Goal: Task Accomplishment & Management: Use online tool/utility

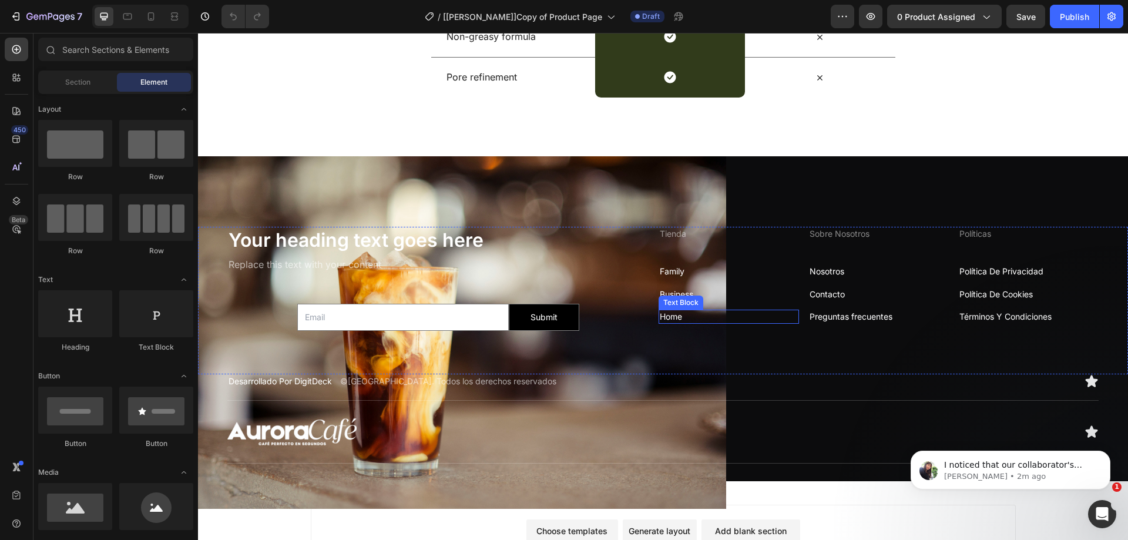
scroll to position [2976, 0]
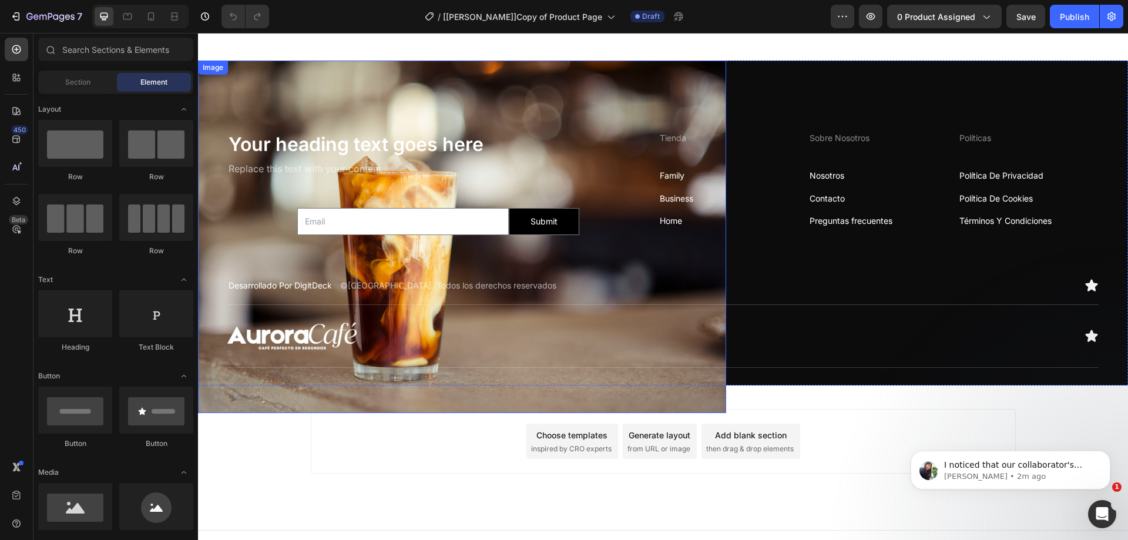
click at [594, 90] on img at bounding box center [462, 237] width 528 height 353
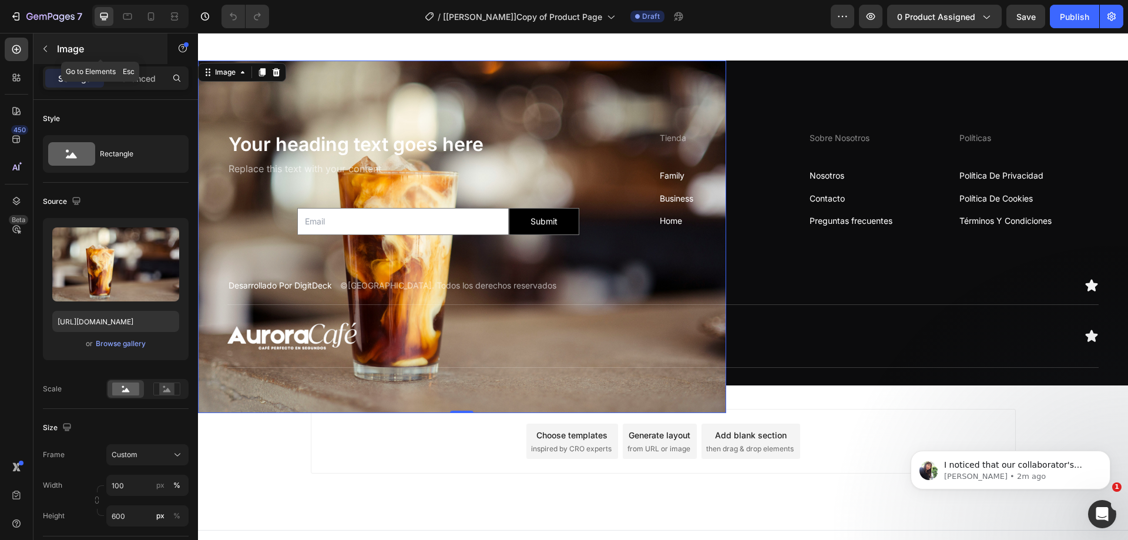
click at [50, 50] on button "button" at bounding box center [45, 48] width 19 height 19
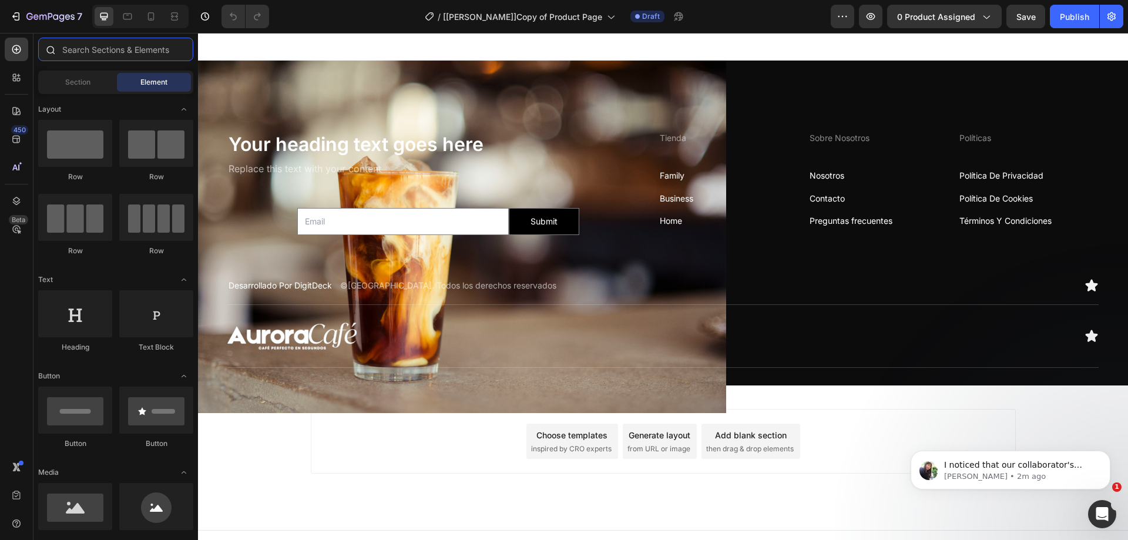
click at [87, 49] on input "text" at bounding box center [115, 50] width 155 height 24
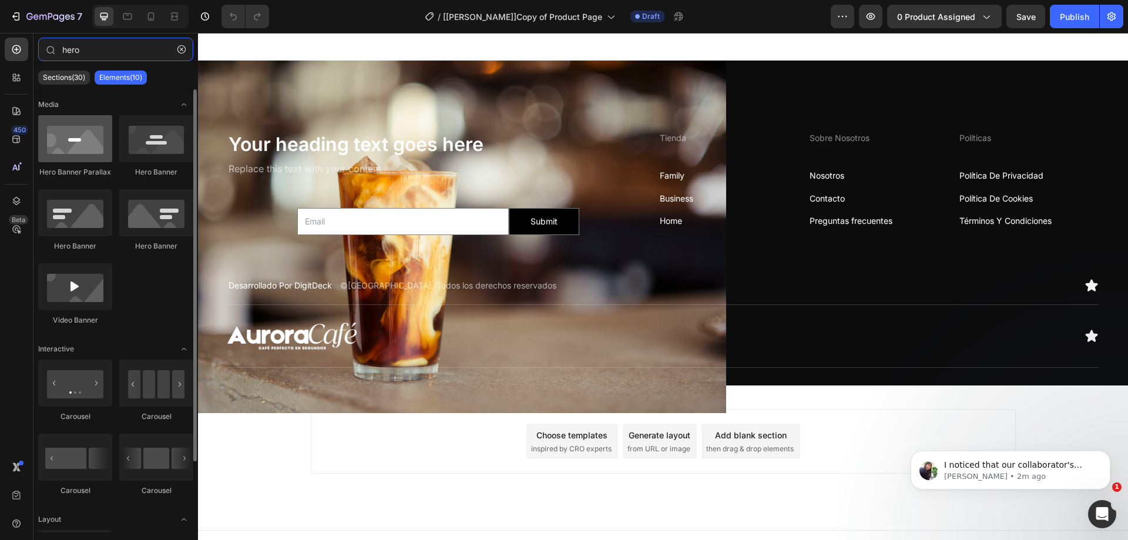
type input "hero"
click at [68, 141] on div at bounding box center [75, 138] width 74 height 47
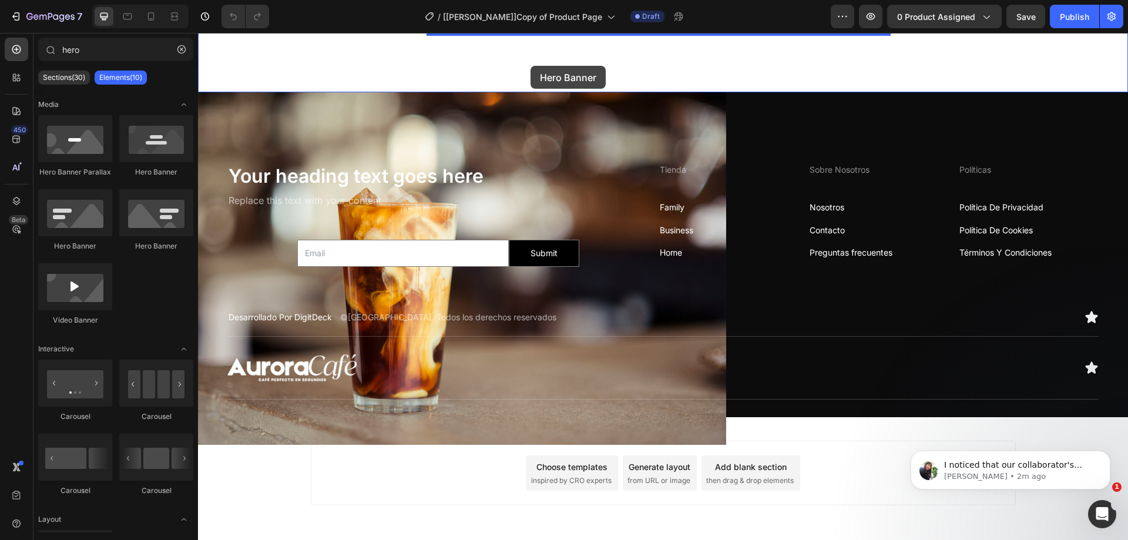
scroll to position [2886, 0]
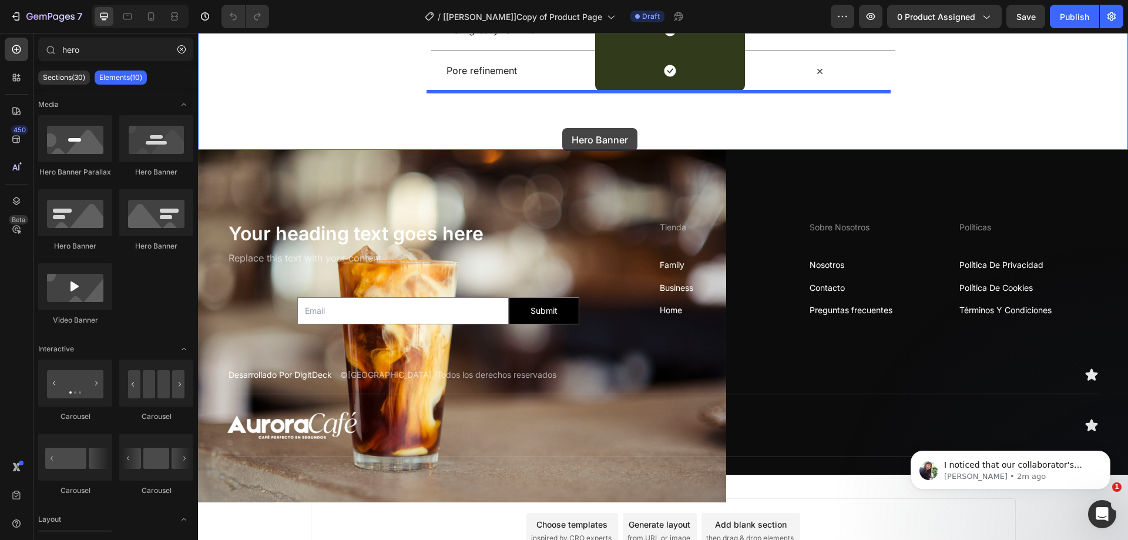
drag, startPoint x: 362, startPoint y: 249, endPoint x: 562, endPoint y: 128, distance: 233.8
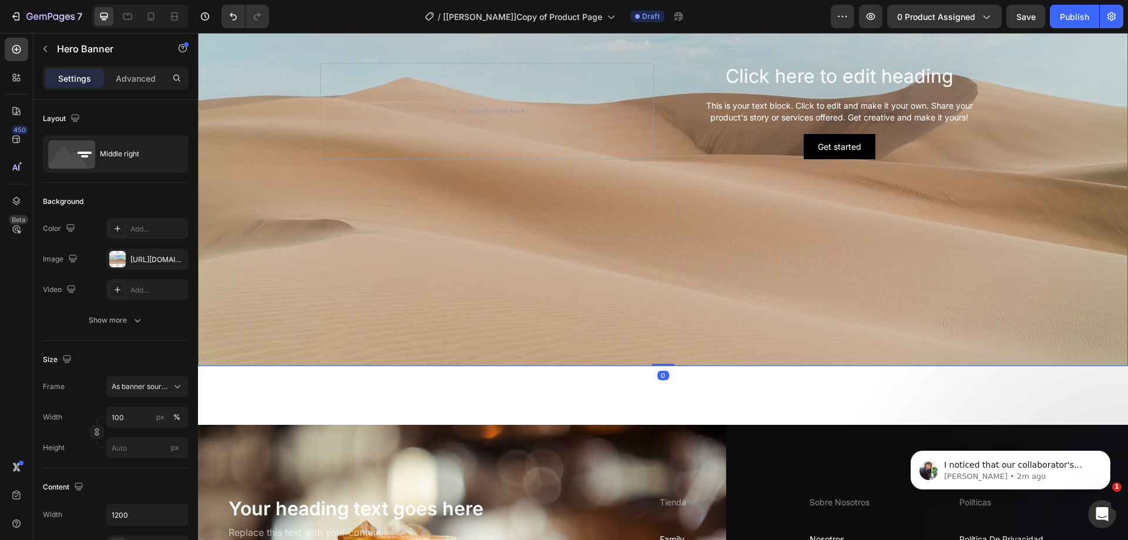
scroll to position [3239, 0]
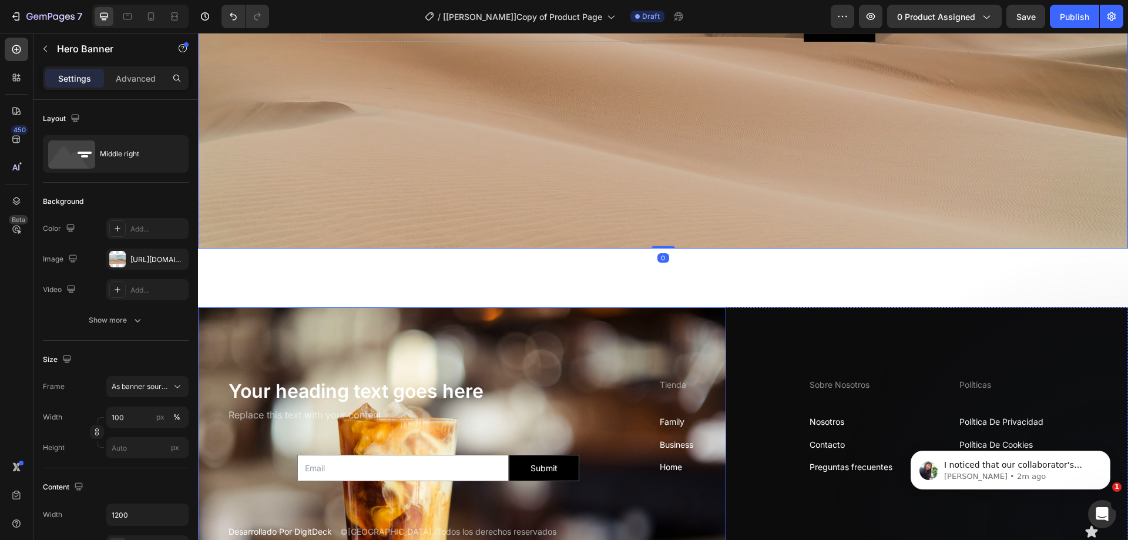
click at [370, 334] on img at bounding box center [462, 483] width 528 height 353
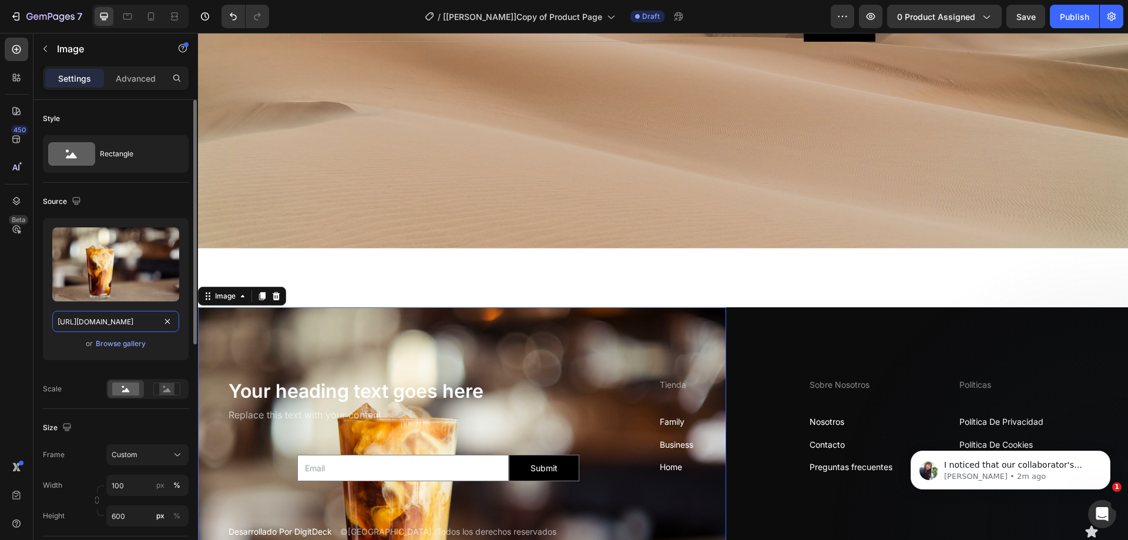
click at [112, 322] on input "https://cdn.shopify.com/s/files/1/0726/2679/8780/files/gempages_585900372774617…" at bounding box center [115, 321] width 127 height 21
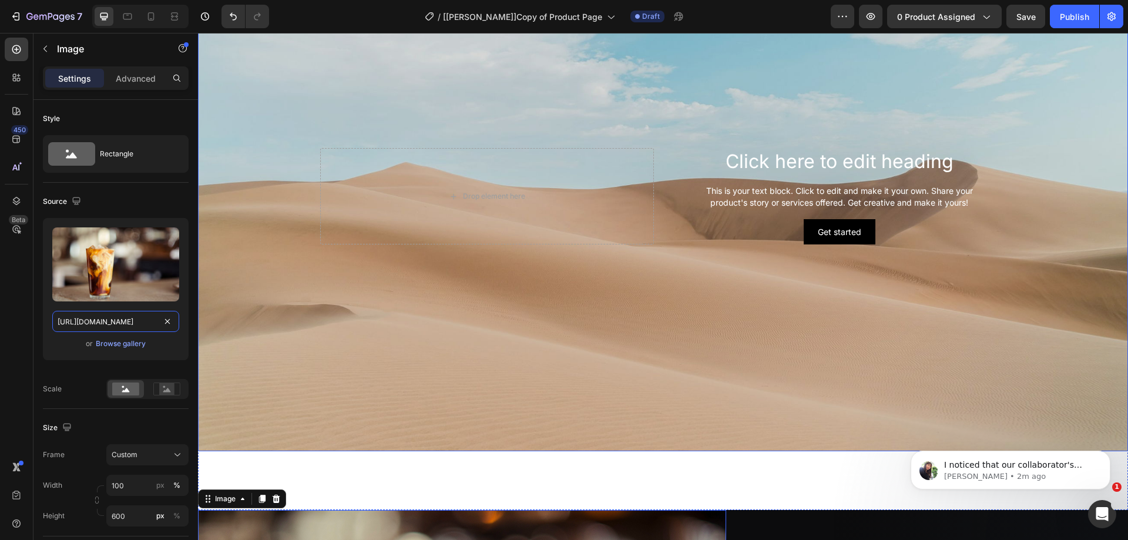
scroll to position [3004, 0]
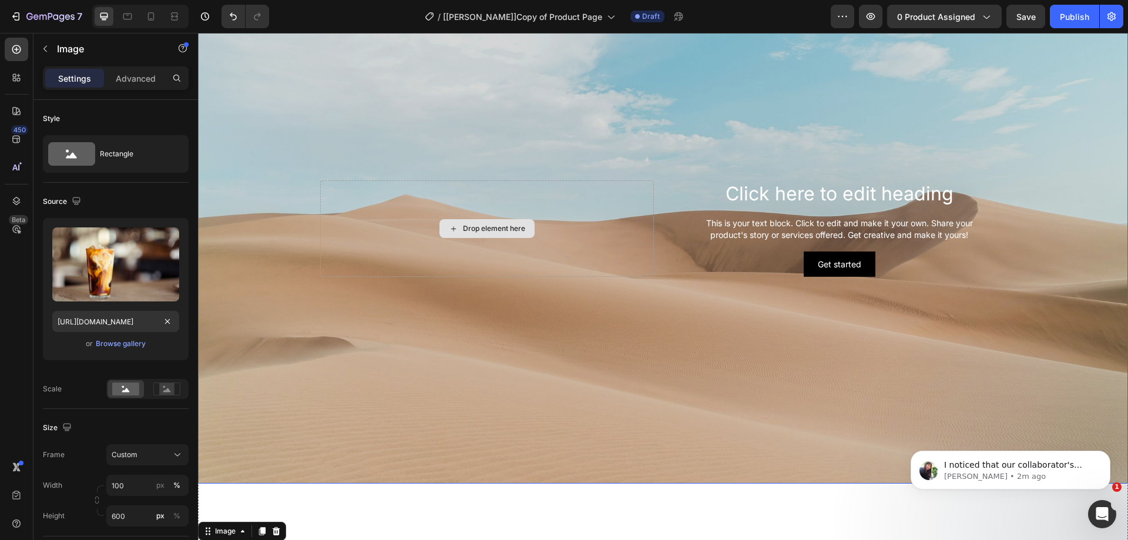
click at [323, 203] on div "Drop element here" at bounding box center [487, 228] width 334 height 96
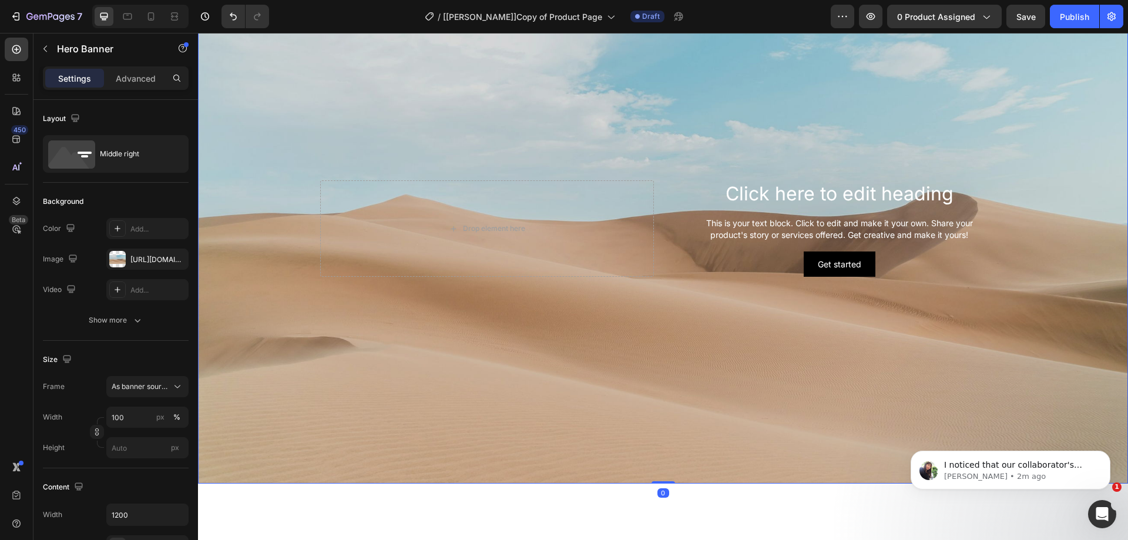
click at [310, 149] on div "Background Image" at bounding box center [663, 229] width 930 height 510
click at [152, 254] on div "https://cdn.shopify.com/s/files/1/2005/9307/files/background_settings.jpg" at bounding box center [147, 259] width 34 height 11
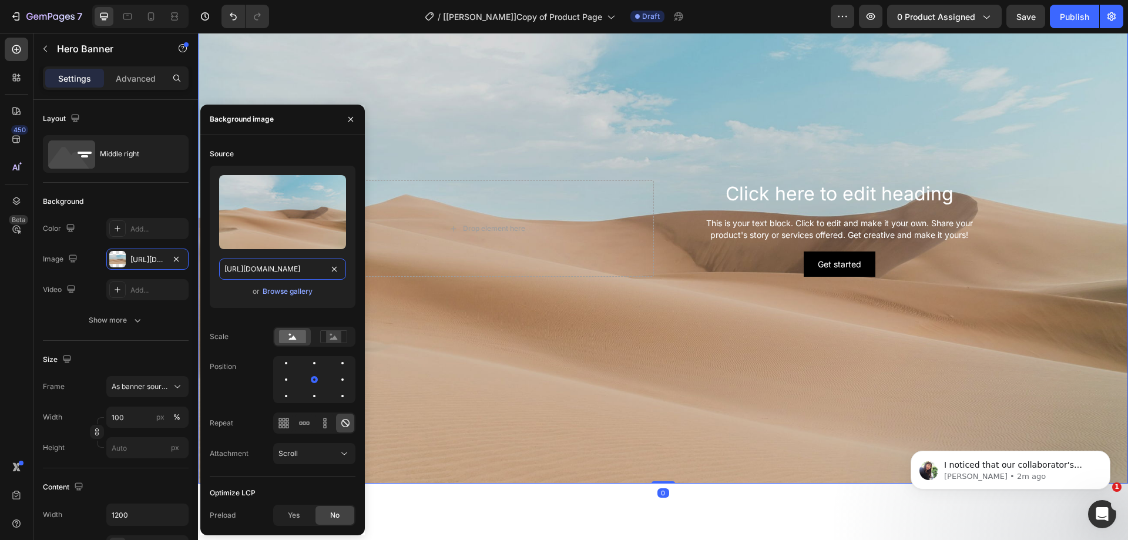
click at [282, 263] on input "https://cdn.shopify.com/s/files/1/2005/9307/files/background_settings.jpg" at bounding box center [282, 269] width 127 height 21
paste input "0726/2679/8780/files/gempages_585900372774617885-9510be02-16fe-47e5-b921-f70cce…"
type input "https://cdn.shopify.com/s/files/1/0726/2679/8780/files/gempages_585900372774617…"
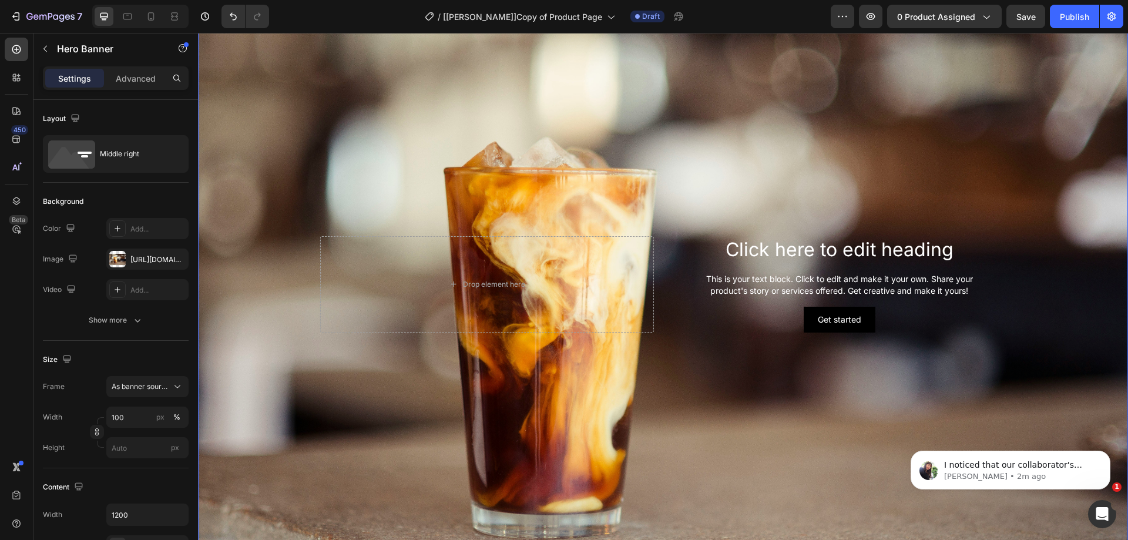
click at [733, 209] on div "Background Image" at bounding box center [663, 284] width 930 height 621
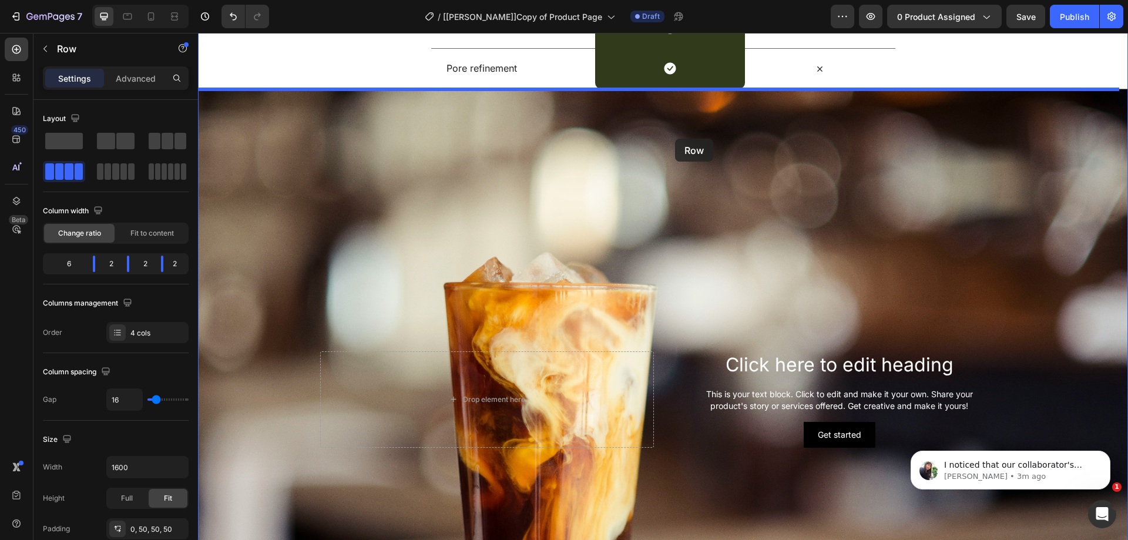
scroll to position [2830, 0]
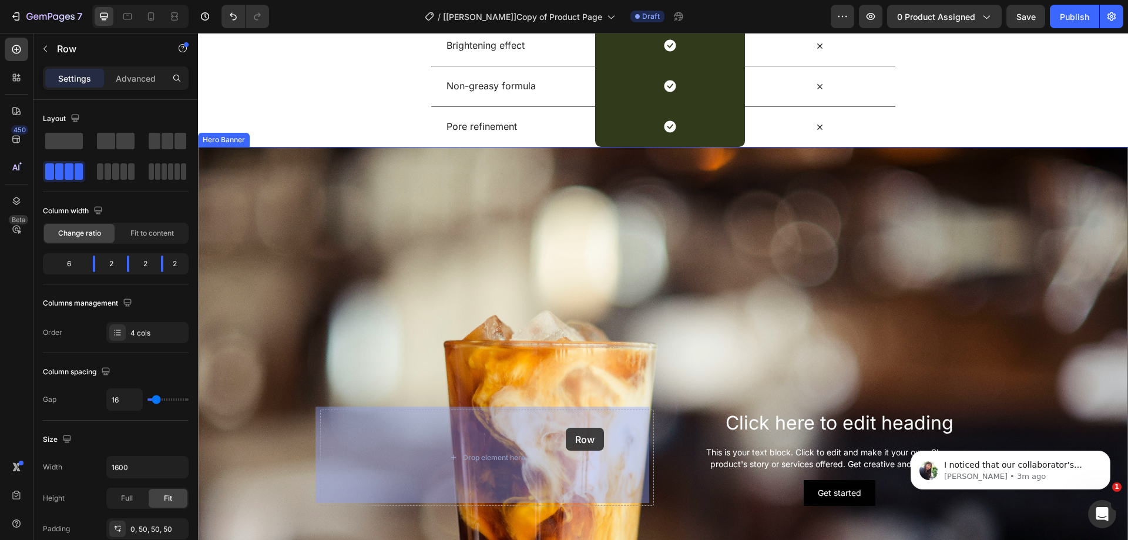
drag, startPoint x: 210, startPoint y: 128, endPoint x: 566, endPoint y: 428, distance: 465.9
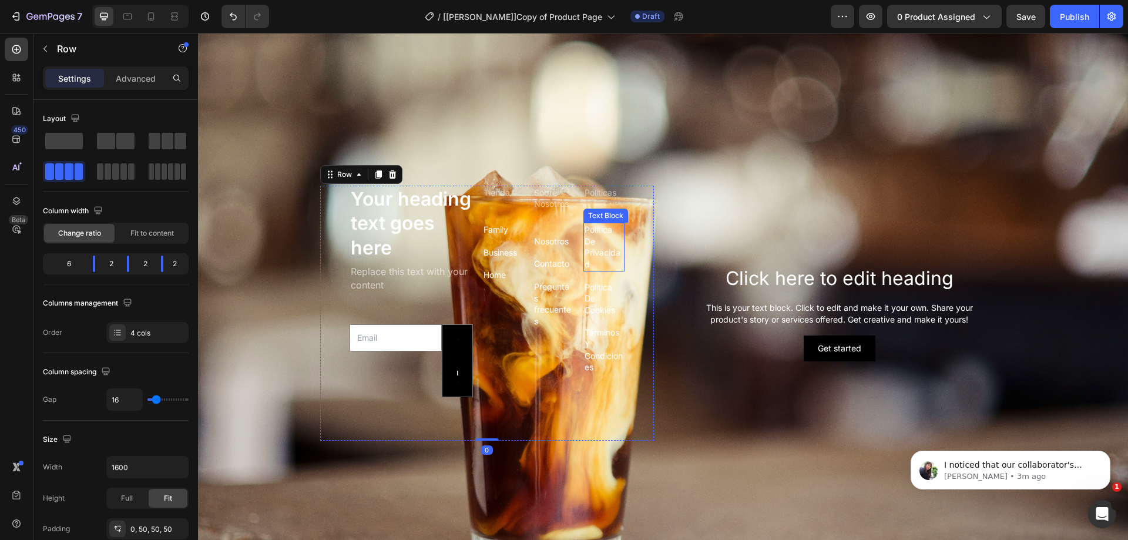
scroll to position [3007, 0]
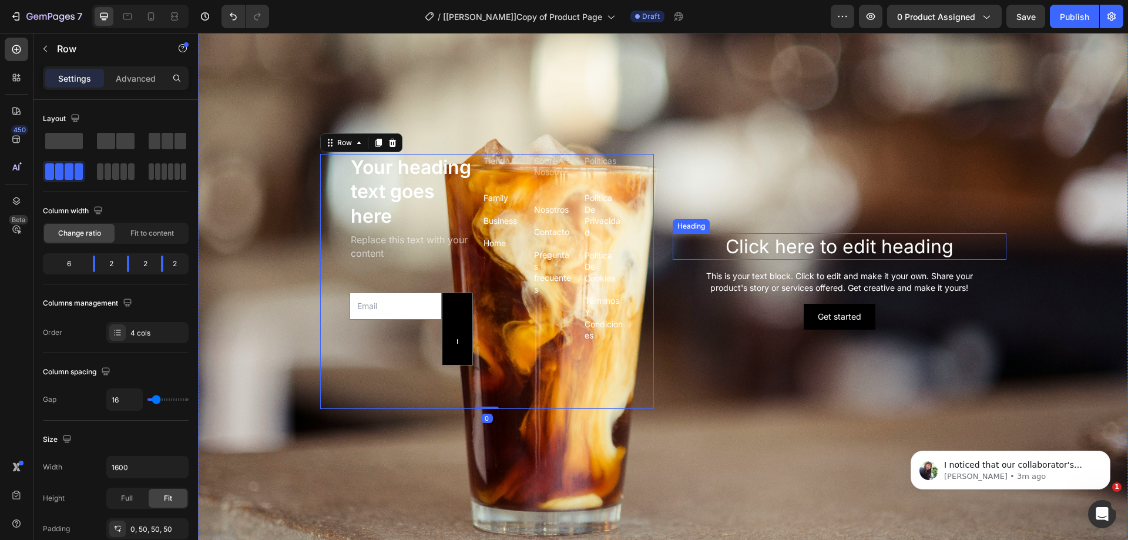
click at [694, 223] on div "Heading" at bounding box center [691, 226] width 32 height 11
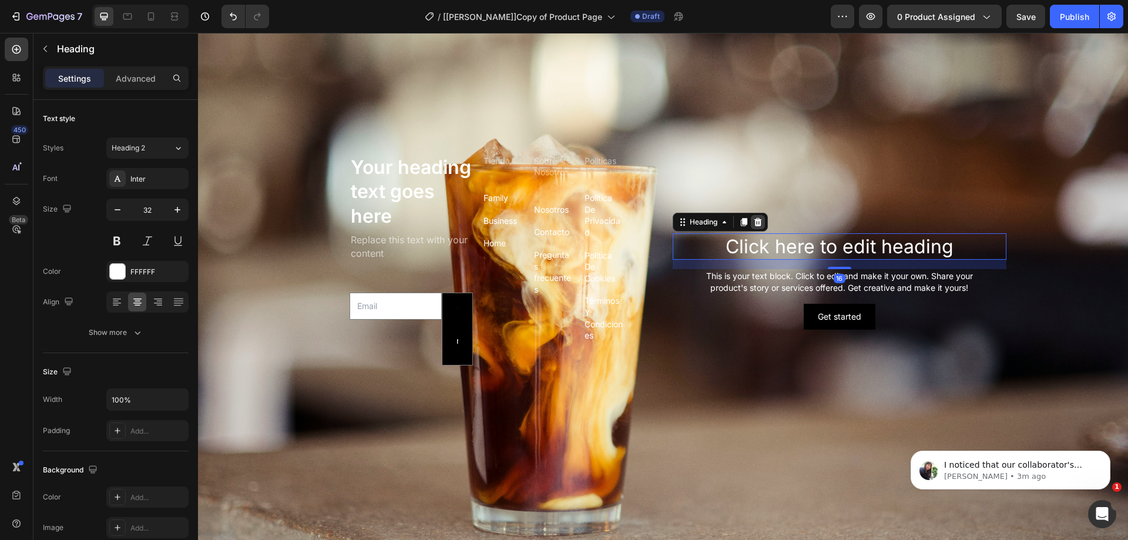
click at [751, 225] on div at bounding box center [758, 222] width 14 height 14
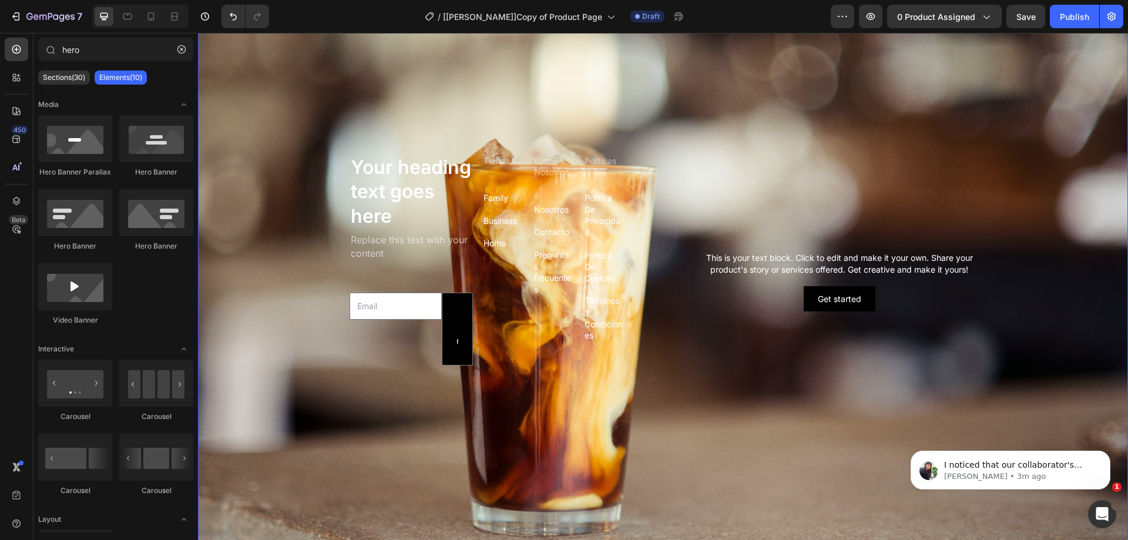
click at [715, 259] on div "This is your text block. Click to edit and make it your own. Share your product…" at bounding box center [840, 263] width 334 height 25
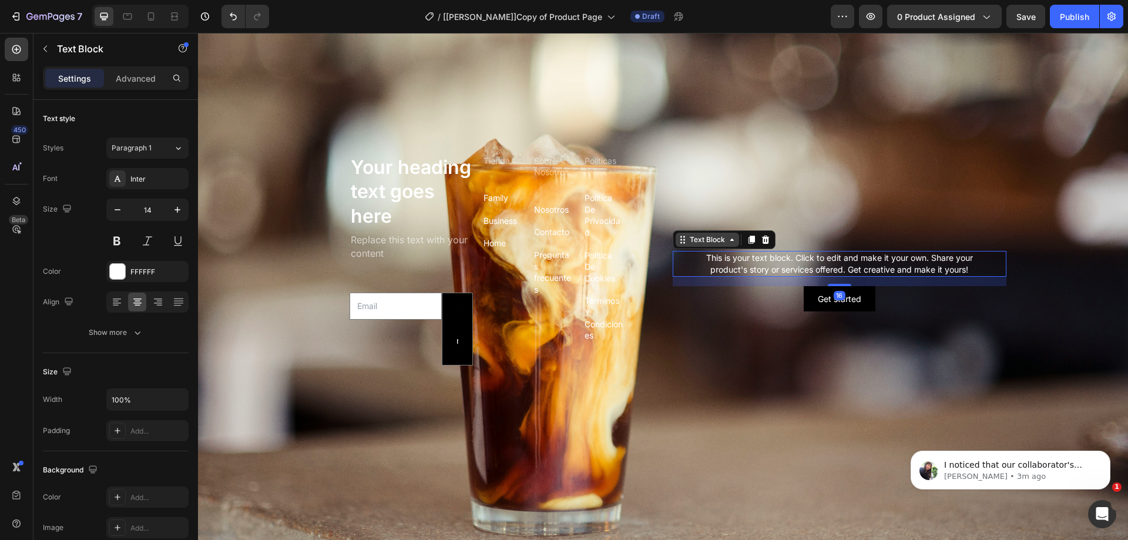
click at [715, 239] on div "Text Block" at bounding box center [708, 239] width 40 height 11
click at [762, 240] on icon at bounding box center [766, 240] width 8 height 8
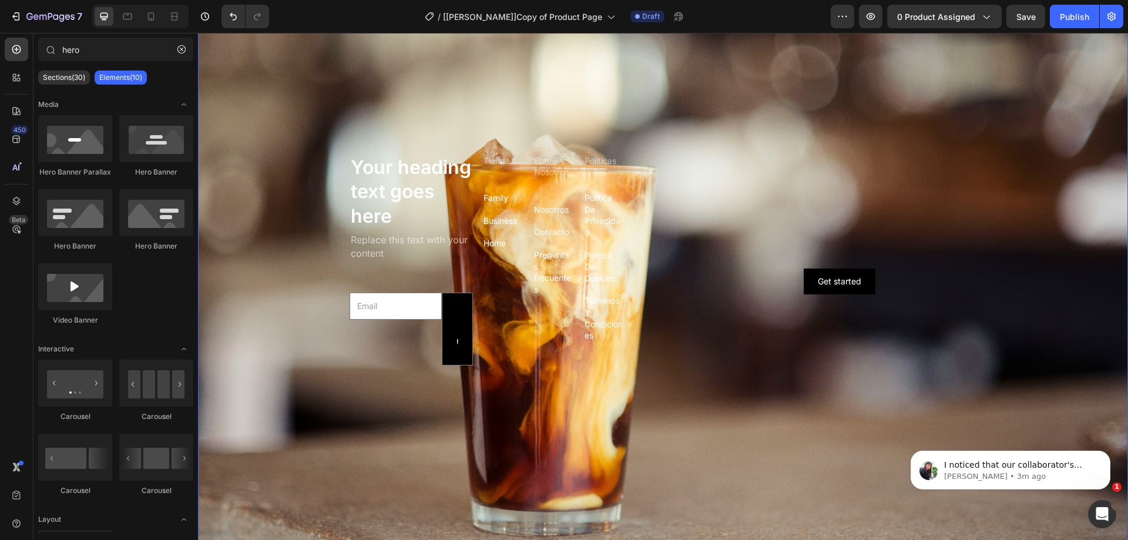
click at [722, 277] on div "Get started Button" at bounding box center [840, 282] width 334 height 26
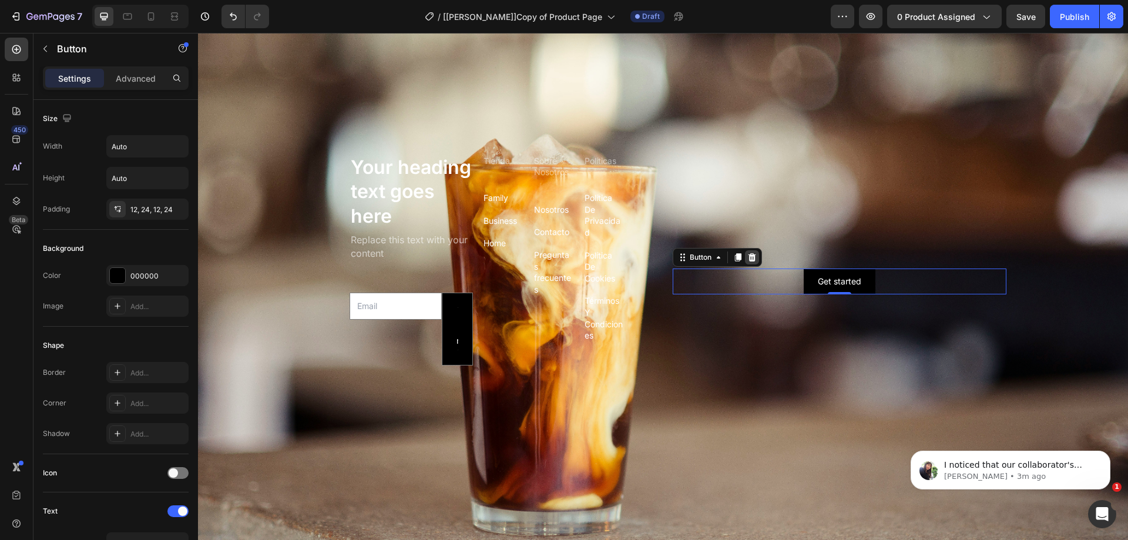
click at [752, 253] on icon at bounding box center [752, 257] width 9 height 9
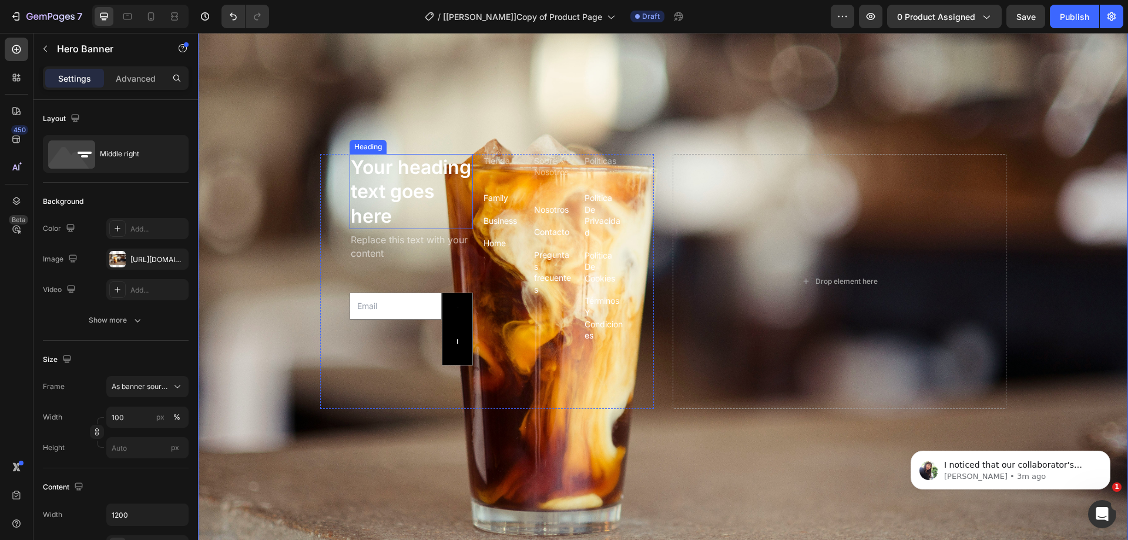
click at [362, 146] on div "Heading" at bounding box center [368, 147] width 32 height 11
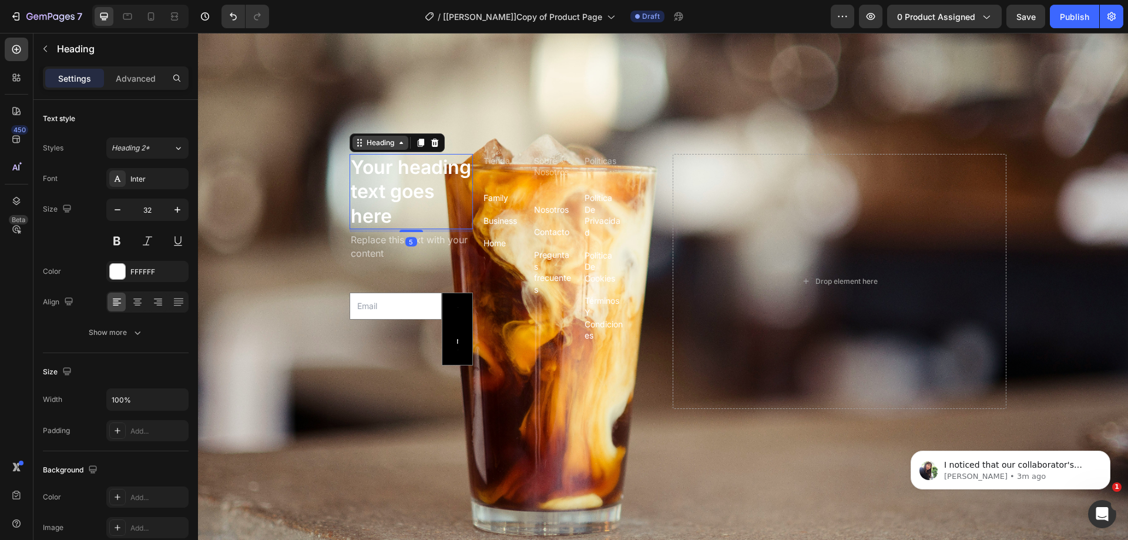
click at [369, 142] on div "Heading" at bounding box center [380, 143] width 32 height 11
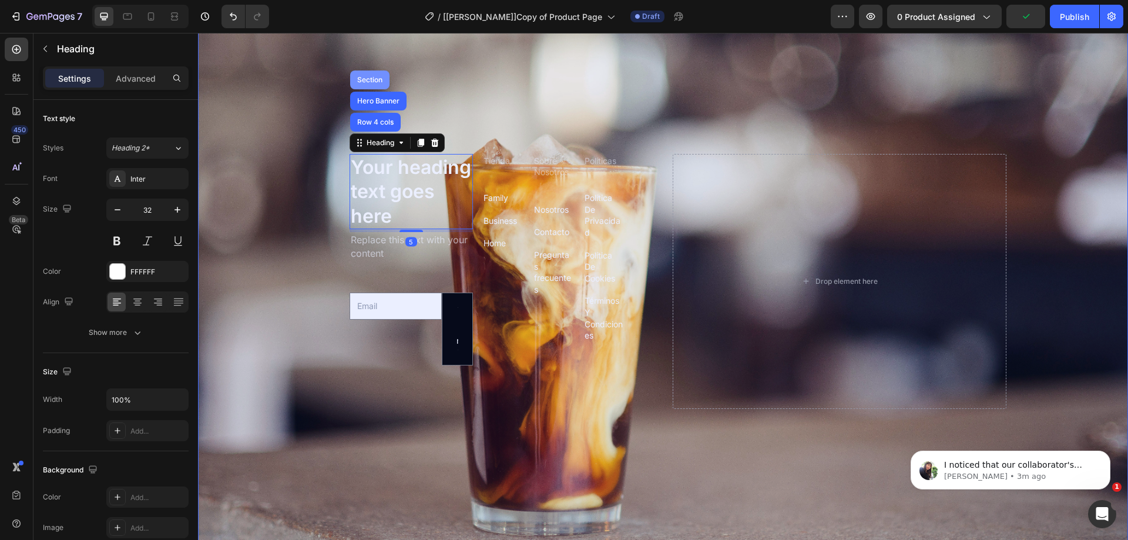
click at [366, 76] on div "Section" at bounding box center [370, 79] width 30 height 7
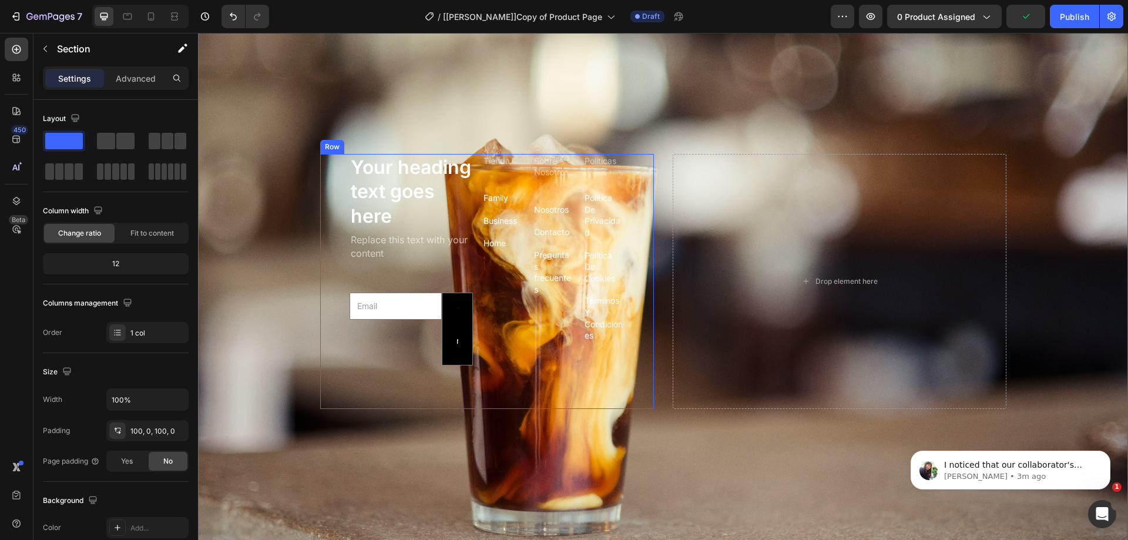
click at [327, 164] on div "Your heading text goes here Heading Replace this text with your content Text Bl…" at bounding box center [487, 282] width 334 height 256
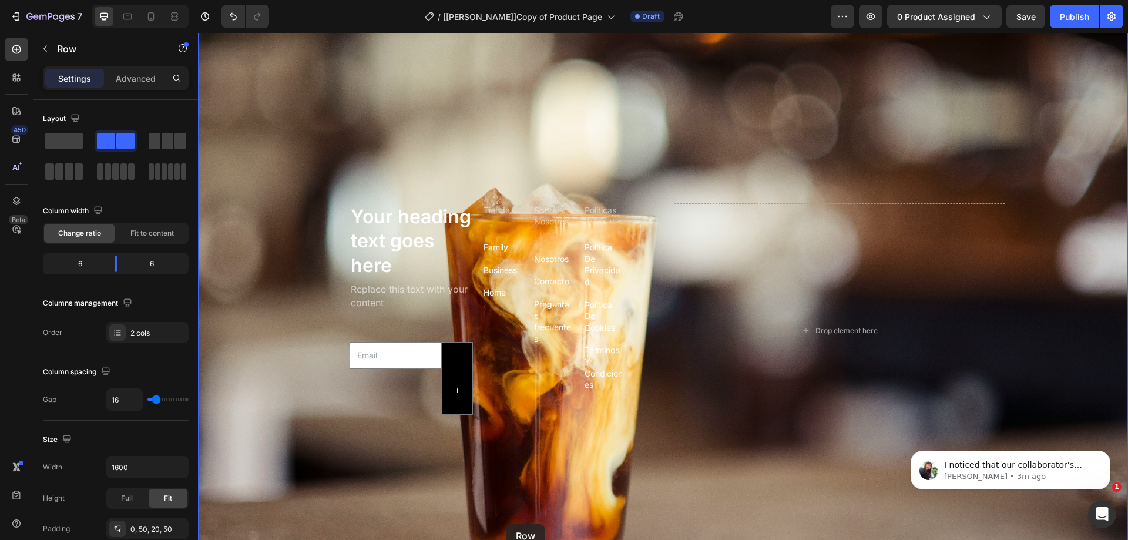
scroll to position [2983, 0]
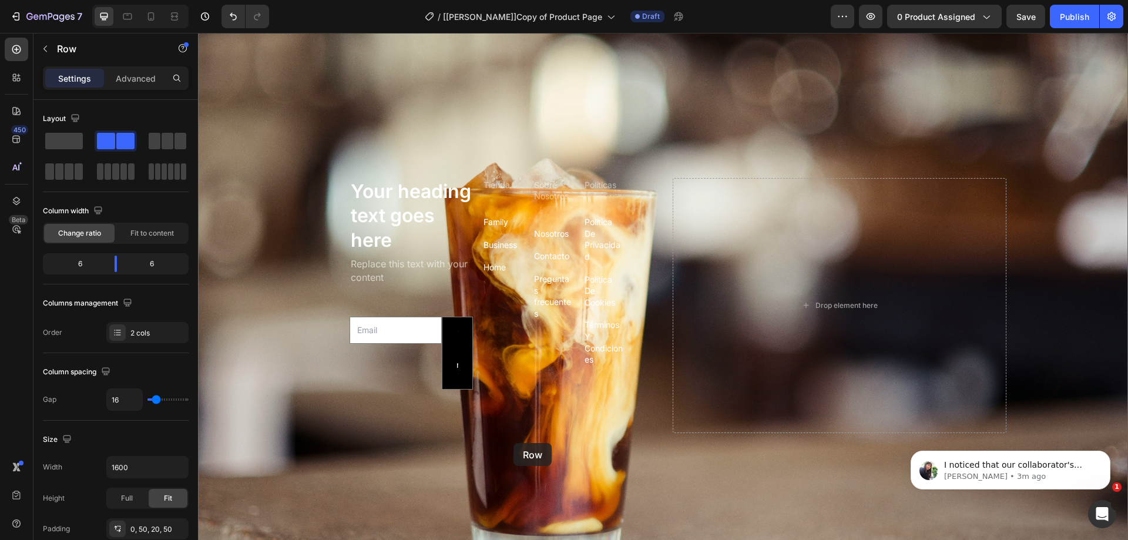
drag, startPoint x: 215, startPoint y: 252, endPoint x: 514, endPoint y: 443, distance: 354.9
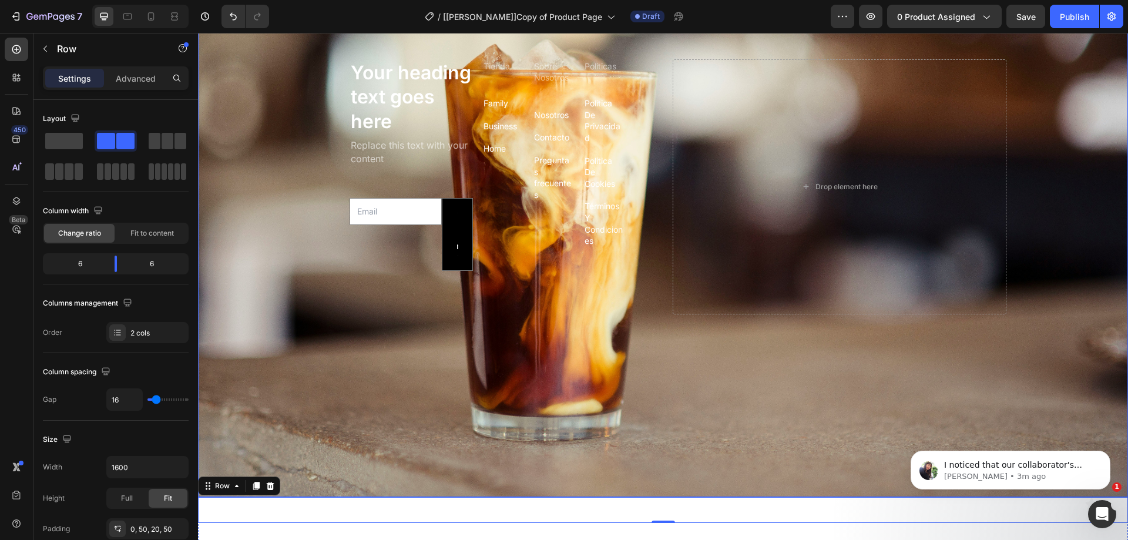
scroll to position [3100, 0]
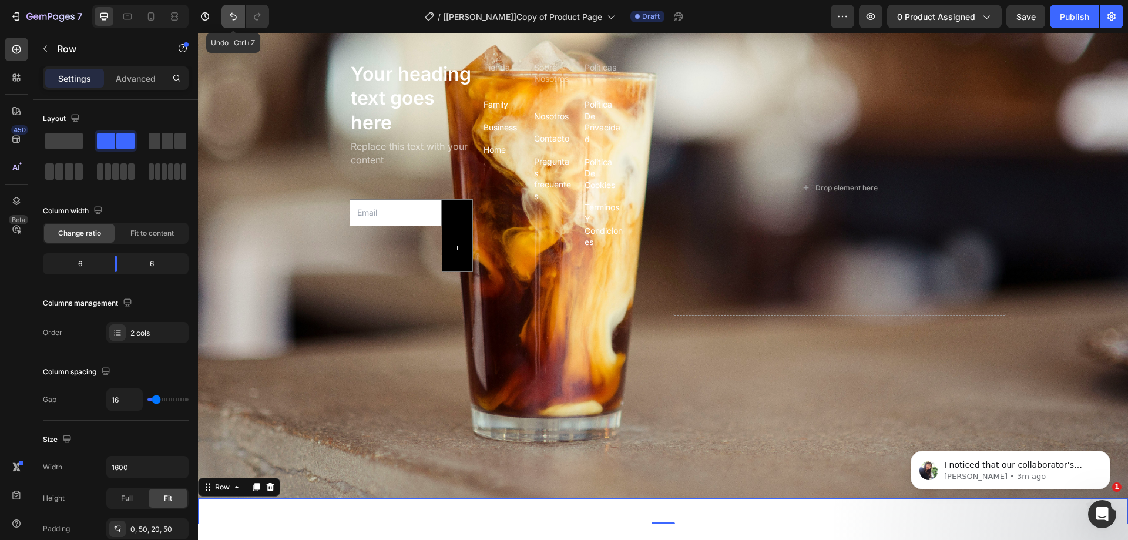
drag, startPoint x: 233, startPoint y: 10, endPoint x: 190, endPoint y: 72, distance: 75.5
click at [233, 10] on button "Undo/Redo" at bounding box center [234, 17] width 24 height 24
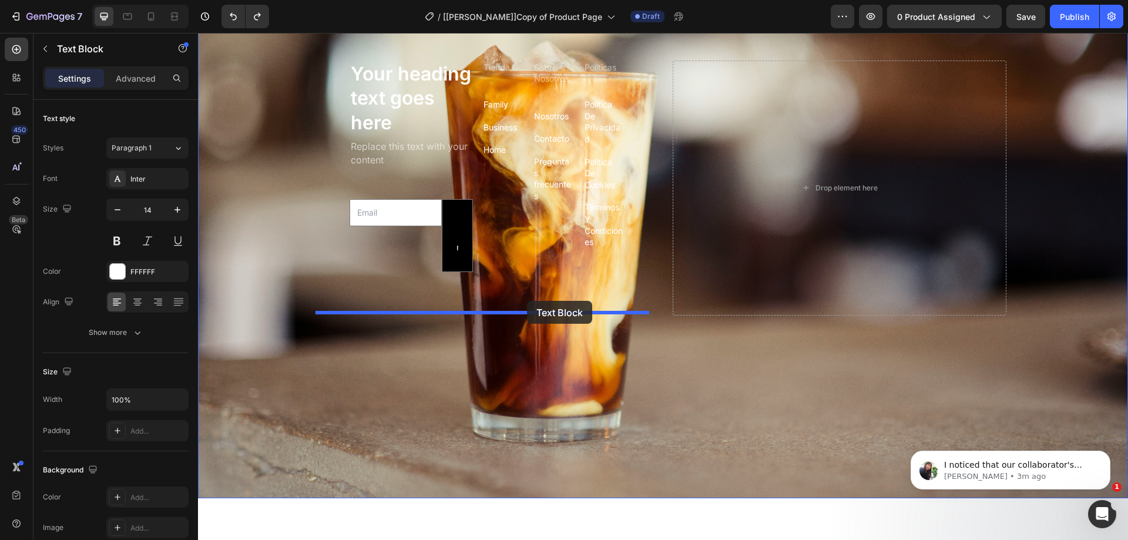
drag, startPoint x: 249, startPoint y: 283, endPoint x: 527, endPoint y: 301, distance: 278.5
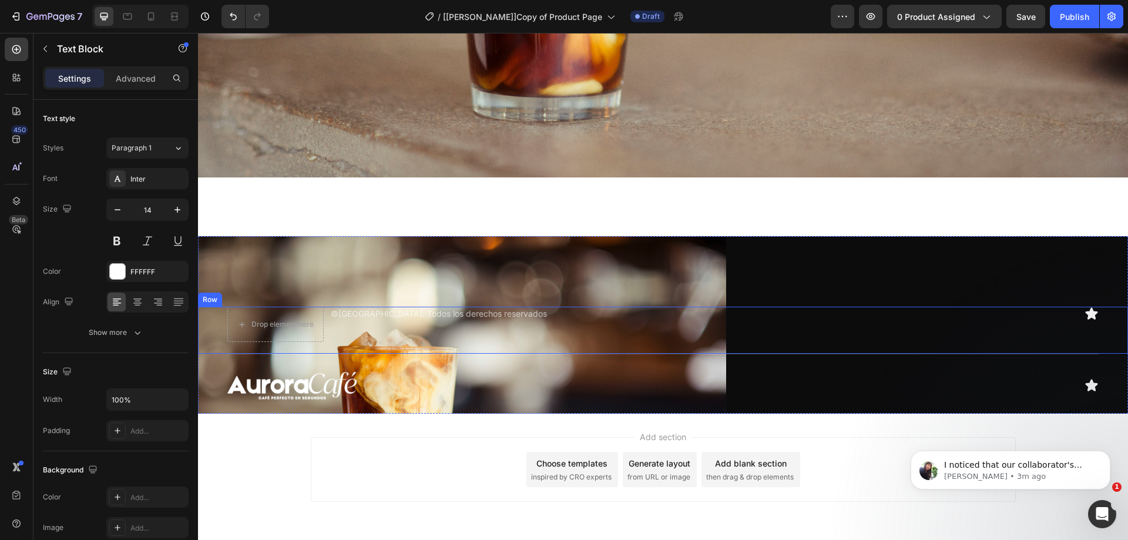
scroll to position [3458, 0]
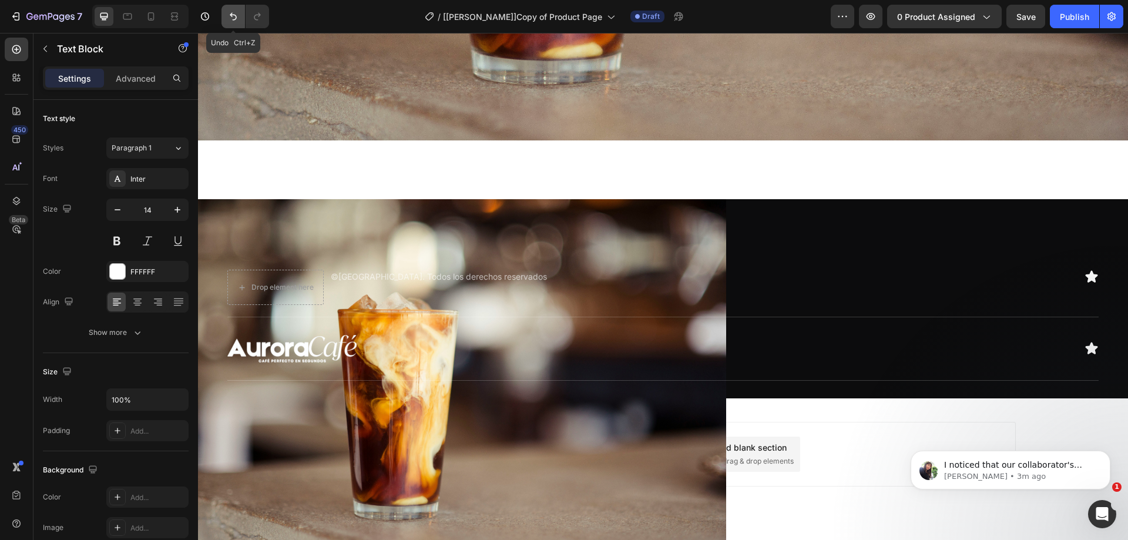
click at [237, 10] on button "Undo/Redo" at bounding box center [234, 17] width 24 height 24
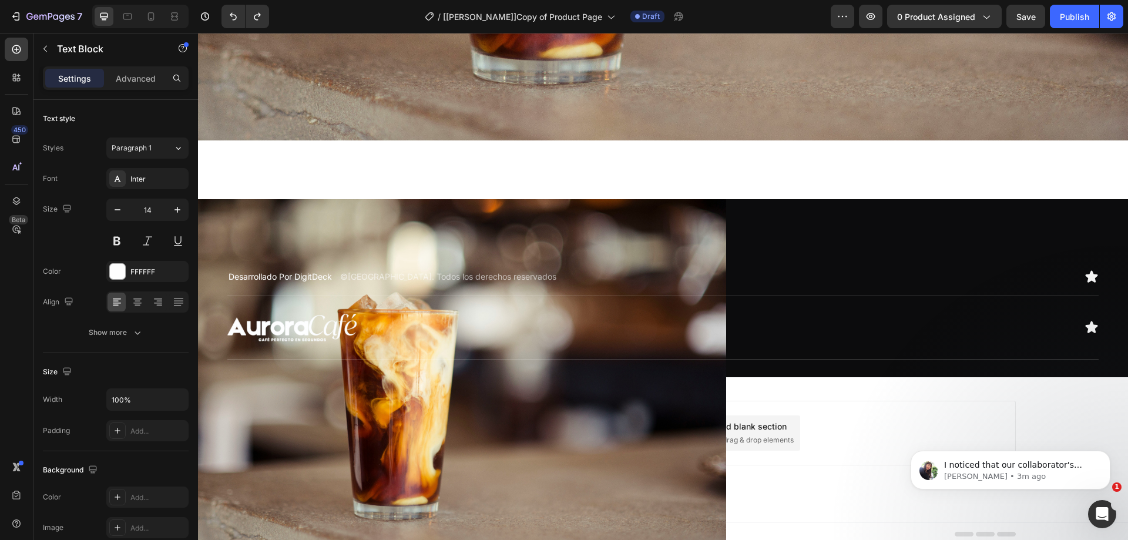
click at [239, 272] on p "Desarrollado Por DigitDeck" at bounding box center [280, 277] width 103 height 12
click at [232, 271] on p "Desarrollado Por DigitDeck" at bounding box center [280, 277] width 103 height 12
click at [279, 315] on img at bounding box center [291, 327] width 129 height 27
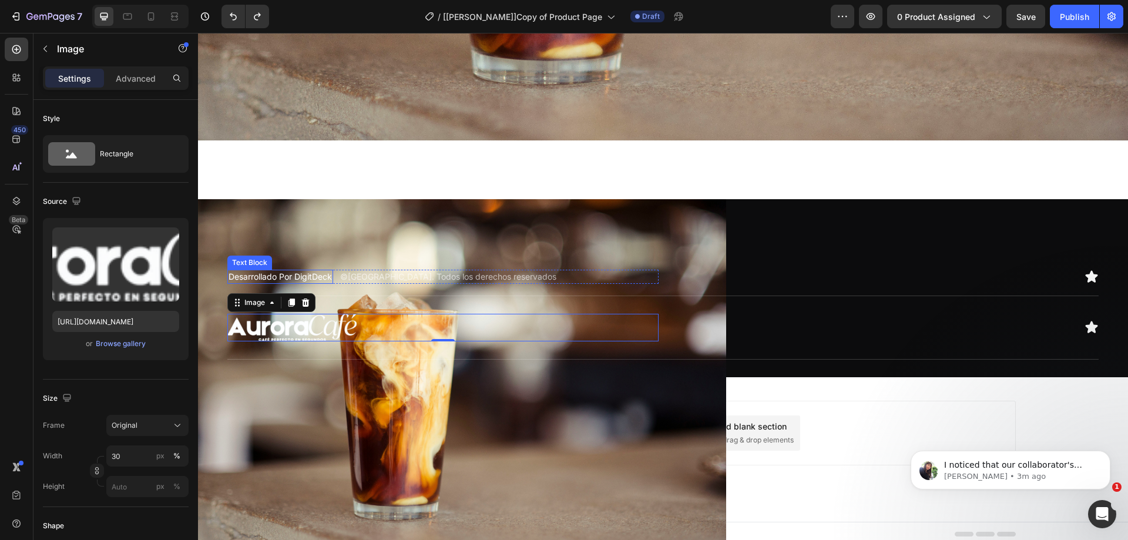
click at [252, 273] on p "Desarrollado Por DigitDeck" at bounding box center [280, 277] width 103 height 12
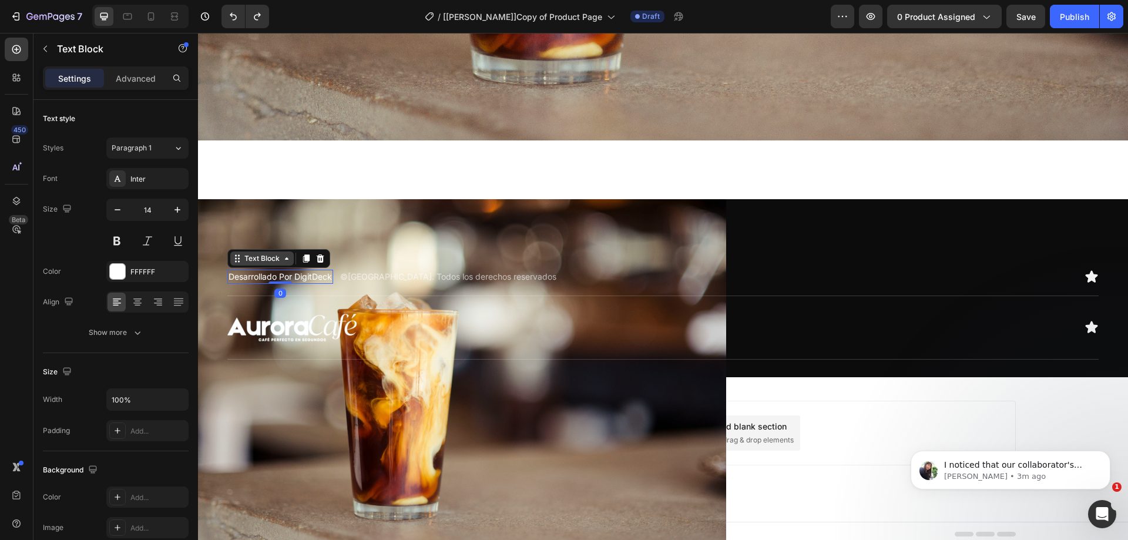
click at [249, 253] on div "Text Block" at bounding box center [262, 258] width 40 height 11
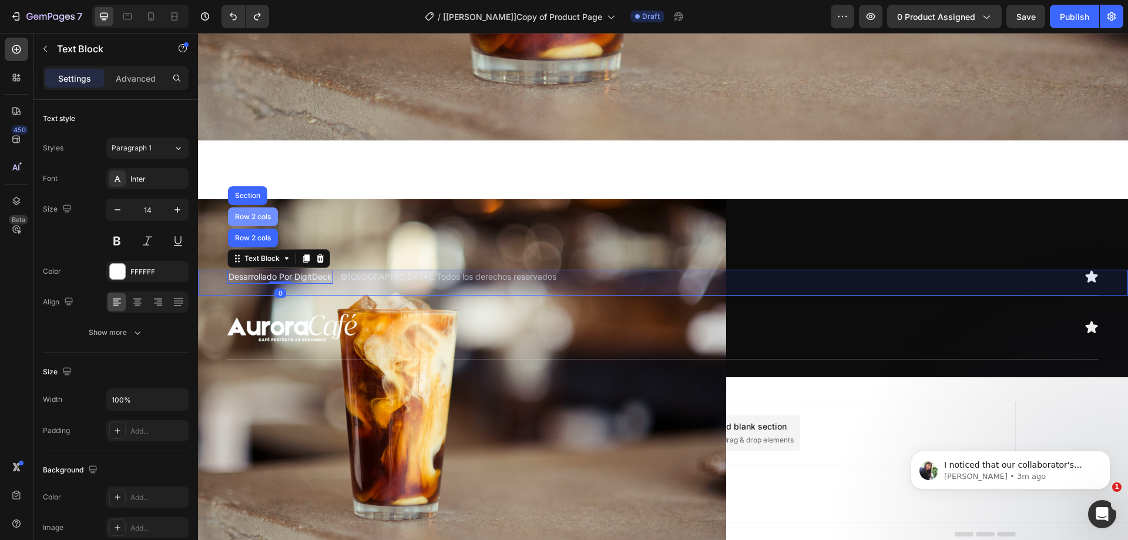
click at [267, 213] on div "Row 2 cols" at bounding box center [253, 216] width 41 height 7
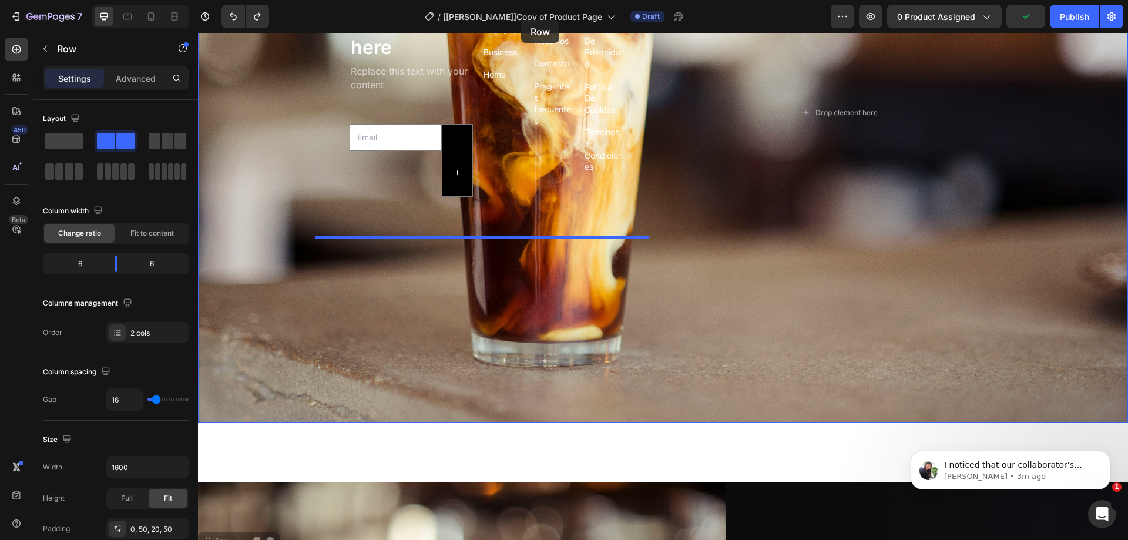
scroll to position [3082, 0]
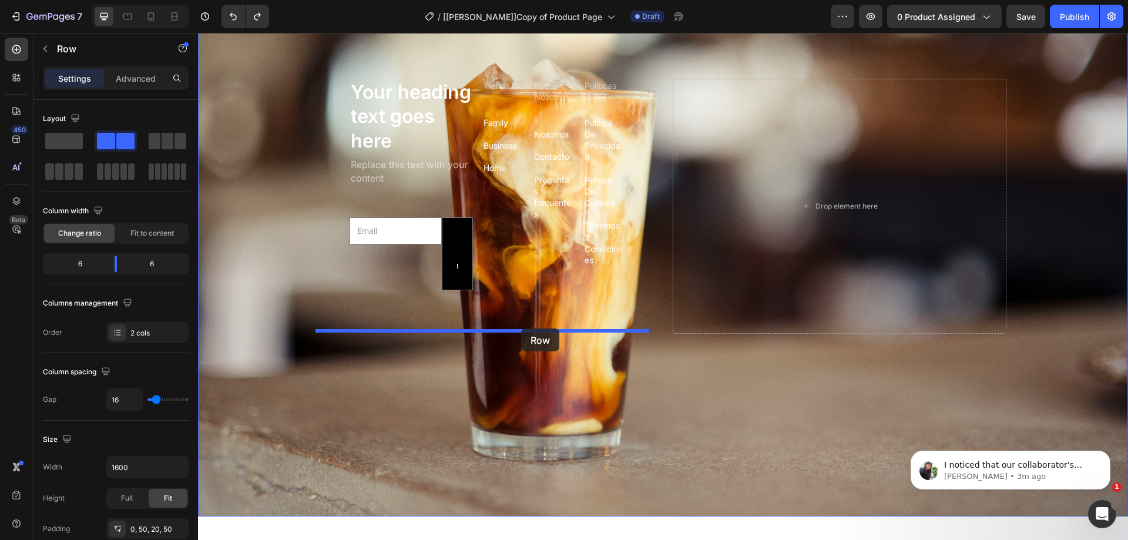
drag, startPoint x: 225, startPoint y: 258, endPoint x: 521, endPoint y: 329, distance: 305.1
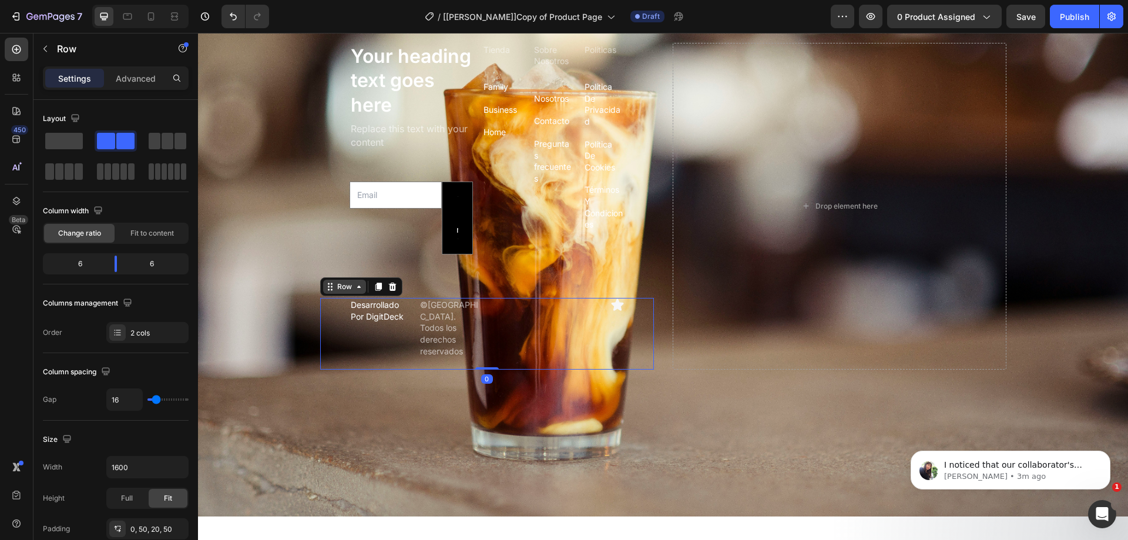
click at [336, 287] on div "Row" at bounding box center [344, 287] width 19 height 11
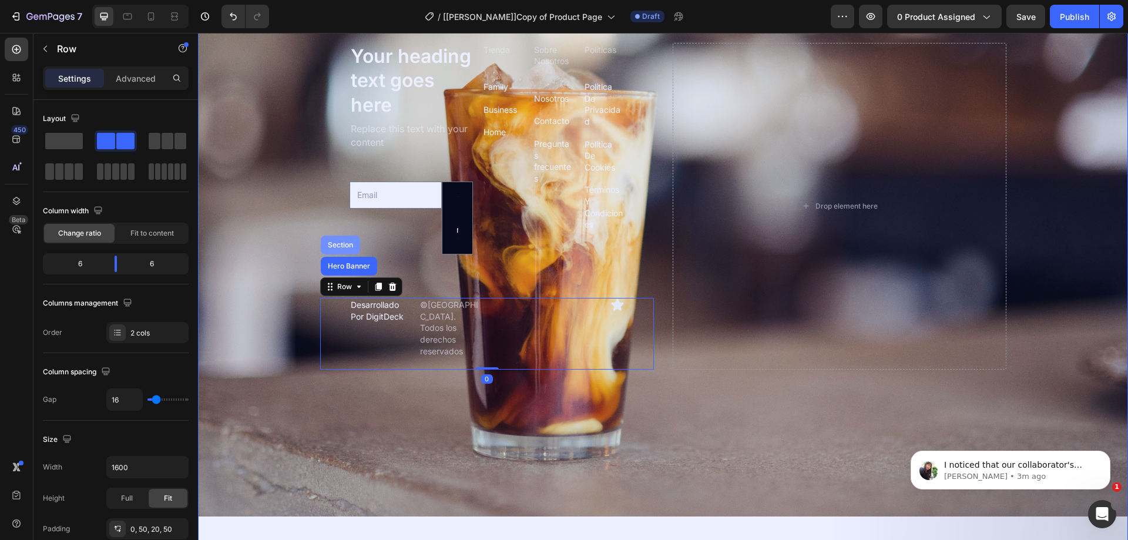
click at [345, 247] on div "Section" at bounding box center [341, 245] width 30 height 7
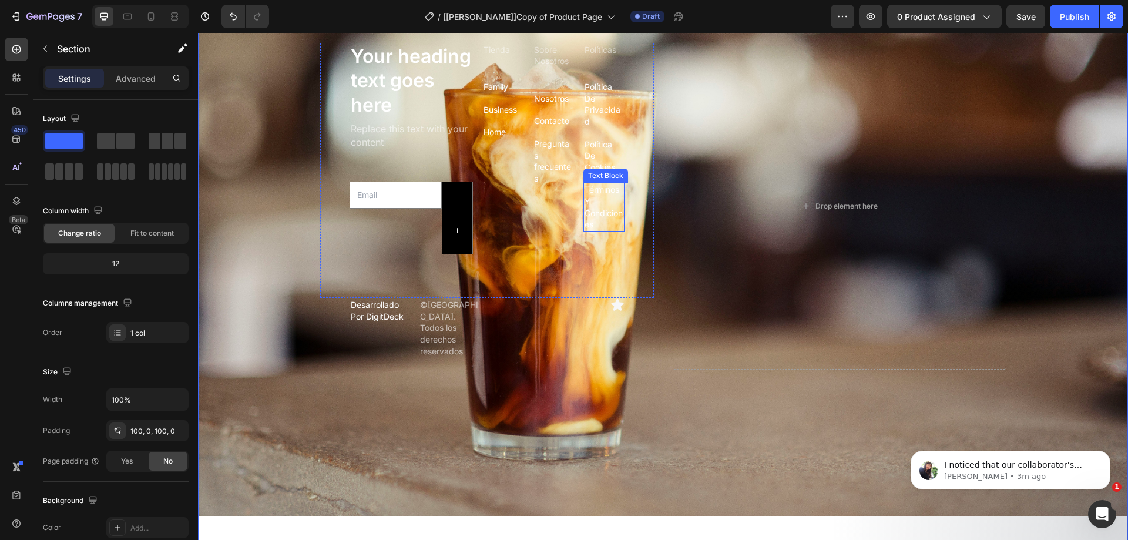
click at [612, 183] on div "Text Block" at bounding box center [606, 176] width 45 height 14
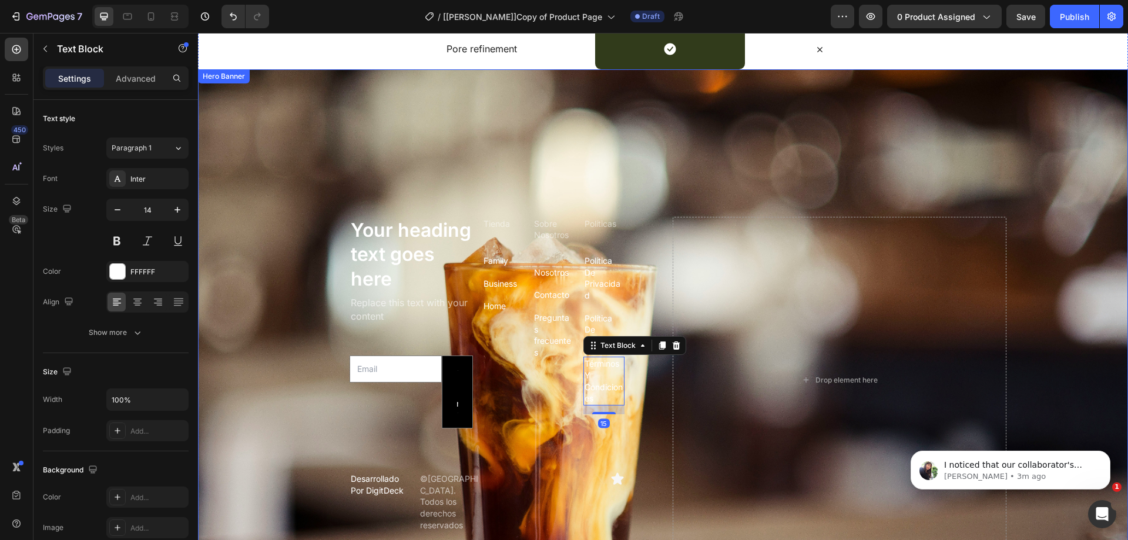
scroll to position [2906, 0]
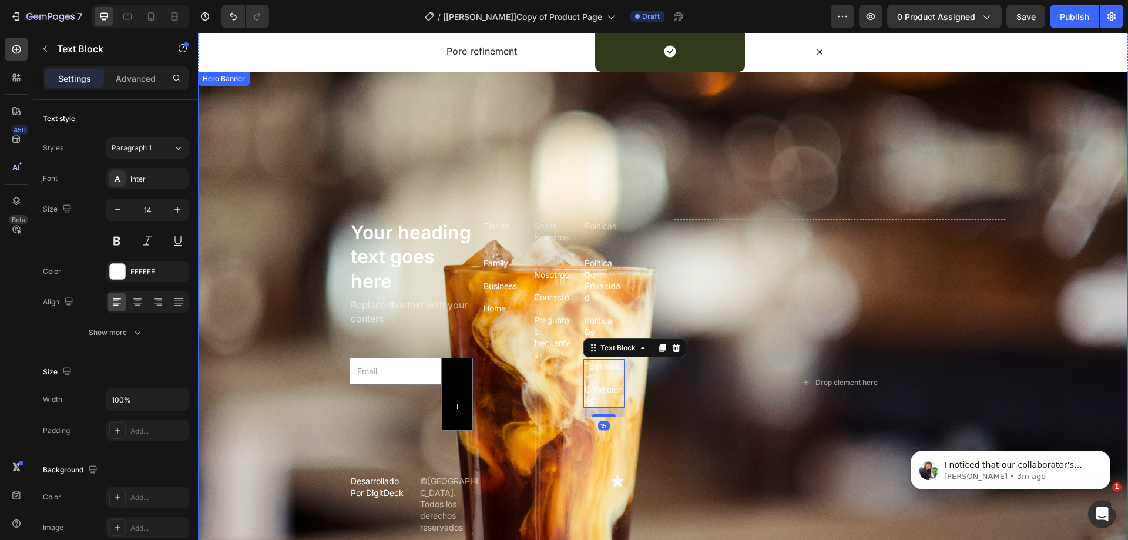
click at [314, 231] on div "Drop element here Your heading text goes here Heading Replace this text with yo…" at bounding box center [663, 383] width 705 height 332
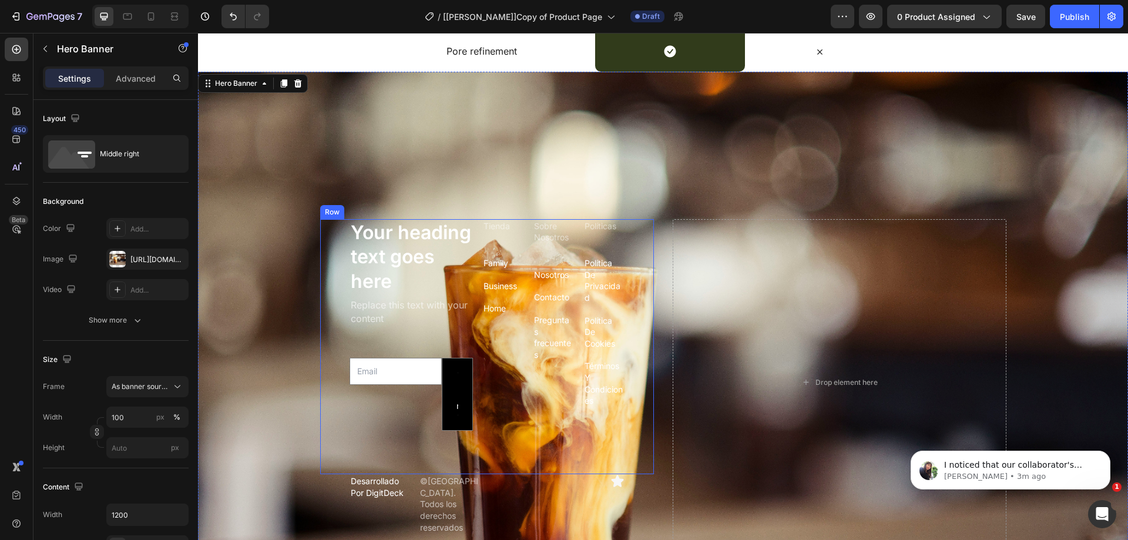
click at [339, 242] on div "Your heading text goes here Heading Replace this text with your content Text Bl…" at bounding box center [487, 347] width 334 height 256
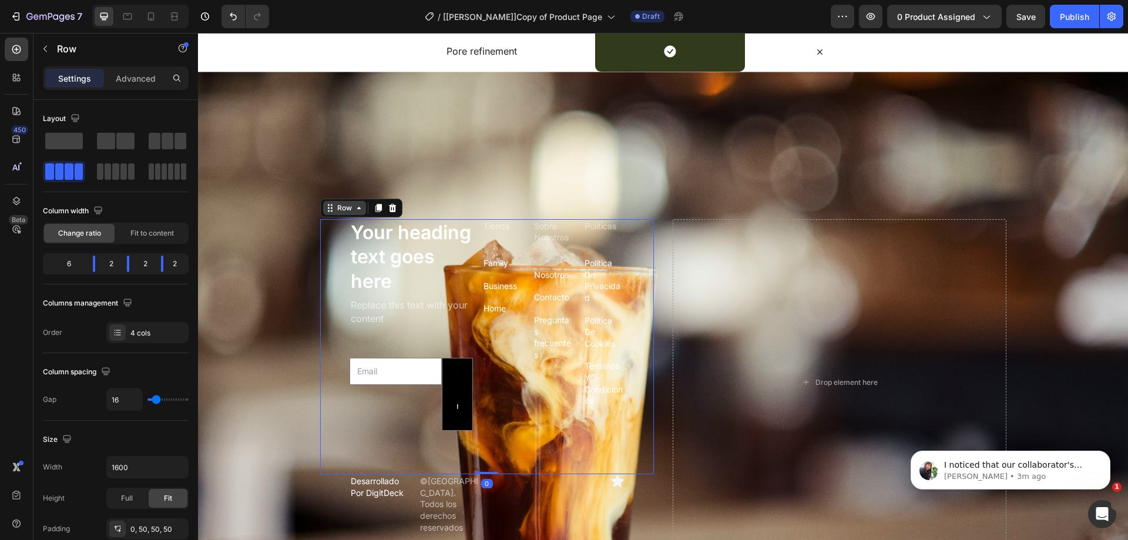
click at [336, 210] on div "Row" at bounding box center [344, 208] width 19 height 11
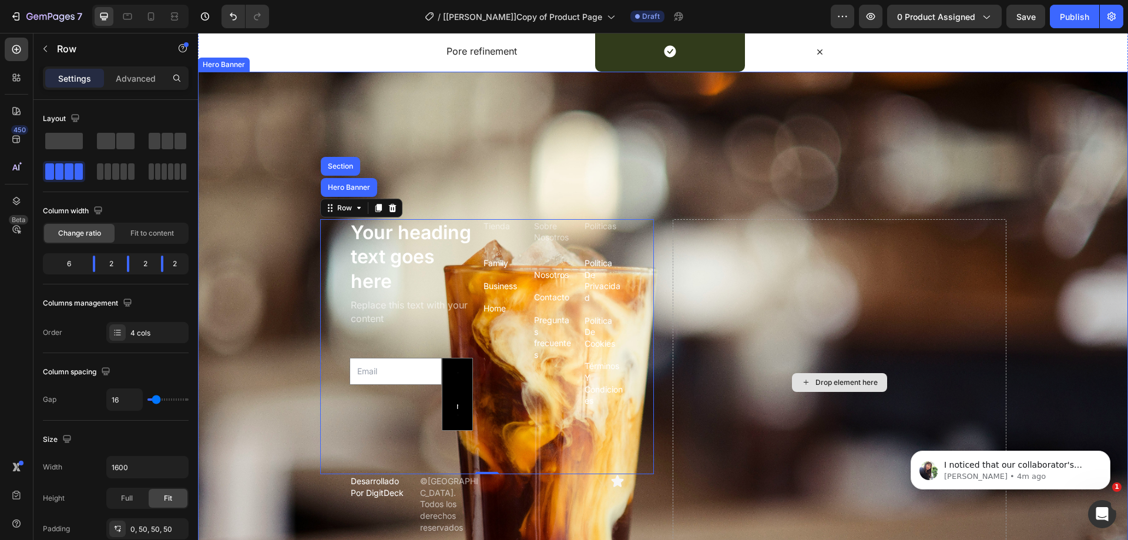
click at [763, 267] on div "Drop element here" at bounding box center [840, 382] width 334 height 327
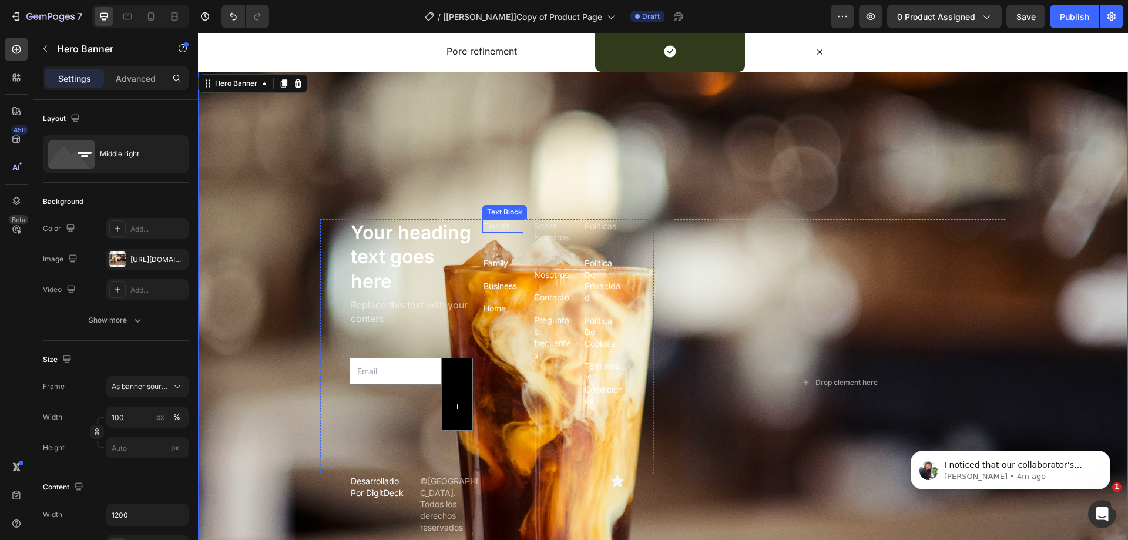
click at [427, 236] on h2 "Your heading text goes here" at bounding box center [411, 257] width 123 height 76
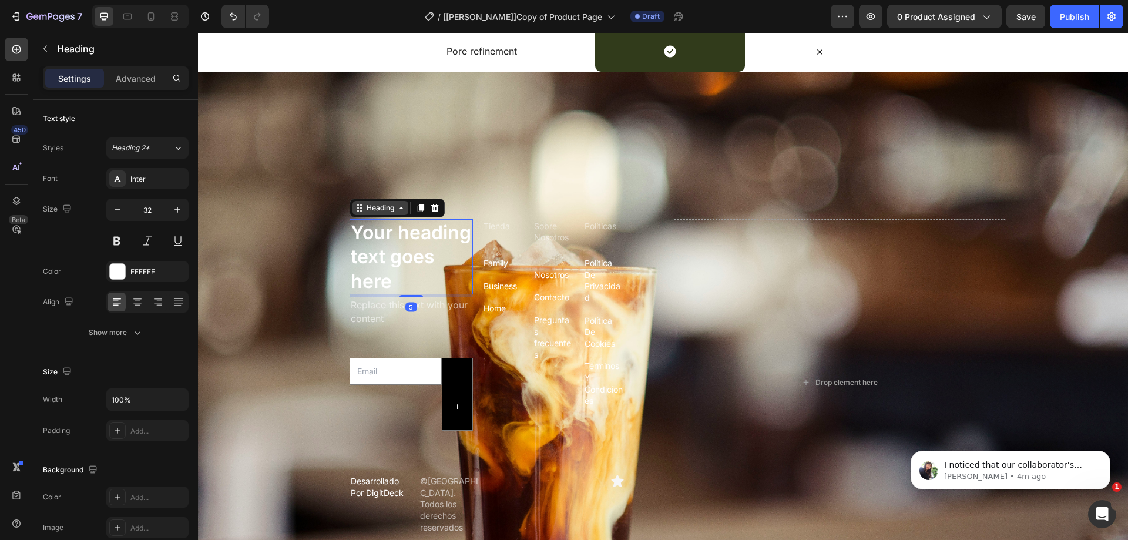
click at [387, 212] on div "Heading" at bounding box center [380, 208] width 32 height 11
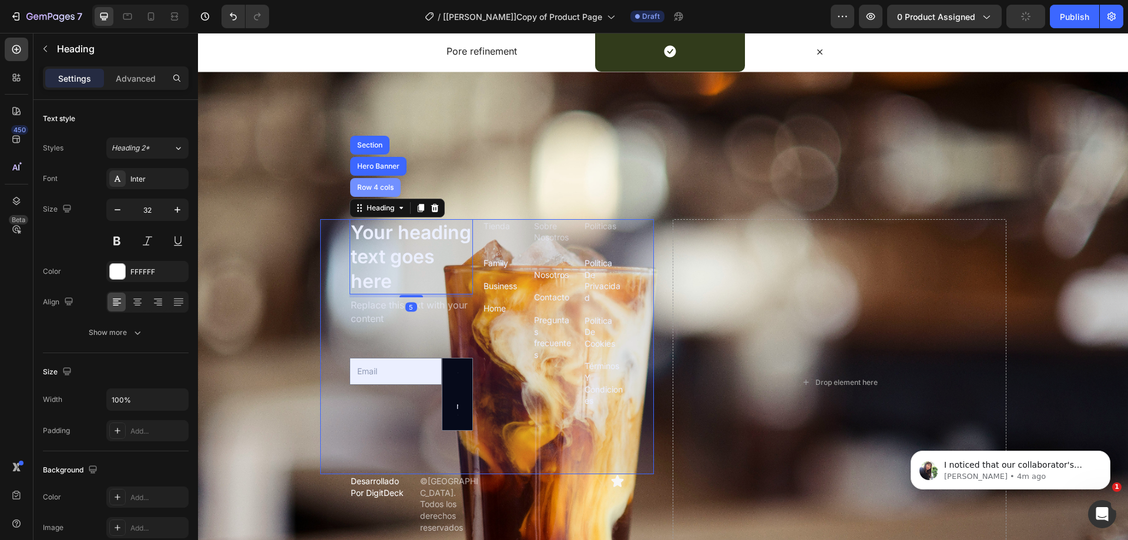
click at [374, 189] on div "Row 4 cols" at bounding box center [375, 187] width 41 height 7
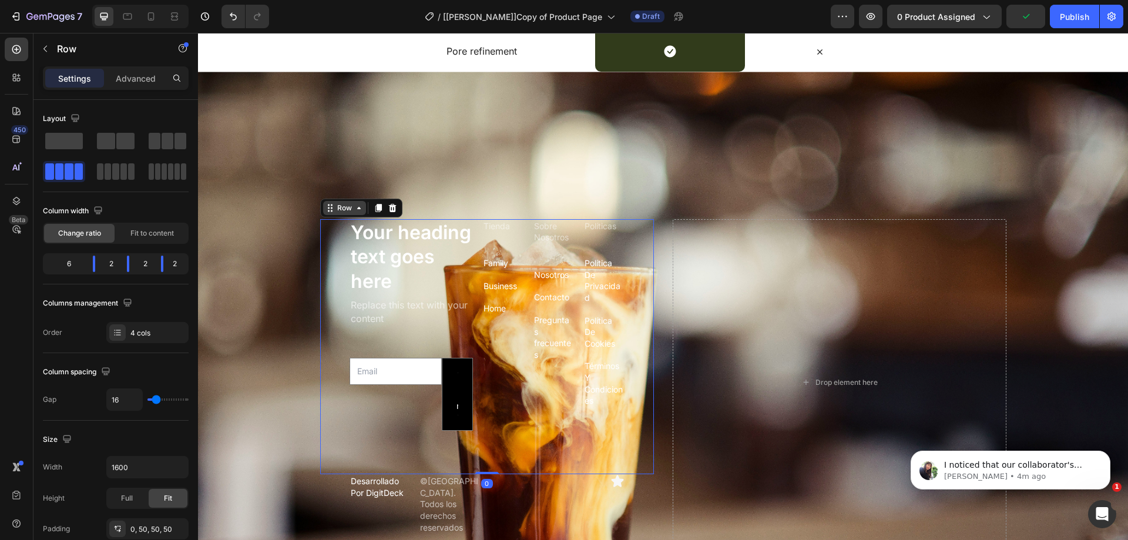
click at [339, 211] on div "Row" at bounding box center [344, 208] width 19 height 11
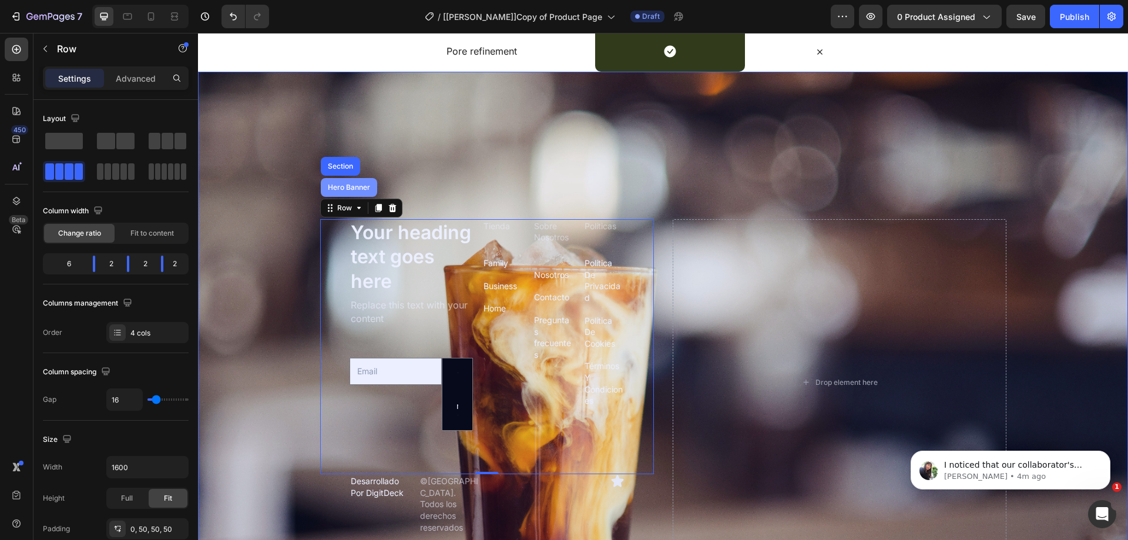
click at [338, 191] on div "Hero Banner" at bounding box center [349, 187] width 47 height 7
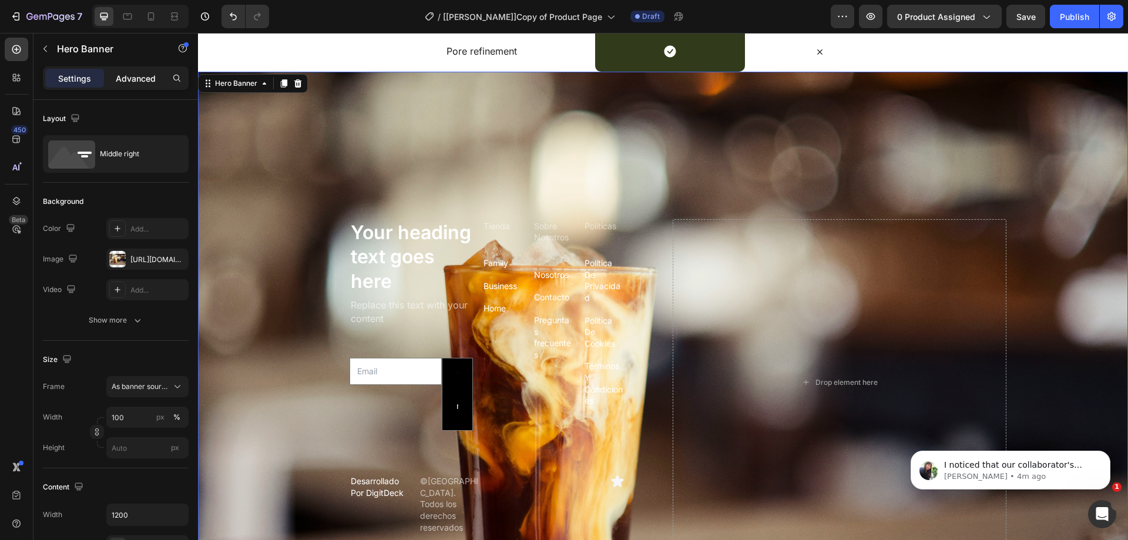
click at [132, 73] on p "Advanced" at bounding box center [136, 78] width 40 height 12
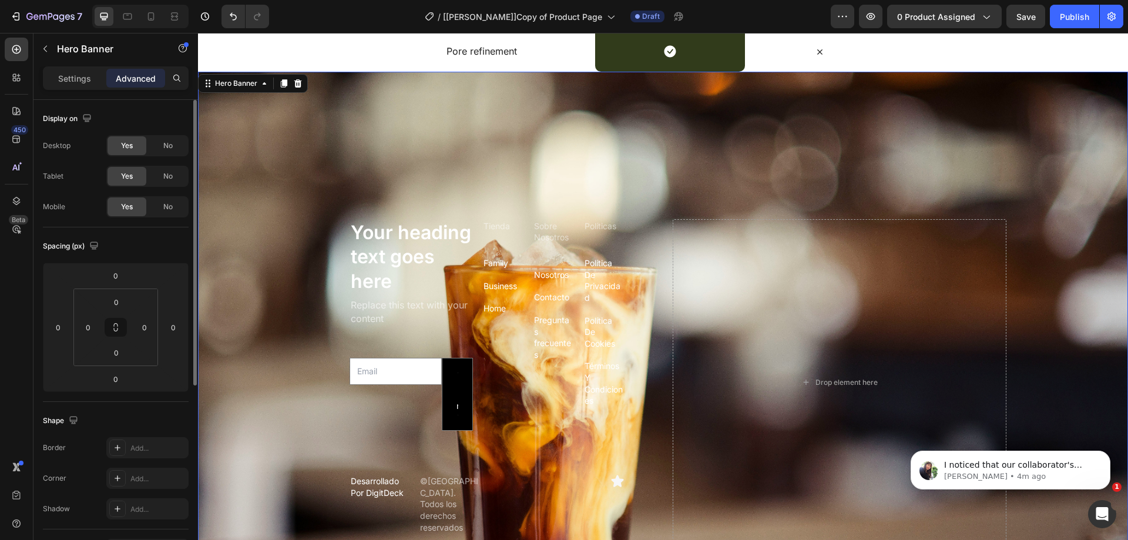
click at [73, 85] on div "Settings" at bounding box center [74, 78] width 59 height 19
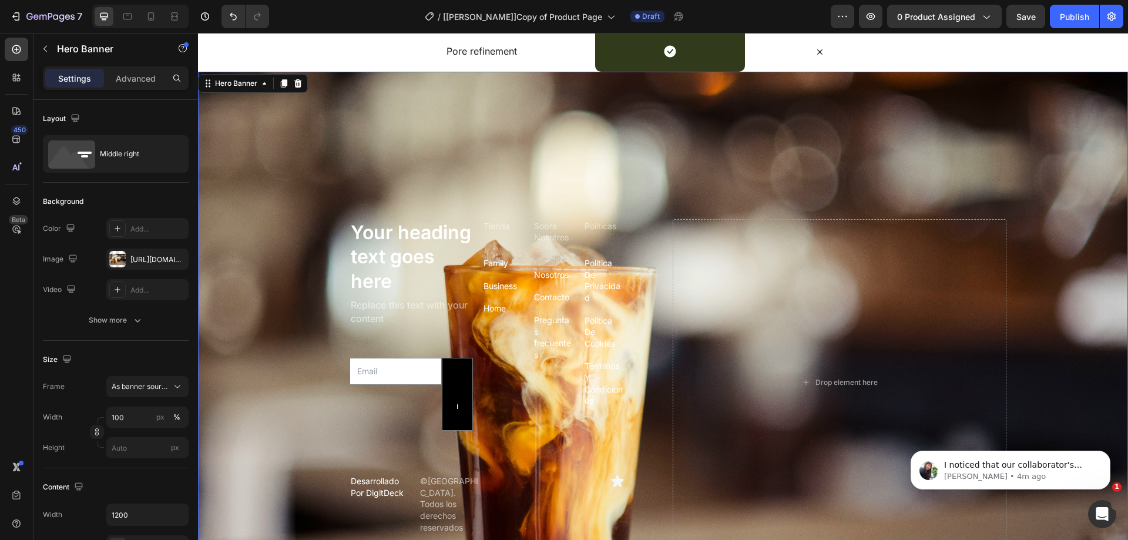
click at [69, 77] on p "Settings" at bounding box center [74, 78] width 33 height 12
click at [112, 154] on div "Middle right" at bounding box center [136, 153] width 72 height 27
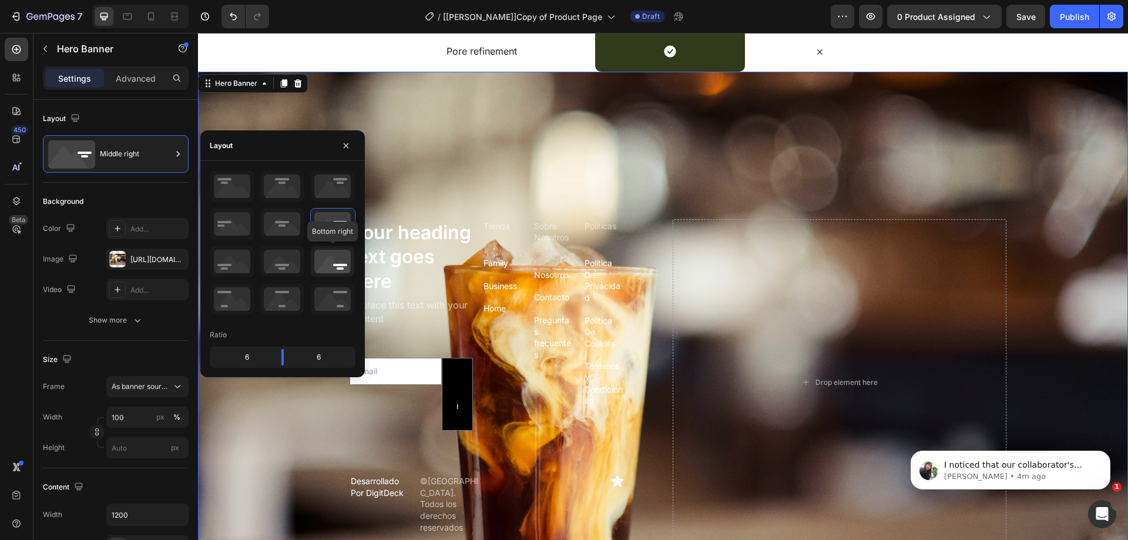
click at [318, 268] on icon at bounding box center [332, 261] width 43 height 31
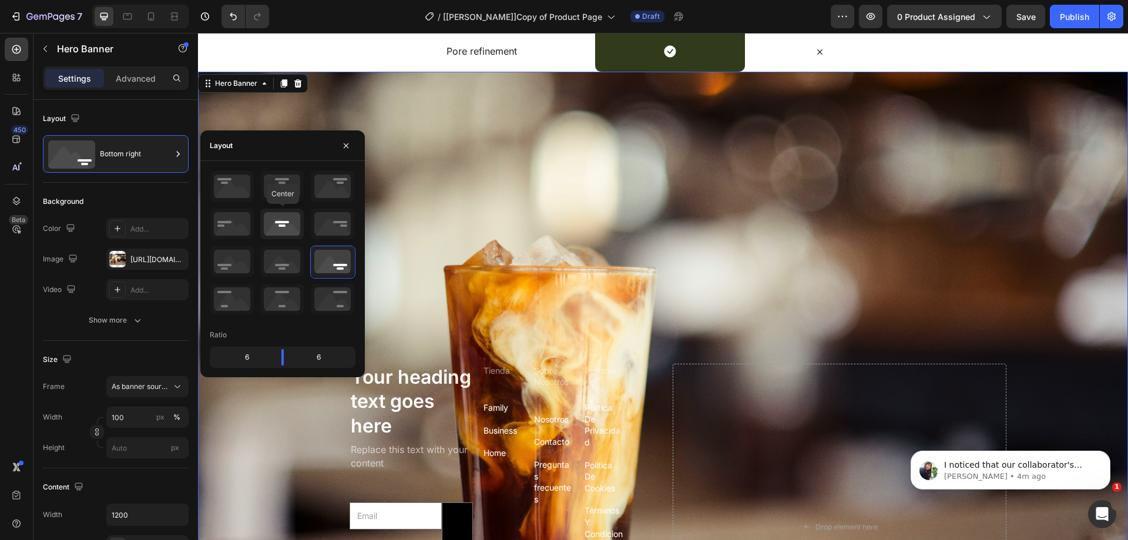
click at [289, 231] on icon at bounding box center [281, 224] width 43 height 31
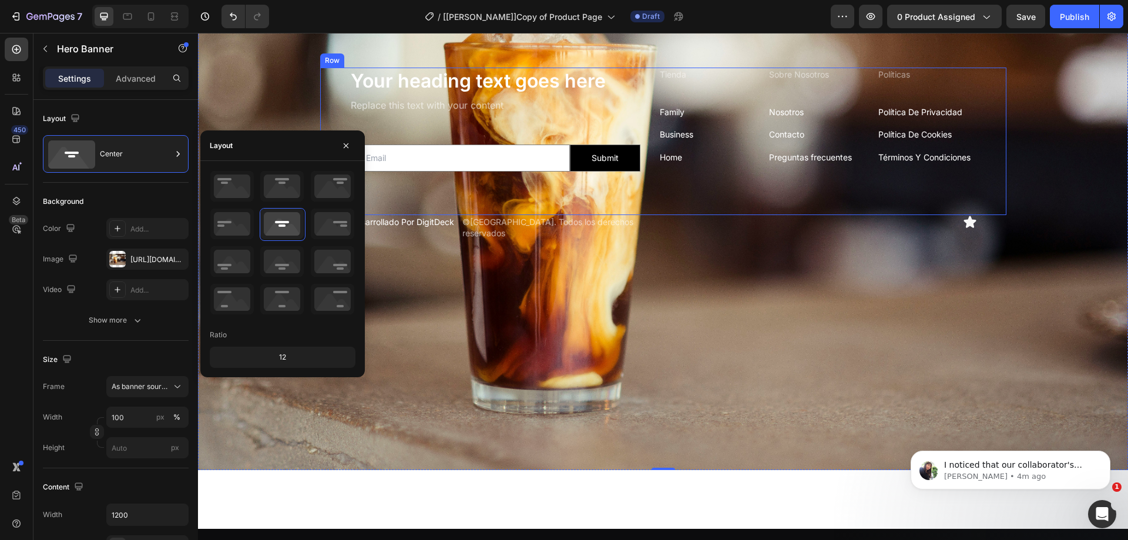
scroll to position [3141, 0]
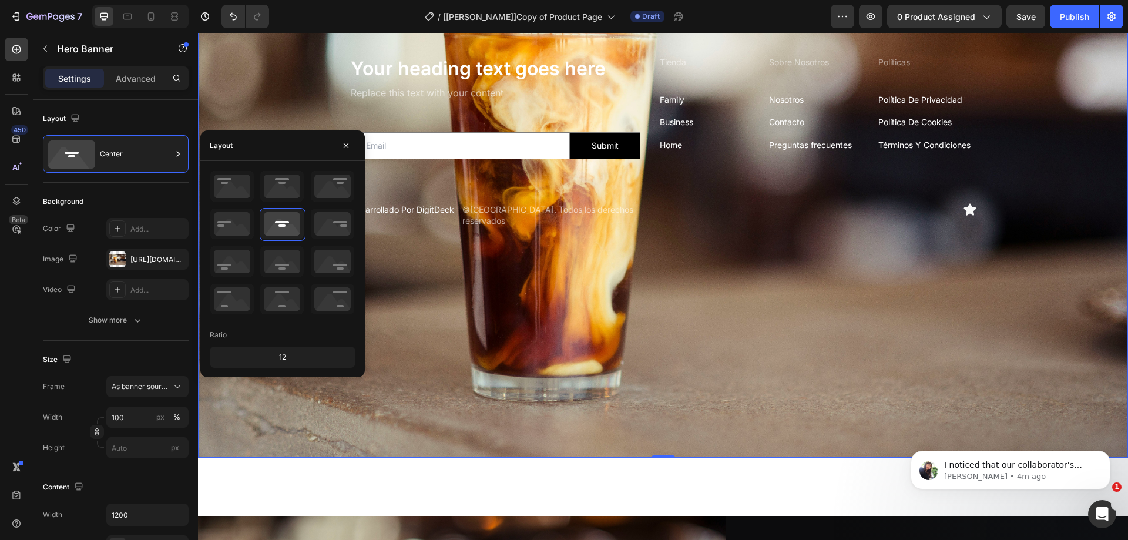
click at [720, 237] on div "Your heading text goes here Heading Replace this text with your content Text Bl…" at bounding box center [663, 147] width 705 height 189
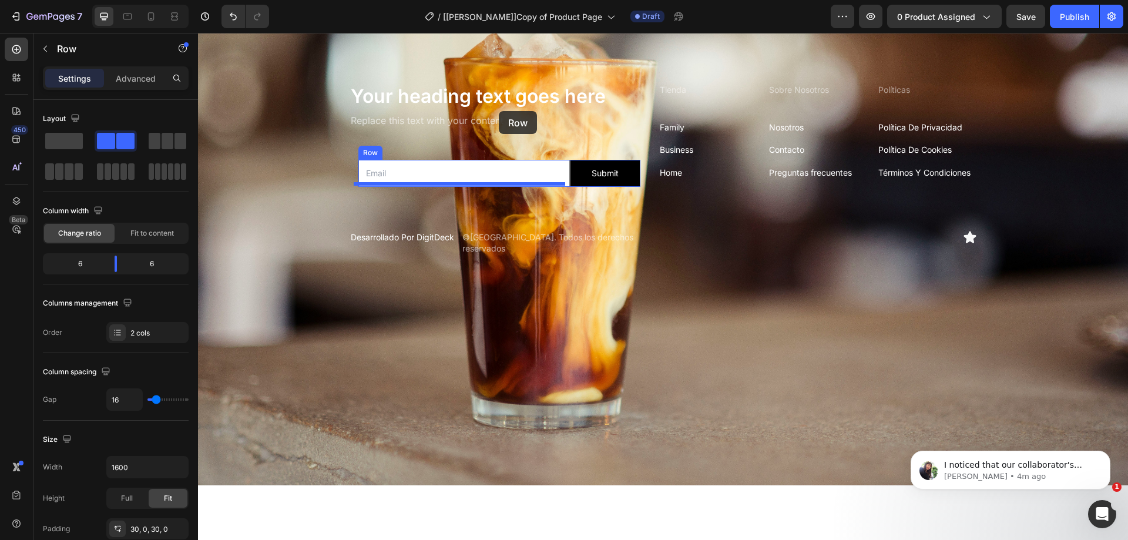
scroll to position [3064, 0]
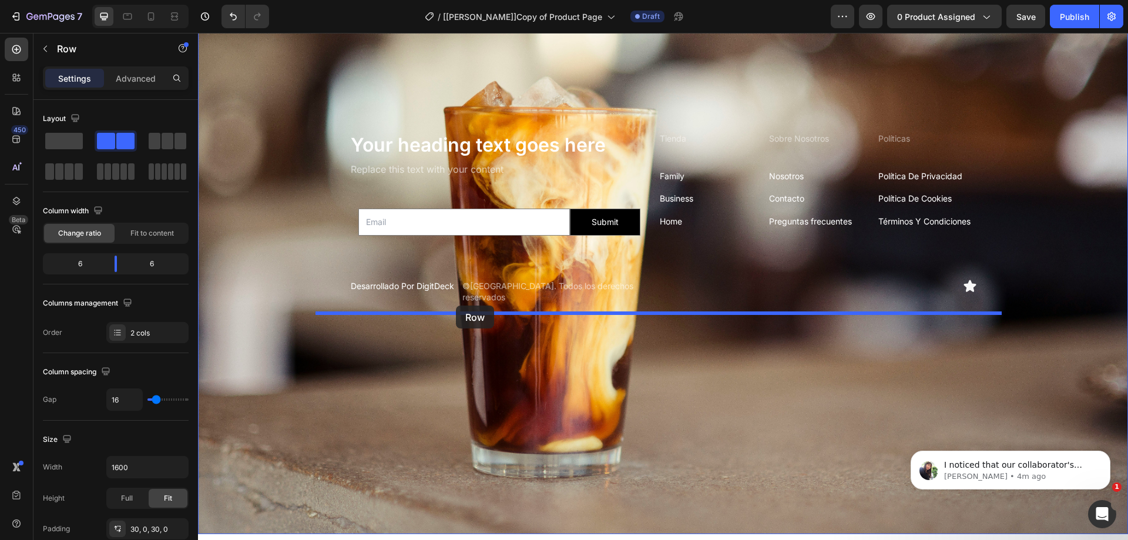
drag, startPoint x: 244, startPoint y: 260, endPoint x: 456, endPoint y: 306, distance: 217.1
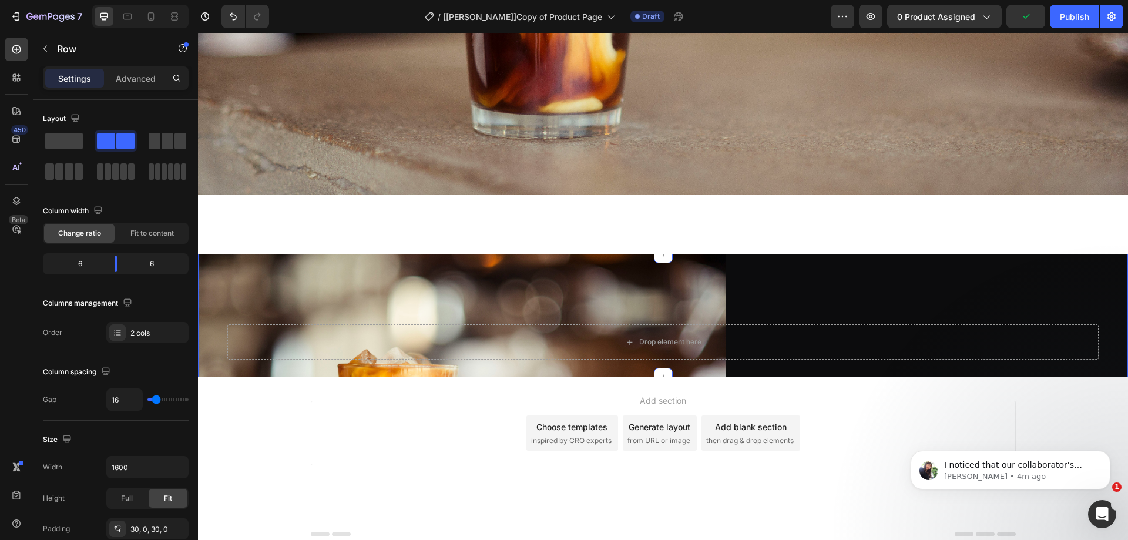
scroll to position [3404, 0]
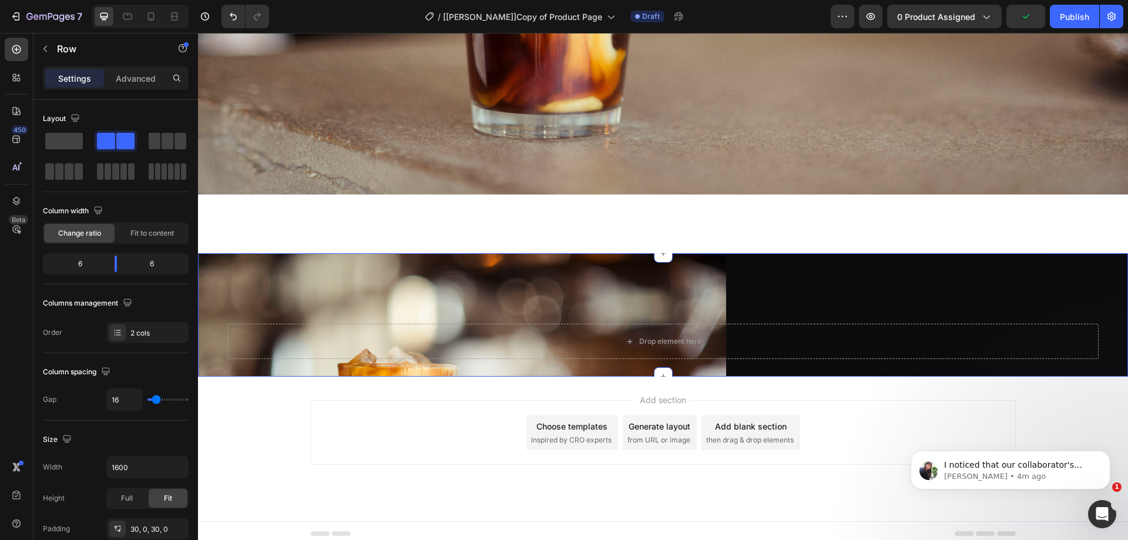
click at [799, 272] on div "Image Drop element here Row Section 10" at bounding box center [663, 314] width 930 height 123
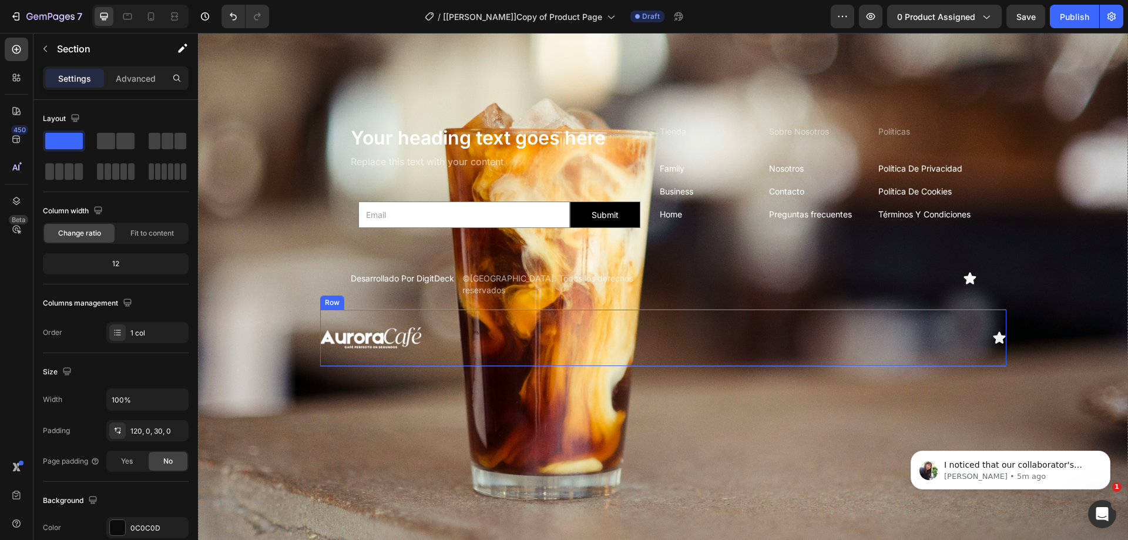
scroll to position [3051, 0]
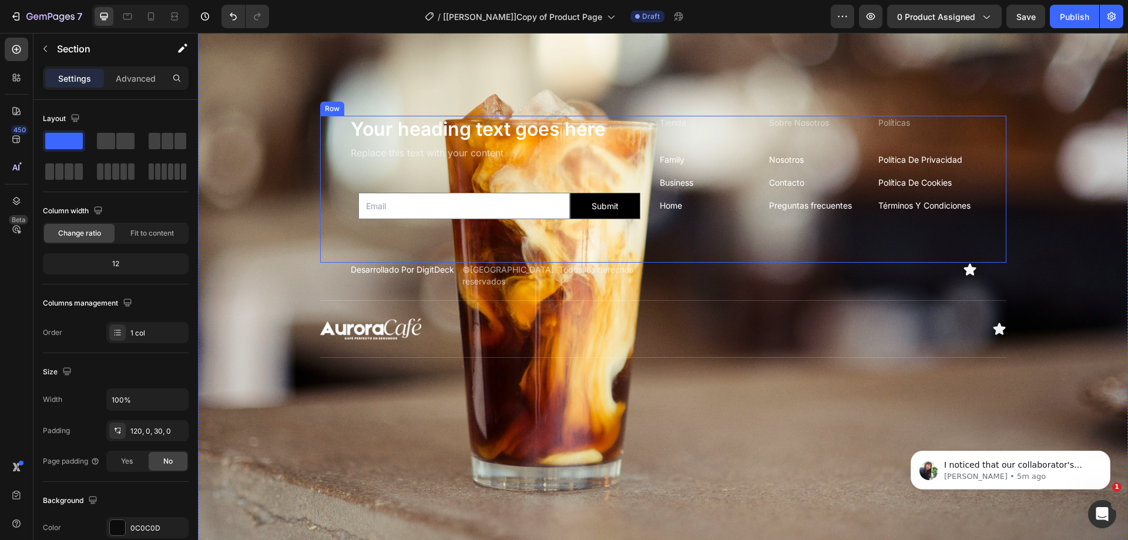
click at [334, 123] on div "Your heading text goes here Heading Replace this text with your content Text Bl…" at bounding box center [663, 190] width 686 height 148
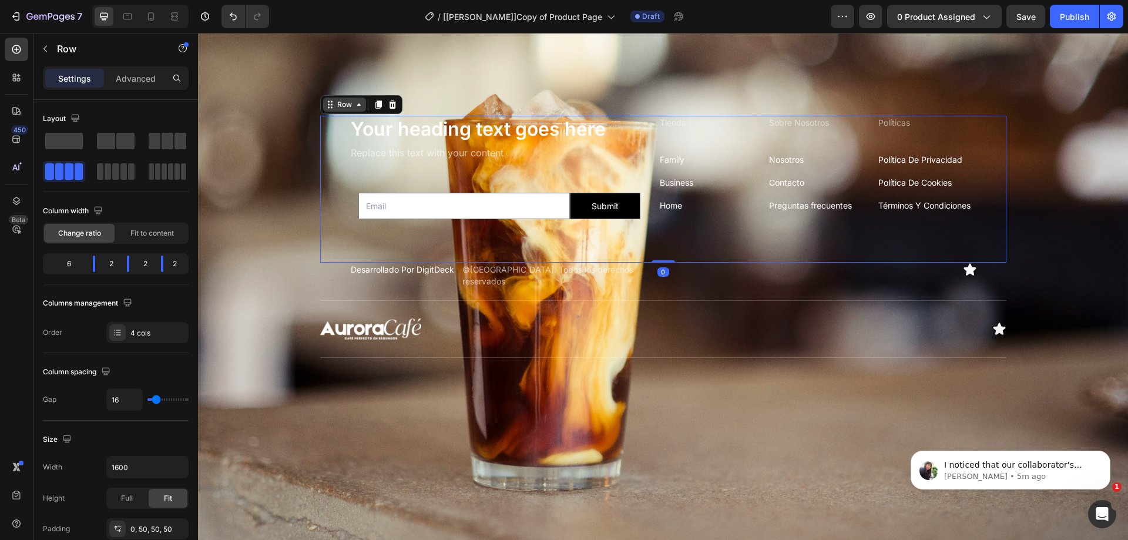
click at [340, 100] on div "Row" at bounding box center [344, 104] width 19 height 11
click at [167, 146] on span at bounding box center [168, 141] width 12 height 16
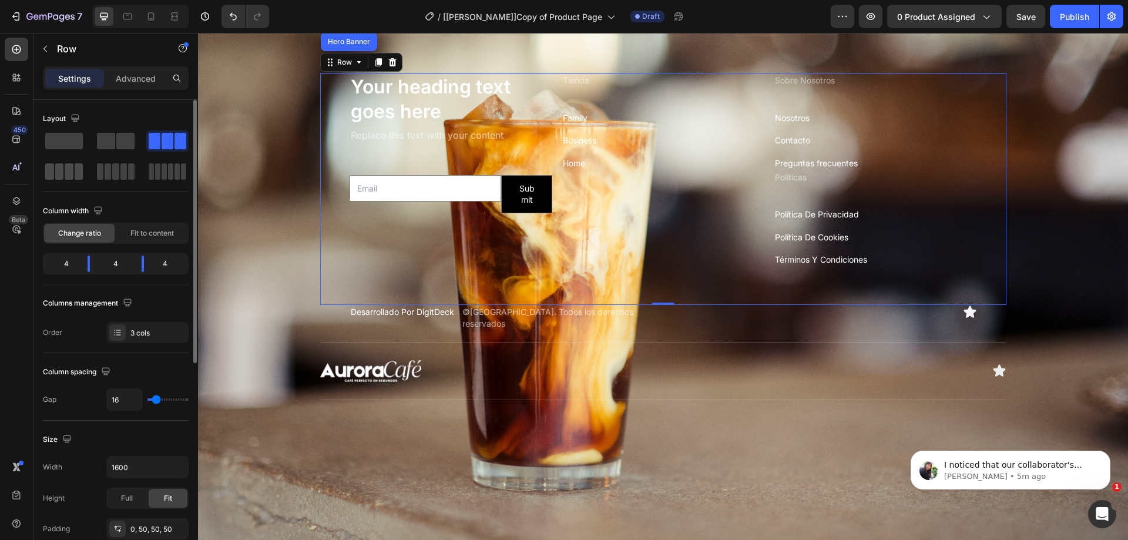
click at [68, 166] on span at bounding box center [69, 171] width 9 height 16
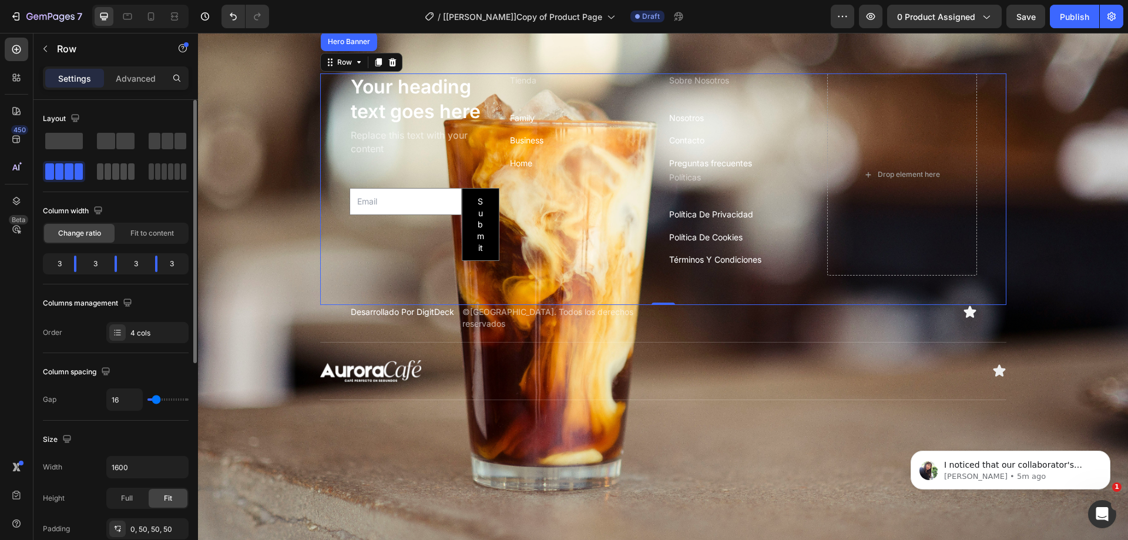
click at [110, 168] on span at bounding box center [108, 171] width 6 height 16
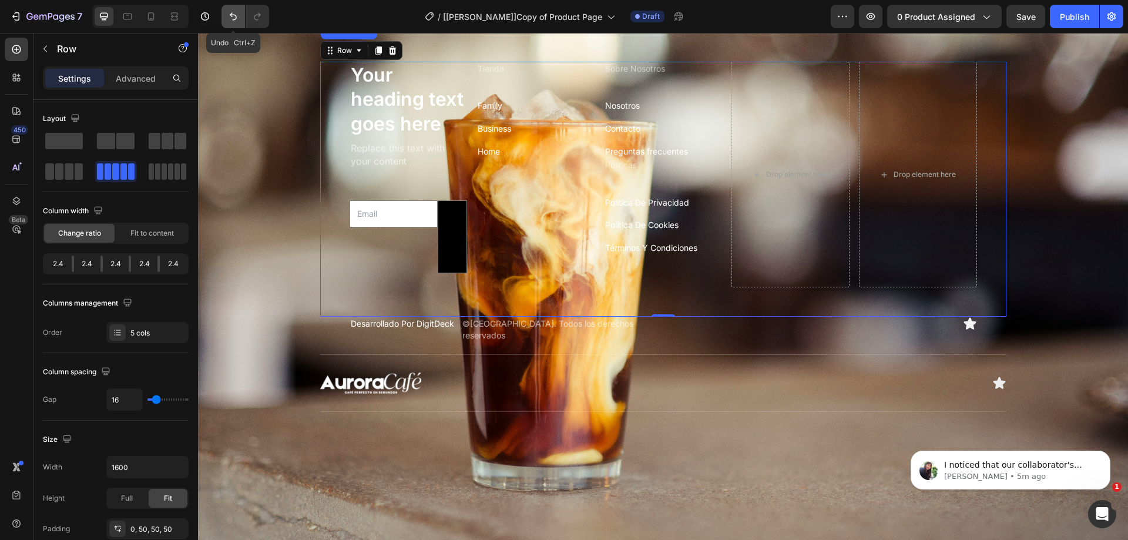
click at [239, 20] on icon "Undo/Redo" at bounding box center [233, 17] width 12 height 12
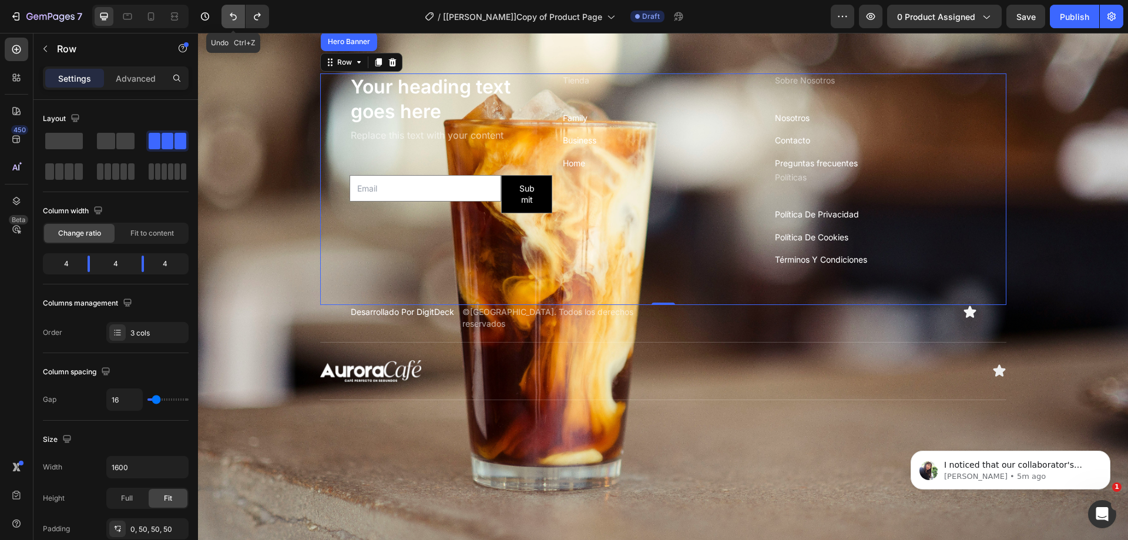
click at [234, 18] on icon "Undo/Redo" at bounding box center [233, 17] width 12 height 12
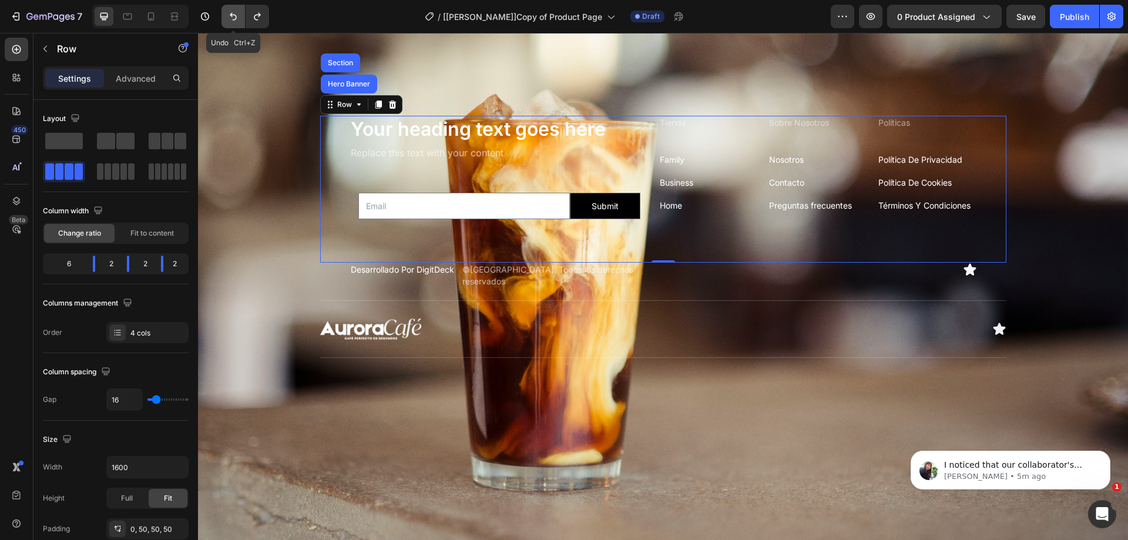
click at [234, 14] on icon "Undo/Redo" at bounding box center [233, 17] width 12 height 12
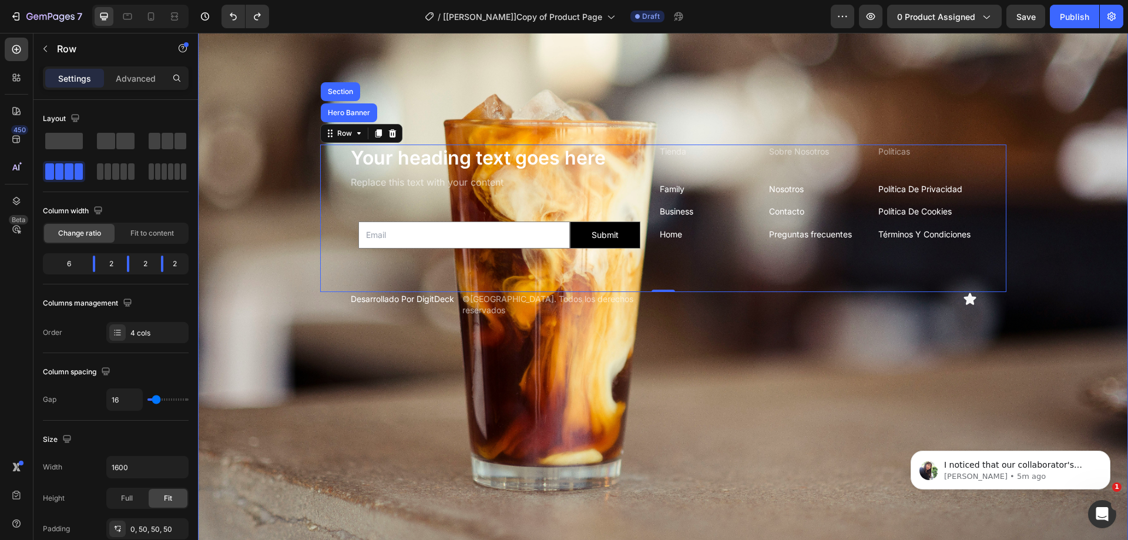
click at [854, 374] on div "Background Image" at bounding box center [663, 236] width 930 height 621
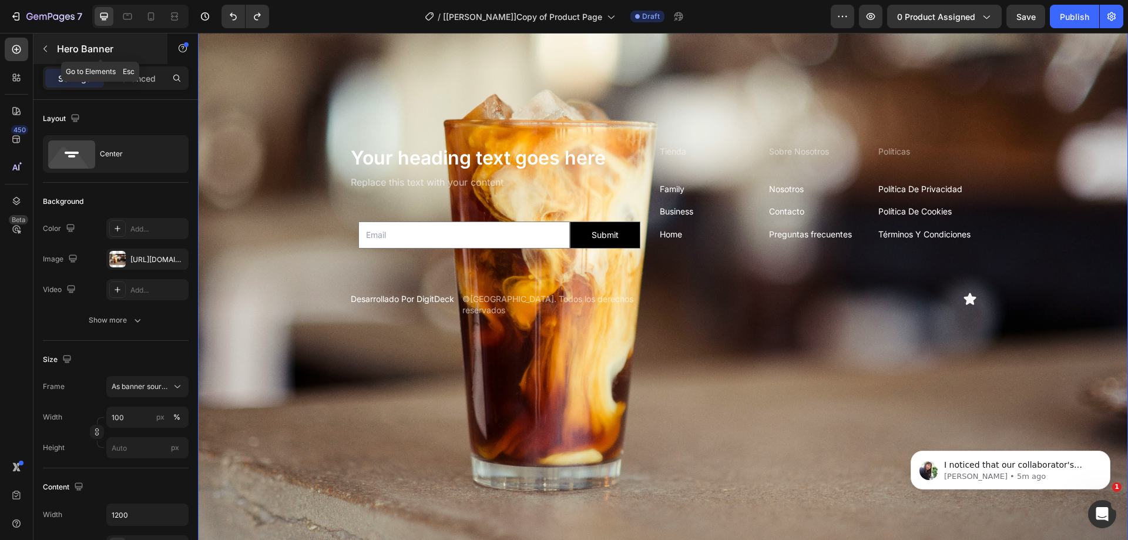
click at [45, 50] on icon "button" at bounding box center [45, 49] width 4 height 6
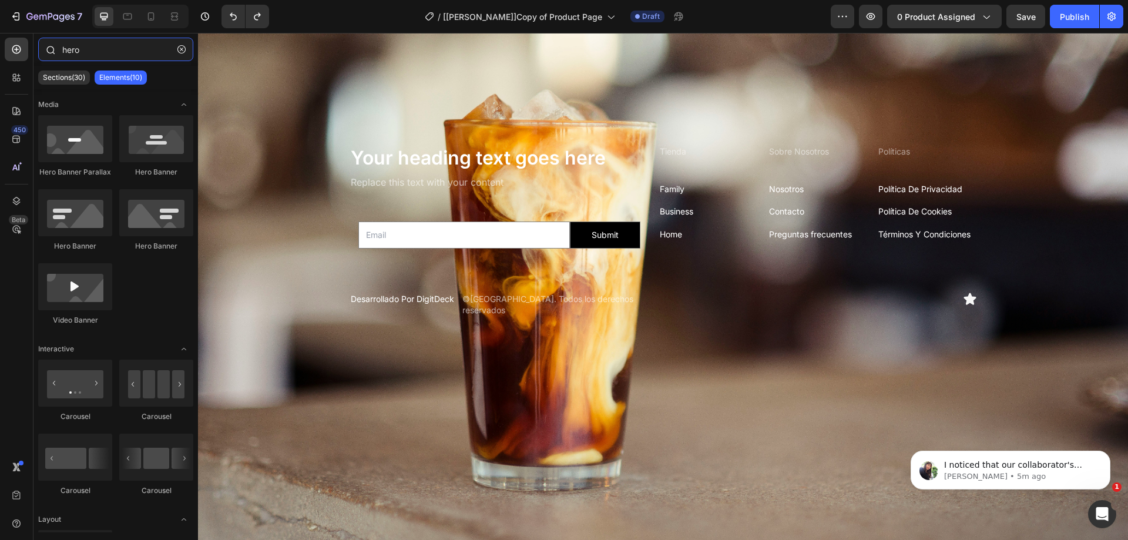
click at [93, 46] on input "hero" at bounding box center [115, 50] width 155 height 24
drag, startPoint x: 100, startPoint y: 45, endPoint x: 65, endPoint y: 49, distance: 35.5
click at [65, 49] on input "hero" at bounding box center [115, 50] width 155 height 24
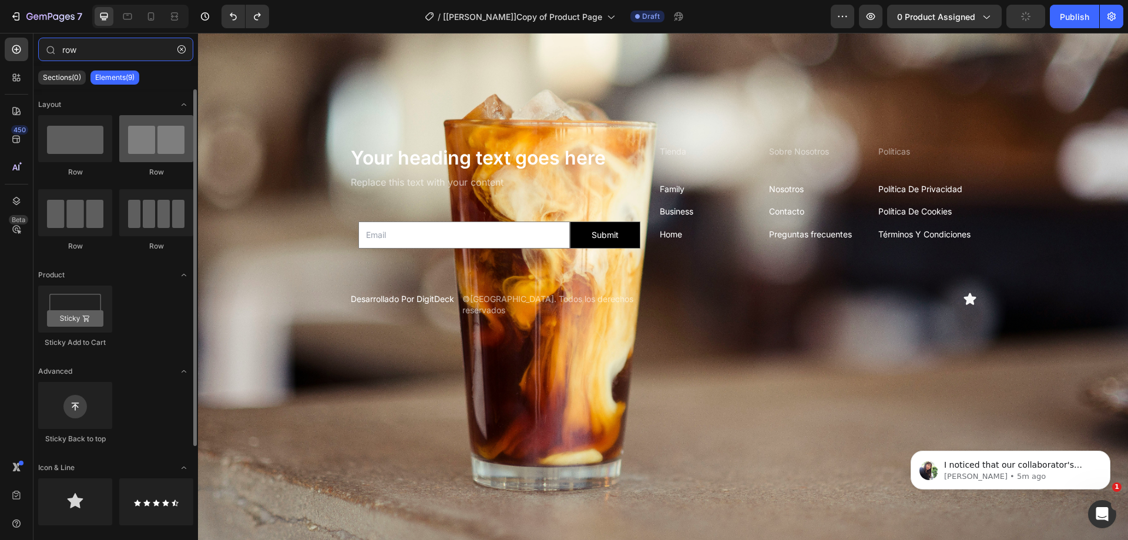
type input "row"
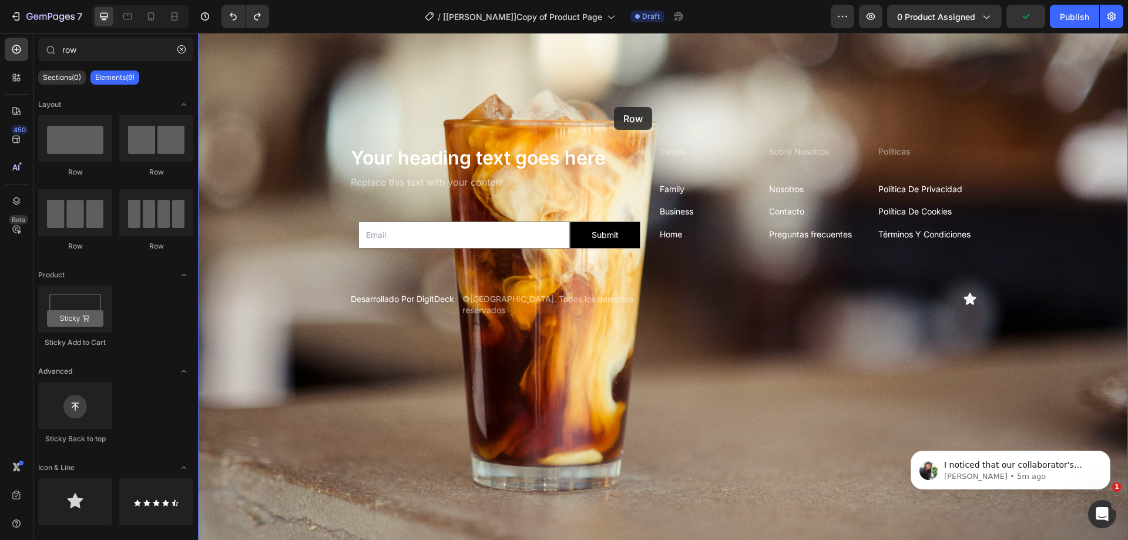
drag, startPoint x: 351, startPoint y: 183, endPoint x: 614, endPoint y: 107, distance: 273.4
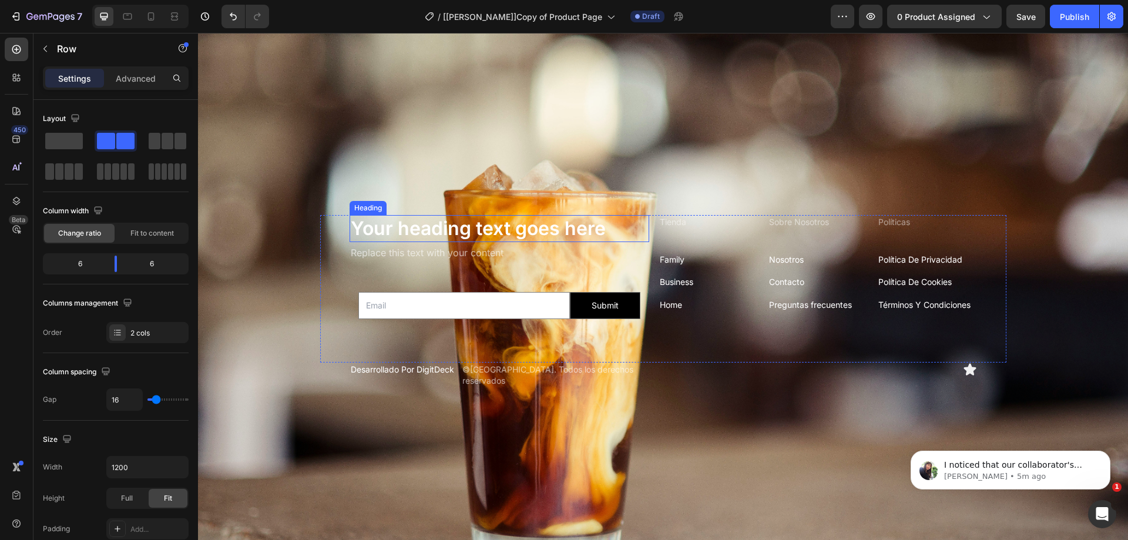
scroll to position [2910, 0]
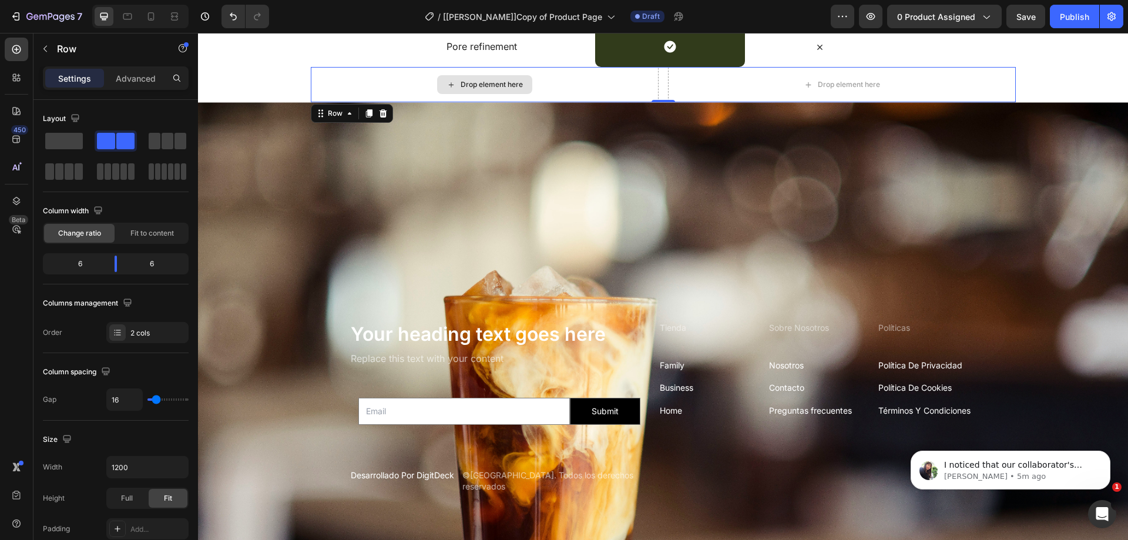
click at [338, 74] on div "Drop element here" at bounding box center [485, 84] width 348 height 35
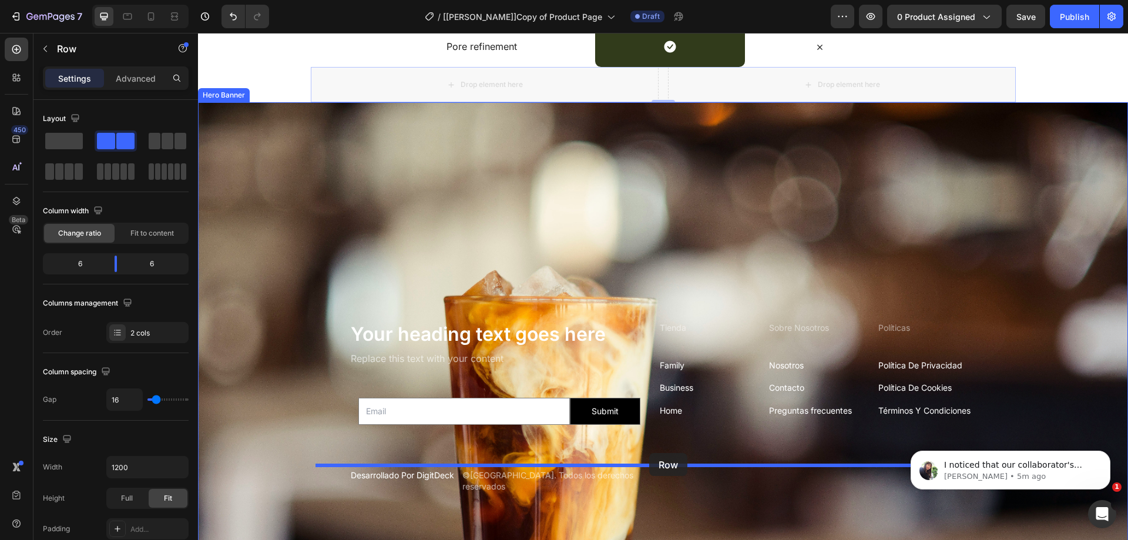
drag, startPoint x: 331, startPoint y: 113, endPoint x: 649, endPoint y: 453, distance: 465.7
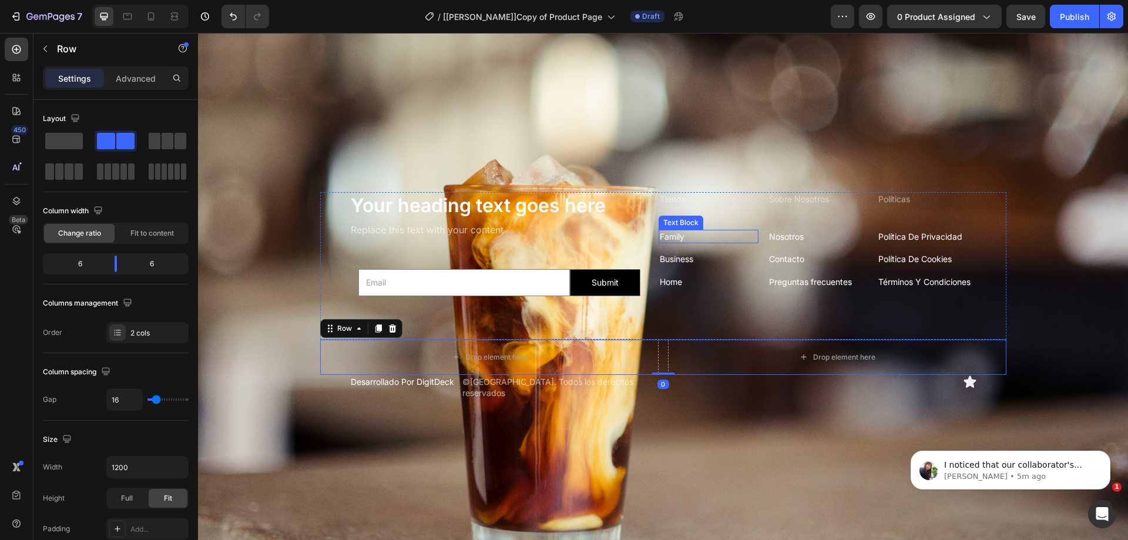
scroll to position [3028, 0]
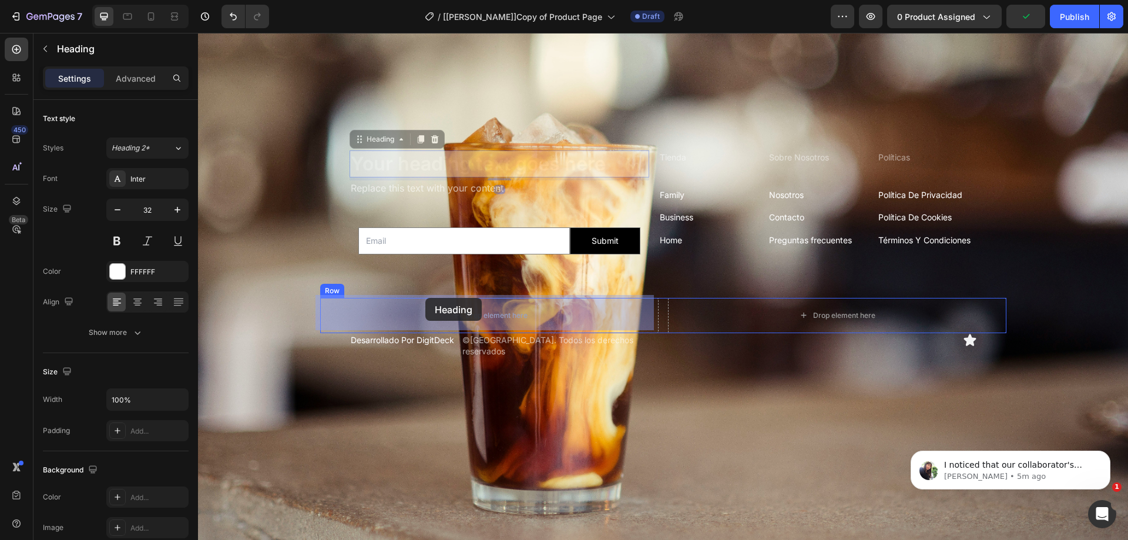
drag, startPoint x: 410, startPoint y: 170, endPoint x: 426, endPoint y: 298, distance: 129.1
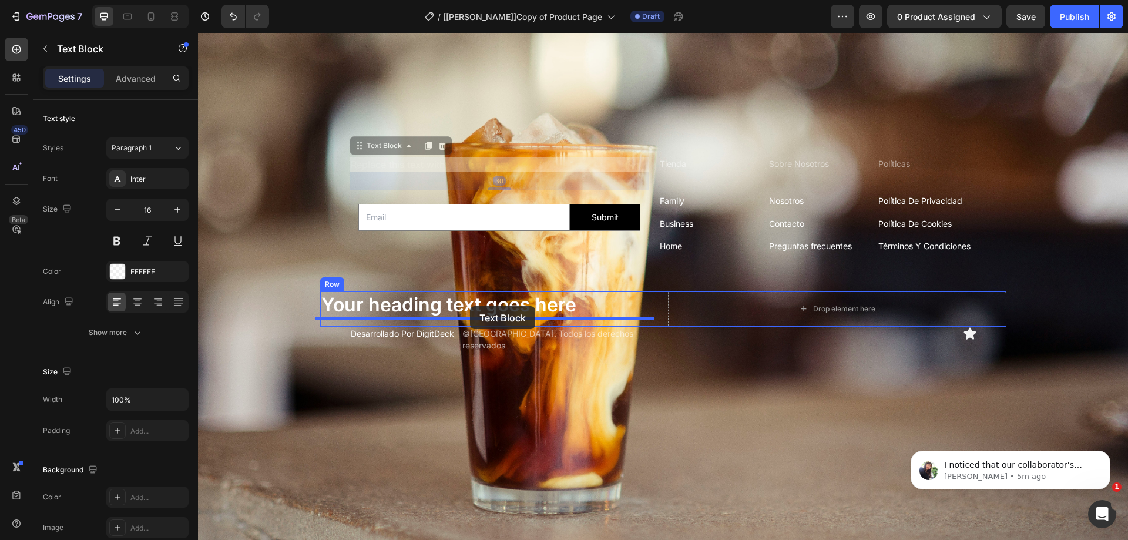
drag, startPoint x: 378, startPoint y: 148, endPoint x: 470, endPoint y: 306, distance: 183.1
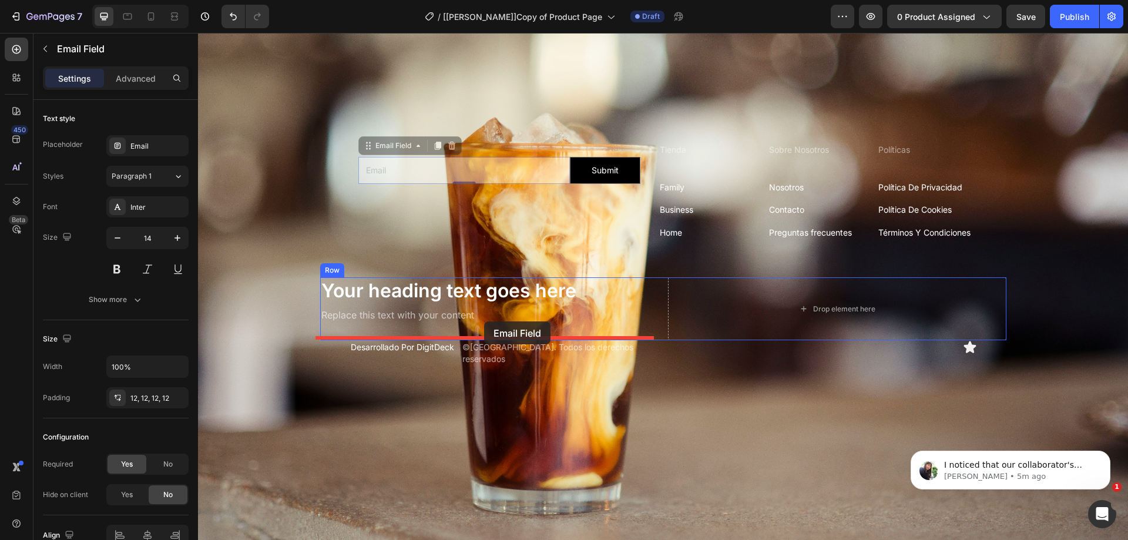
drag, startPoint x: 375, startPoint y: 150, endPoint x: 484, endPoint y: 321, distance: 203.5
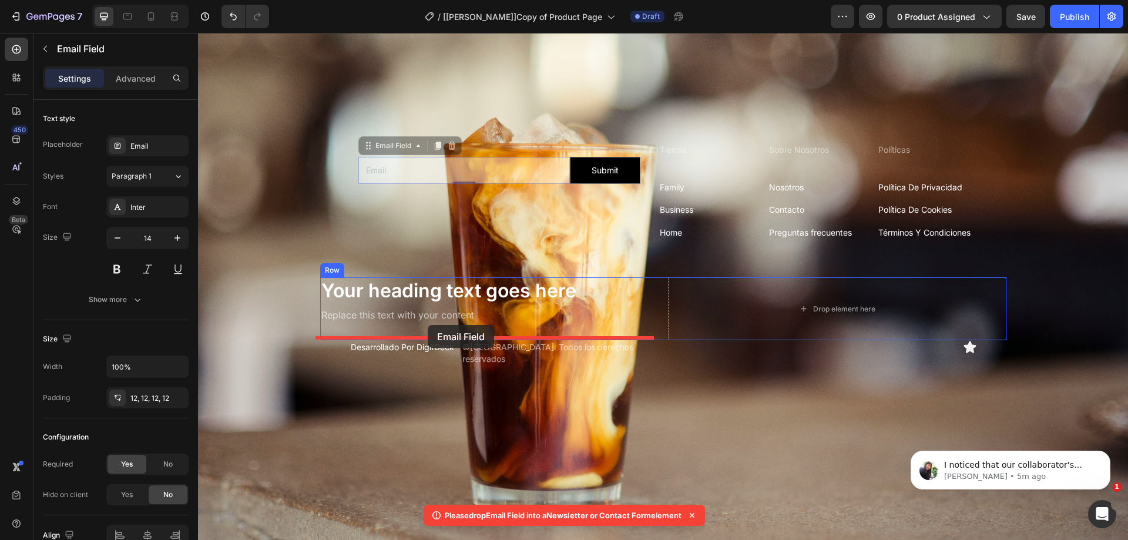
drag, startPoint x: 402, startPoint y: 143, endPoint x: 428, endPoint y: 325, distance: 184.0
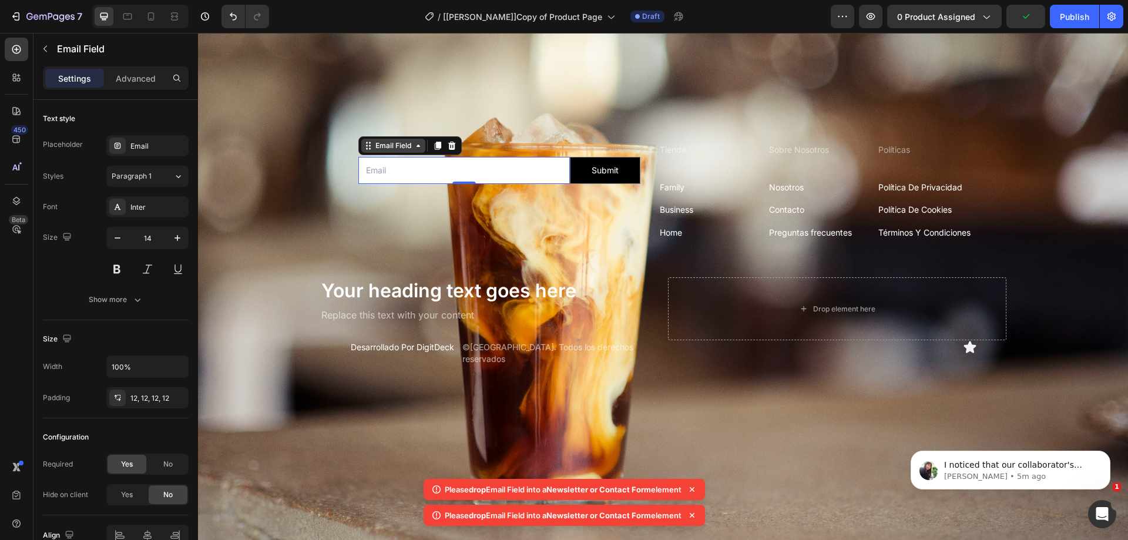
click at [391, 143] on div "Email Field" at bounding box center [393, 145] width 41 height 11
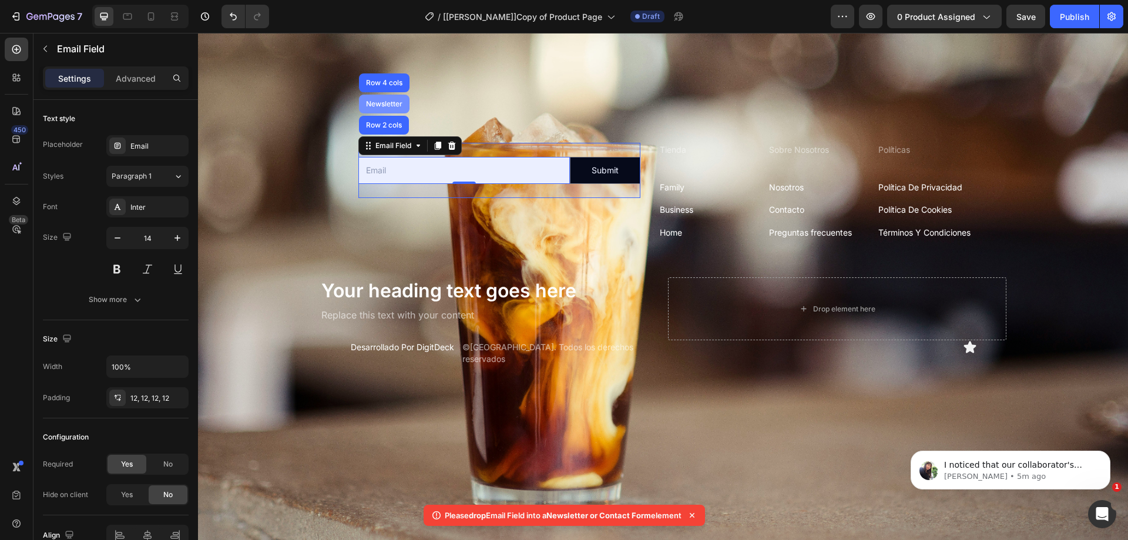
click at [383, 100] on div "Newsletter" at bounding box center [384, 103] width 41 height 7
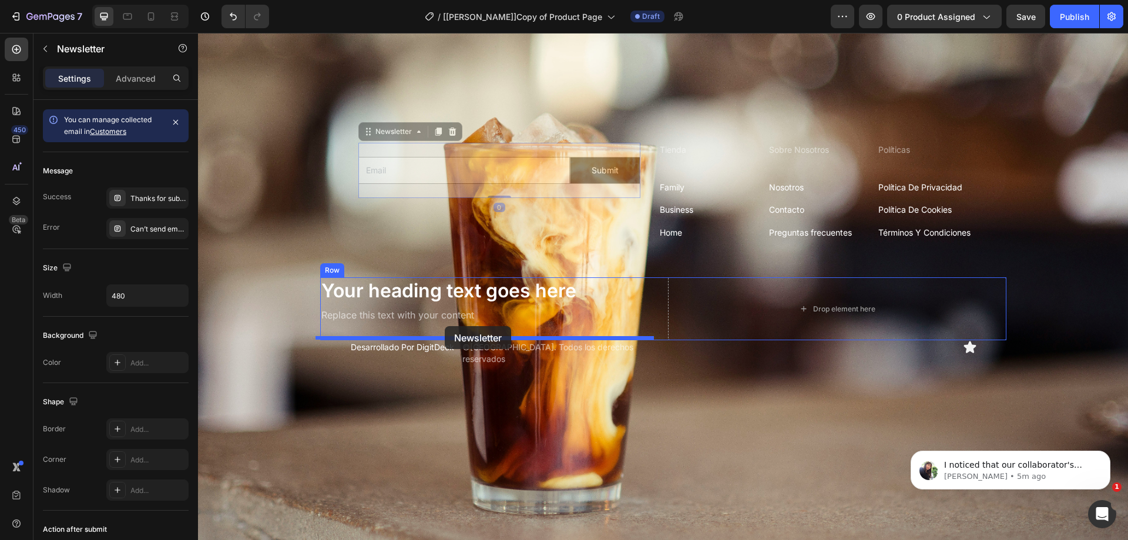
drag, startPoint x: 394, startPoint y: 129, endPoint x: 445, endPoint y: 326, distance: 203.8
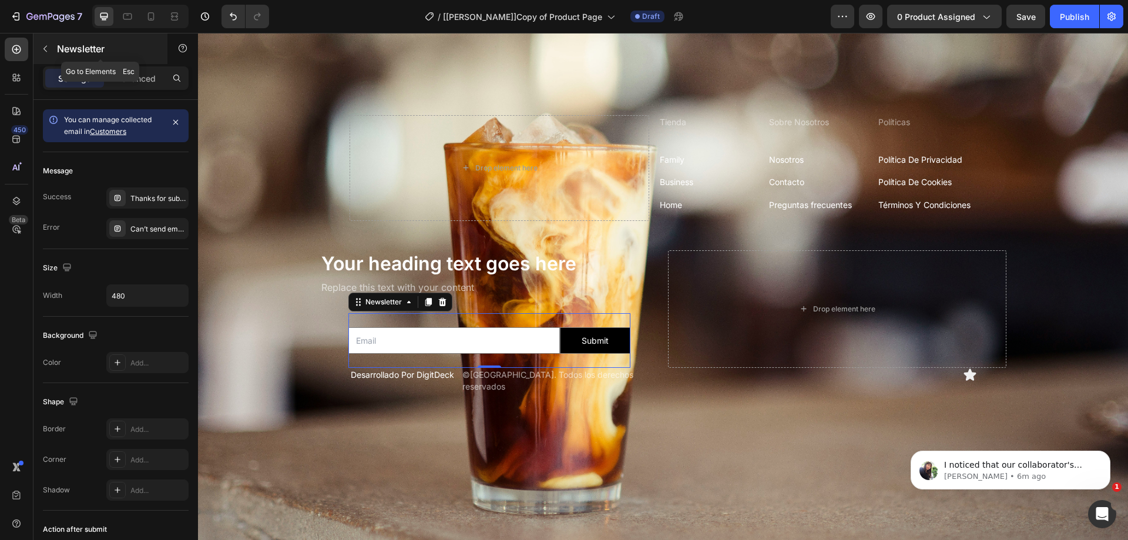
click at [38, 50] on button "button" at bounding box center [45, 48] width 19 height 19
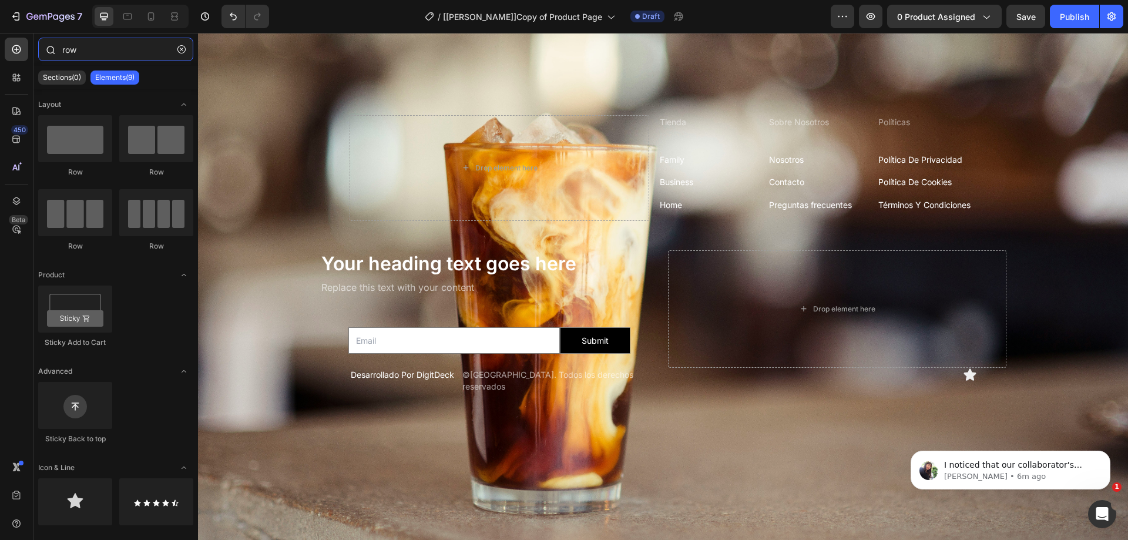
click at [106, 45] on input "row" at bounding box center [115, 50] width 155 height 24
click at [115, 46] on input "row" at bounding box center [115, 50] width 155 height 24
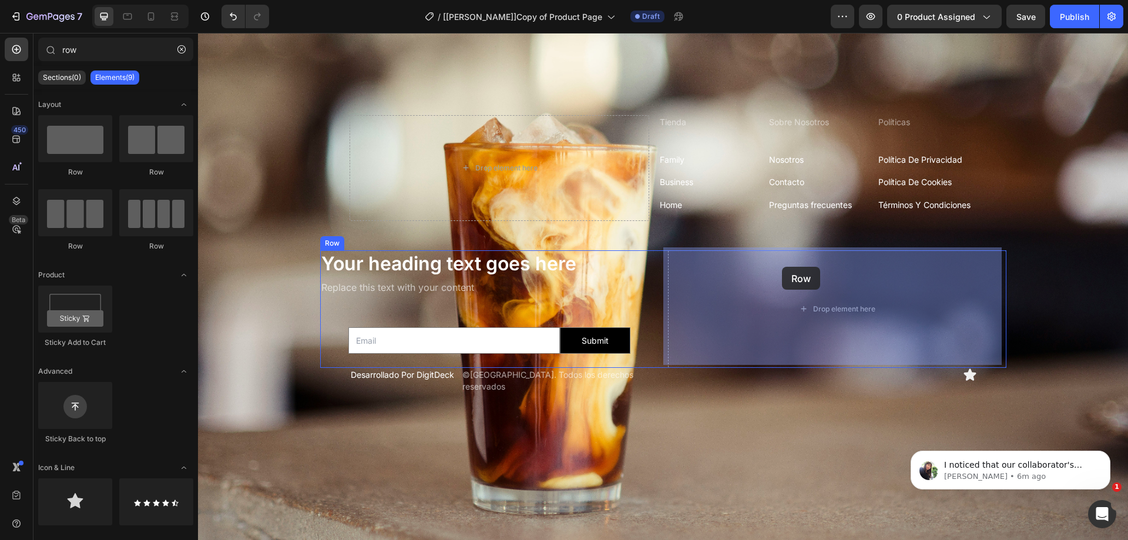
drag, startPoint x: 359, startPoint y: 248, endPoint x: 782, endPoint y: 267, distance: 423.6
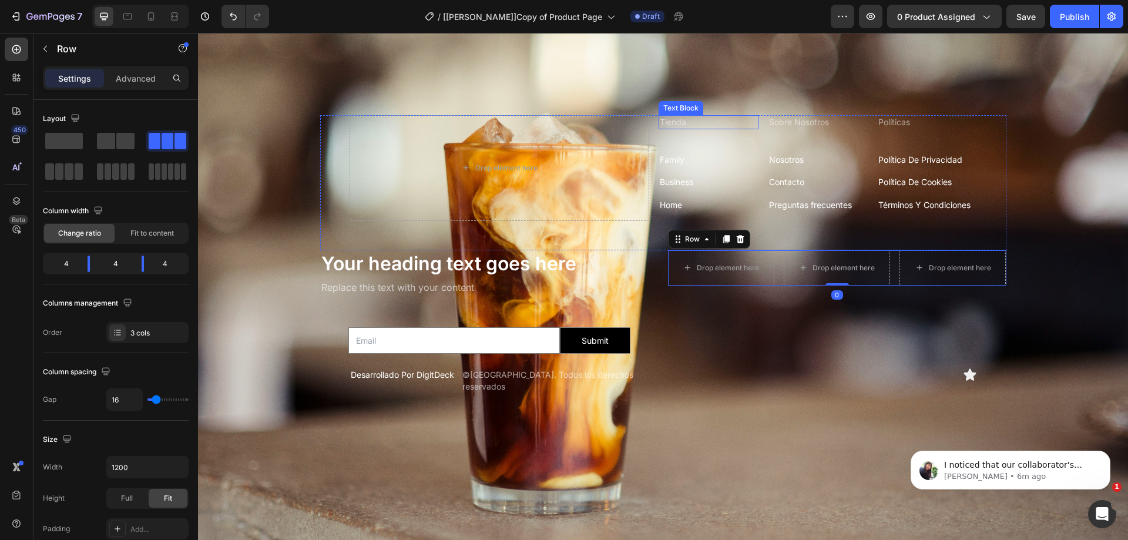
click at [675, 104] on div "Text Block" at bounding box center [681, 108] width 40 height 11
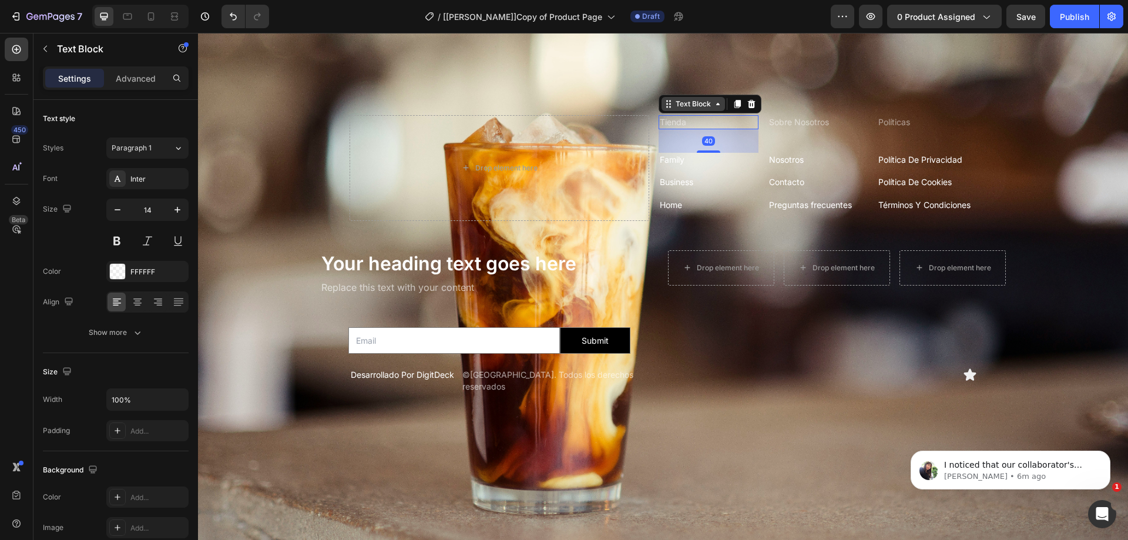
click at [688, 102] on div "Text Block" at bounding box center [694, 104] width 40 height 11
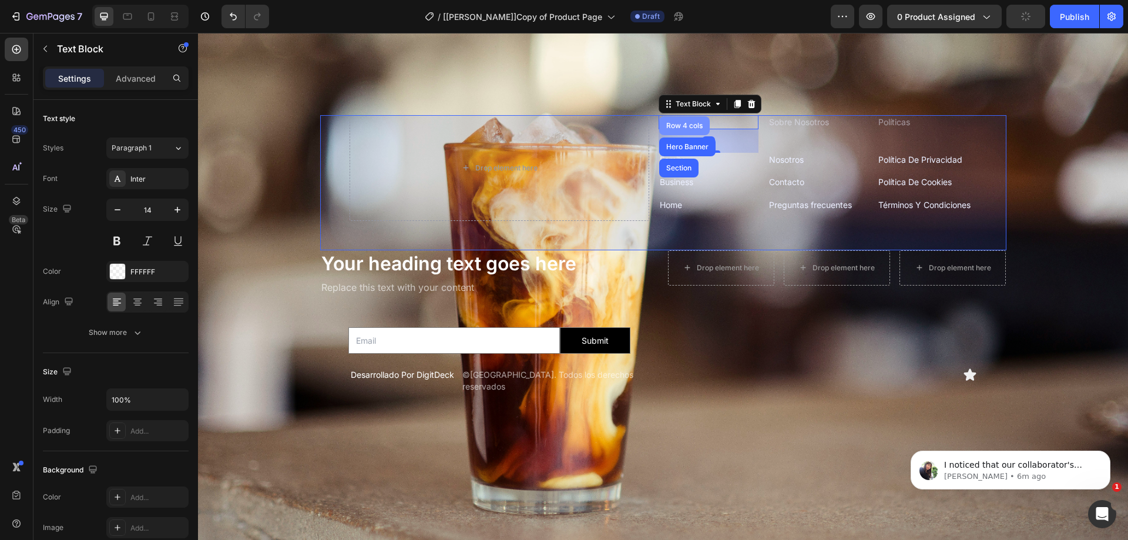
click at [693, 122] on div "Row 4 cols" at bounding box center [684, 125] width 41 height 7
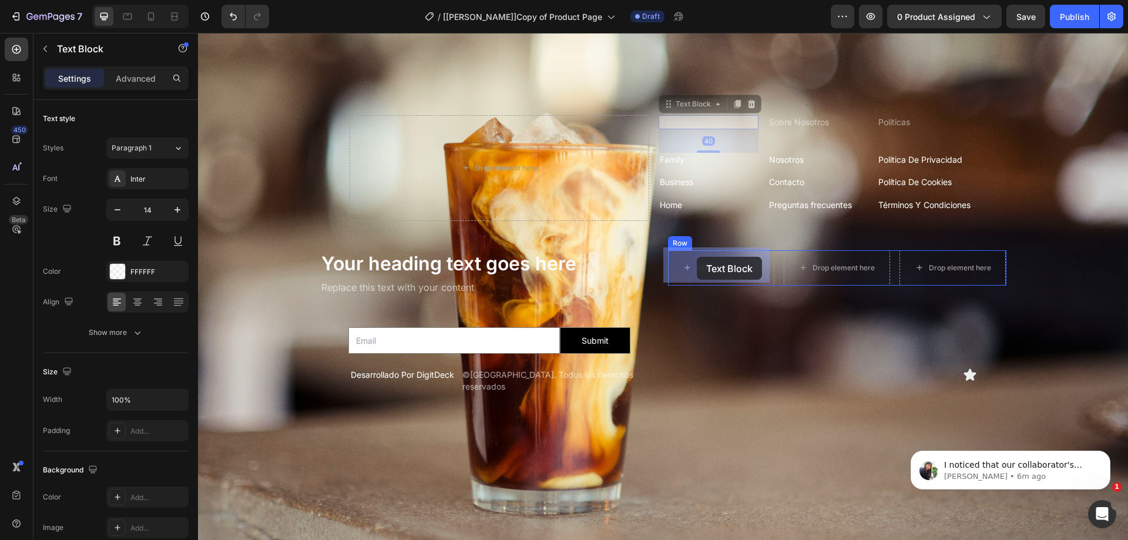
drag, startPoint x: 699, startPoint y: 122, endPoint x: 697, endPoint y: 257, distance: 134.6
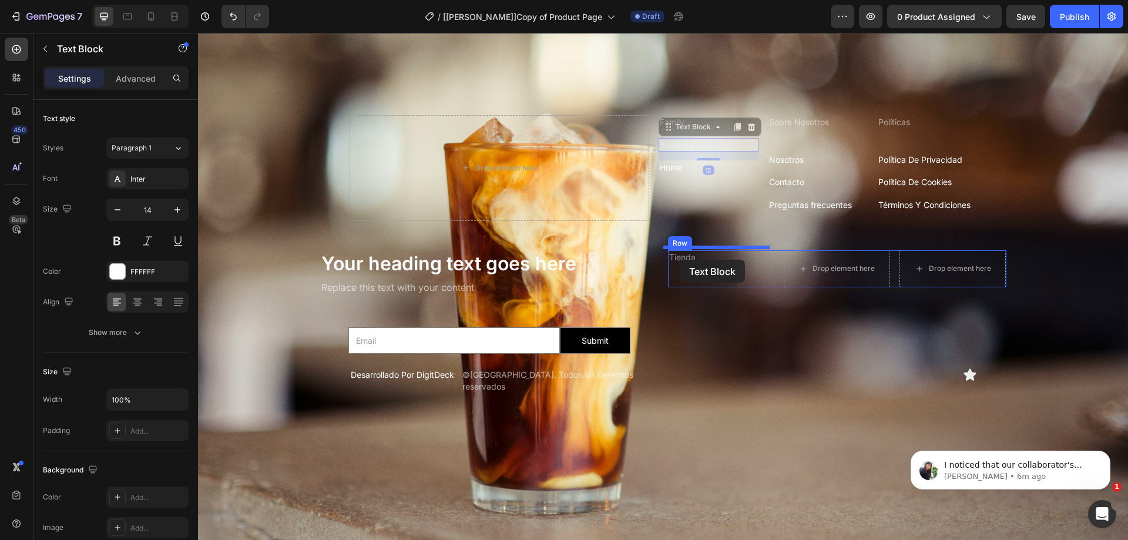
drag, startPoint x: 674, startPoint y: 142, endPoint x: 680, endPoint y: 260, distance: 118.3
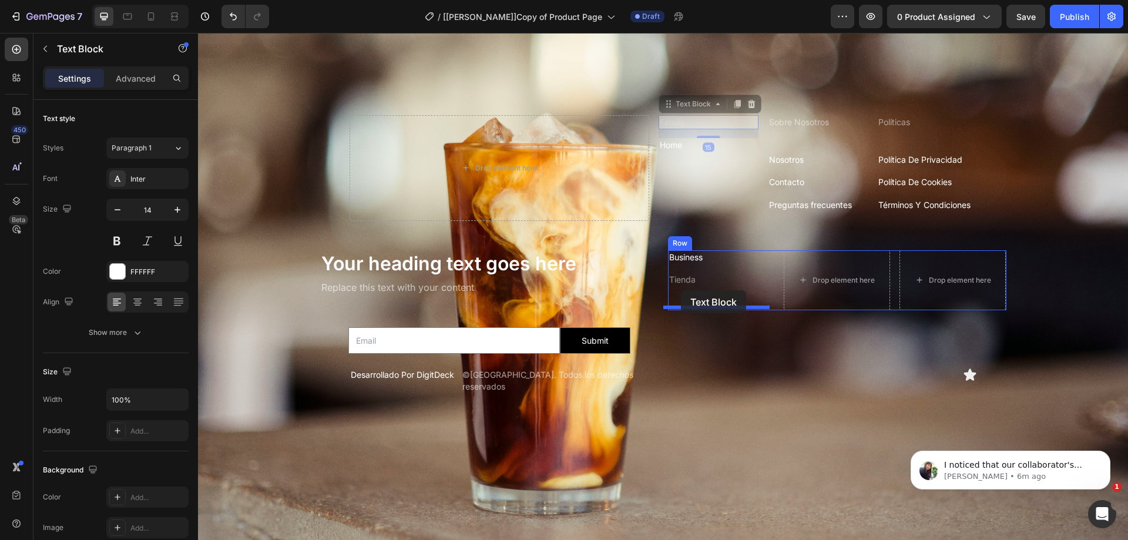
drag, startPoint x: 712, startPoint y: 139, endPoint x: 681, endPoint y: 290, distance: 154.1
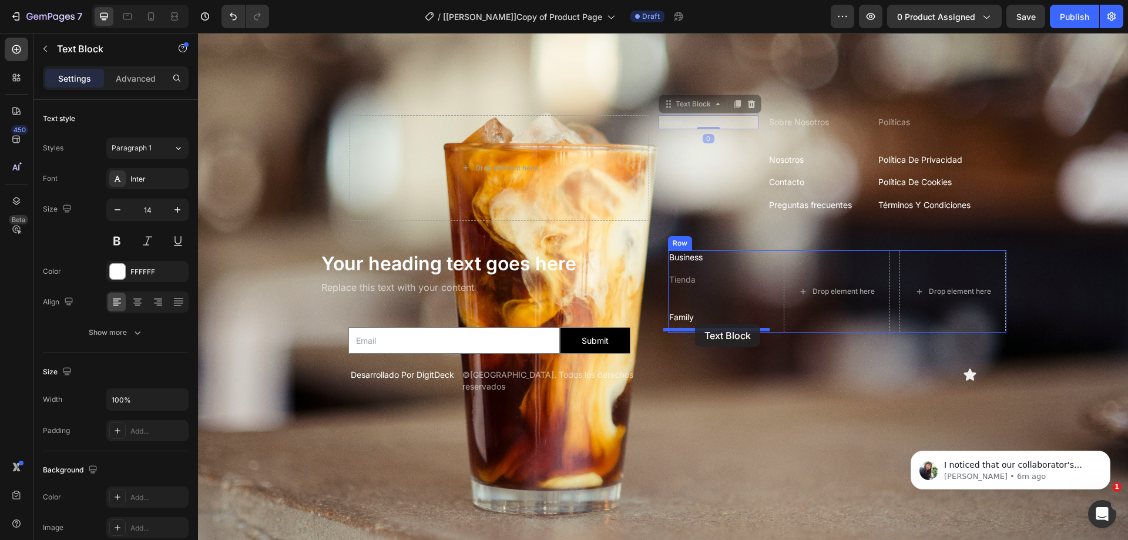
drag, startPoint x: 675, startPoint y: 117, endPoint x: 754, endPoint y: 266, distance: 169.1
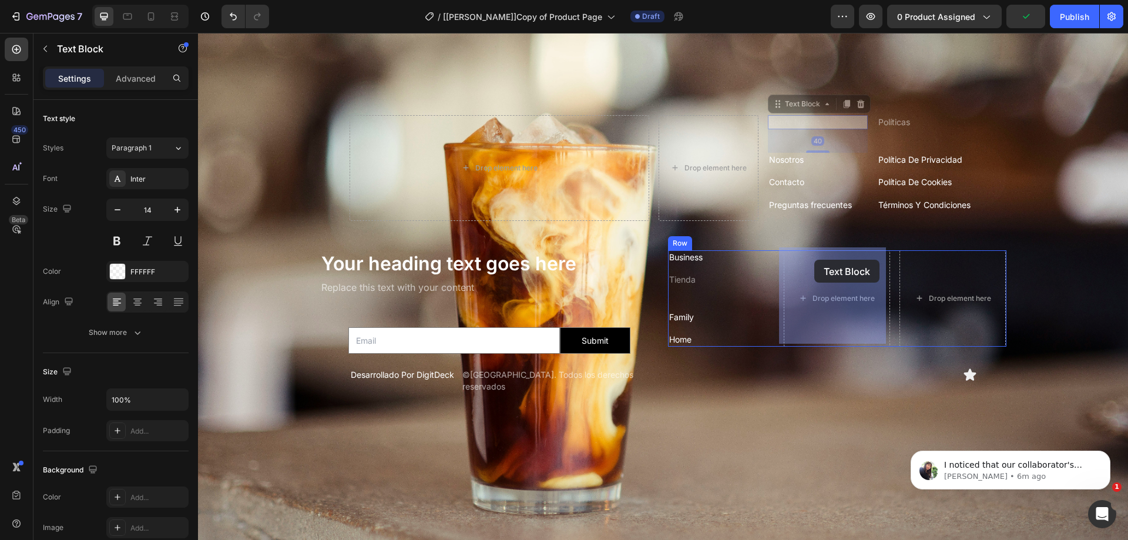
drag, startPoint x: 795, startPoint y: 119, endPoint x: 815, endPoint y: 260, distance: 141.9
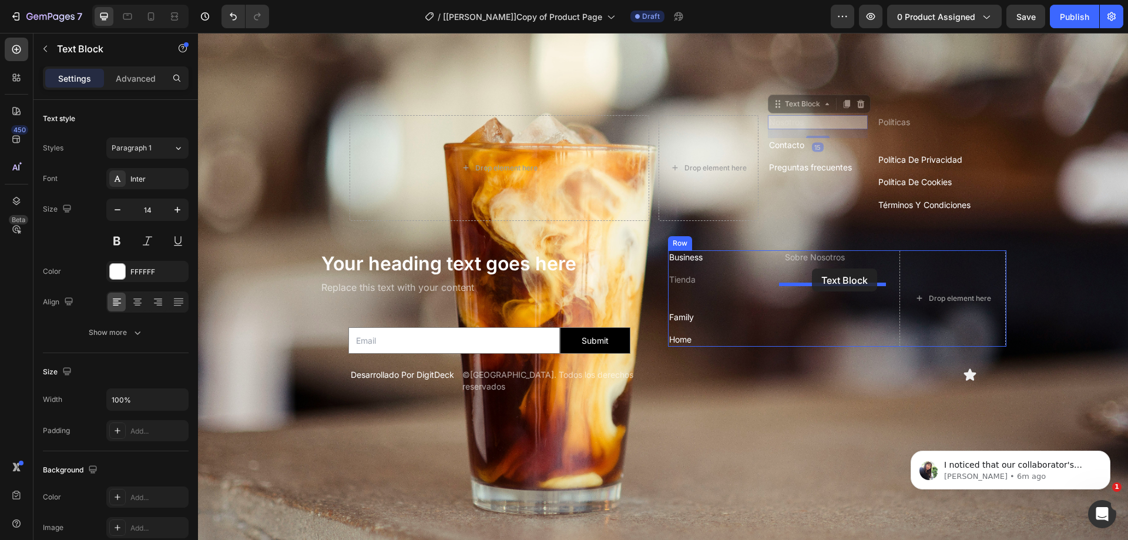
drag, startPoint x: 832, startPoint y: 142, endPoint x: 812, endPoint y: 269, distance: 128.5
drag, startPoint x: 812, startPoint y: 132, endPoint x: 805, endPoint y: 309, distance: 177.6
drag, startPoint x: 790, startPoint y: 119, endPoint x: 806, endPoint y: 337, distance: 218.6
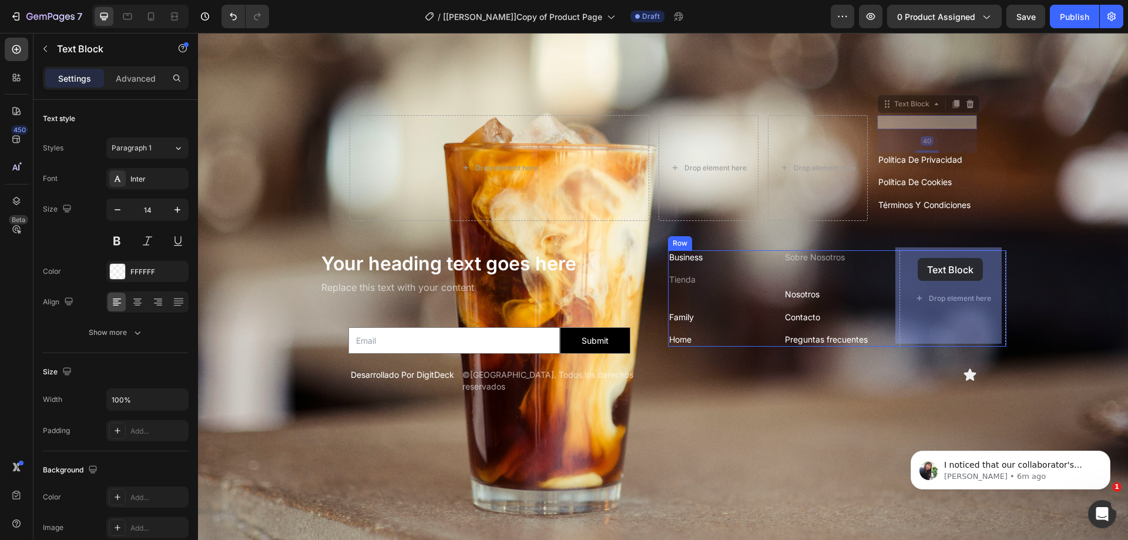
drag, startPoint x: 913, startPoint y: 129, endPoint x: 918, endPoint y: 257, distance: 128.8
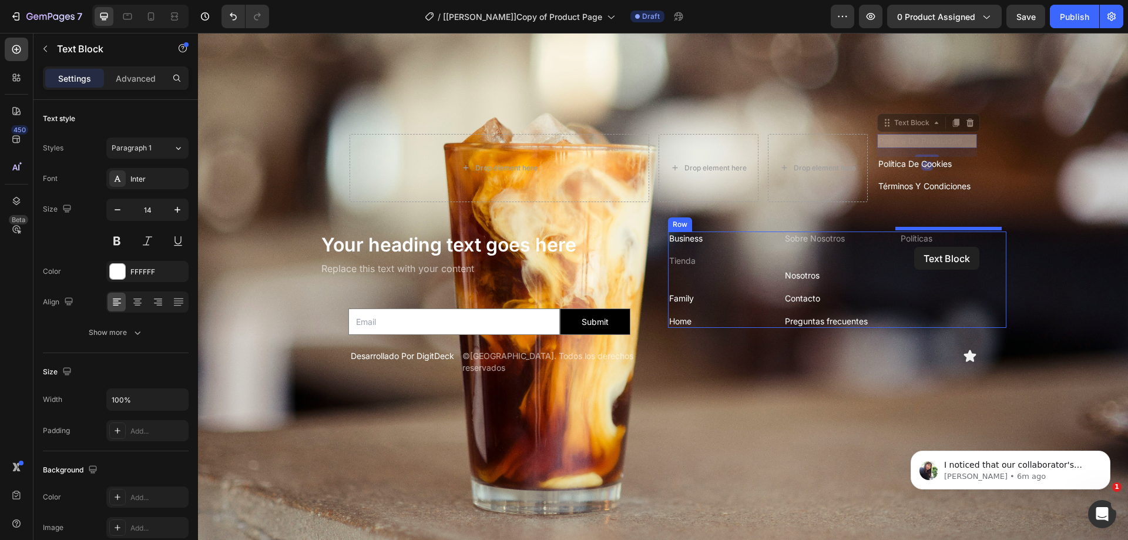
drag, startPoint x: 913, startPoint y: 146, endPoint x: 914, endPoint y: 246, distance: 99.9
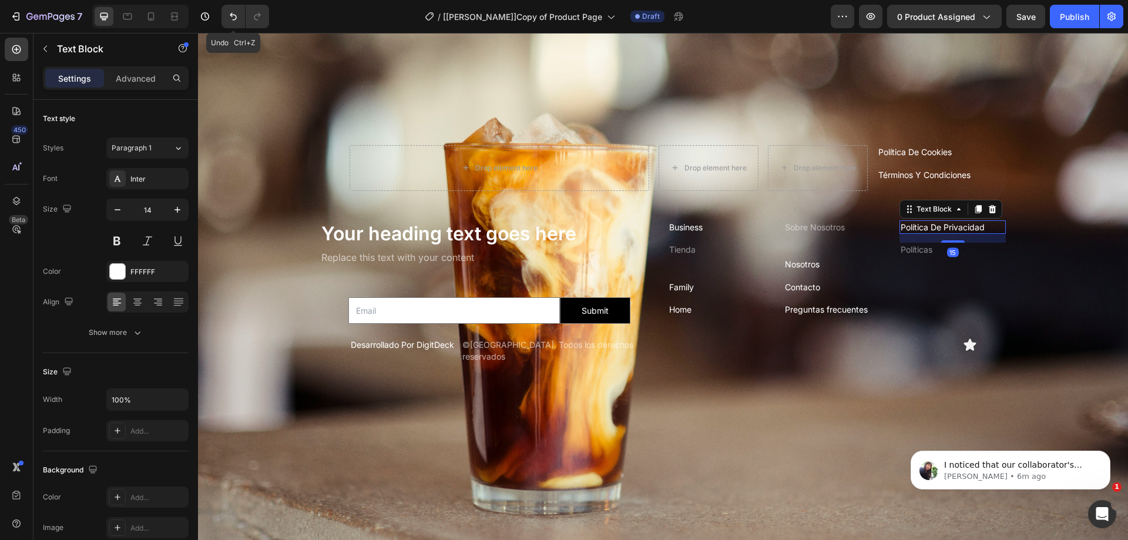
click at [237, 15] on icon "Undo/Redo" at bounding box center [233, 17] width 12 height 12
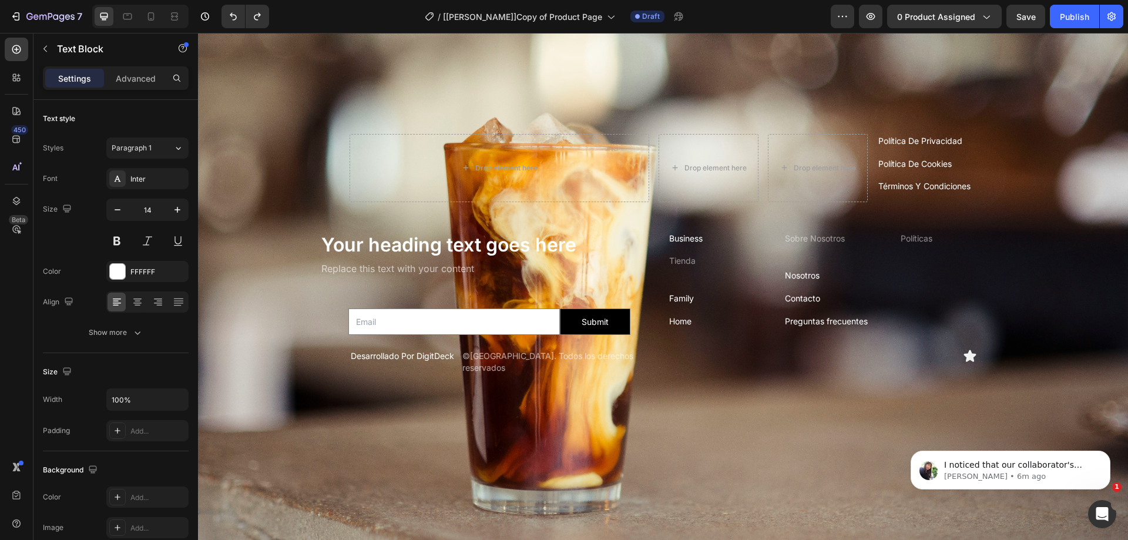
click at [907, 137] on div "Drop element here Drop element here Drop element here política de privacidad Te…" at bounding box center [663, 259] width 930 height 621
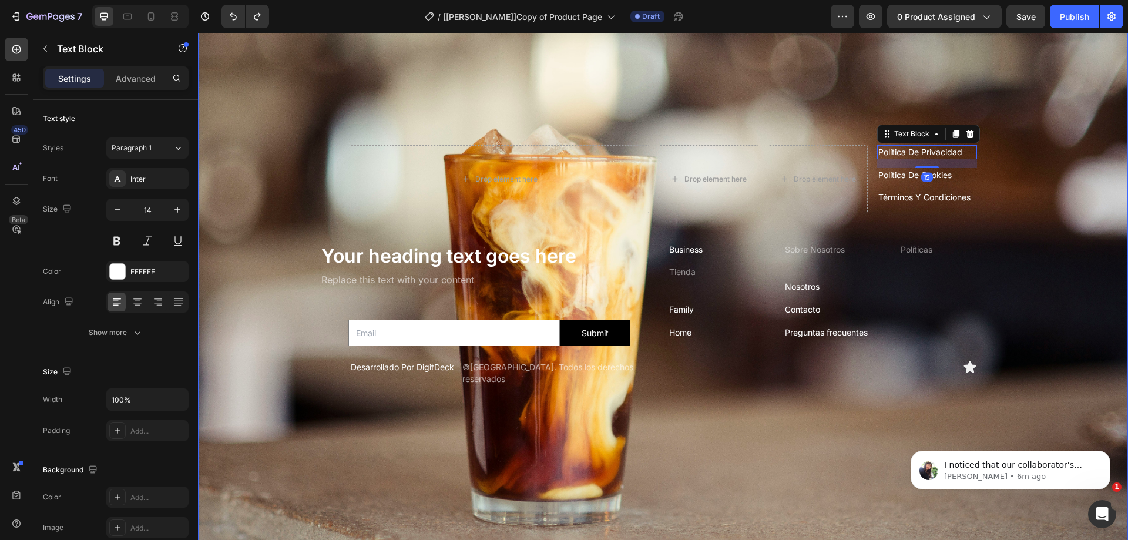
click at [899, 89] on div "Background Image" at bounding box center [663, 271] width 930 height 621
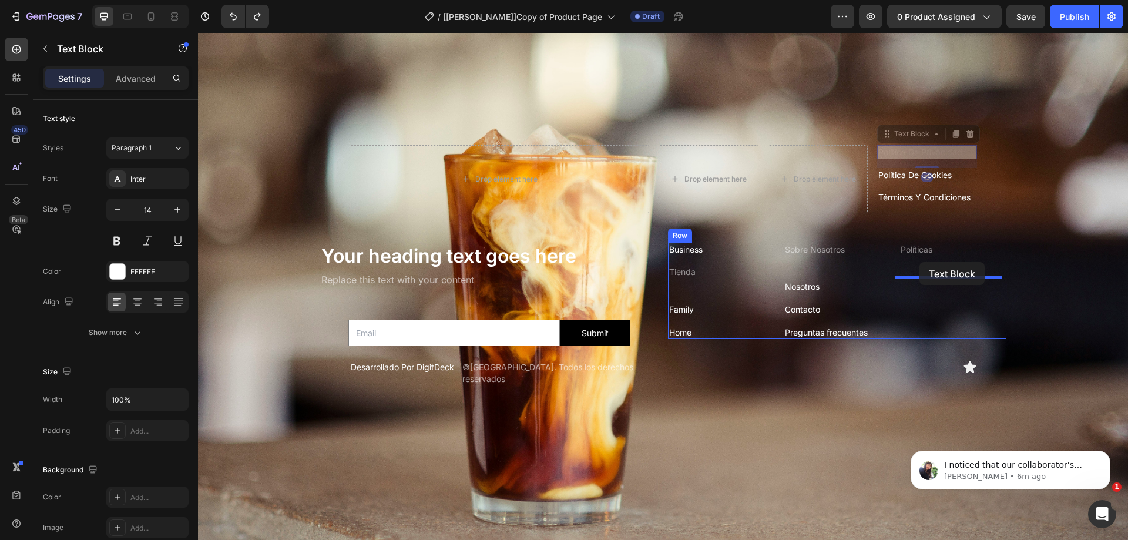
drag, startPoint x: 904, startPoint y: 152, endPoint x: 920, endPoint y: 262, distance: 111.6
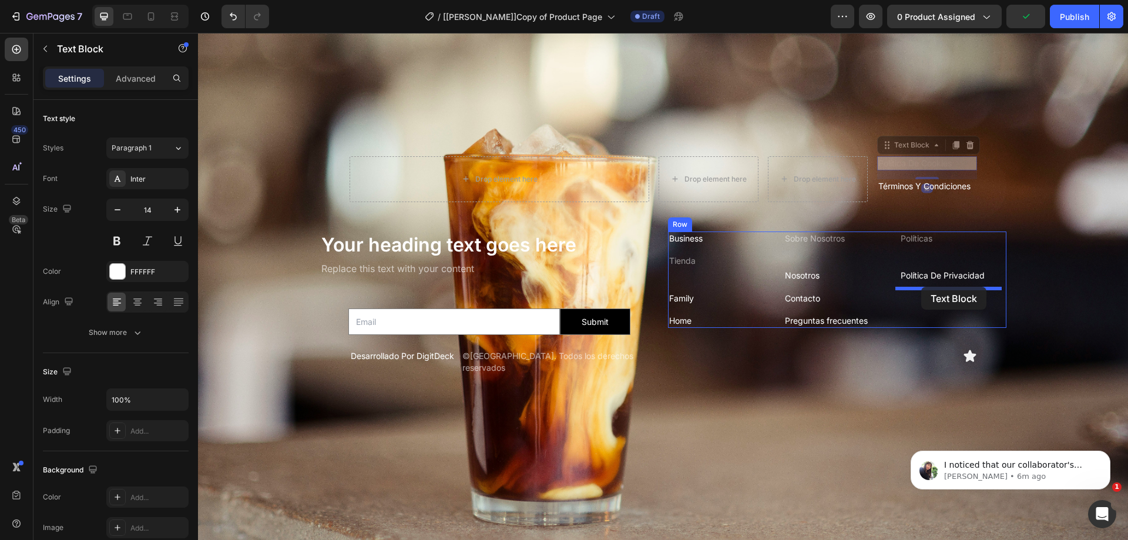
drag, startPoint x: 903, startPoint y: 163, endPoint x: 922, endPoint y: 287, distance: 124.8
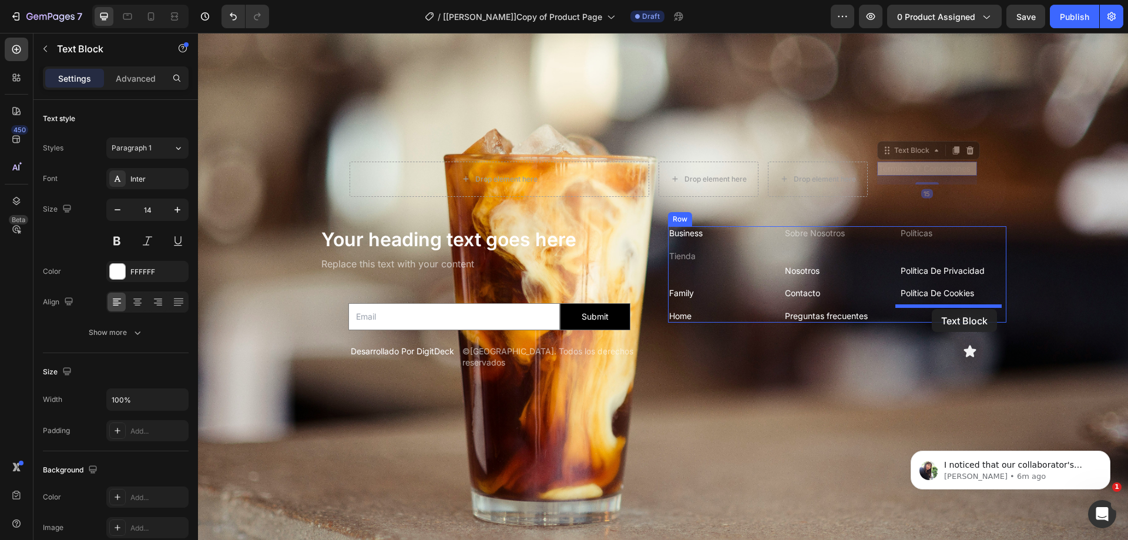
drag, startPoint x: 895, startPoint y: 165, endPoint x: 1045, endPoint y: 252, distance: 173.6
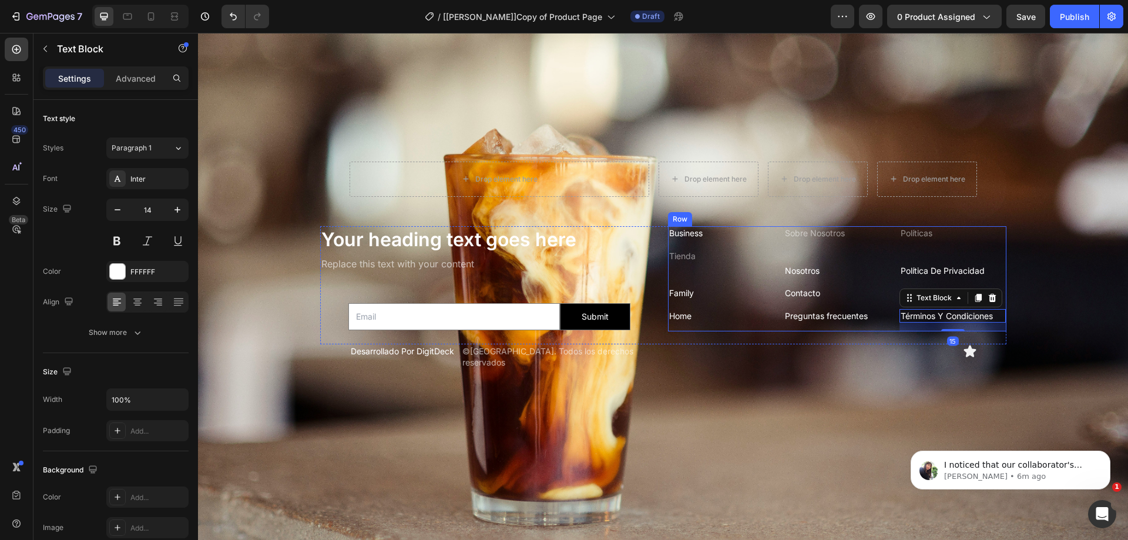
click at [684, 276] on div "Business Text Block Tienda Text Block Family Text Block Home Text Block" at bounding box center [721, 278] width 106 height 105
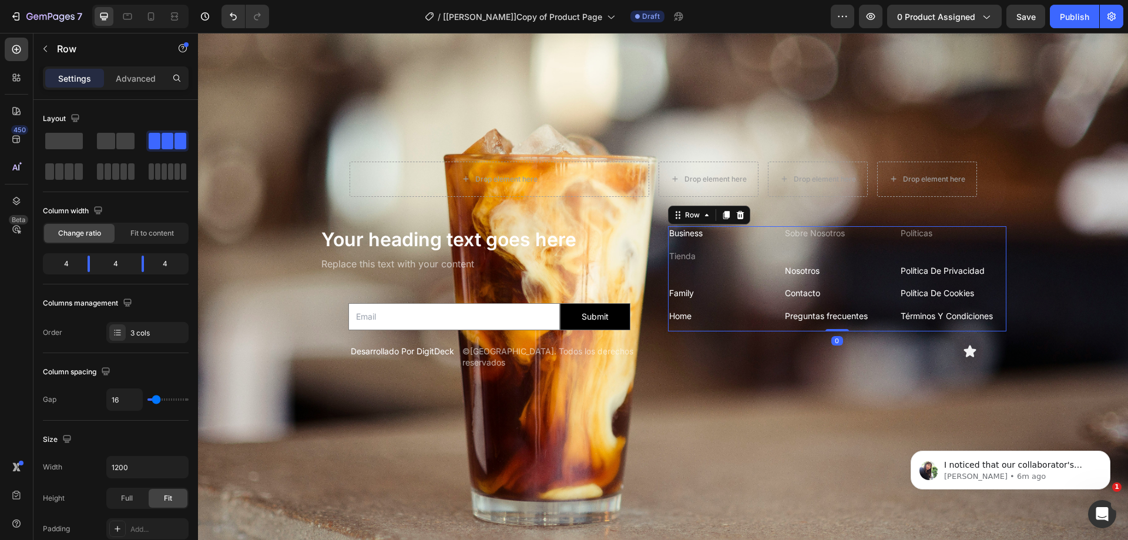
click at [684, 276] on div "Business Text Block Tienda Text Block Family Text Block Home Text Block" at bounding box center [721, 278] width 106 height 105
click at [833, 243] on div "Sobre Nosotros Text Block Nosotros Text Block Contacto Text Block Preguntas fre…" at bounding box center [837, 278] width 106 height 105
click at [820, 252] on div "Sobre Nosotros Text Block Nosotros Text Block Contacto Text Block Preguntas fre…" at bounding box center [837, 278] width 106 height 105
click at [803, 253] on div "Sobre Nosotros Text Block Nosotros Text Block Contacto Text Block Preguntas fre…" at bounding box center [837, 278] width 106 height 105
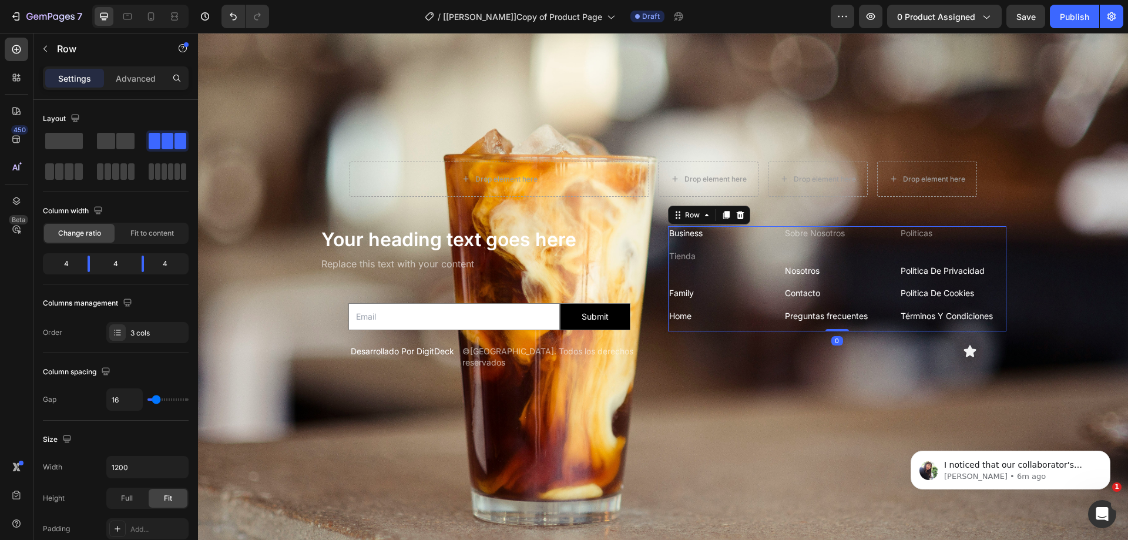
click at [803, 253] on div "Sobre Nosotros Text Block Nosotros Text Block Contacto Text Block Preguntas fre…" at bounding box center [837, 278] width 106 height 105
click at [804, 254] on div "Sobre Nosotros Text Block Nosotros Text Block Contacto Text Block Preguntas fre…" at bounding box center [837, 278] width 106 height 105
drag, startPoint x: 804, startPoint y: 254, endPoint x: 806, endPoint y: 244, distance: 10.1
click at [804, 253] on div "Sobre Nosotros Text Block Nosotros Text Block Contacto Text Block Preguntas fre…" at bounding box center [837, 278] width 106 height 105
click at [812, 229] on p "Sobre Nosotros" at bounding box center [837, 233] width 104 height 12
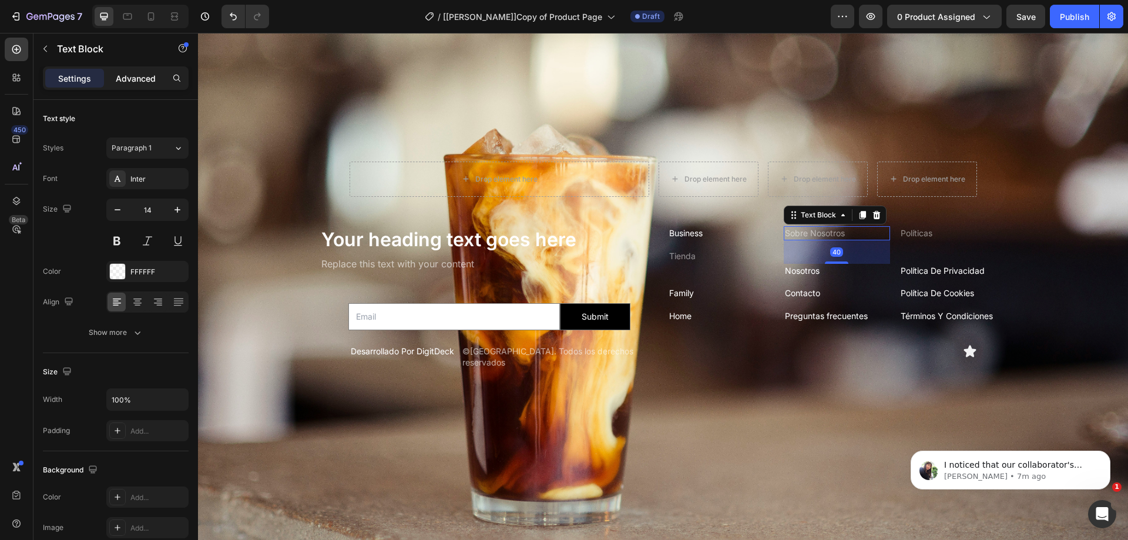
click at [142, 75] on p "Advanced" at bounding box center [136, 78] width 40 height 12
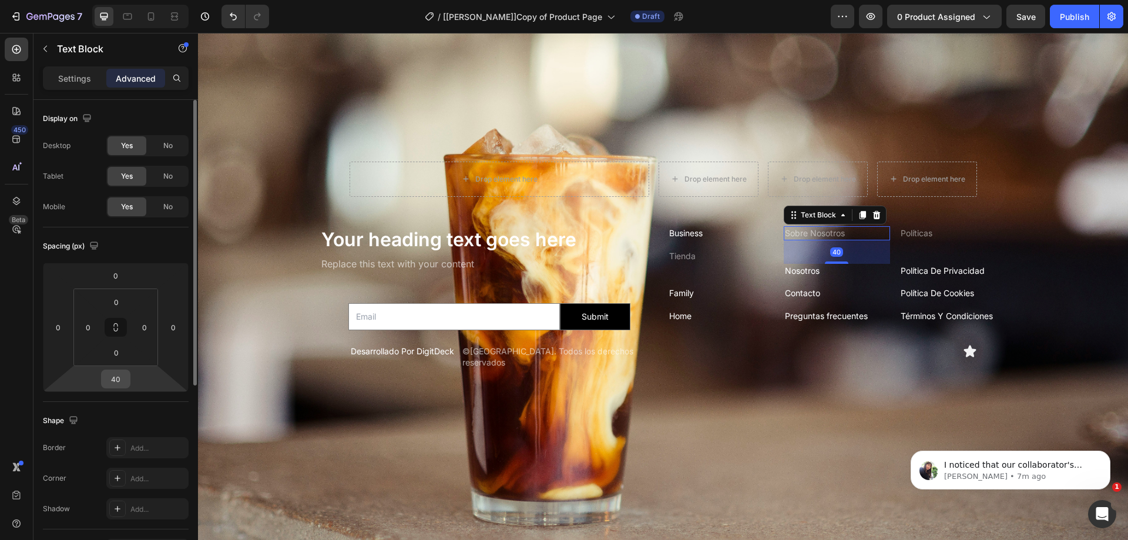
click at [126, 387] on input "40" at bounding box center [116, 379] width 24 height 18
click at [119, 373] on input "40" at bounding box center [116, 379] width 24 height 18
type input "4"
type input "0"
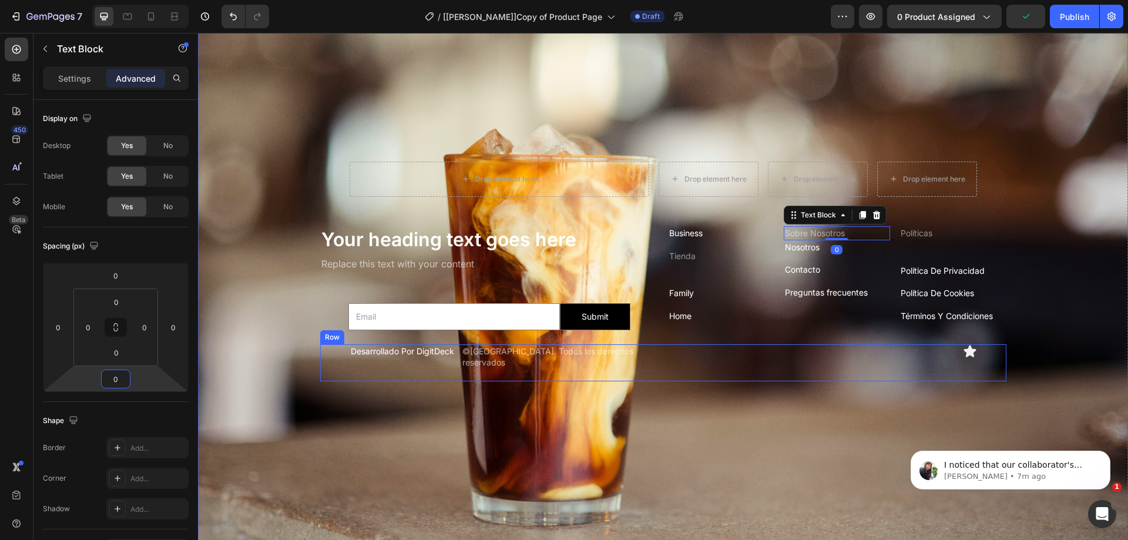
click at [853, 360] on div "Icon" at bounding box center [822, 356] width 309 height 25
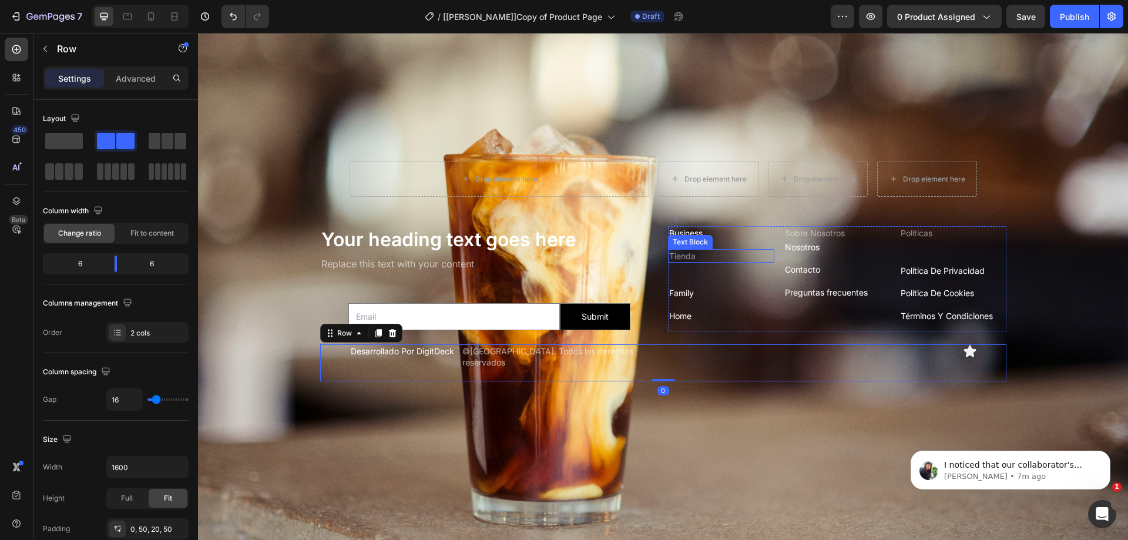
click at [680, 257] on p "Tienda" at bounding box center [721, 256] width 104 height 12
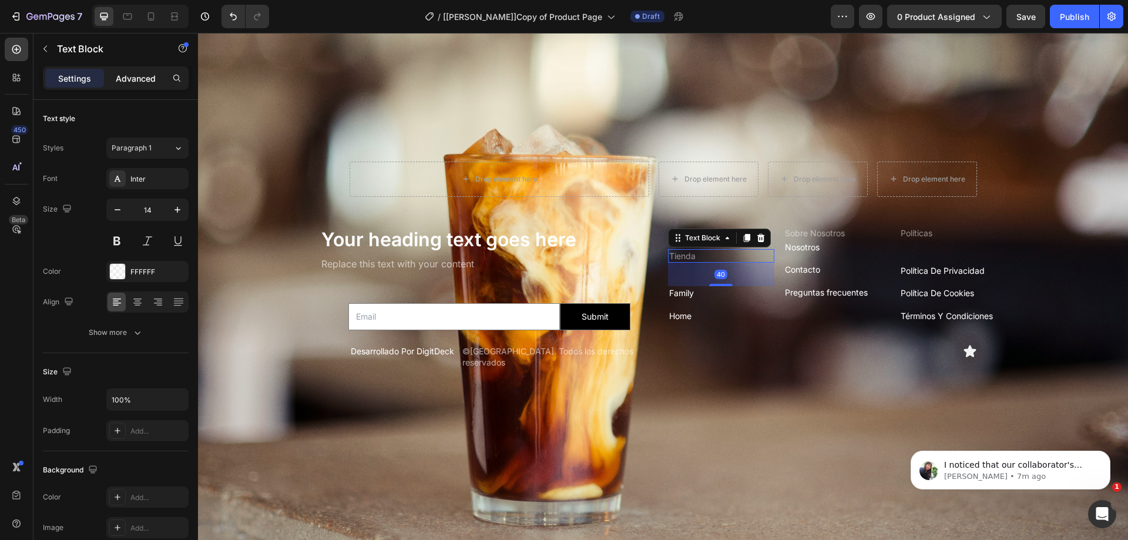
click at [151, 79] on p "Advanced" at bounding box center [136, 78] width 40 height 12
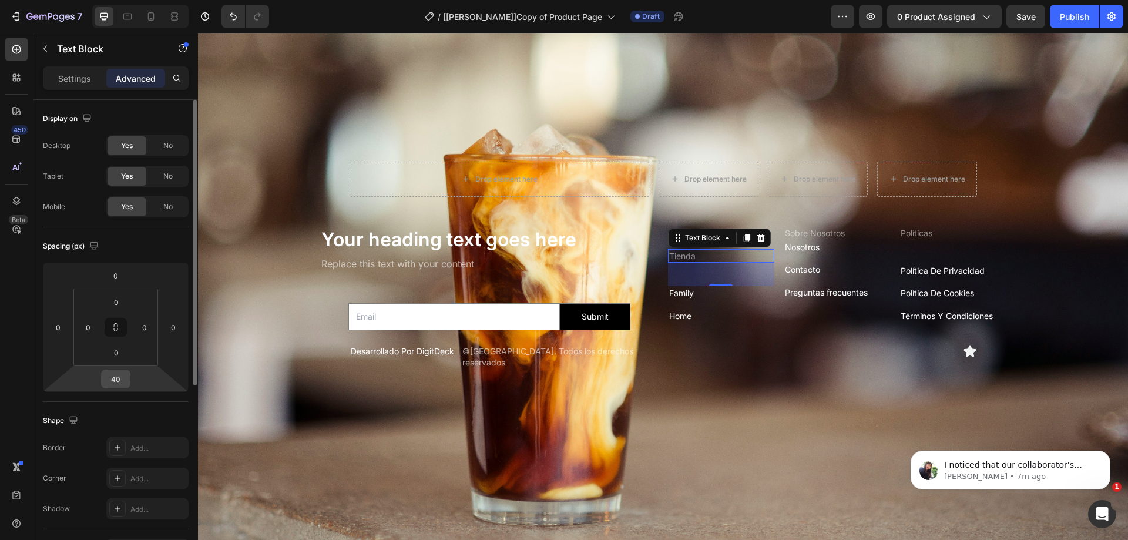
click at [122, 377] on input "40" at bounding box center [116, 379] width 24 height 18
type input "0"
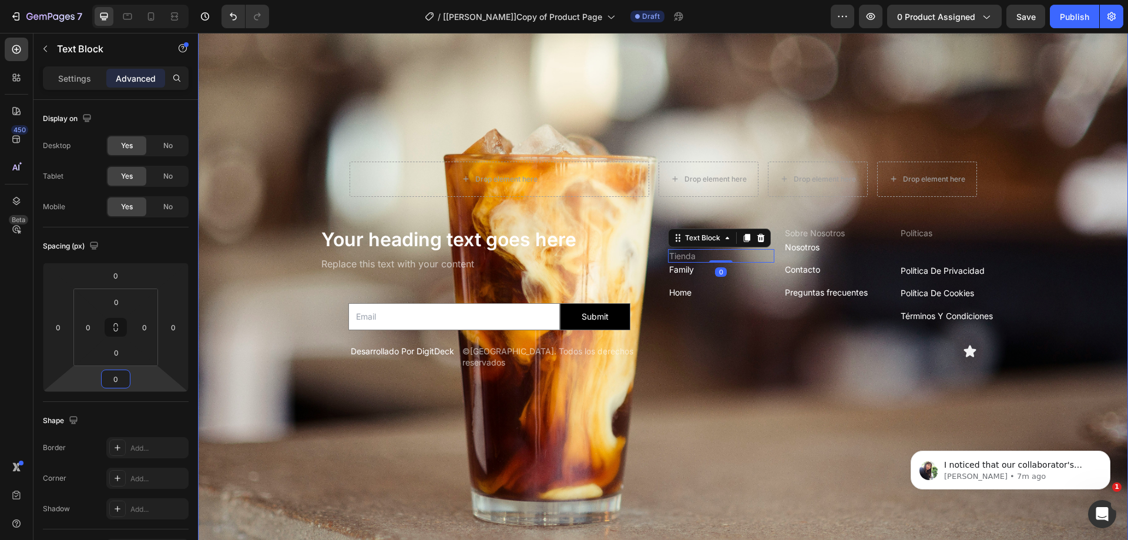
click at [756, 353] on div "Icon" at bounding box center [822, 351] width 309 height 14
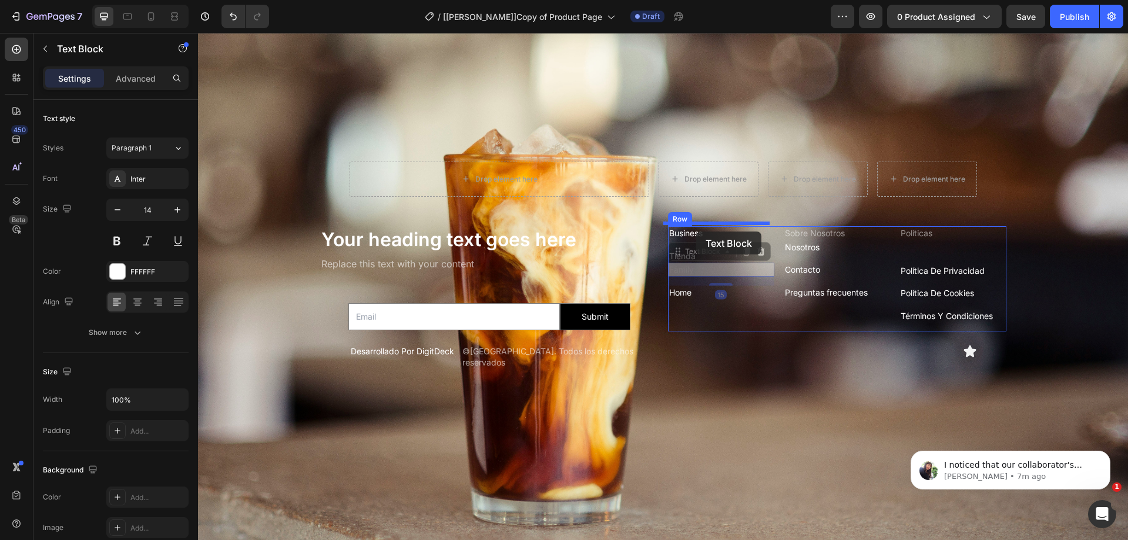
drag, startPoint x: 695, startPoint y: 256, endPoint x: 696, endPoint y: 232, distance: 24.7
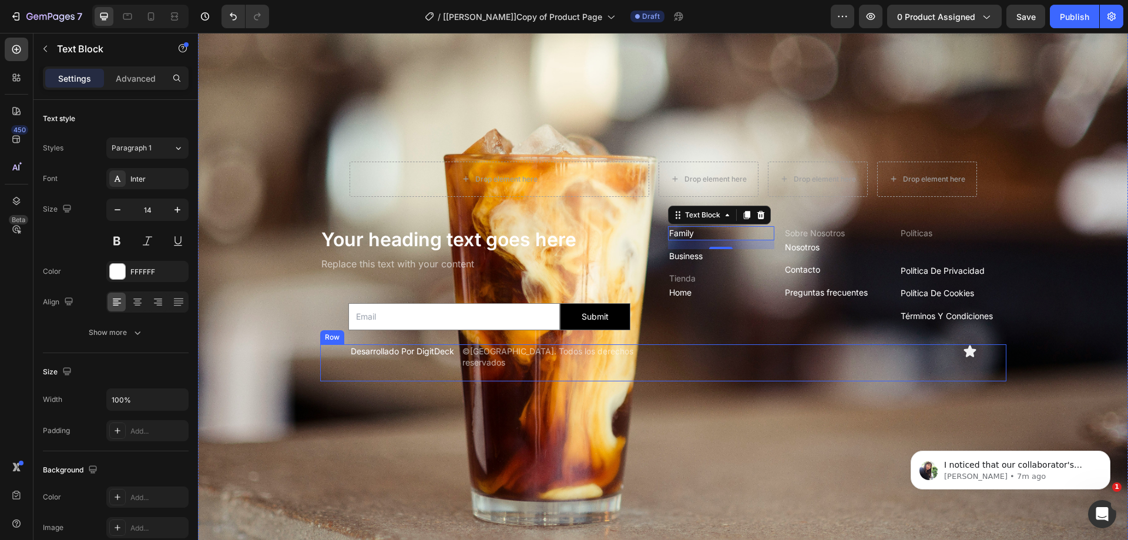
click at [808, 373] on div "Desarrollado Por DigitDeck Text Block ©2025 Aurora Café. Todos los derechos res…" at bounding box center [663, 362] width 686 height 37
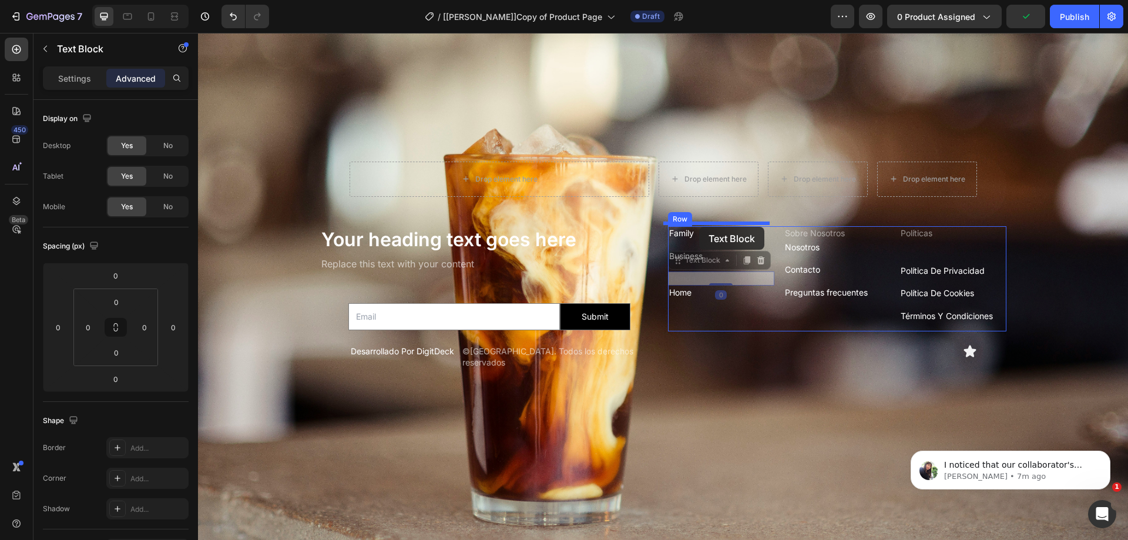
drag, startPoint x: 691, startPoint y: 274, endPoint x: 699, endPoint y: 227, distance: 47.8
type input "15"
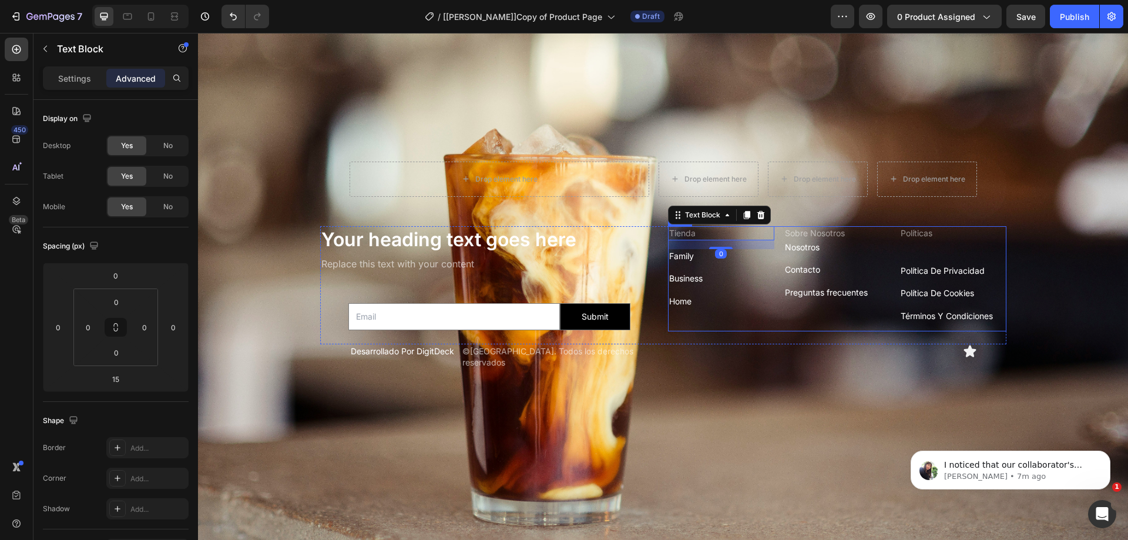
click at [800, 394] on div "Background Image" at bounding box center [663, 271] width 930 height 621
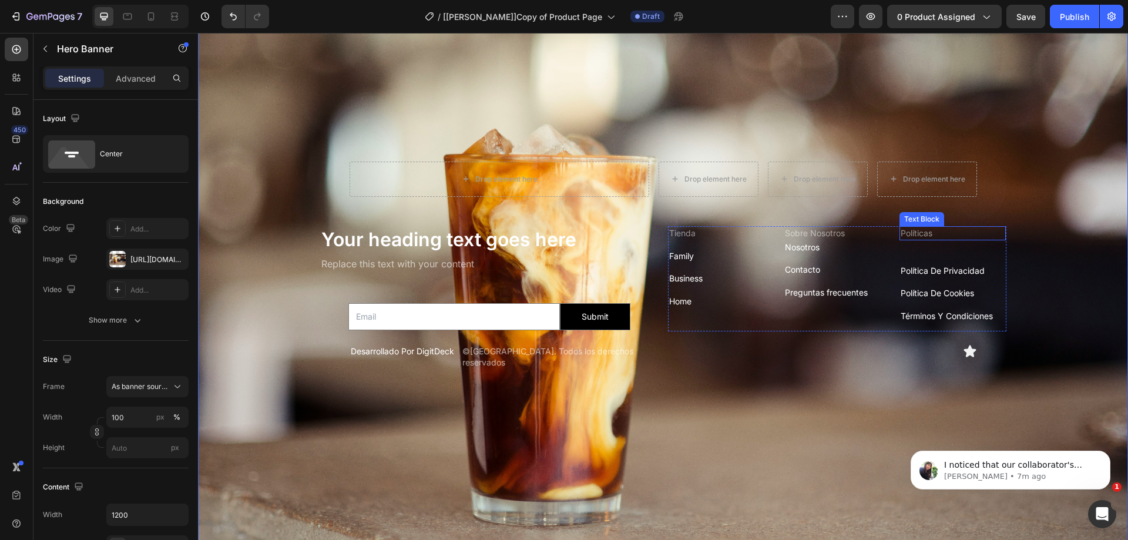
click at [933, 230] on p "Políticas" at bounding box center [953, 233] width 104 height 12
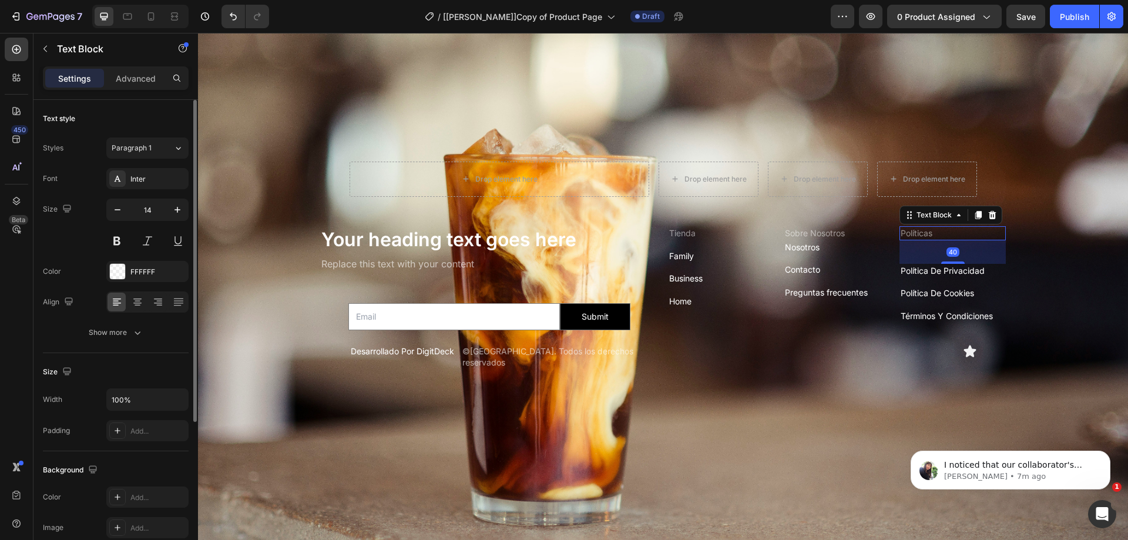
drag, startPoint x: 126, startPoint y: 73, endPoint x: 146, endPoint y: 114, distance: 45.7
click at [126, 73] on p "Advanced" at bounding box center [136, 78] width 40 height 12
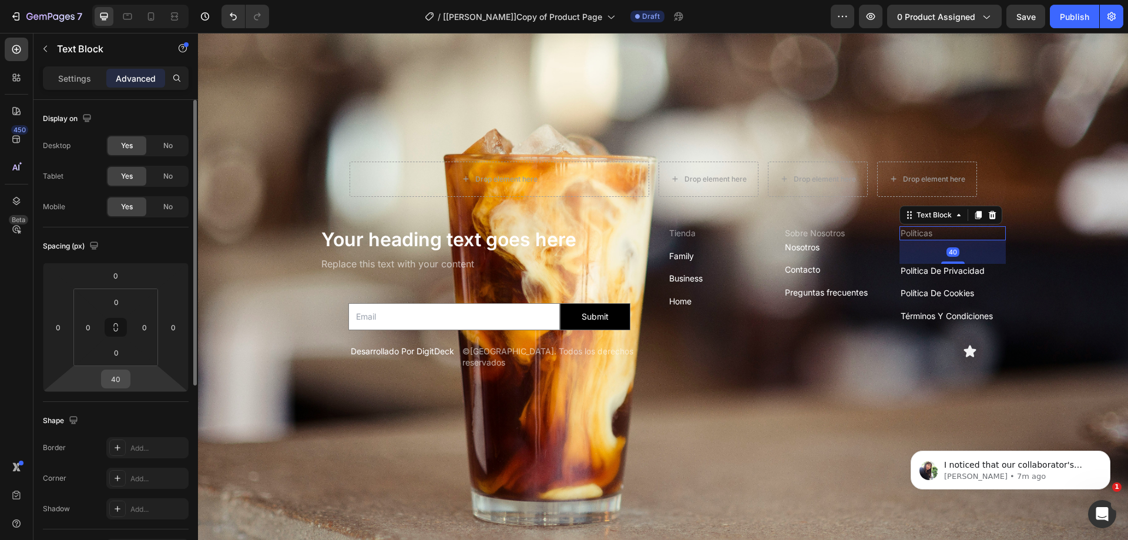
click at [125, 377] on input "40" at bounding box center [116, 379] width 24 height 18
type input "0"
click at [123, 373] on input "0" at bounding box center [116, 379] width 24 height 18
type input "40"
click at [818, 229] on p "Sobre Nosotros" at bounding box center [837, 233] width 104 height 12
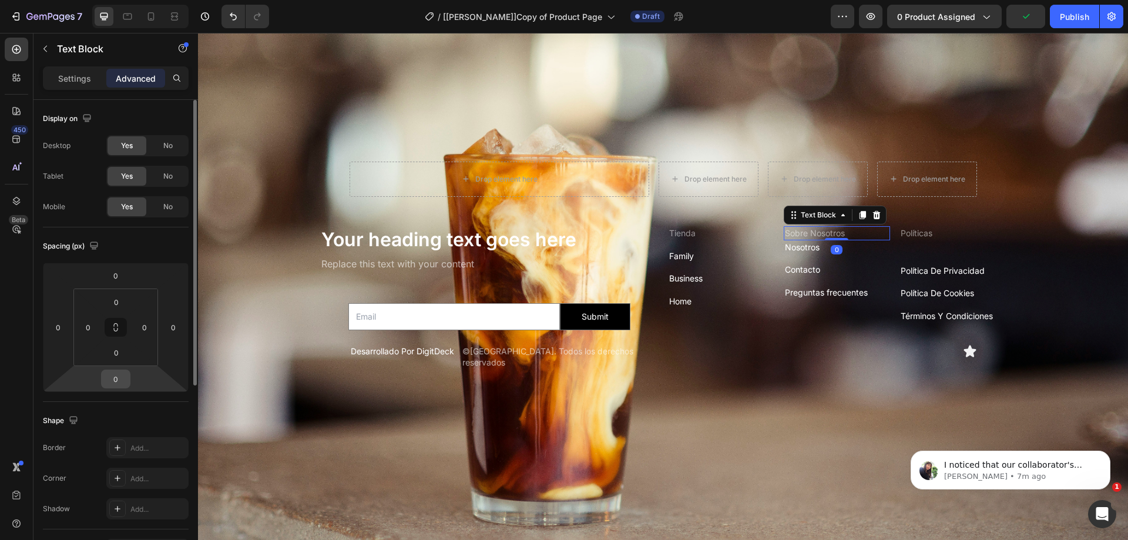
click at [121, 377] on input "0" at bounding box center [116, 379] width 24 height 18
type input "40"
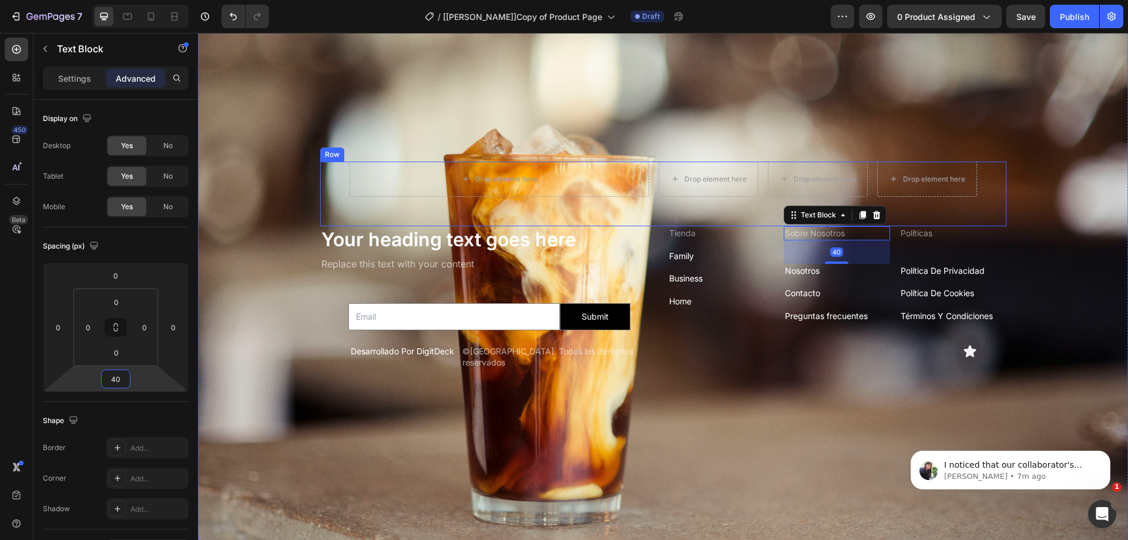
click at [681, 230] on p "Tienda" at bounding box center [721, 233] width 104 height 12
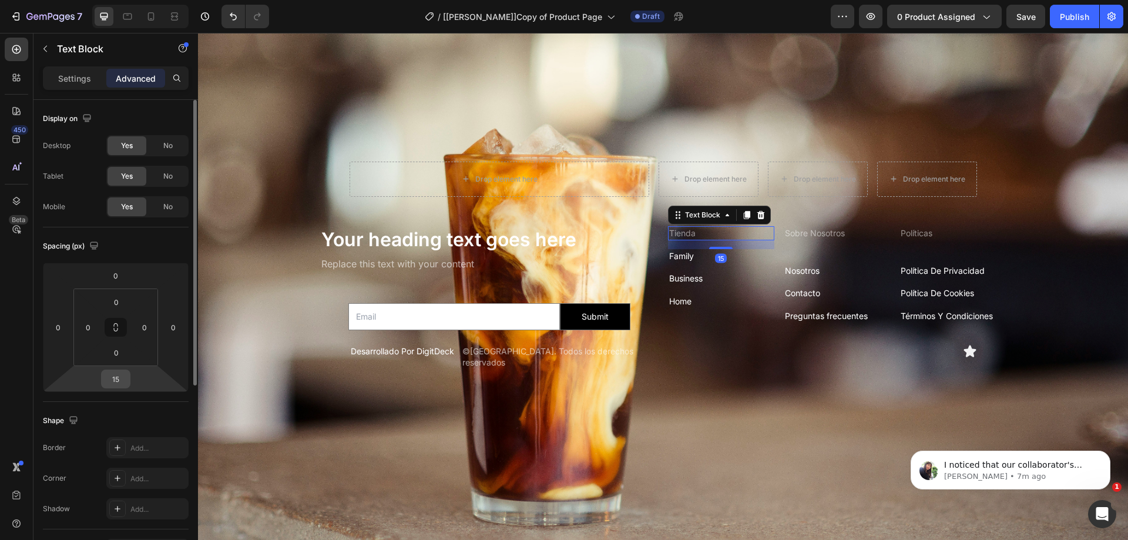
click at [122, 377] on input "15" at bounding box center [116, 379] width 24 height 18
type input "40"
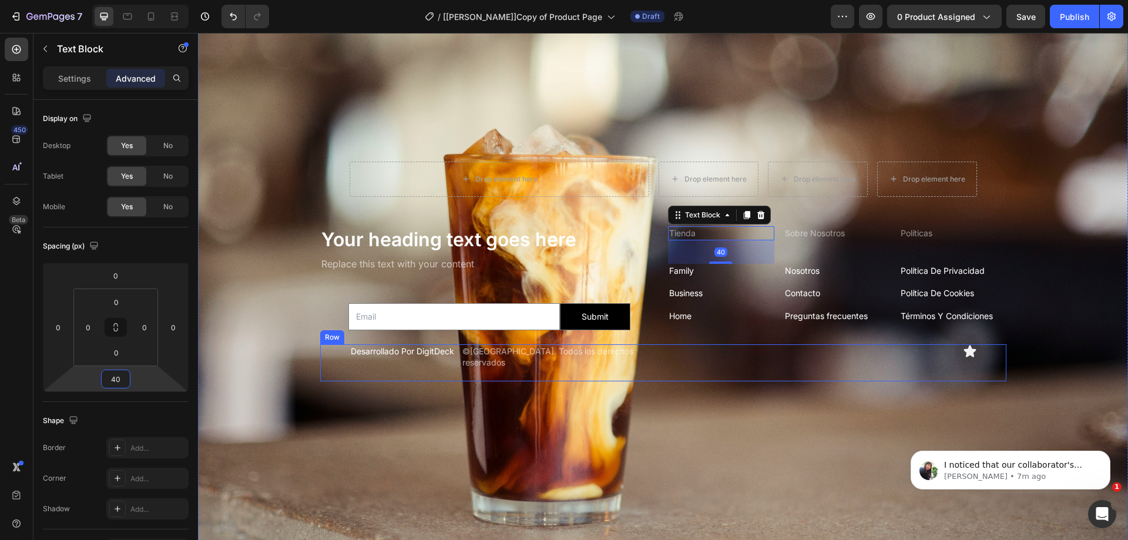
click at [748, 371] on div "Desarrollado Por DigitDeck Text Block ©2025 Aurora Café. Todos los derechos res…" at bounding box center [663, 362] width 686 height 37
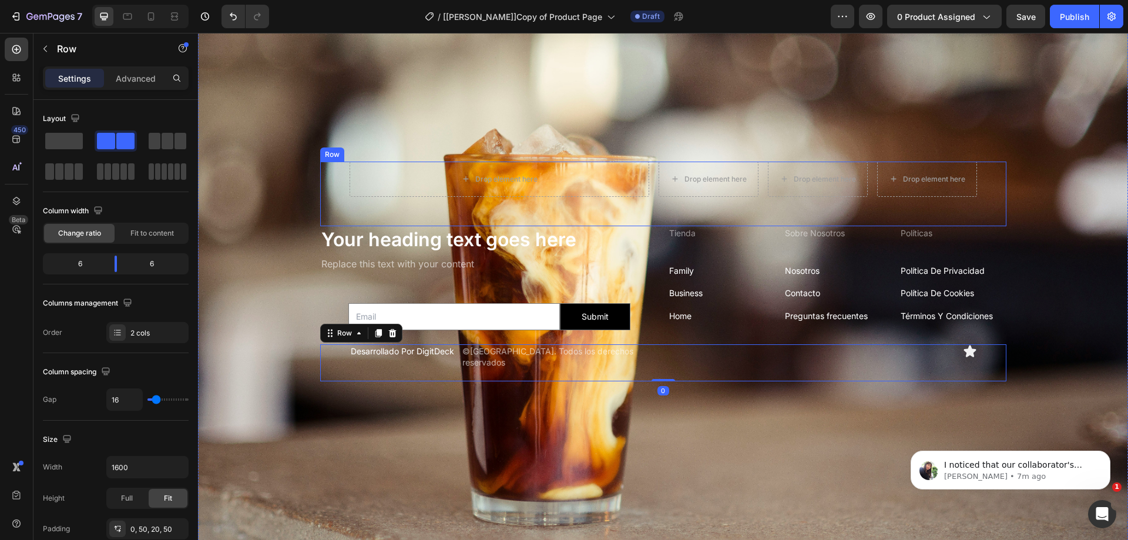
click at [333, 153] on div "Row" at bounding box center [332, 154] width 19 height 11
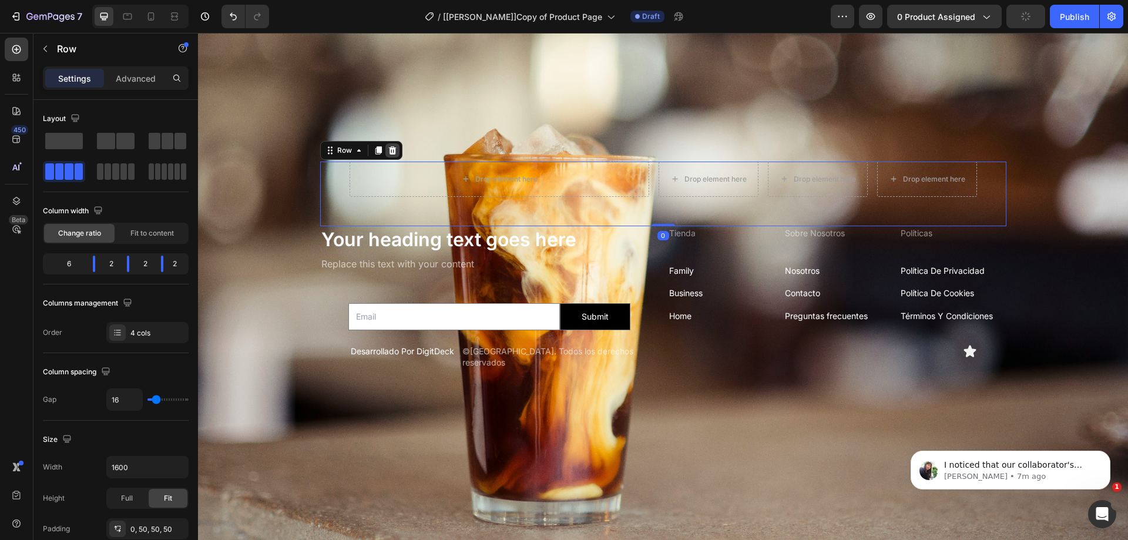
drag, startPoint x: 388, startPoint y: 138, endPoint x: 386, endPoint y: 145, distance: 7.1
click at [386, 145] on div "Row" at bounding box center [361, 150] width 82 height 19
click at [388, 146] on icon at bounding box center [392, 150] width 8 height 8
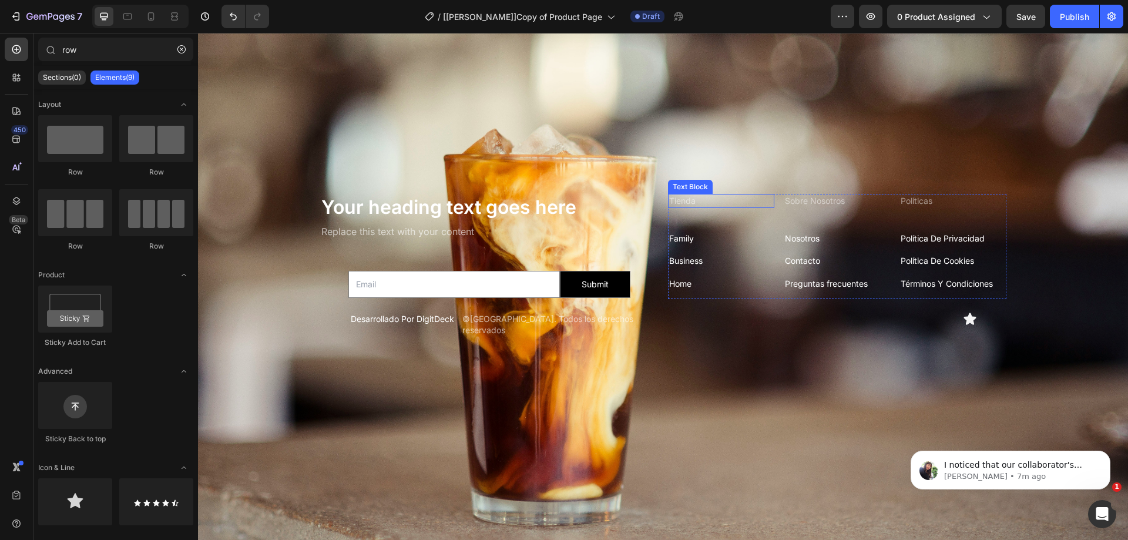
click at [680, 184] on div "Text Block" at bounding box center [691, 187] width 40 height 11
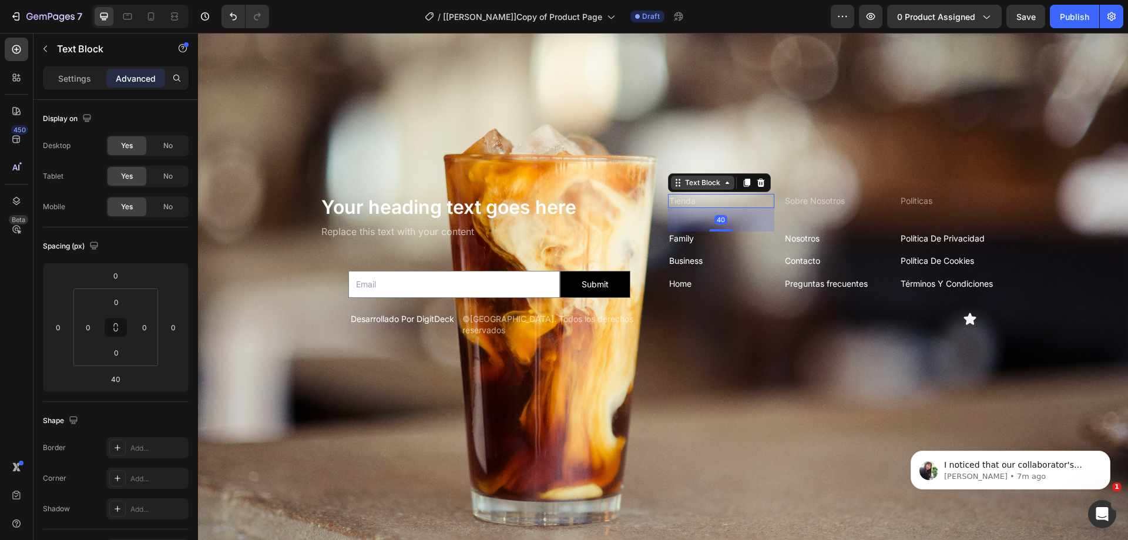
click at [690, 177] on div "Text Block" at bounding box center [703, 182] width 40 height 11
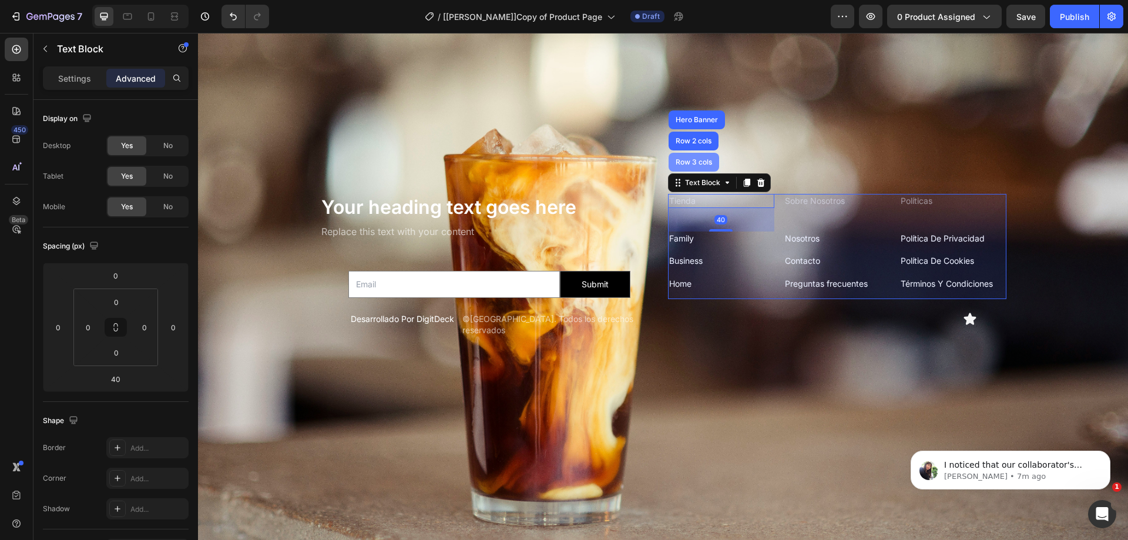
click at [693, 159] on div "Row 3 cols" at bounding box center [694, 162] width 41 height 7
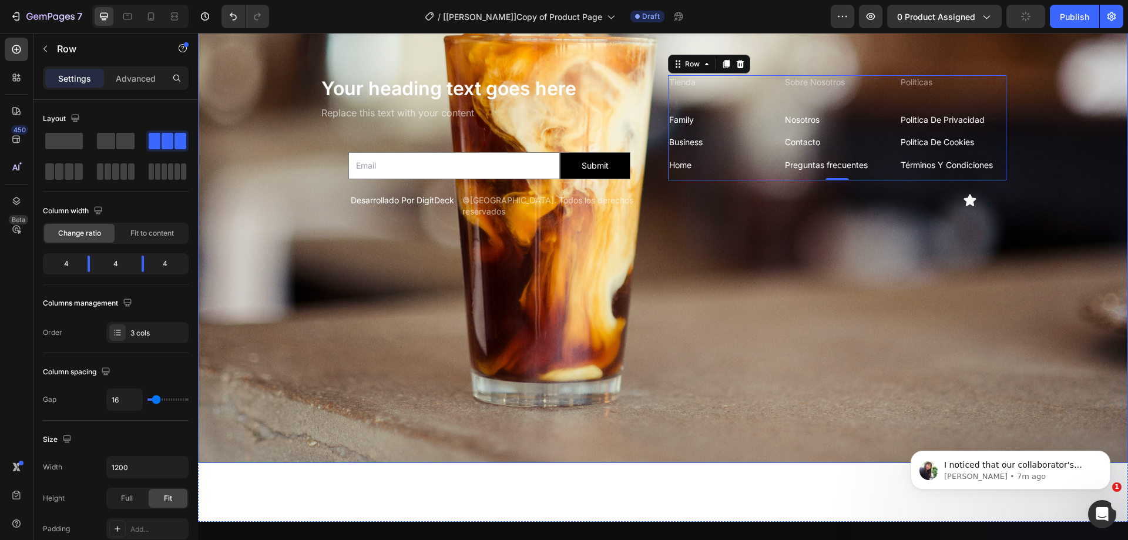
scroll to position [3076, 0]
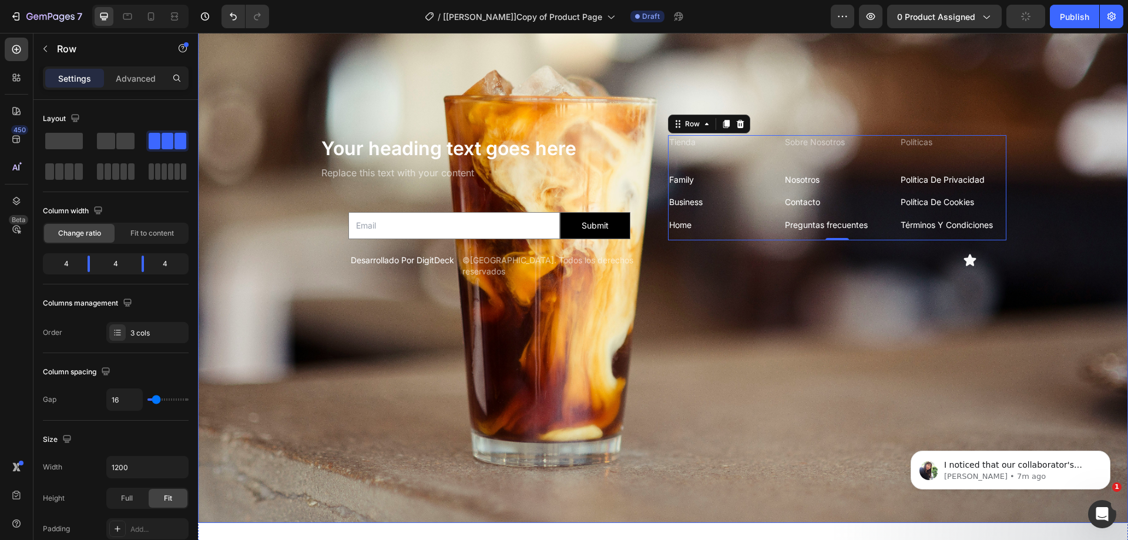
click at [532, 379] on div "Background Image" at bounding box center [663, 212] width 930 height 621
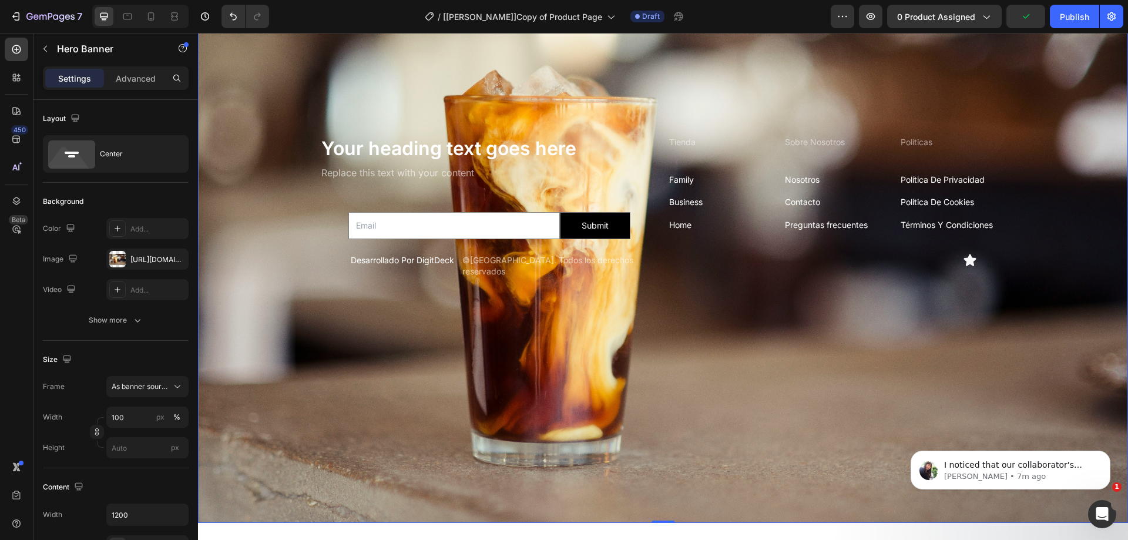
click at [368, 56] on div "Background Image" at bounding box center [663, 212] width 930 height 621
click at [511, 333] on div "Background Image" at bounding box center [663, 212] width 930 height 621
click at [591, 308] on div "Background Image" at bounding box center [663, 212] width 930 height 621
click at [592, 308] on div "Background Image" at bounding box center [663, 212] width 930 height 621
click at [310, 73] on div "Background Image" at bounding box center [663, 212] width 930 height 621
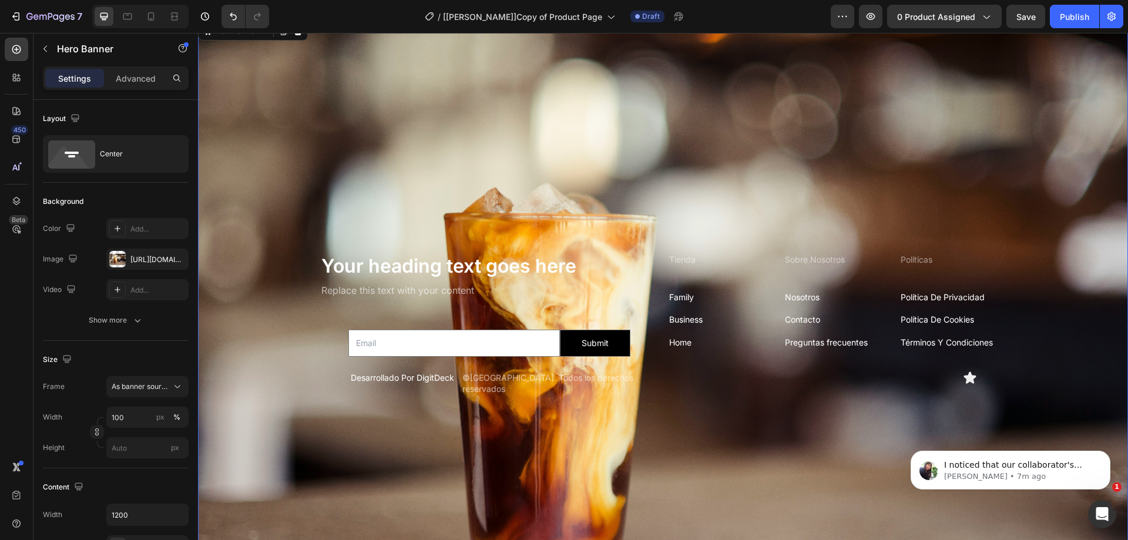
scroll to position [2899, 0]
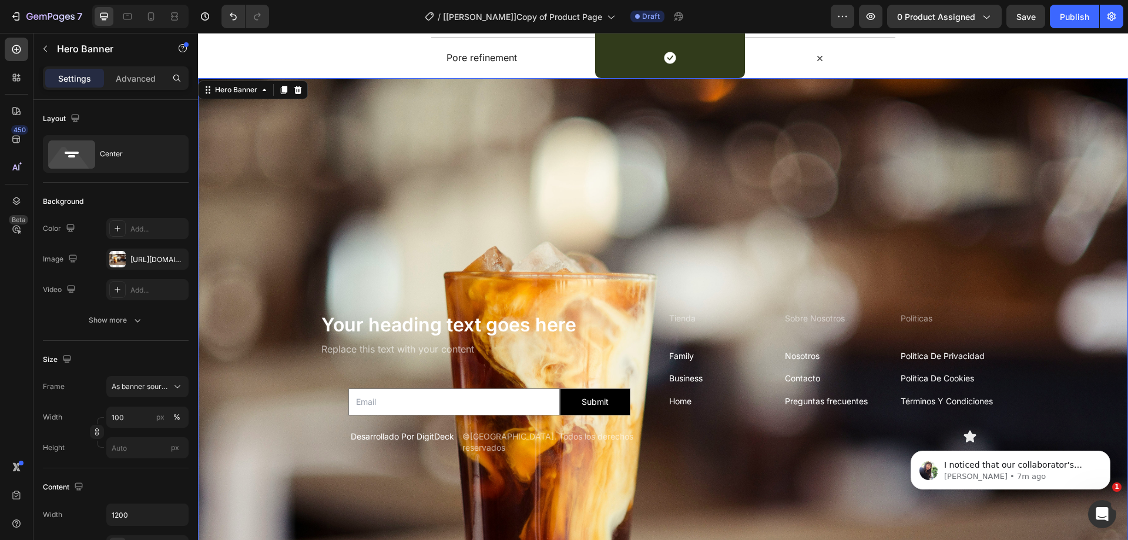
click at [668, 333] on div "Tienda Text Block Family Text Block Business Text Block Home Text Block" at bounding box center [721, 363] width 106 height 105
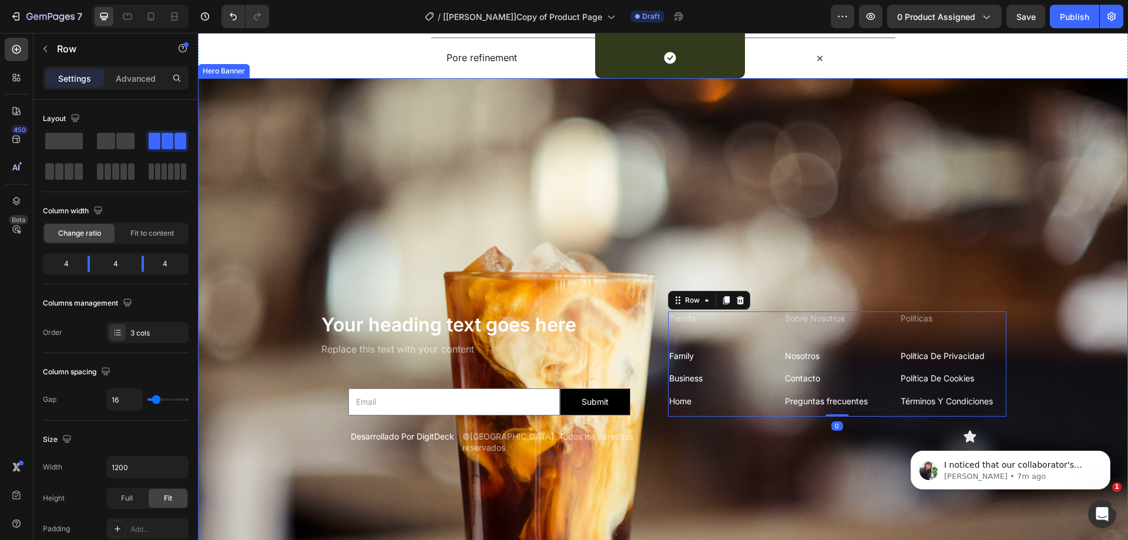
click at [449, 261] on div "Background Image" at bounding box center [663, 388] width 930 height 621
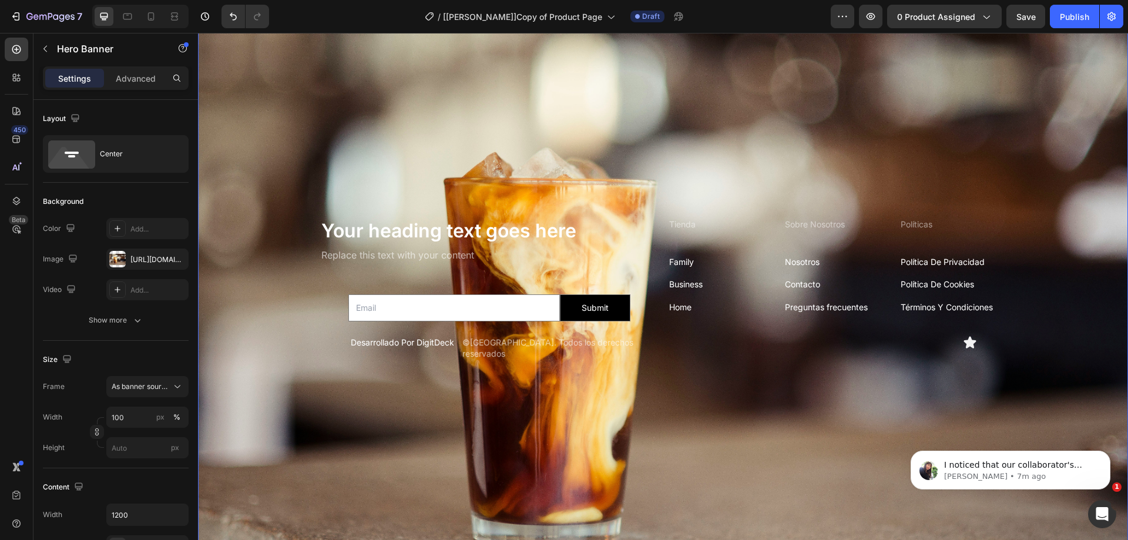
scroll to position [3017, 0]
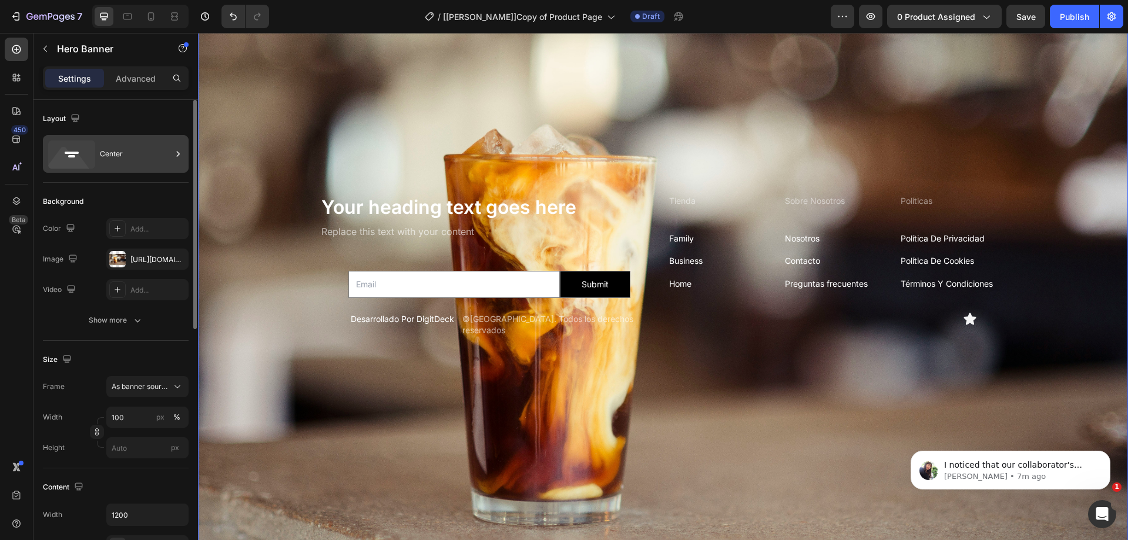
click at [136, 159] on div "Center" at bounding box center [136, 153] width 72 height 27
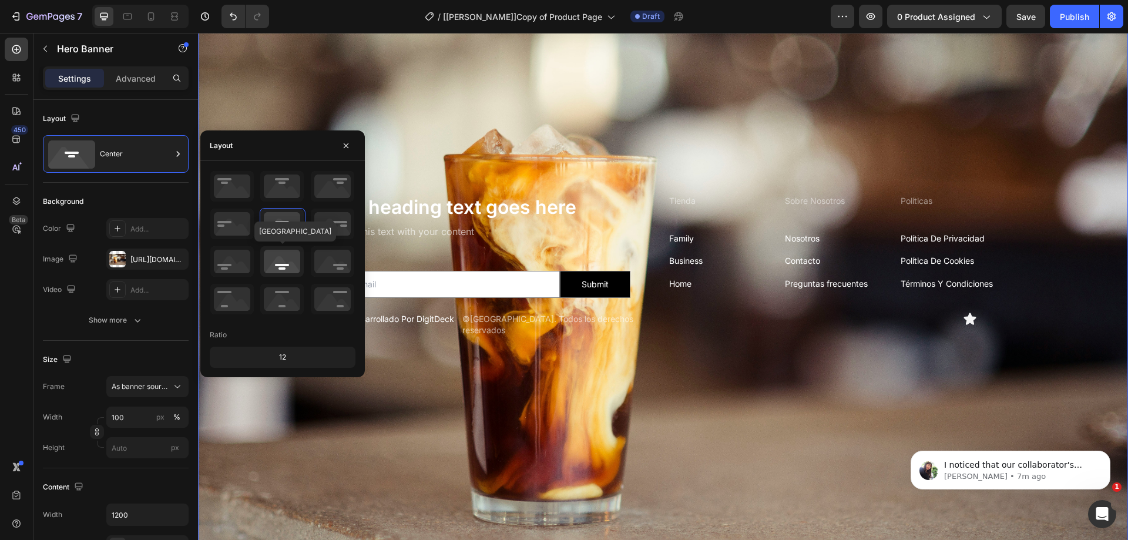
click at [286, 270] on icon at bounding box center [281, 261] width 43 height 31
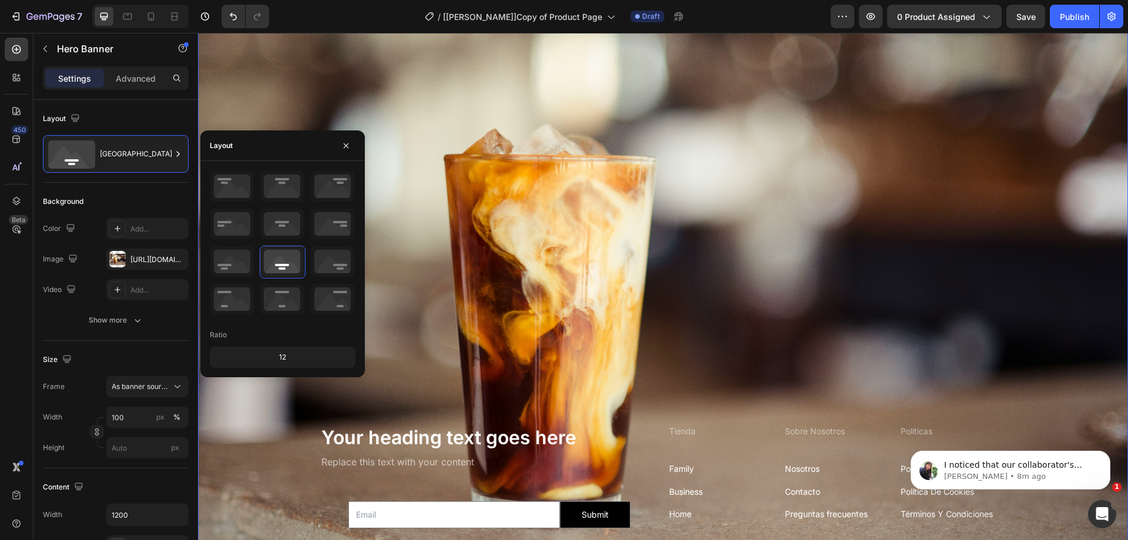
click at [335, 75] on div "Background Image" at bounding box center [663, 271] width 930 height 621
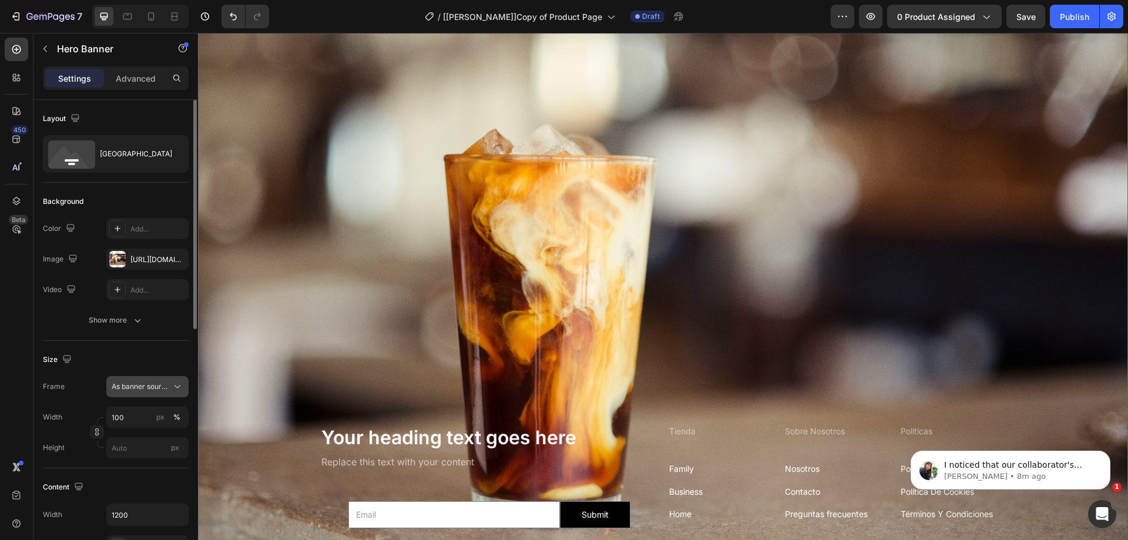
scroll to position [176, 0]
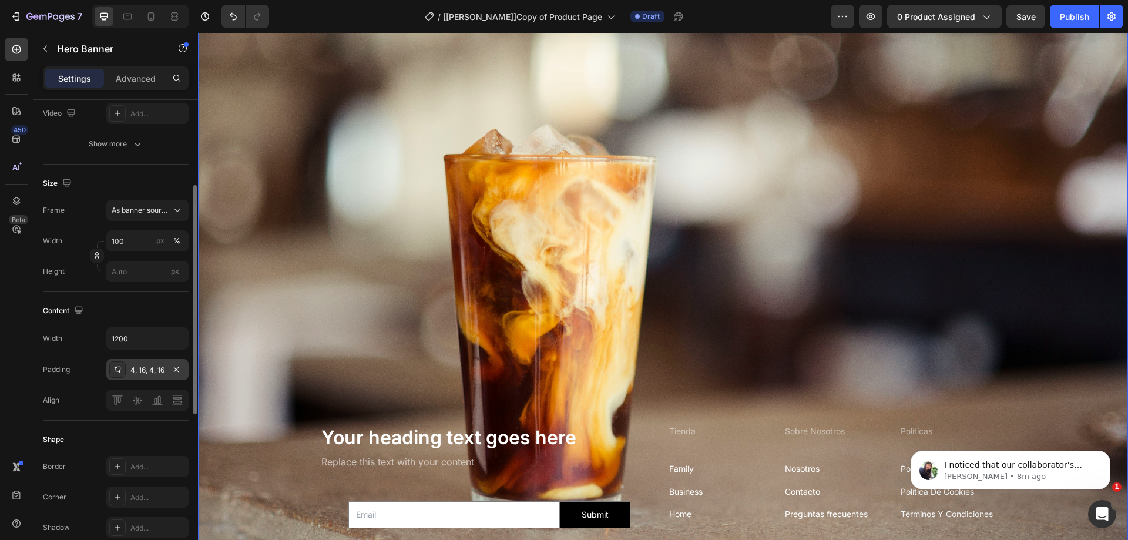
click at [118, 376] on div at bounding box center [117, 369] width 16 height 16
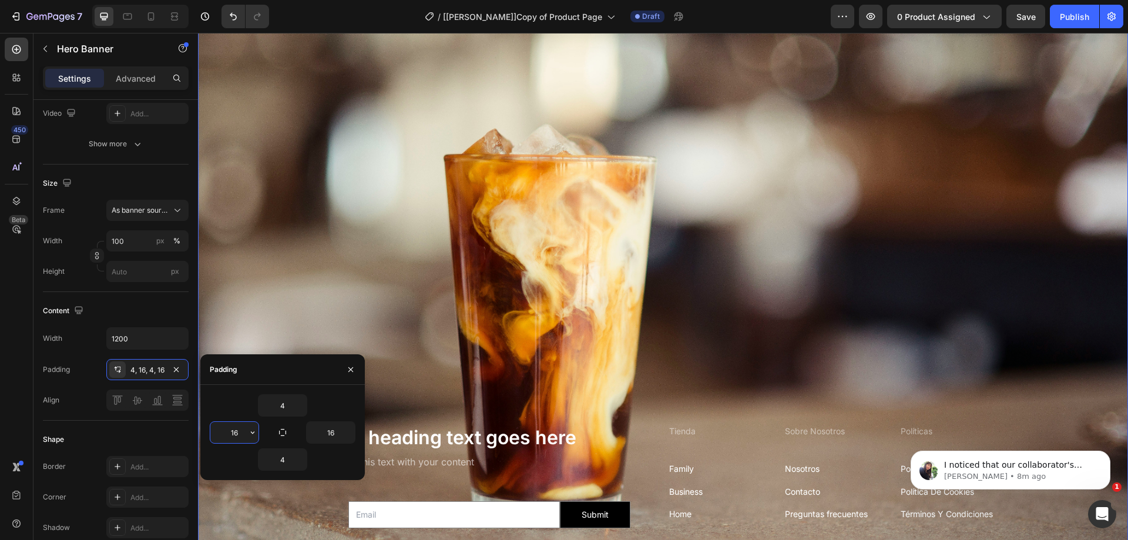
click at [237, 433] on input "16" at bounding box center [234, 432] width 48 height 21
type input "0"
click at [340, 430] on input "16" at bounding box center [331, 432] width 48 height 21
type input "0"
click at [850, 286] on div "Background Image" at bounding box center [663, 271] width 930 height 621
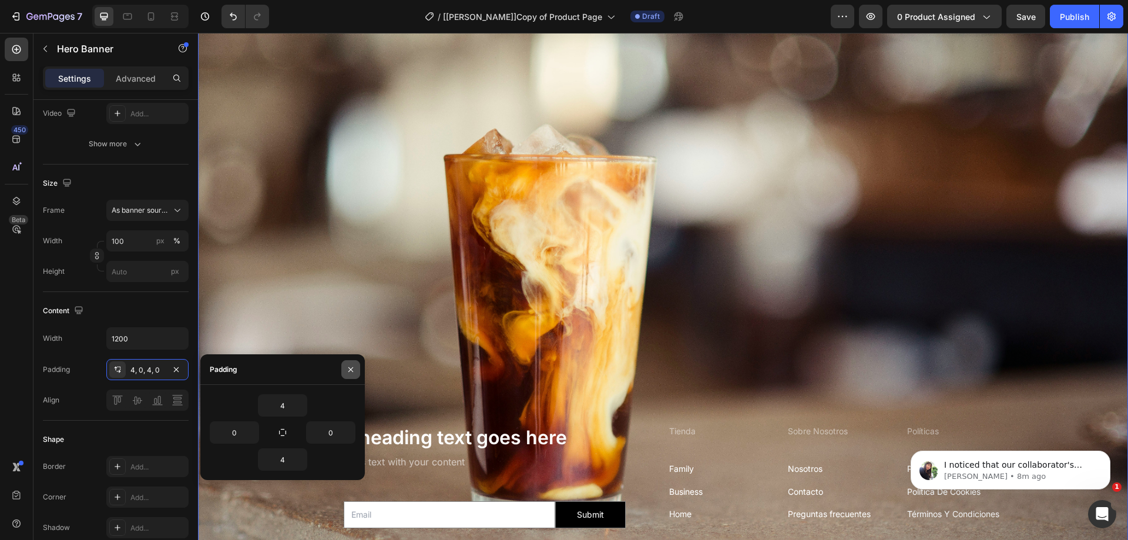
click at [354, 370] on icon "button" at bounding box center [350, 369] width 9 height 9
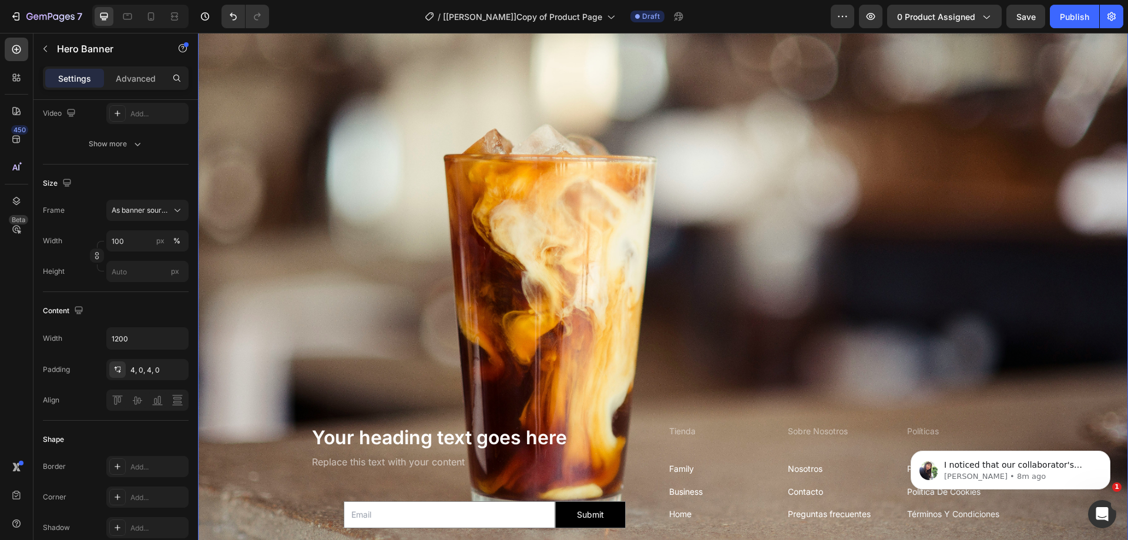
scroll to position [3311, 0]
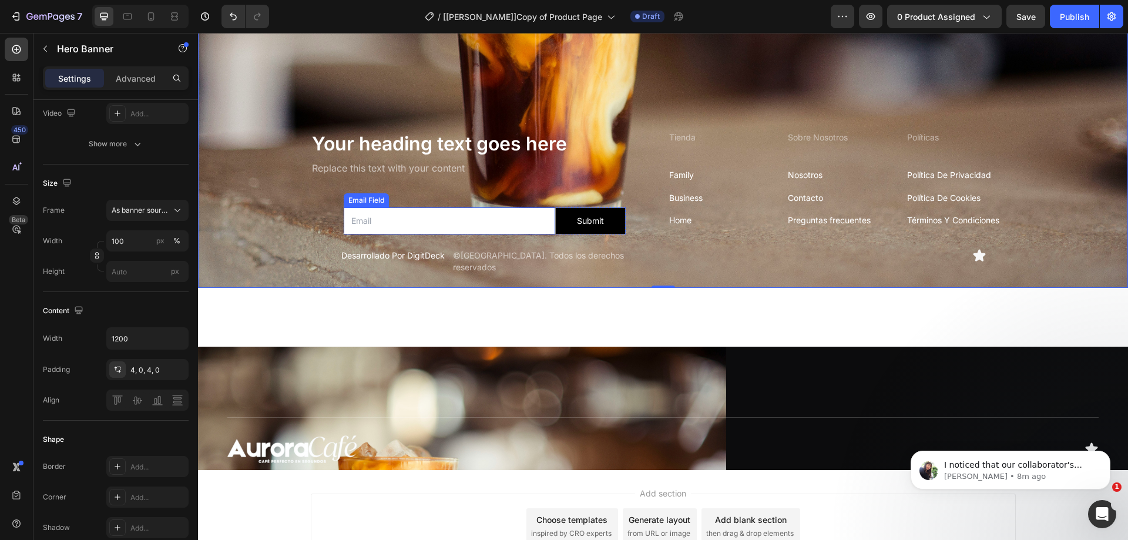
click at [408, 209] on input "email" at bounding box center [450, 220] width 212 height 27
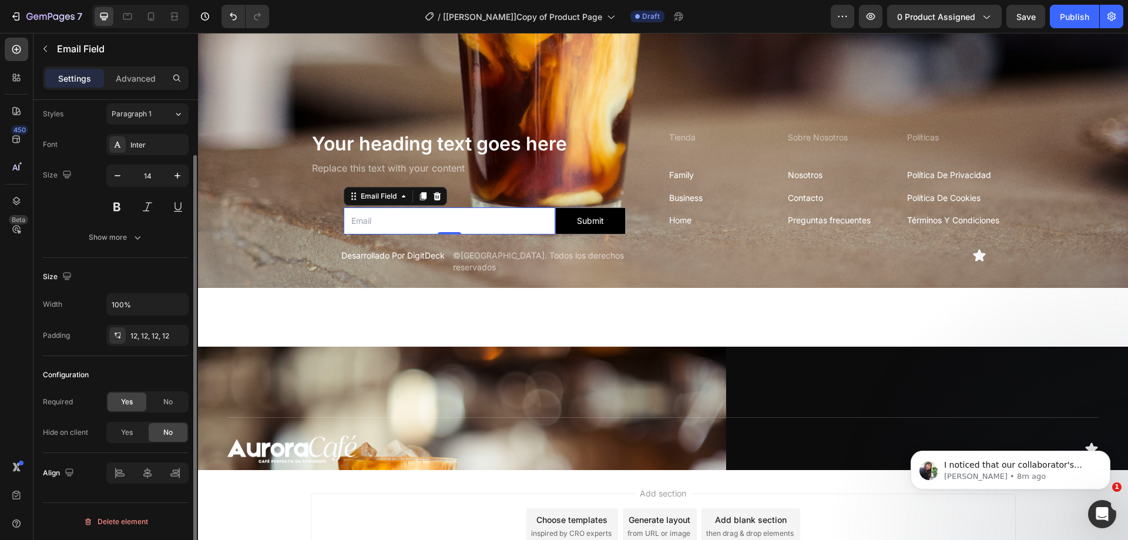
scroll to position [0, 0]
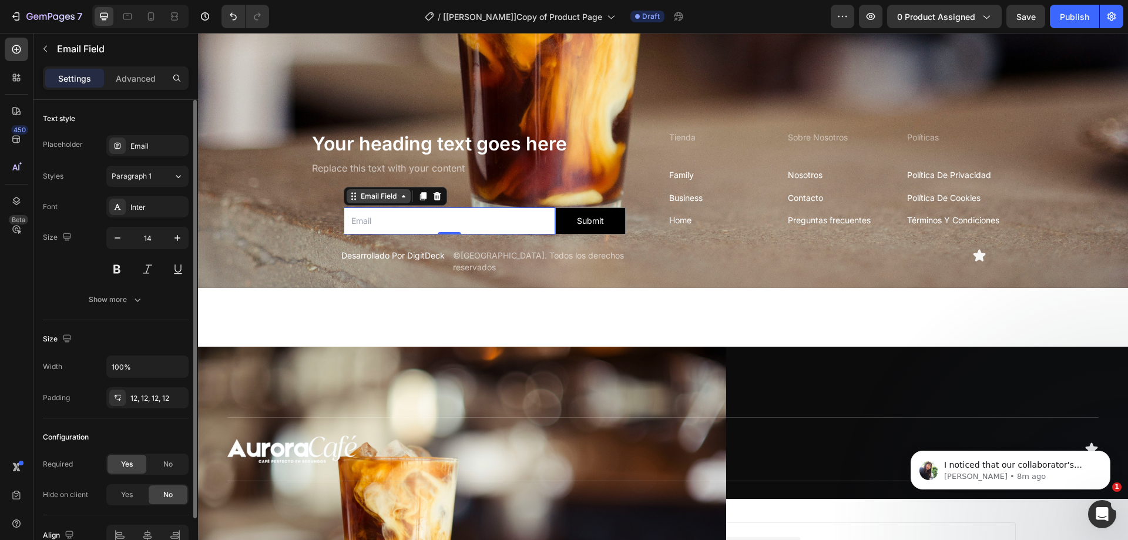
click at [380, 197] on div "Email Field" at bounding box center [379, 196] width 64 height 14
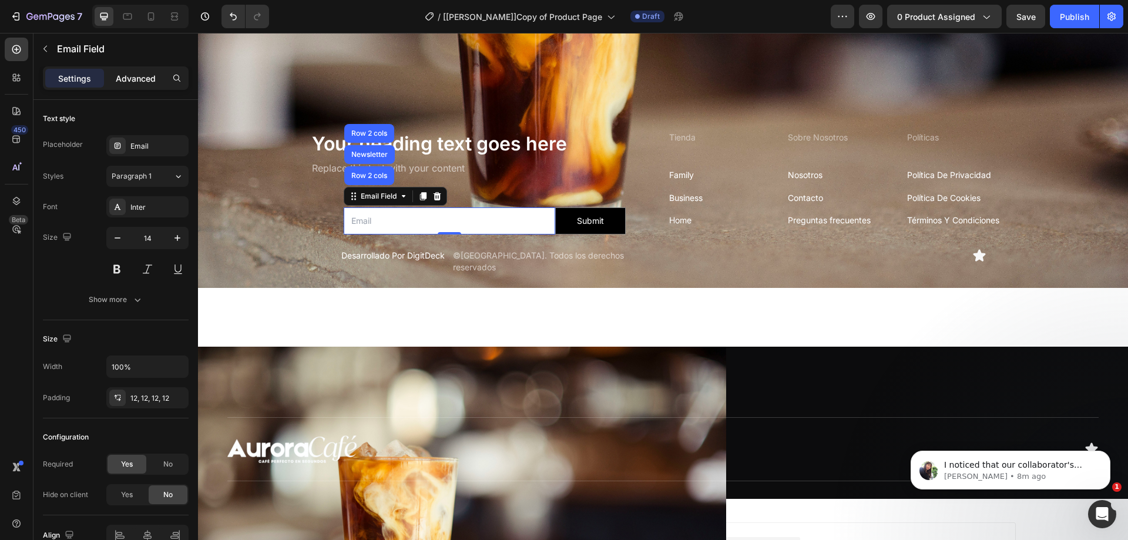
click at [149, 82] on p "Advanced" at bounding box center [136, 78] width 40 height 12
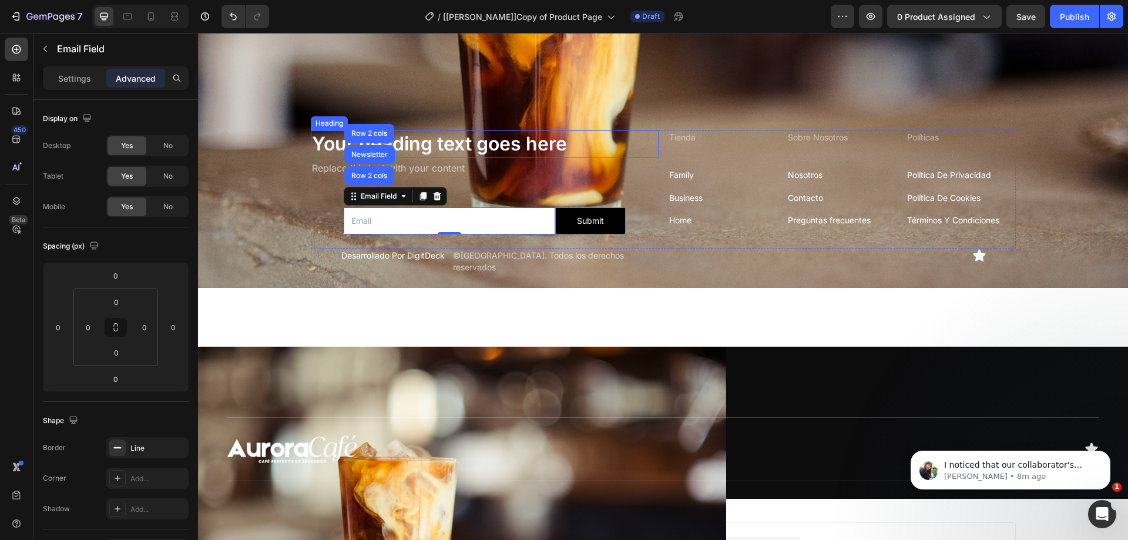
click at [480, 143] on h2 "Your heading text goes here" at bounding box center [485, 143] width 348 height 27
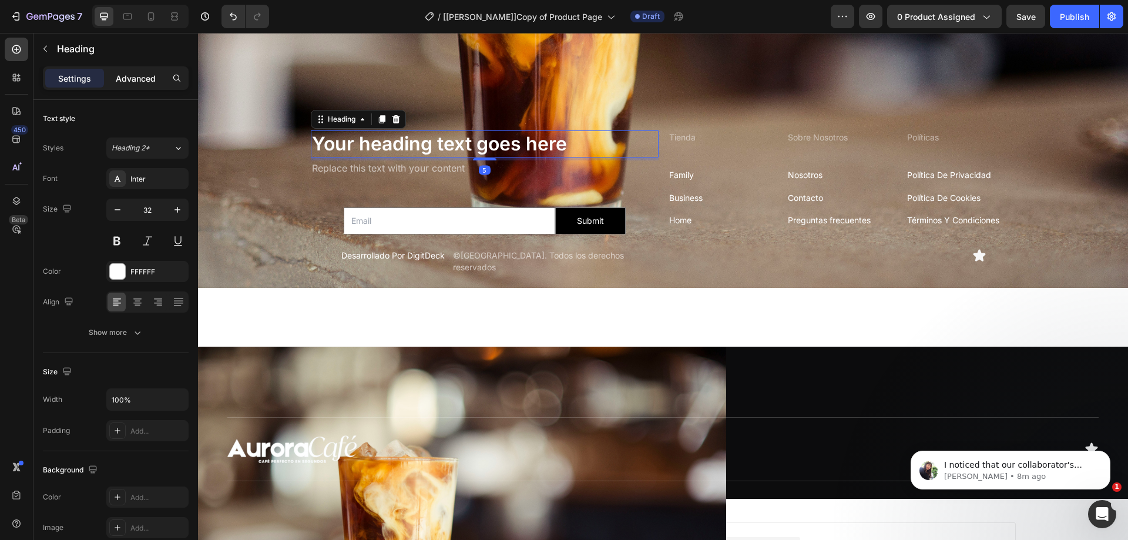
click at [145, 81] on p "Advanced" at bounding box center [136, 78] width 40 height 12
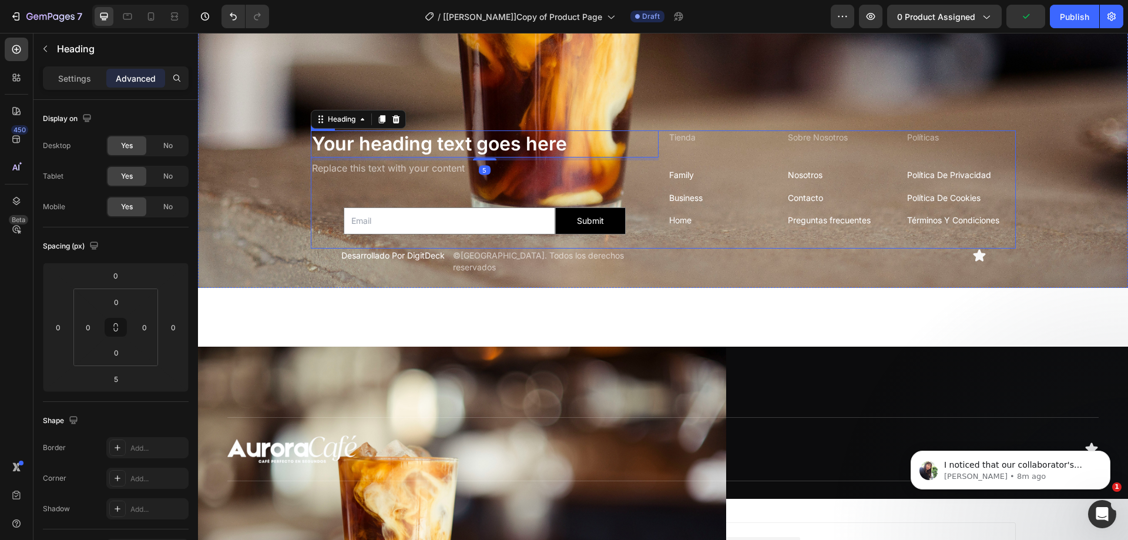
click at [446, 167] on div "Replace this text with your content" at bounding box center [485, 167] width 348 height 15
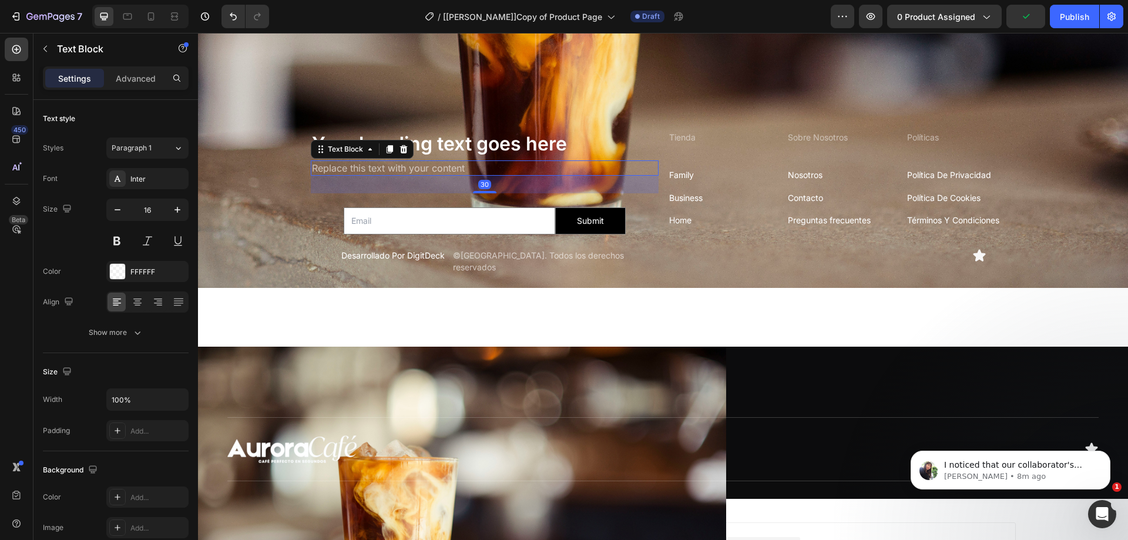
click at [393, 217] on input "email" at bounding box center [450, 220] width 212 height 27
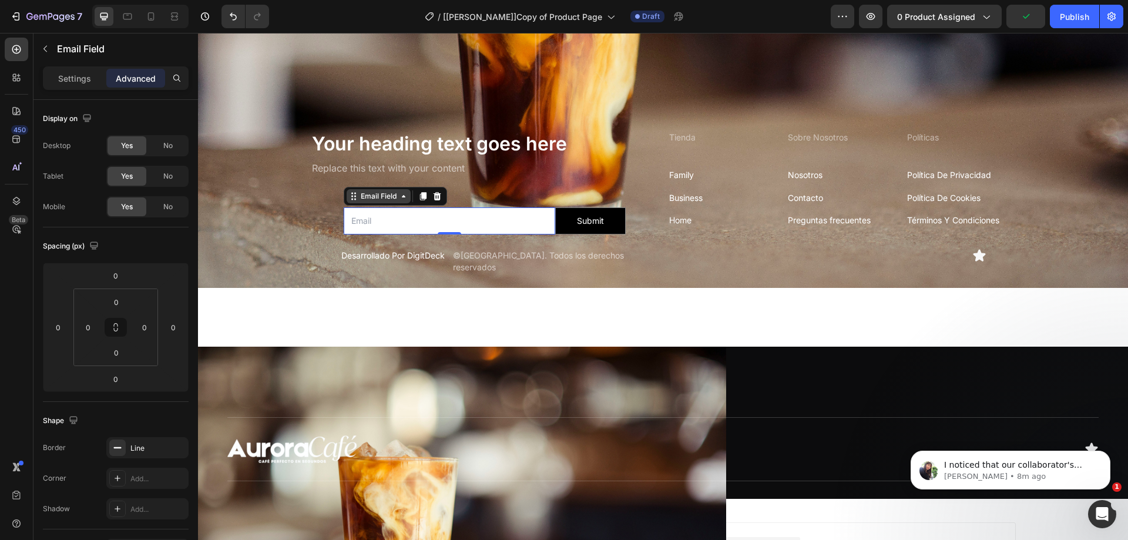
click at [370, 197] on div "Email Field" at bounding box center [379, 196] width 64 height 14
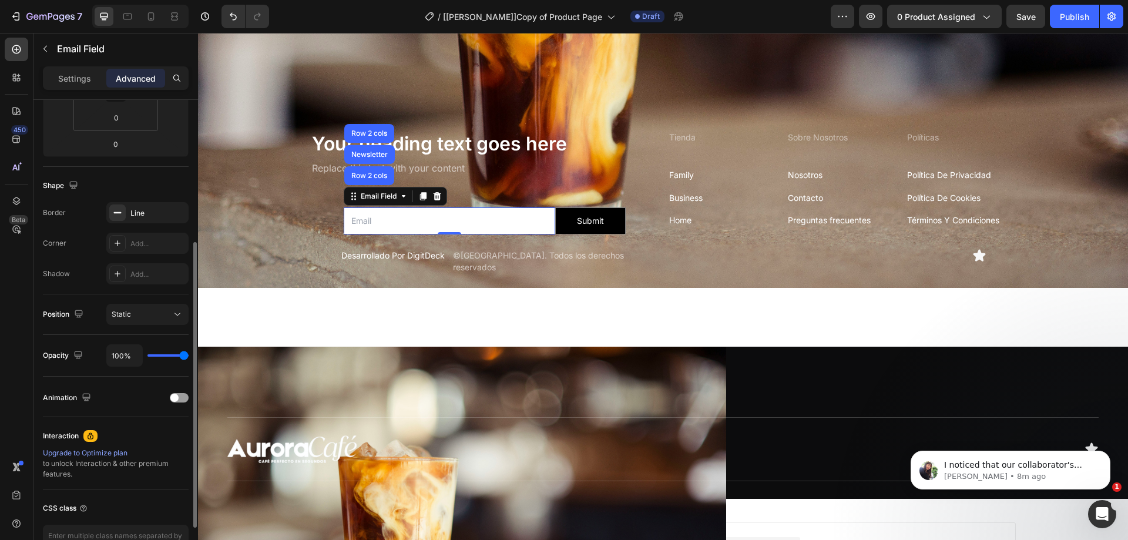
scroll to position [294, 0]
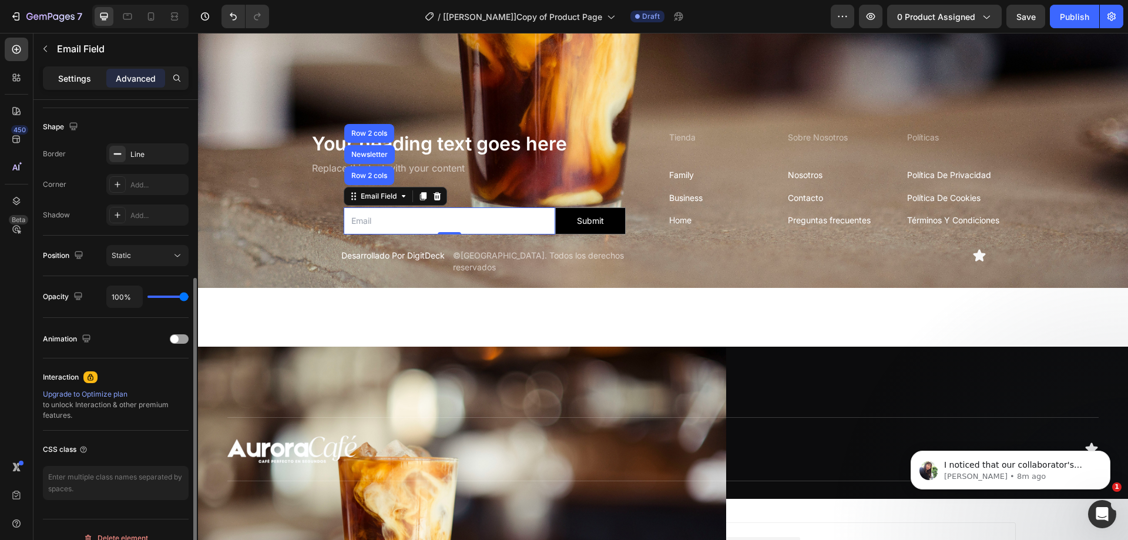
click at [69, 81] on p "Settings" at bounding box center [74, 78] width 33 height 12
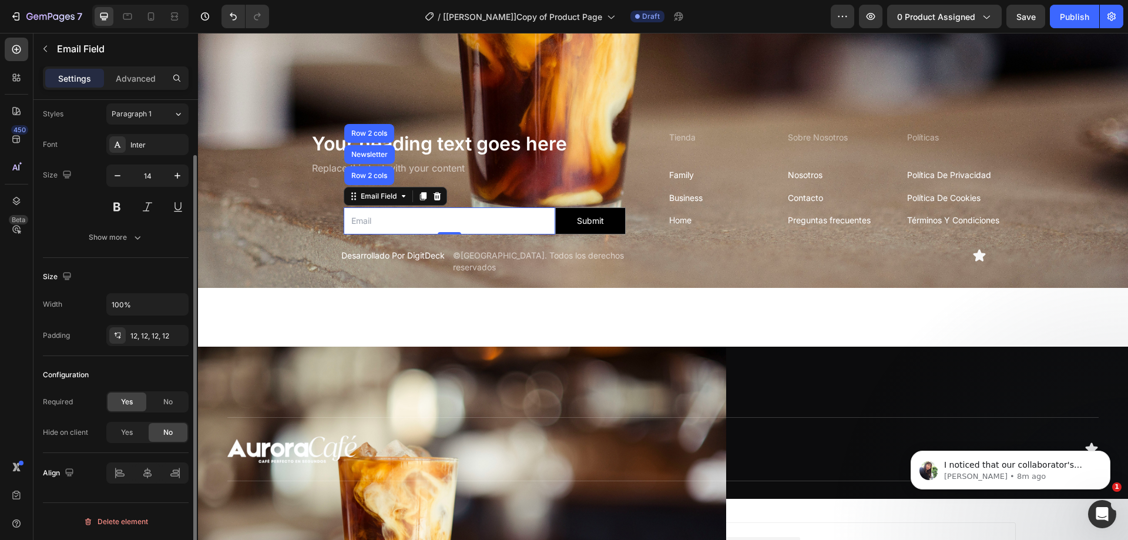
scroll to position [62, 0]
click at [125, 476] on div at bounding box center [147, 473] width 82 height 21
click at [136, 308] on input "100%" at bounding box center [147, 304] width 81 height 21
click at [186, 299] on button "button" at bounding box center [177, 304] width 21 height 21
click at [162, 263] on div "Size Width 100% Padding 12, 12, 12, 12" at bounding box center [116, 307] width 146 height 98
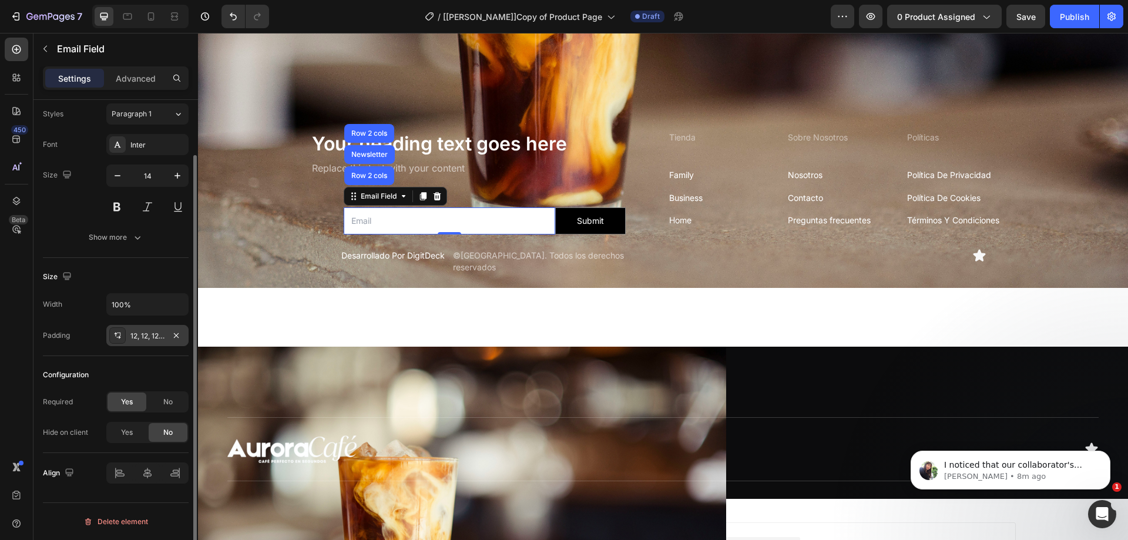
click at [143, 337] on div "12, 12, 12, 12" at bounding box center [147, 336] width 34 height 11
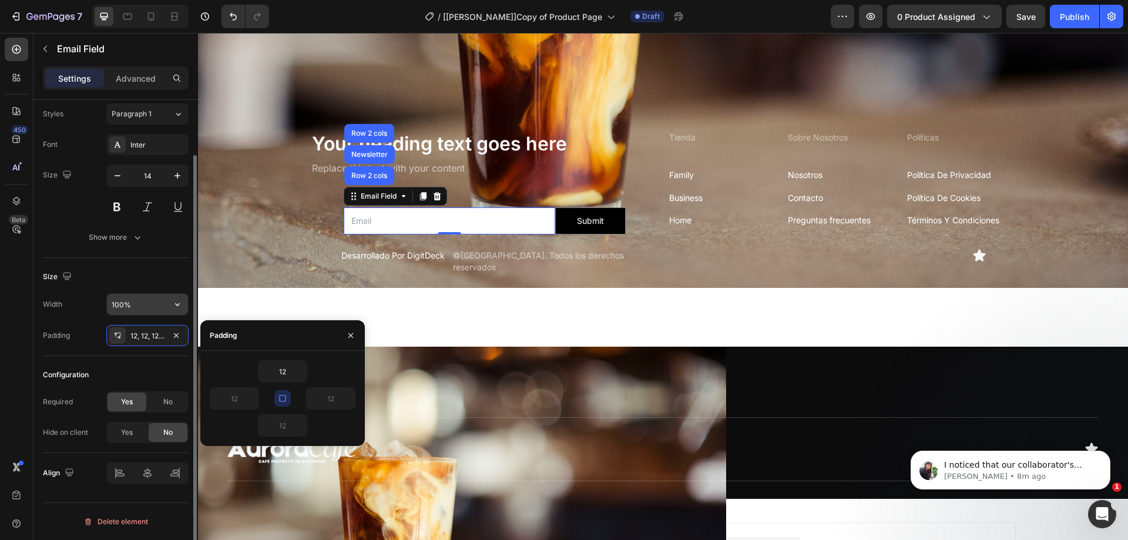
click at [136, 305] on input "100%" at bounding box center [147, 304] width 81 height 21
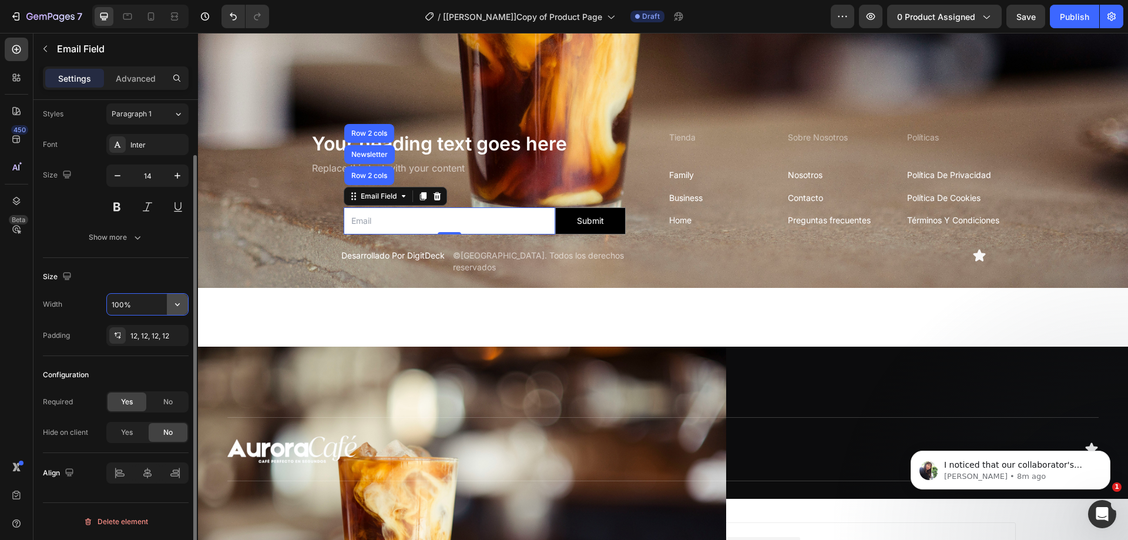
click at [185, 302] on button "button" at bounding box center [177, 304] width 21 height 21
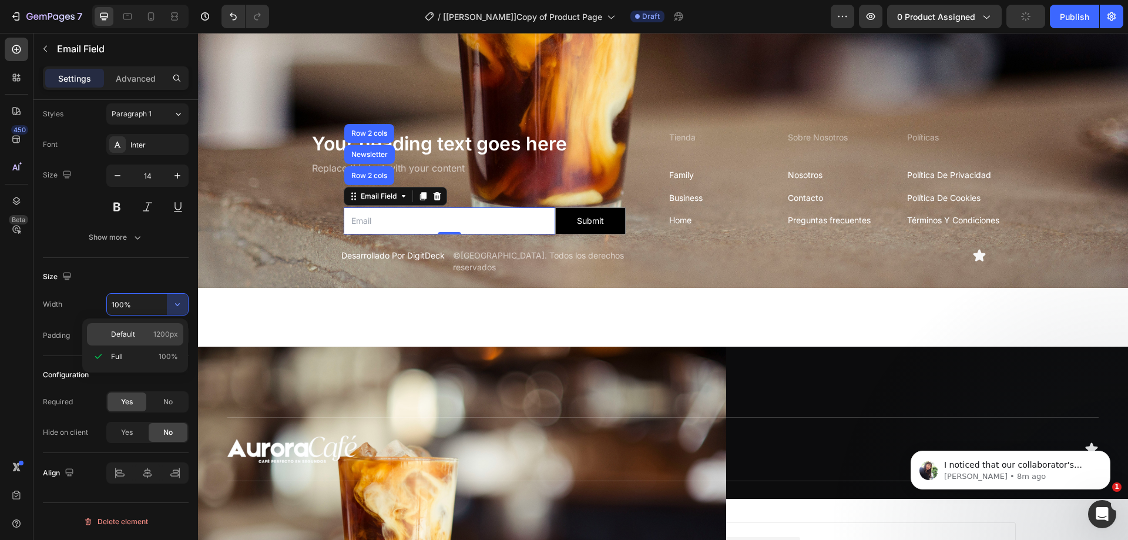
click at [123, 333] on span "Default" at bounding box center [123, 334] width 24 height 11
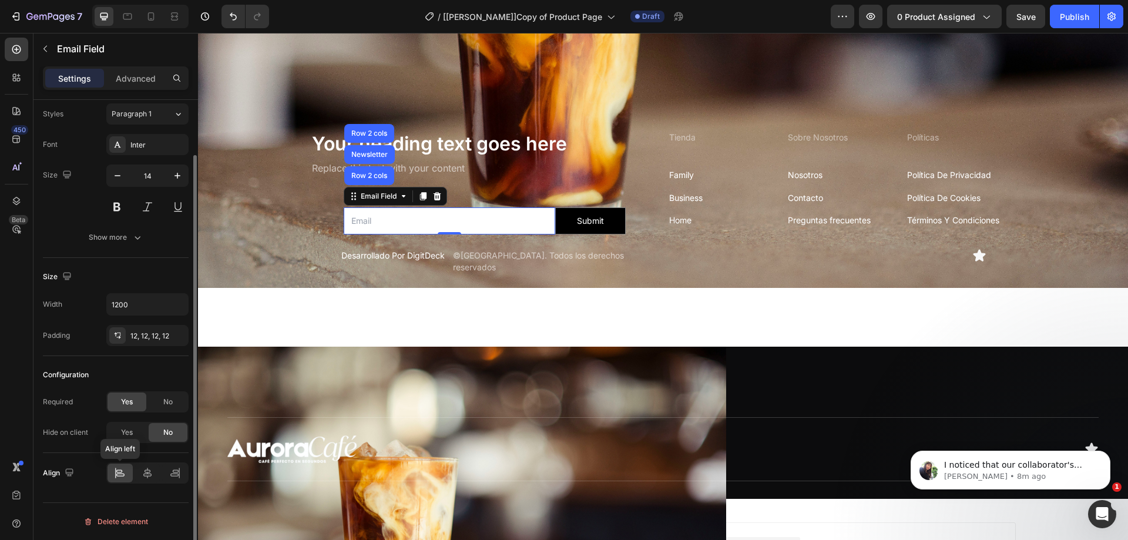
click at [122, 470] on icon at bounding box center [120, 473] width 12 height 12
click at [140, 296] on input "1200" at bounding box center [147, 304] width 81 height 21
click at [154, 307] on input "1200" at bounding box center [147, 304] width 81 height 21
click at [177, 301] on icon "button" at bounding box center [178, 305] width 12 height 12
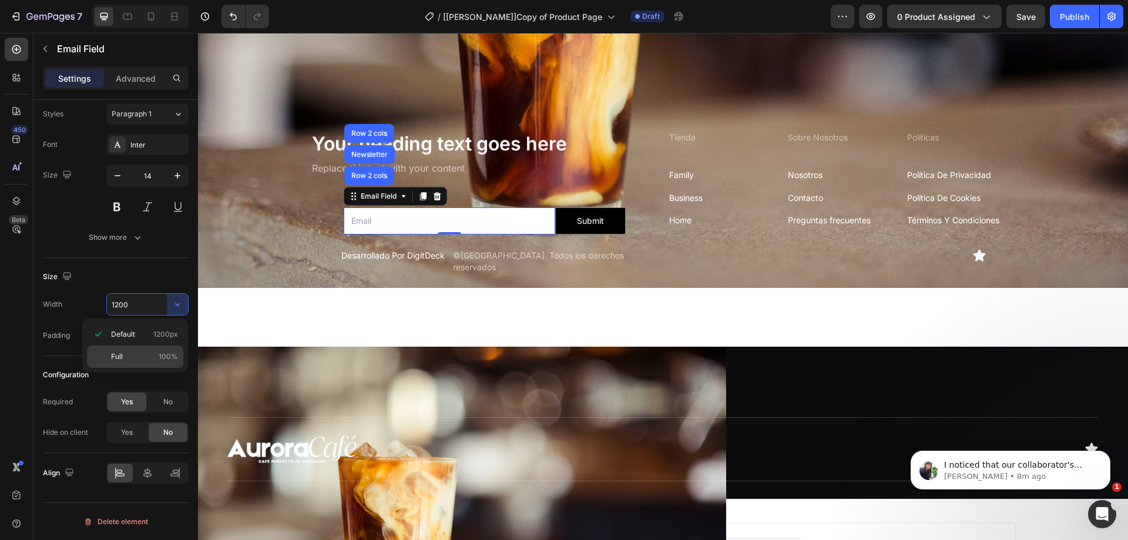
click at [156, 353] on p "Full 100%" at bounding box center [144, 356] width 67 height 11
type input "100%"
click at [374, 215] on input "email" at bounding box center [450, 220] width 212 height 27
click at [518, 207] on input "email" at bounding box center [450, 220] width 212 height 27
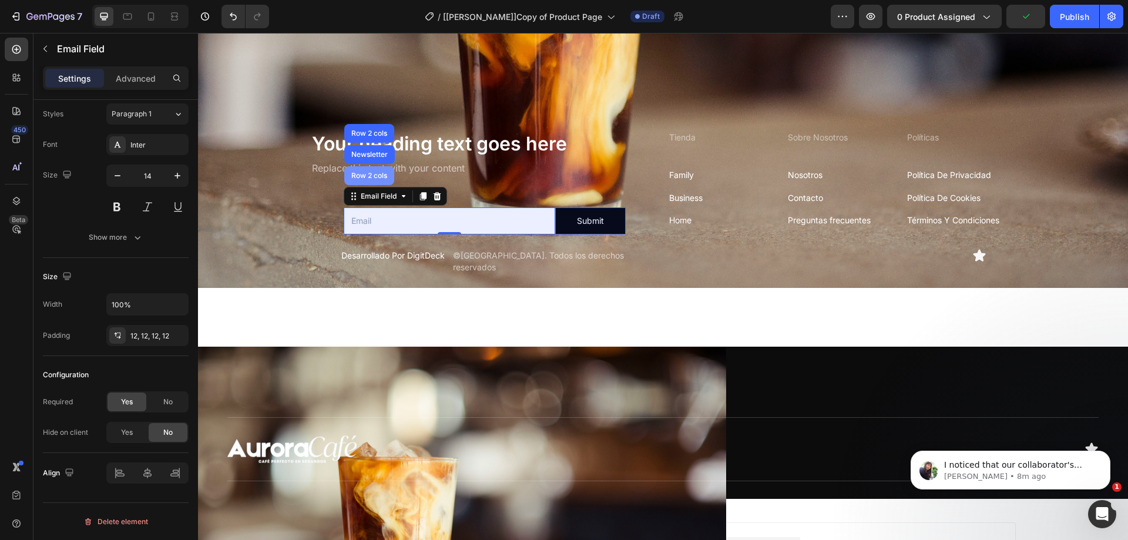
click at [366, 176] on div "Row 2 cols" at bounding box center [369, 175] width 50 height 19
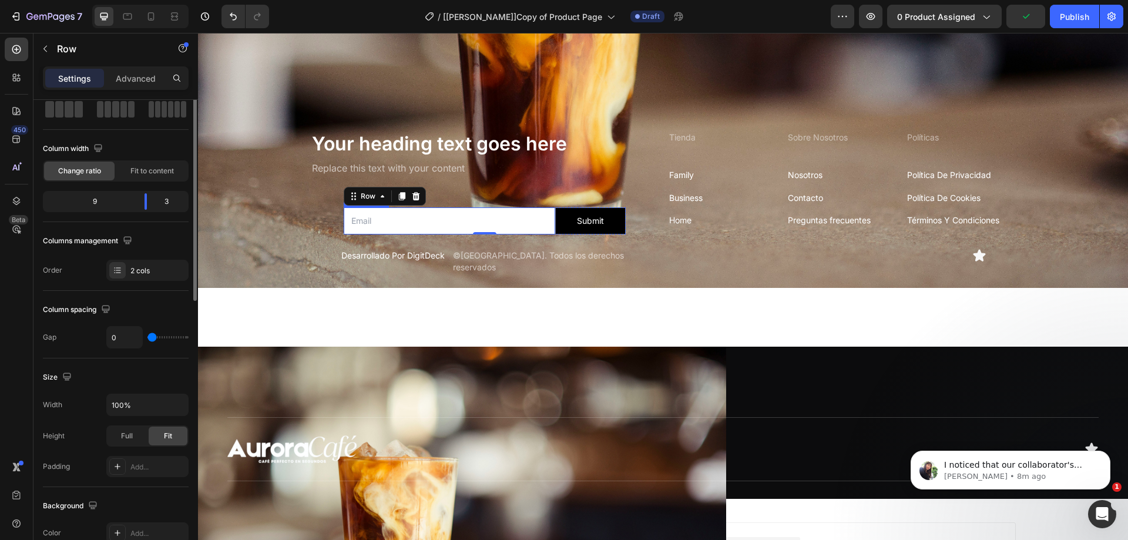
scroll to position [0, 0]
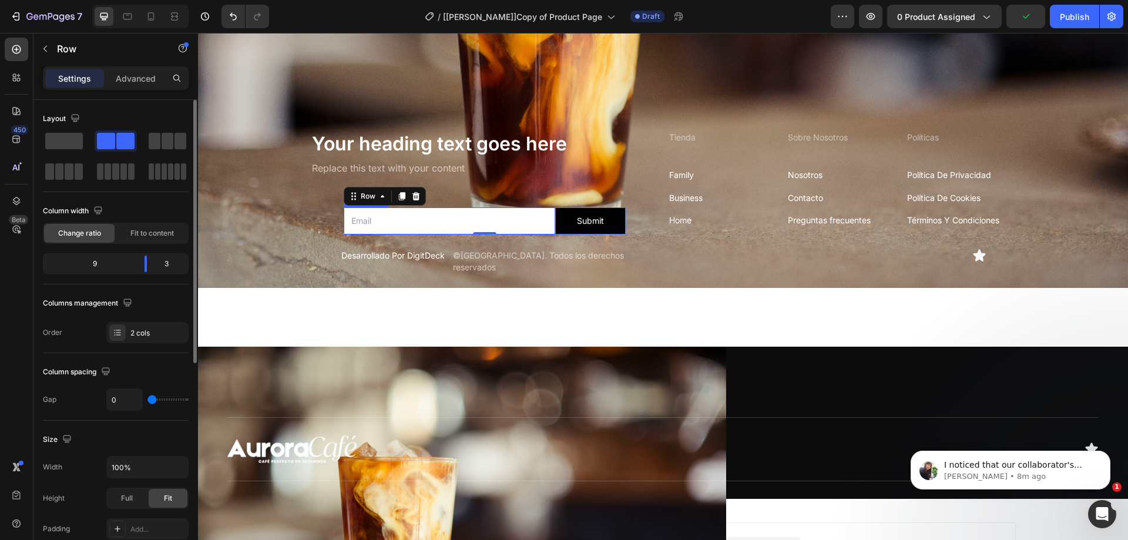
click at [369, 170] on div "Your heading text goes here Heading Replace this text with your content Text Bl…" at bounding box center [485, 189] width 348 height 118
click at [350, 208] on input "email" at bounding box center [450, 220] width 212 height 27
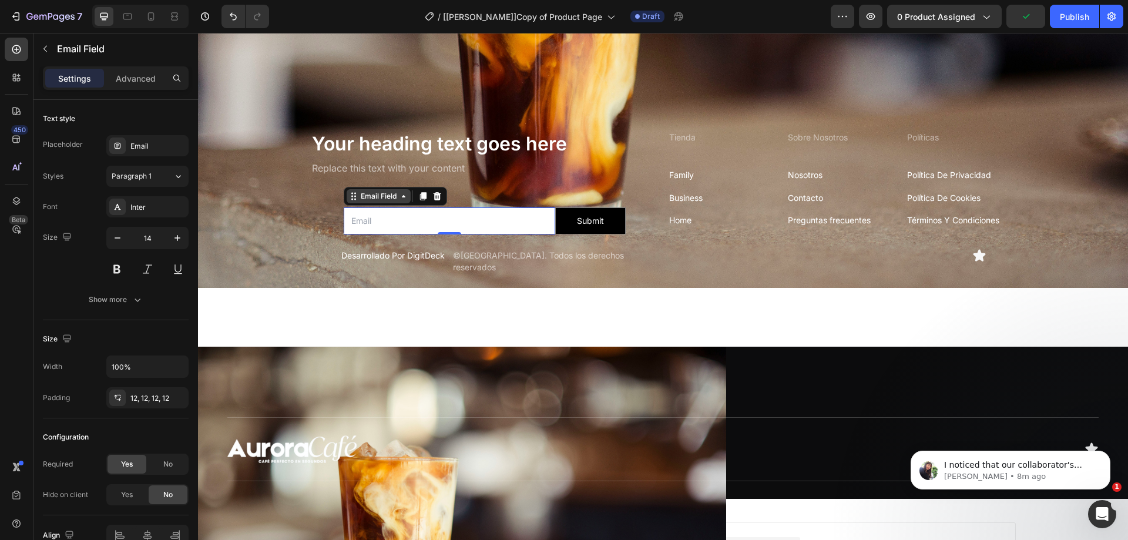
click at [368, 195] on div "Email Field" at bounding box center [379, 196] width 41 height 11
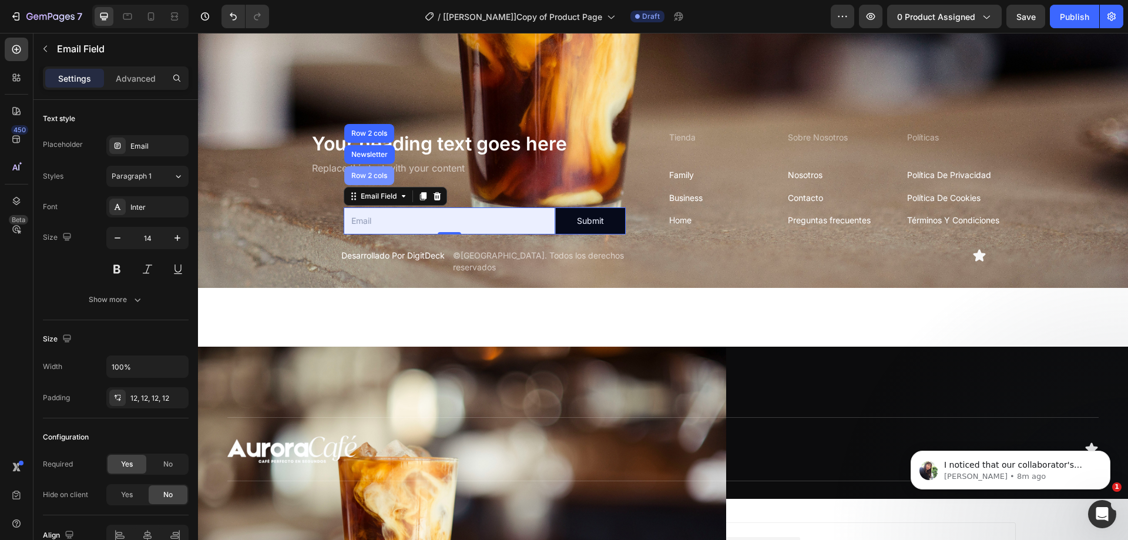
click at [372, 172] on div "Row 2 cols" at bounding box center [369, 175] width 41 height 7
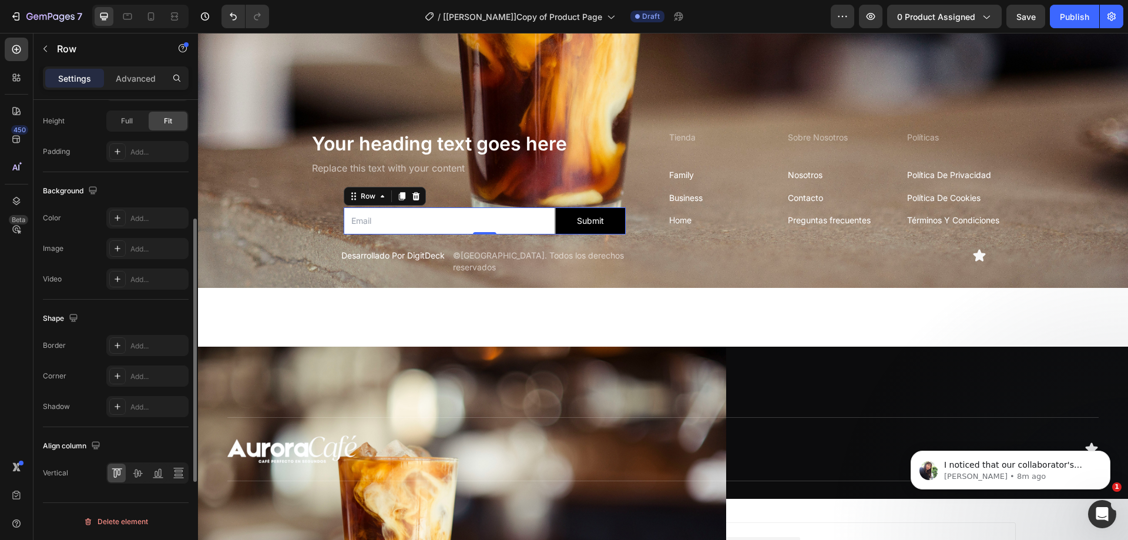
scroll to position [142, 0]
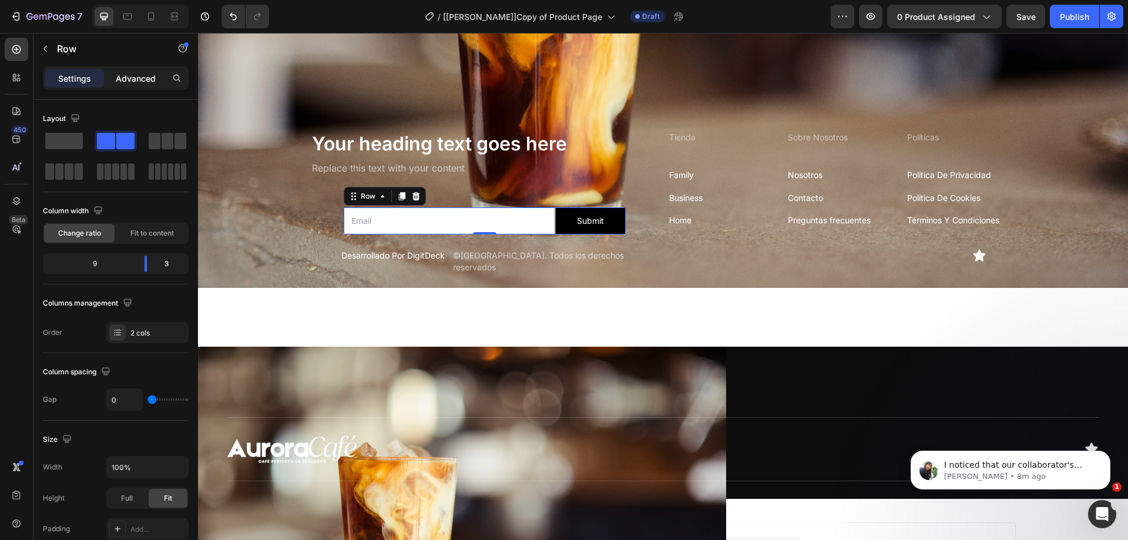
click at [144, 79] on p "Advanced" at bounding box center [136, 78] width 40 height 12
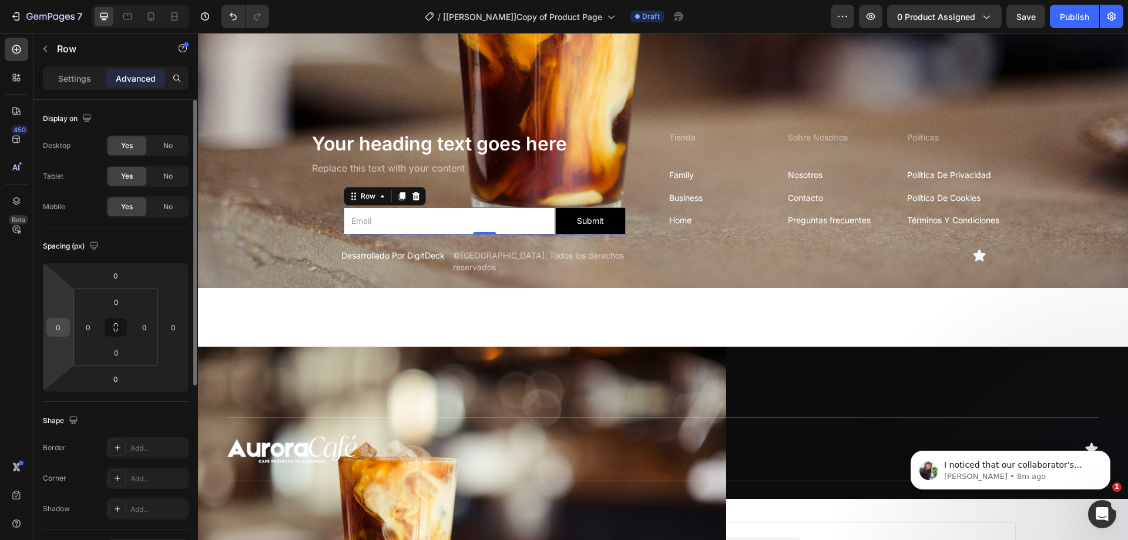
click at [63, 325] on input "0" at bounding box center [58, 328] width 18 height 18
type input "-54"
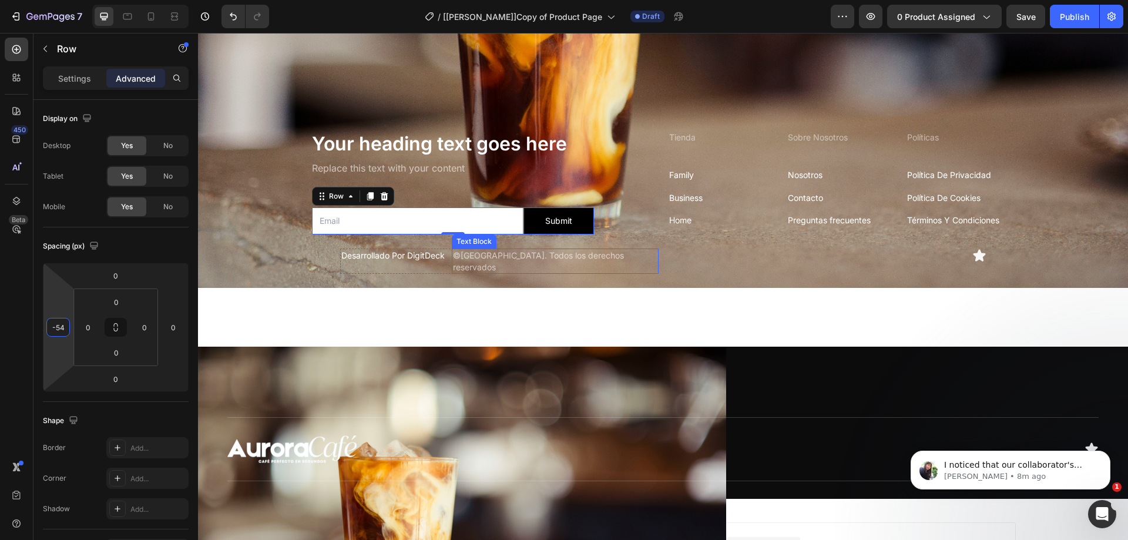
click at [455, 240] on div "Text Block" at bounding box center [474, 241] width 45 height 14
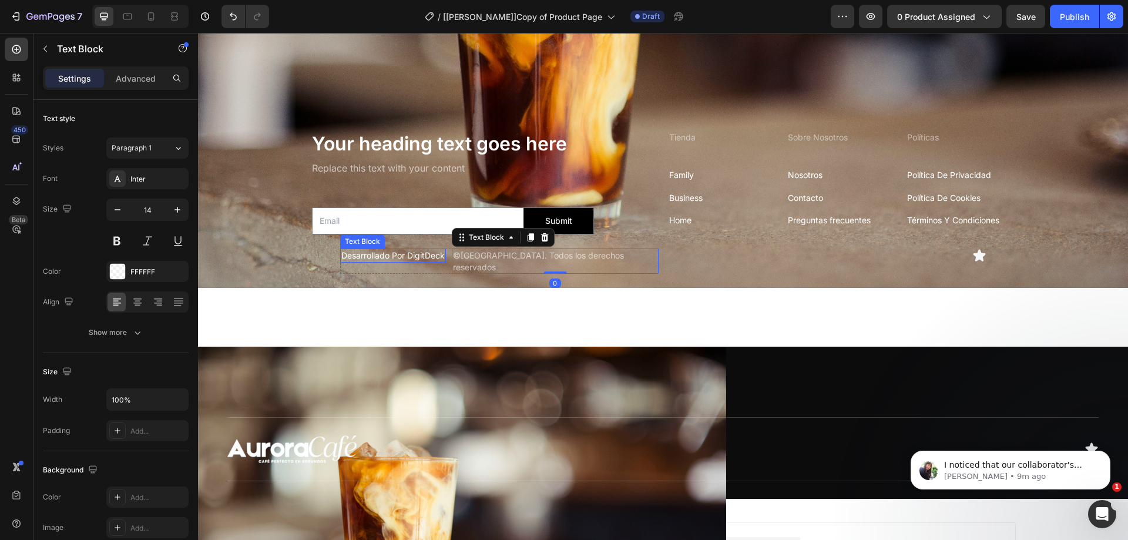
click at [344, 256] on div "Desarrollado Por DigitDeck" at bounding box center [393, 256] width 106 height 14
click at [372, 232] on div "Text Block" at bounding box center [375, 237] width 40 height 11
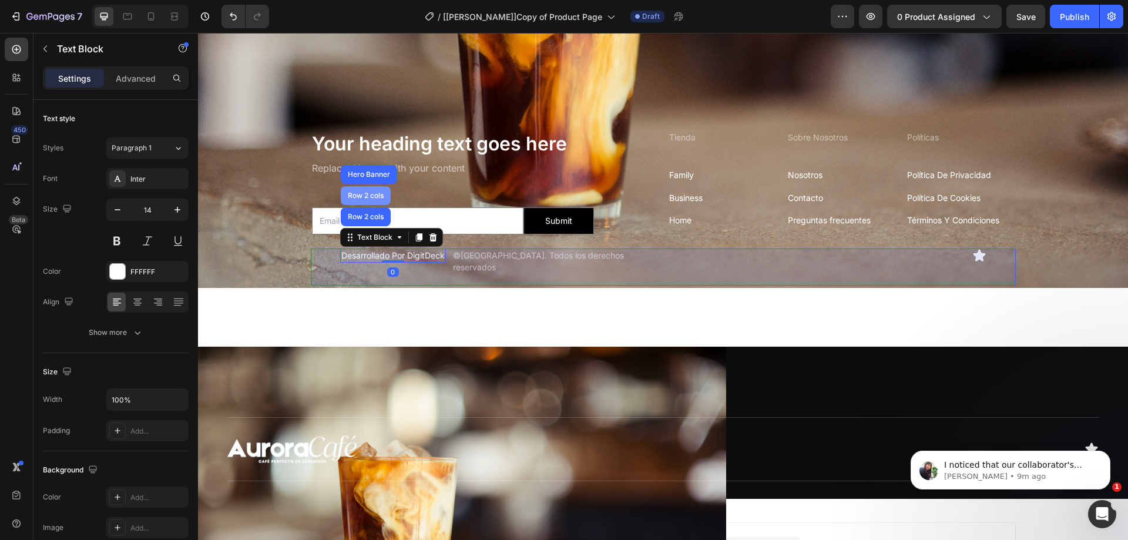
click at [360, 192] on div "Row 2 cols" at bounding box center [366, 195] width 41 height 7
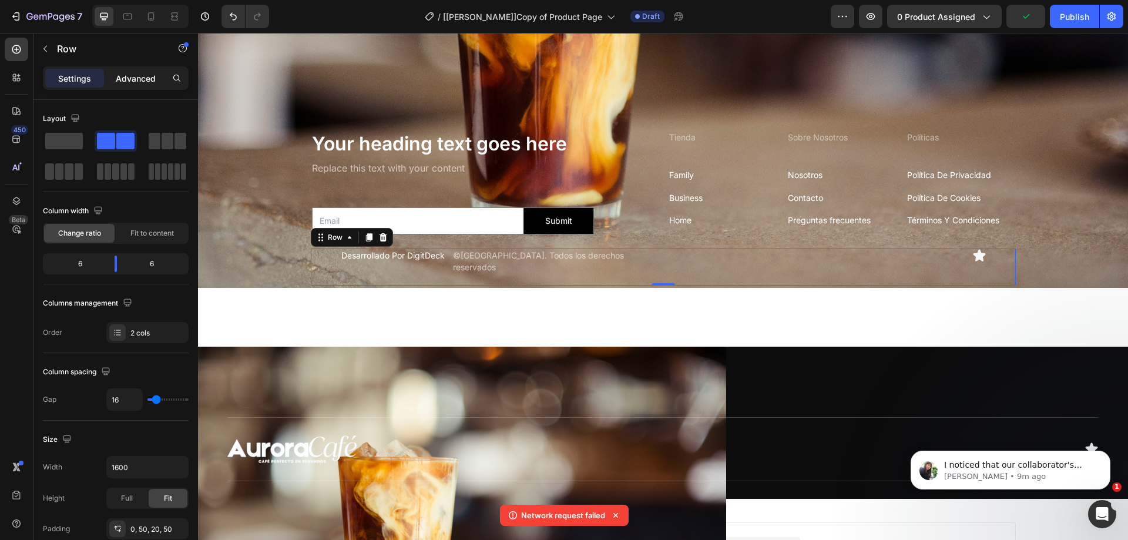
click at [140, 76] on p "Advanced" at bounding box center [136, 78] width 40 height 12
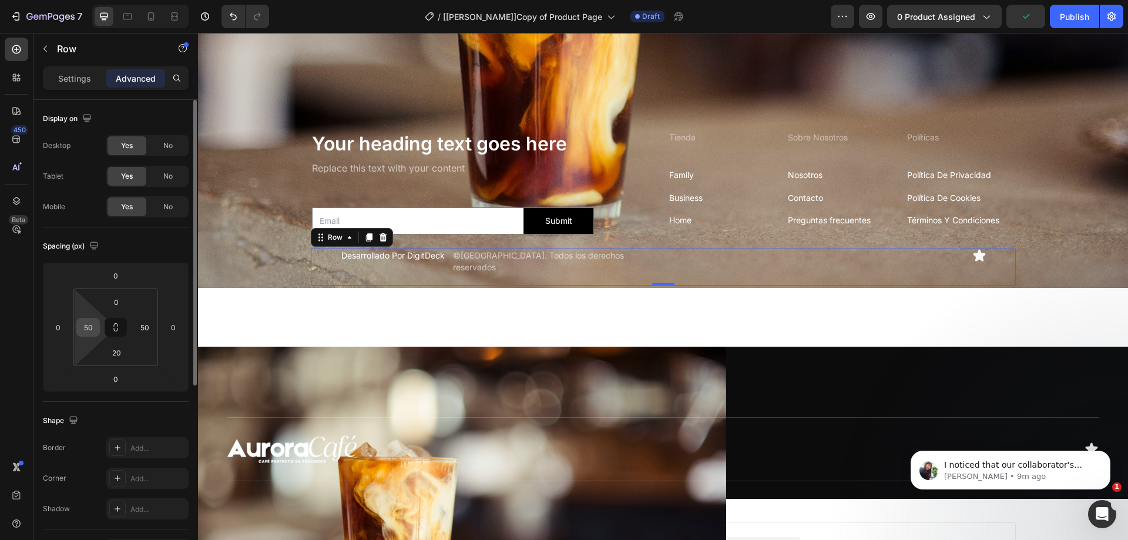
click at [92, 329] on input "50" at bounding box center [88, 328] width 18 height 18
type input "0"
click at [146, 0] on html "7 Version history / [Tina - GP]Copy of Product Page Draft Preview 0 product ass…" at bounding box center [564, 0] width 1128 height 0
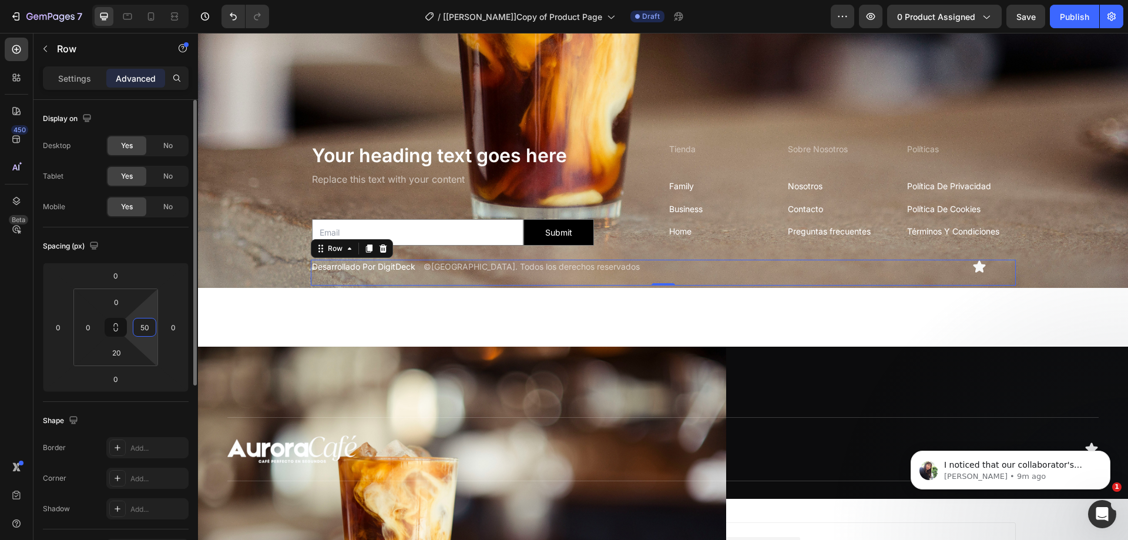
click at [150, 326] on input "50" at bounding box center [145, 328] width 18 height 18
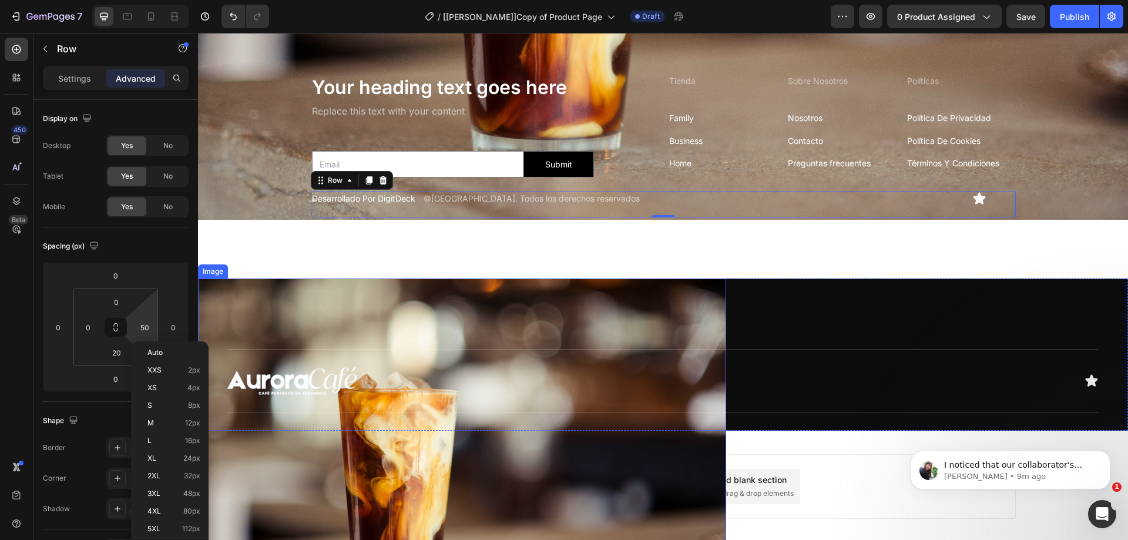
scroll to position [3428, 0]
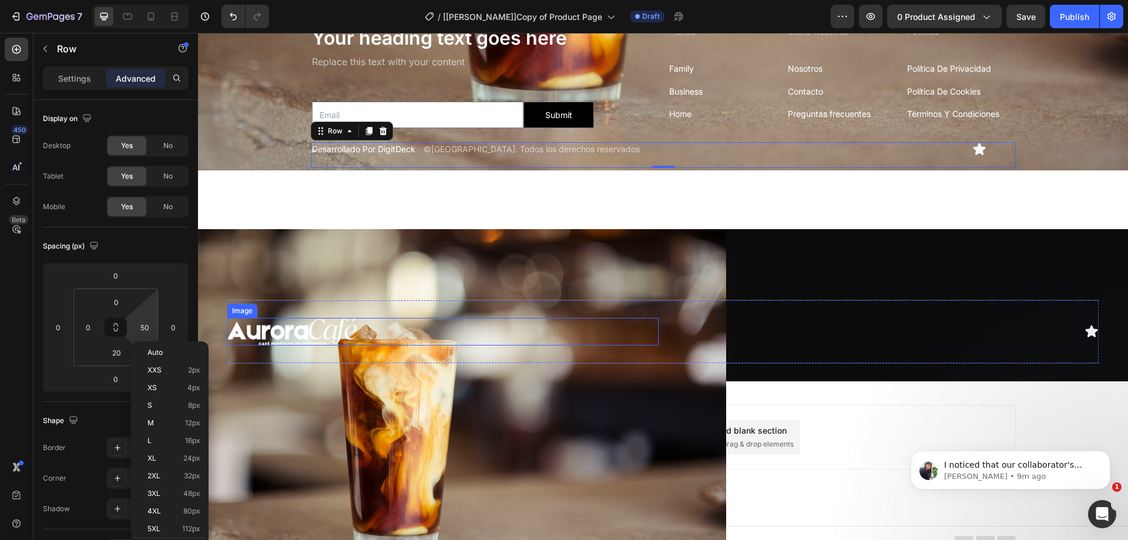
drag, startPoint x: 288, startPoint y: 324, endPoint x: 259, endPoint y: 309, distance: 33.4
click at [288, 324] on img at bounding box center [291, 331] width 129 height 27
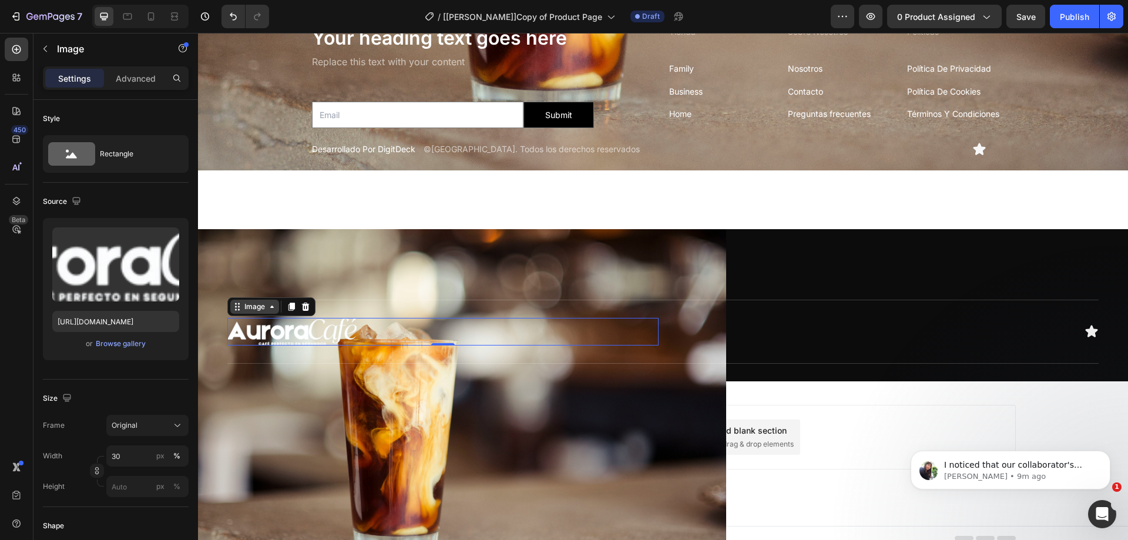
click at [251, 305] on div "Image" at bounding box center [254, 306] width 25 height 11
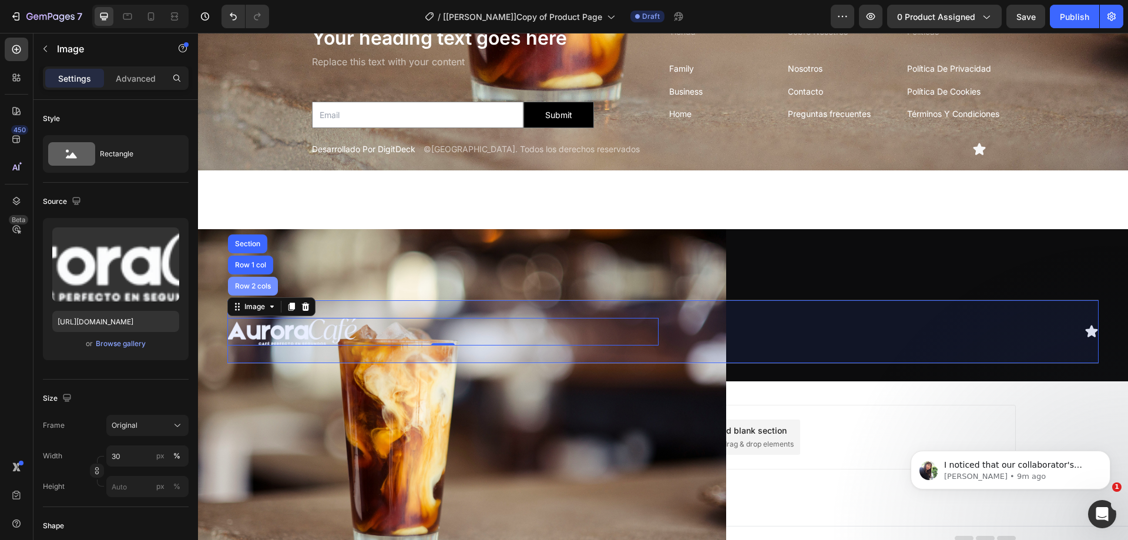
click at [253, 283] on div "Row 2 cols" at bounding box center [253, 286] width 41 height 7
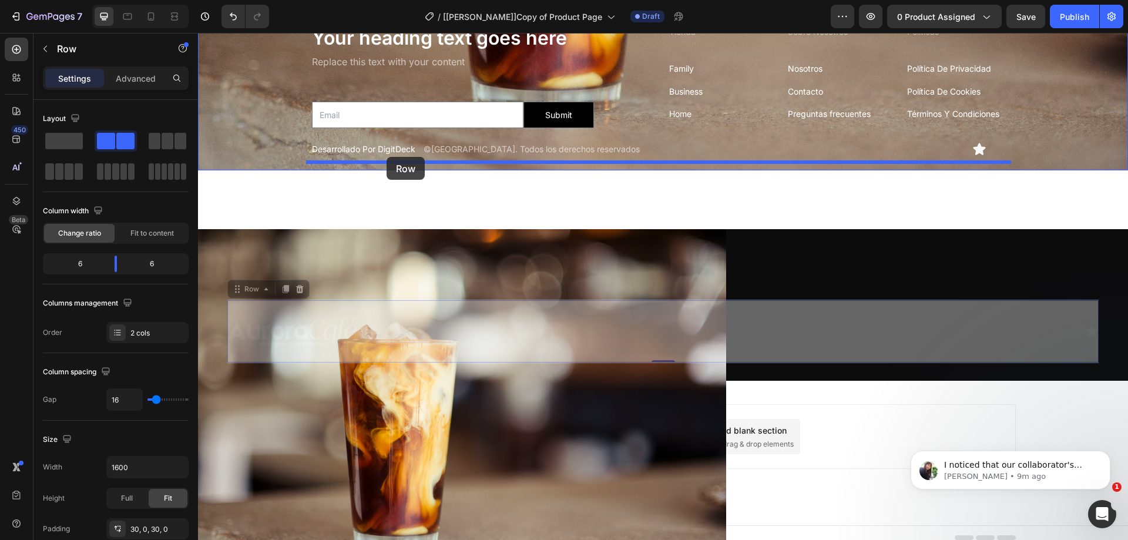
drag, startPoint x: 276, startPoint y: 270, endPoint x: 387, endPoint y: 157, distance: 158.8
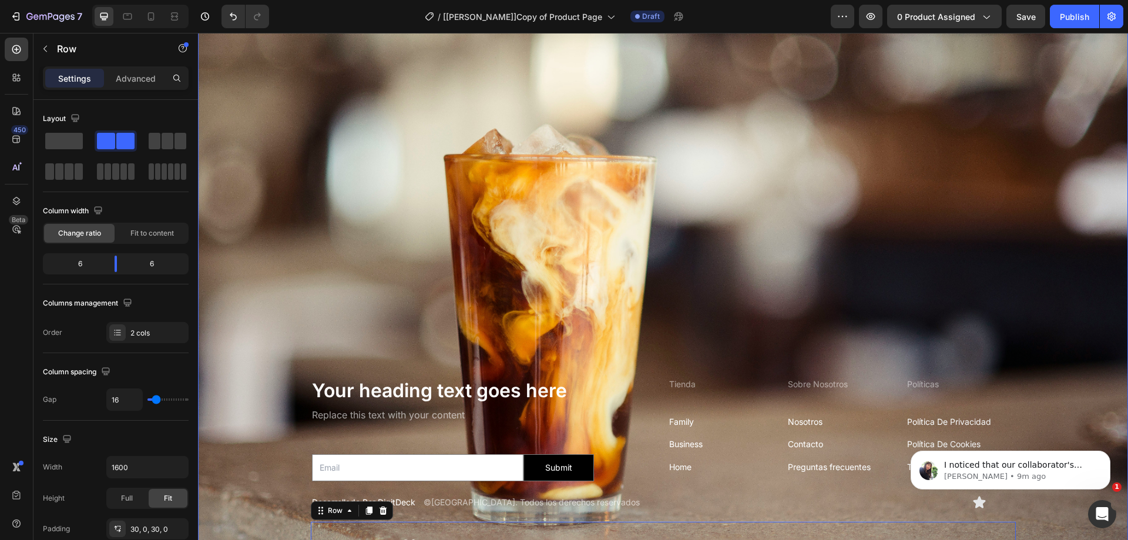
click at [502, 226] on div "Background Image" at bounding box center [663, 271] width 930 height 621
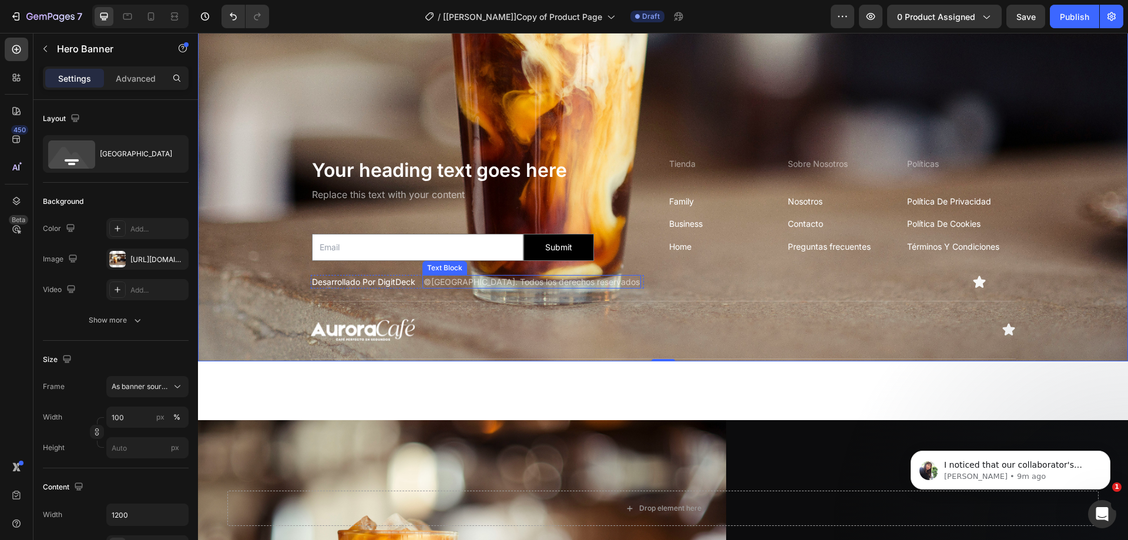
scroll to position [3252, 0]
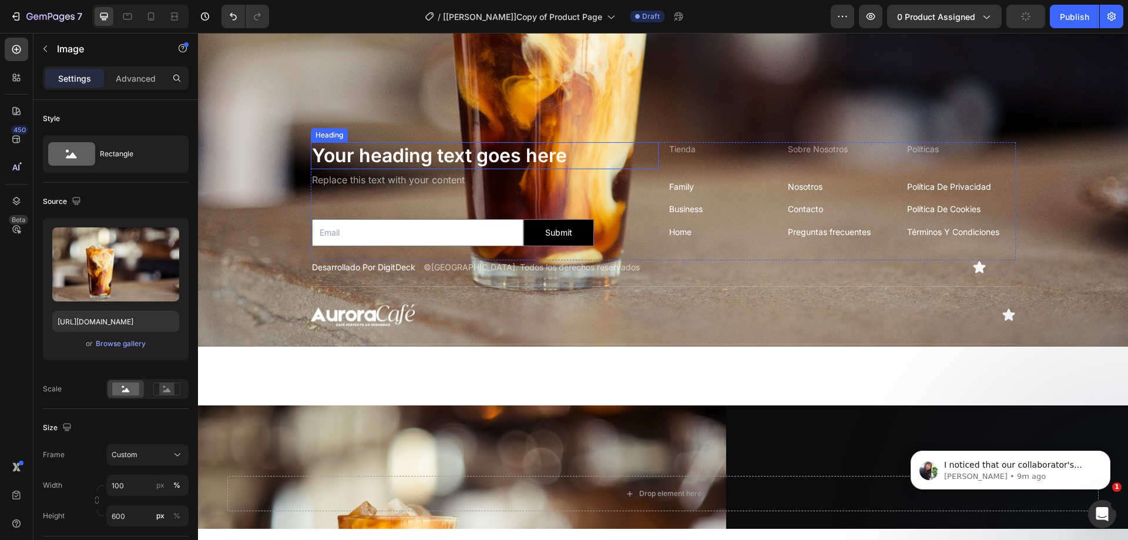
click at [327, 142] on div "Your heading text goes here Heading" at bounding box center [485, 155] width 348 height 27
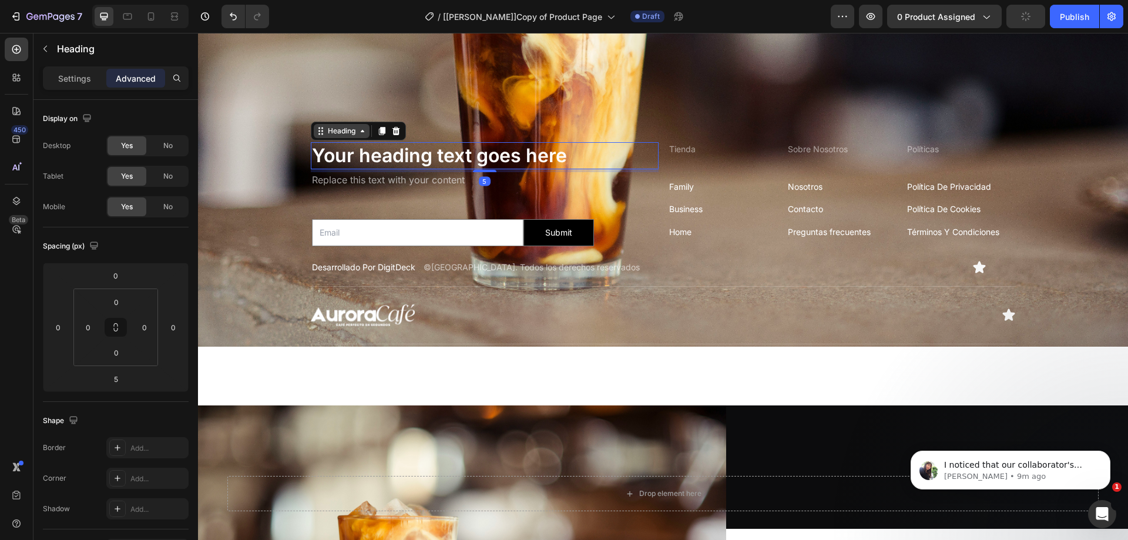
drag, startPoint x: 331, startPoint y: 125, endPoint x: 334, endPoint y: 118, distance: 7.6
click at [331, 126] on div "Heading" at bounding box center [342, 131] width 32 height 11
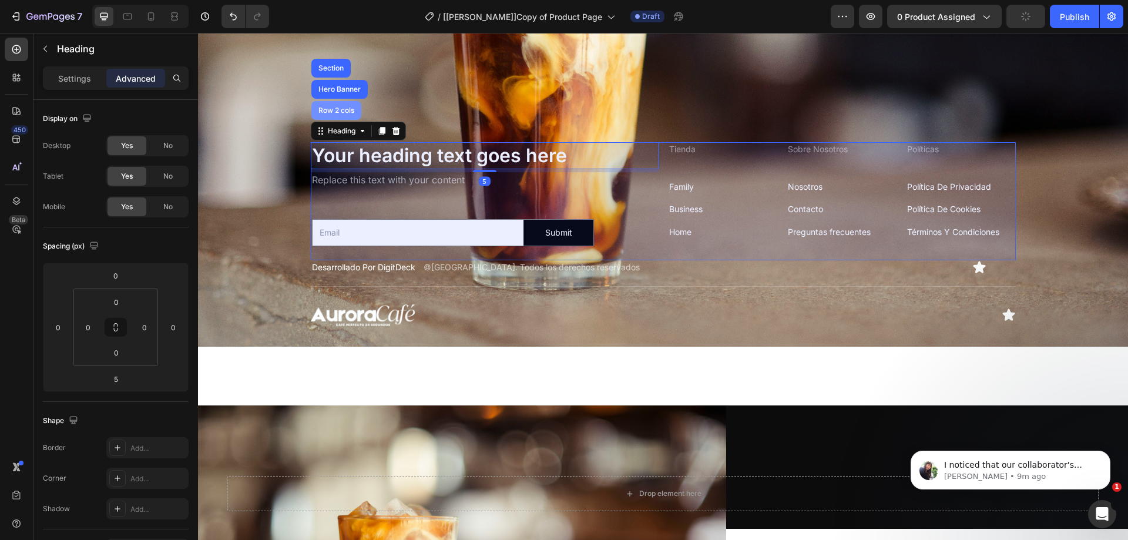
click at [337, 101] on div "Row 2 cols" at bounding box center [336, 110] width 50 height 19
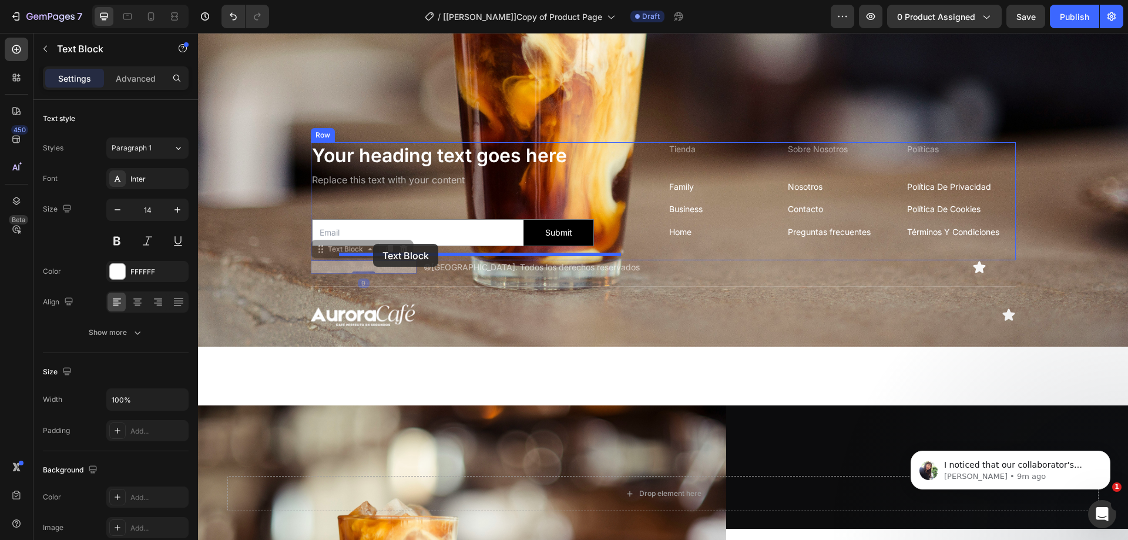
drag, startPoint x: 325, startPoint y: 250, endPoint x: 373, endPoint y: 244, distance: 48.6
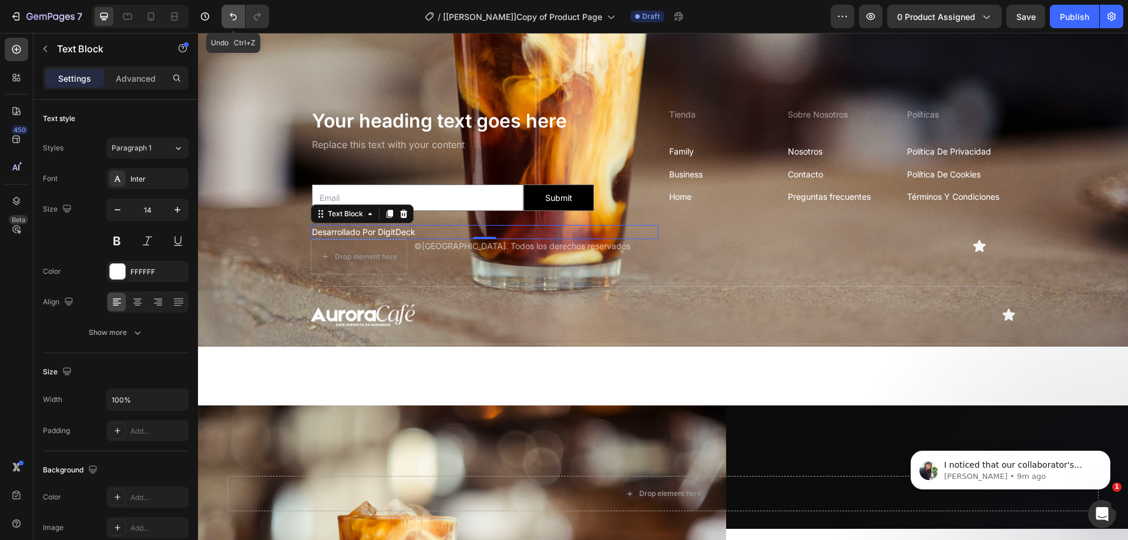
click at [237, 21] on icon "Undo/Redo" at bounding box center [233, 17] width 12 height 12
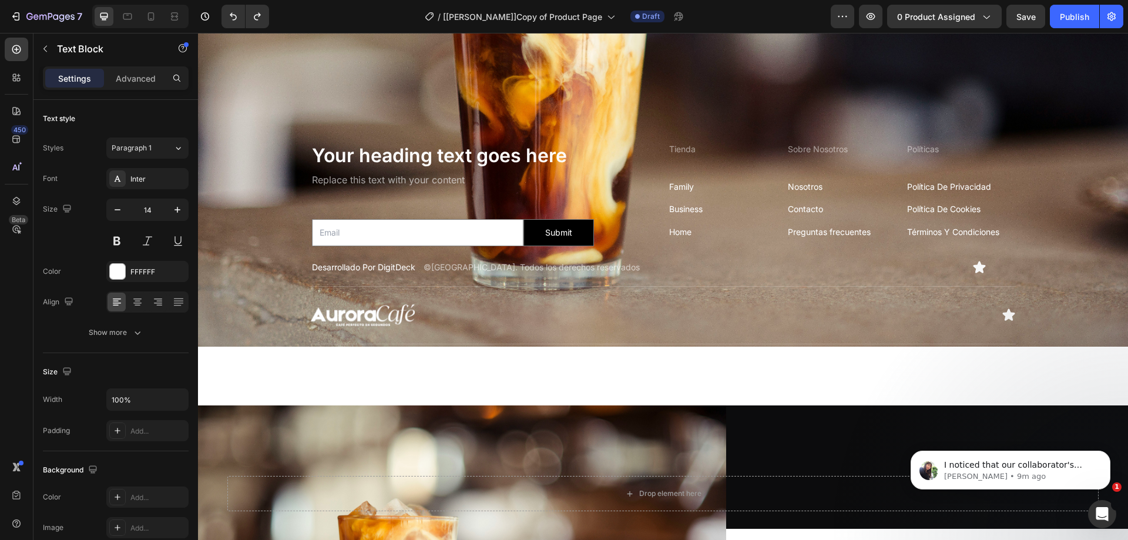
click at [313, 263] on p "Desarrollado Por DigitDeck" at bounding box center [363, 268] width 103 height 12
click at [313, 262] on p "Desarrollado Por DigitDeck" at bounding box center [363, 268] width 103 height 12
click at [466, 262] on p "©2025 Aurora Café. Todos los derechos reservados" at bounding box center [532, 268] width 216 height 12
click at [317, 248] on div "Text Block" at bounding box center [333, 253] width 40 height 11
click at [343, 246] on div "Text Block" at bounding box center [346, 249] width 40 height 11
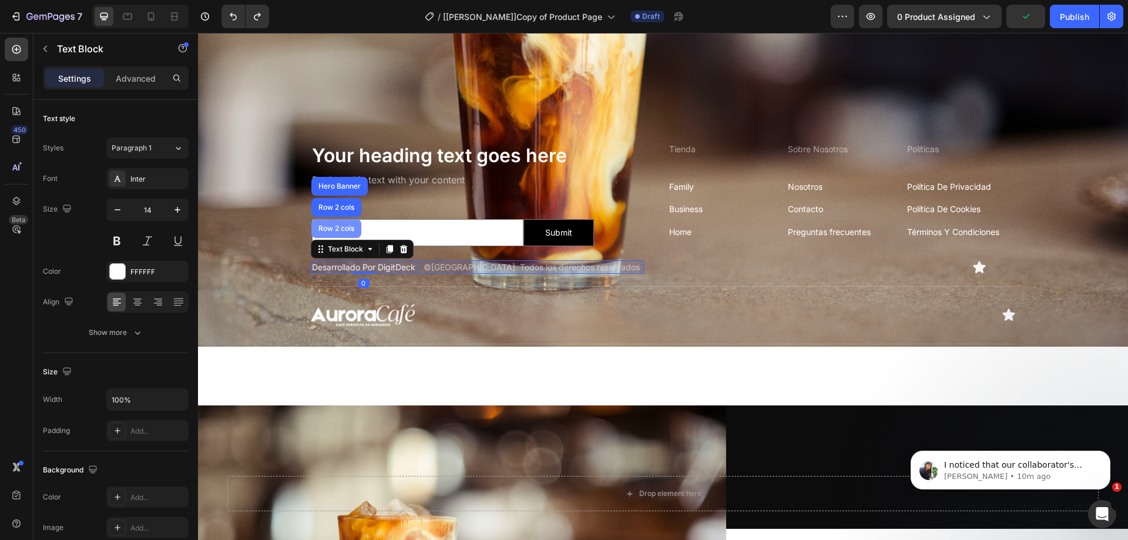
click at [347, 225] on div "Row 2 cols" at bounding box center [336, 228] width 41 height 7
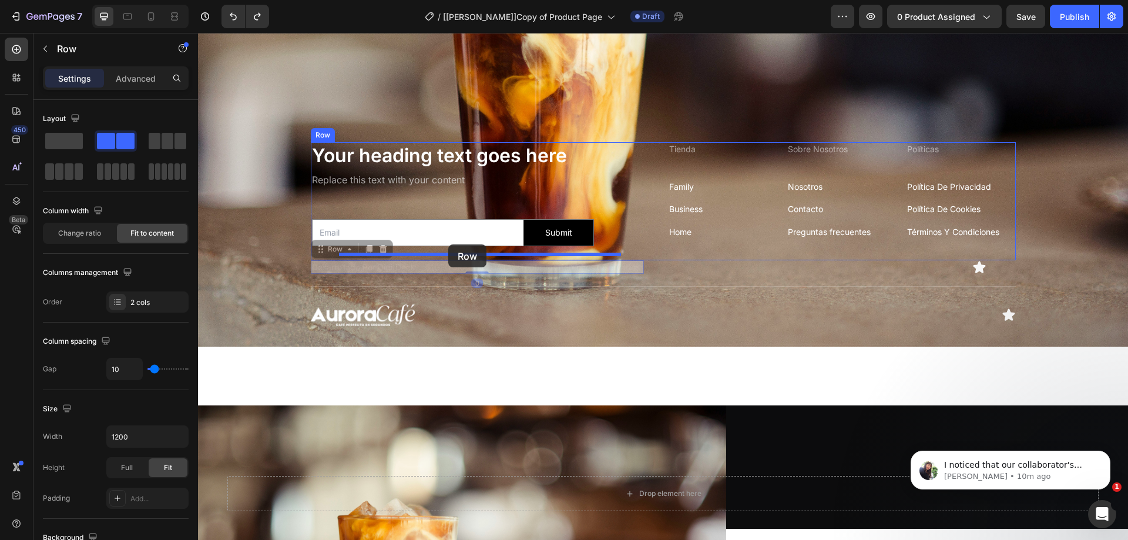
drag, startPoint x: 336, startPoint y: 249, endPoint x: 448, endPoint y: 244, distance: 112.9
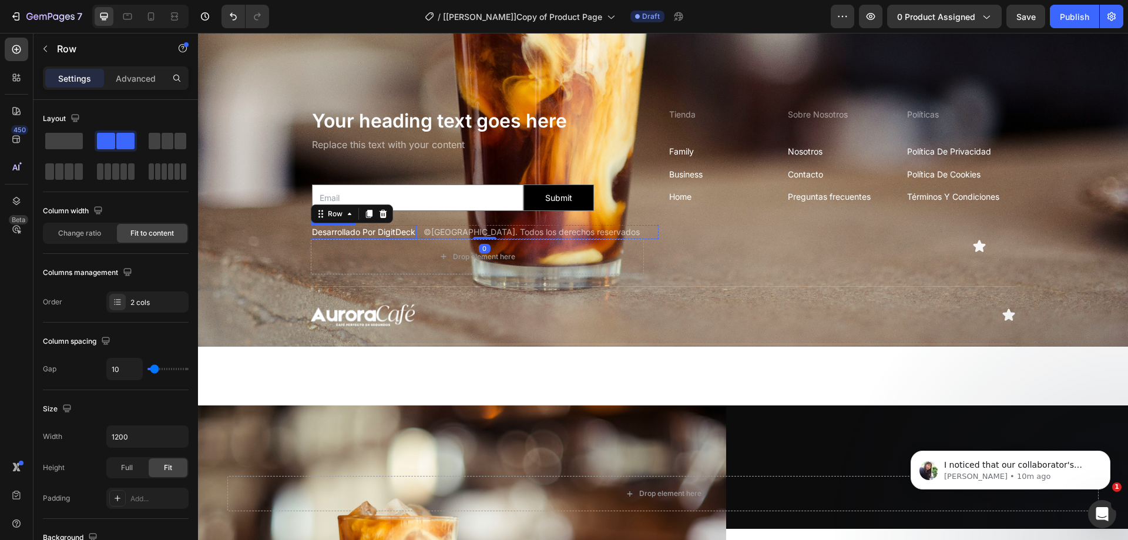
click at [358, 226] on p "Desarrollado Por DigitDeck" at bounding box center [363, 232] width 103 height 12
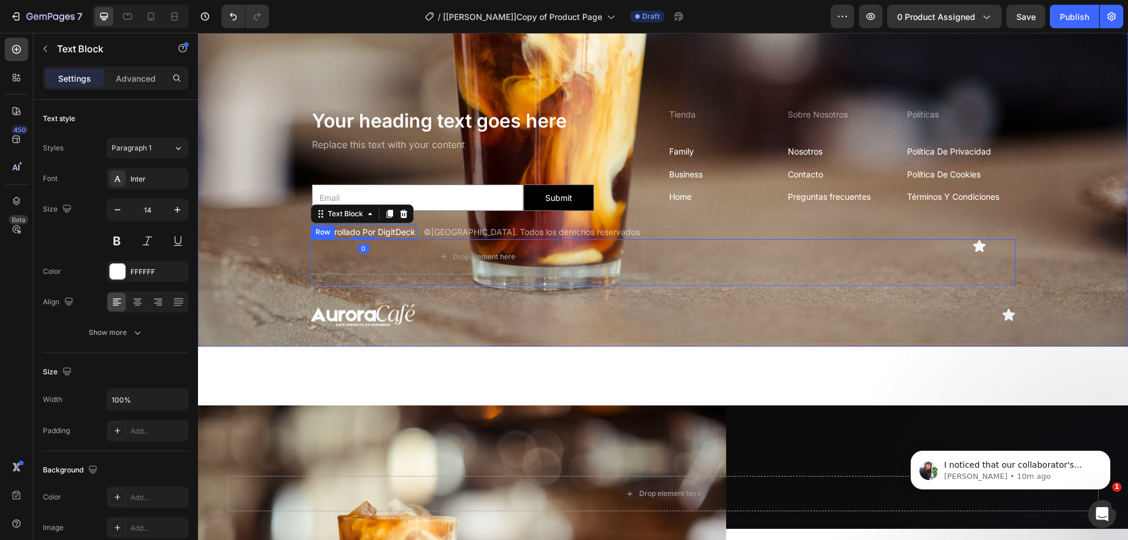
click at [418, 310] on div at bounding box center [485, 315] width 348 height 22
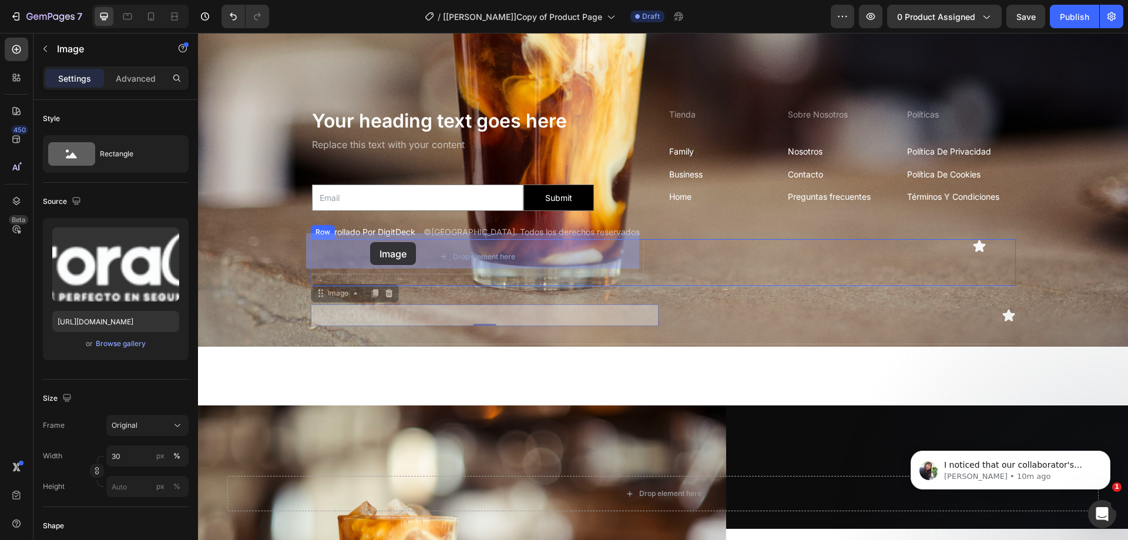
drag, startPoint x: 327, startPoint y: 289, endPoint x: 370, endPoint y: 242, distance: 63.6
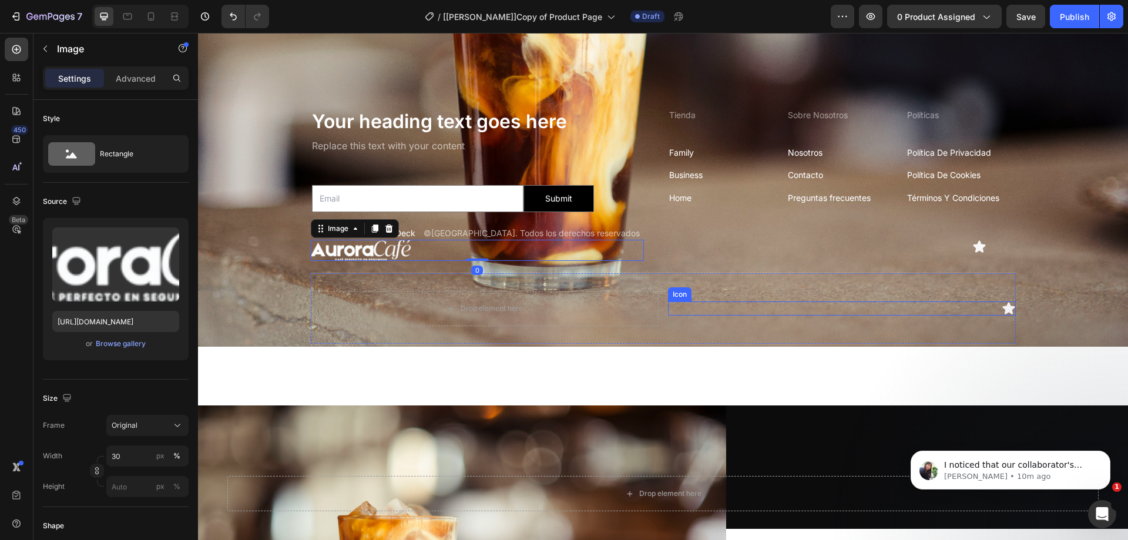
click at [732, 294] on div "Icon" at bounding box center [842, 308] width 348 height 35
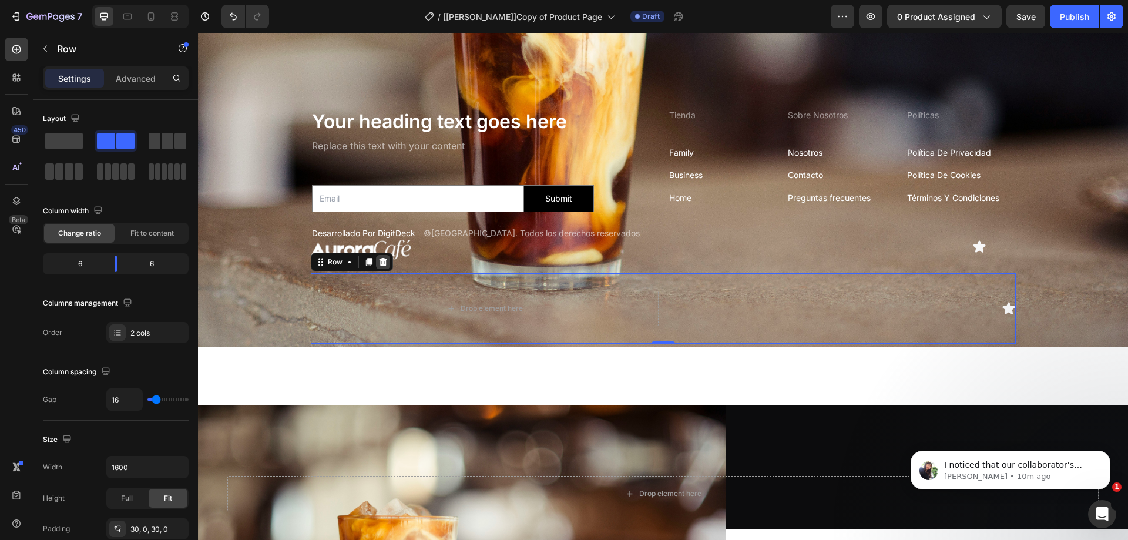
click at [379, 258] on icon at bounding box center [383, 262] width 8 height 8
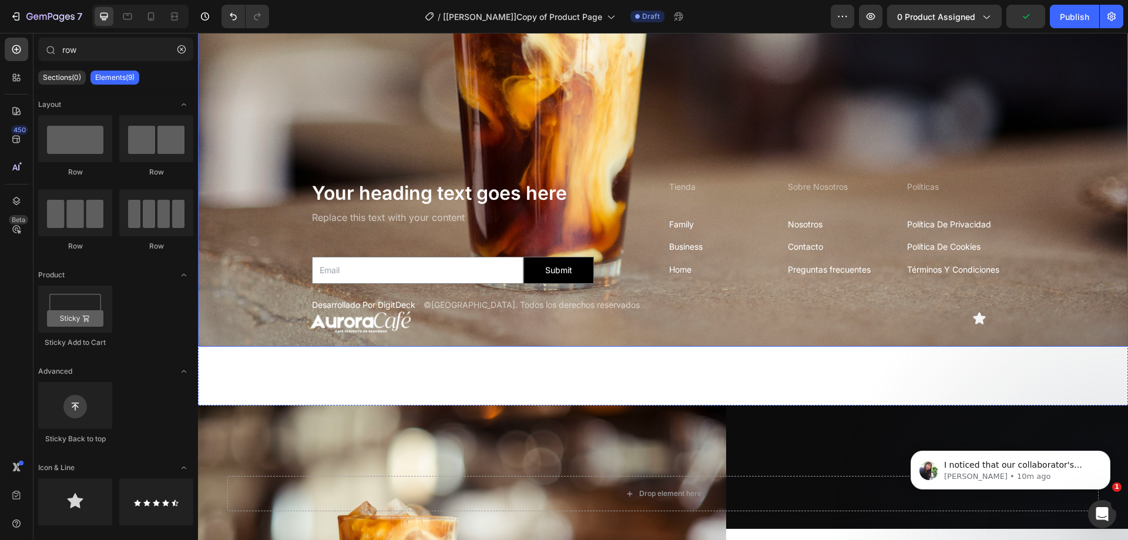
click at [319, 82] on div "Background Image" at bounding box center [663, 36] width 930 height 621
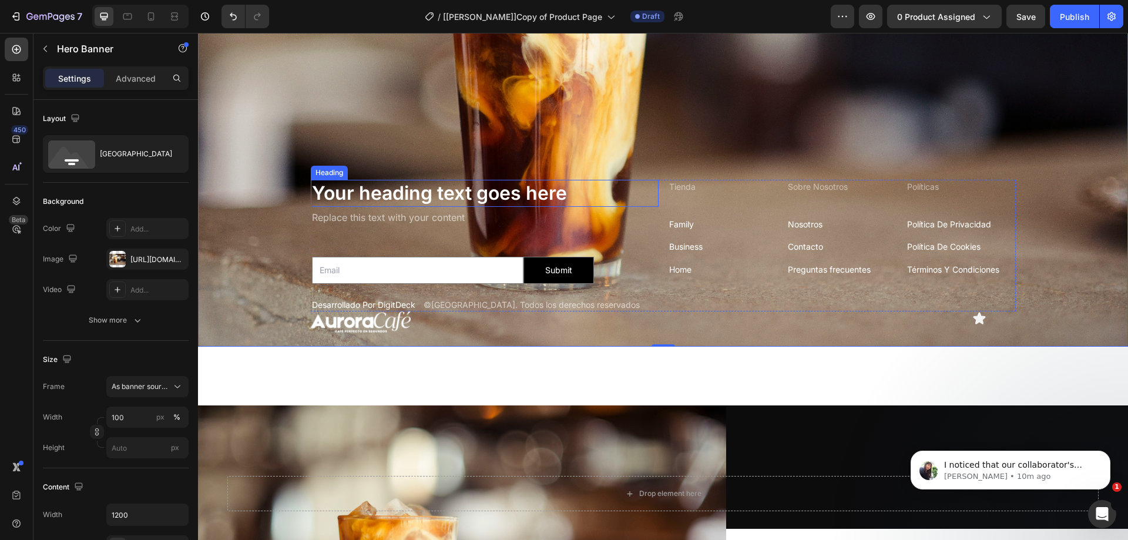
click at [331, 167] on div "Heading" at bounding box center [329, 172] width 32 height 11
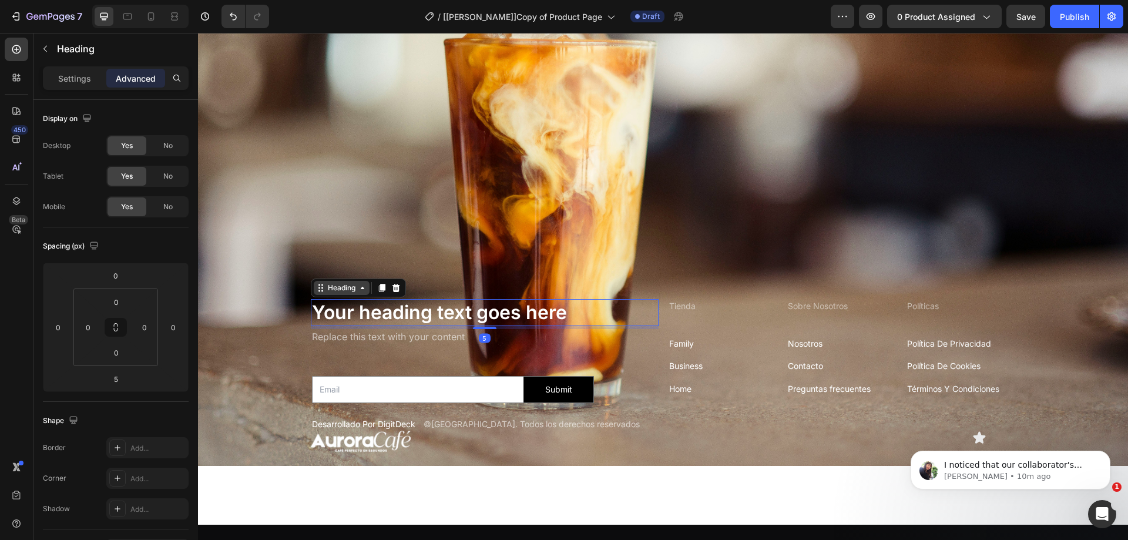
scroll to position [3076, 0]
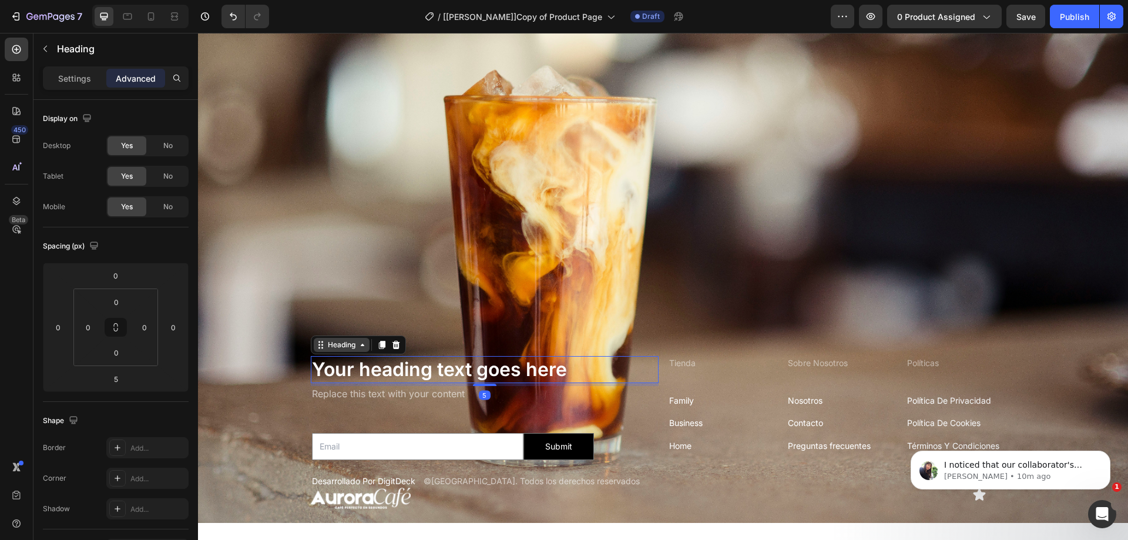
click at [326, 340] on div "Heading" at bounding box center [342, 345] width 32 height 11
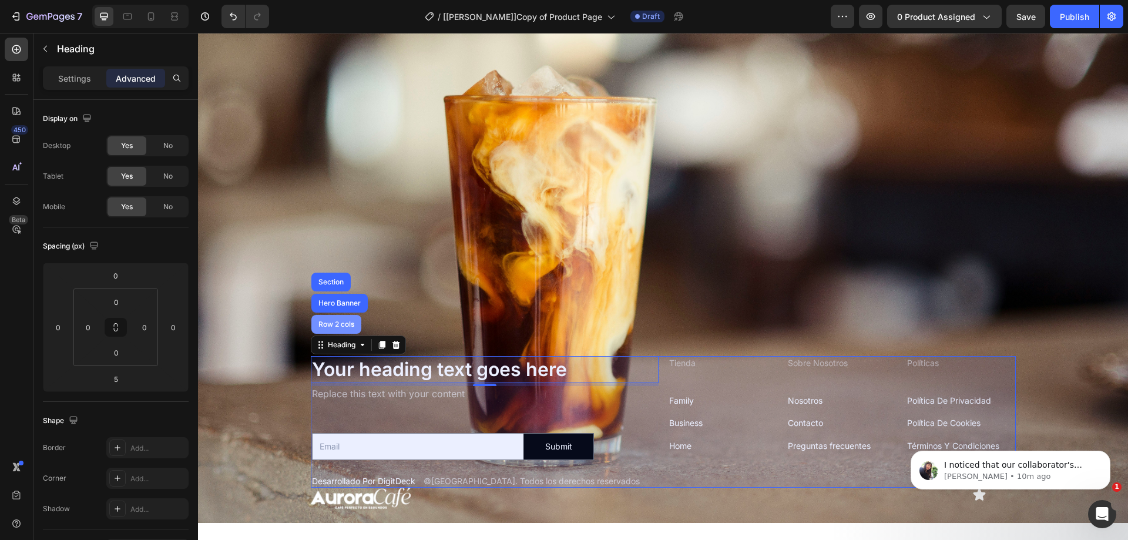
click at [330, 321] on div "Row 2 cols" at bounding box center [336, 324] width 41 height 7
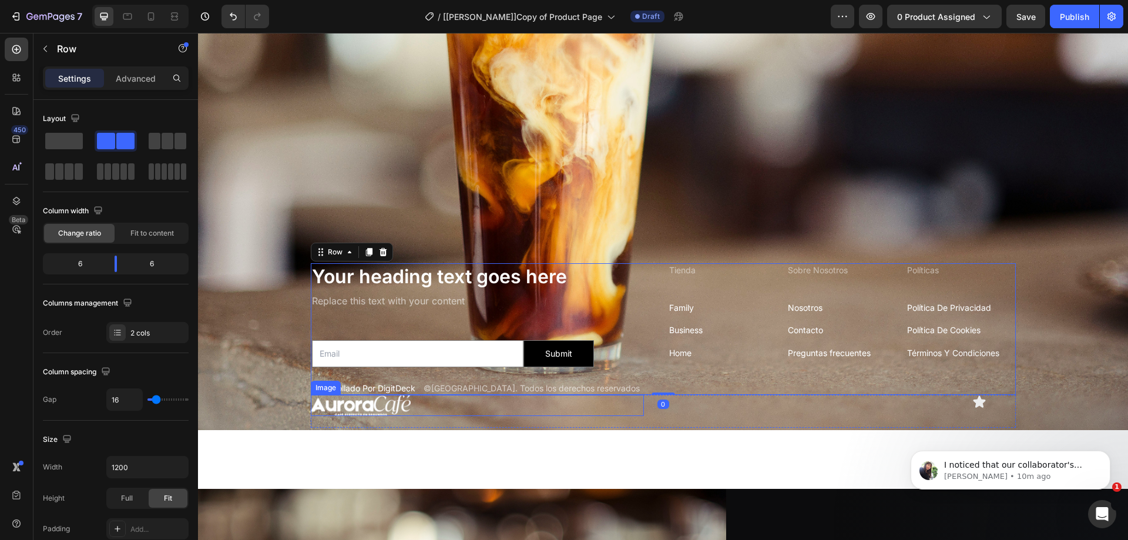
scroll to position [3252, 0]
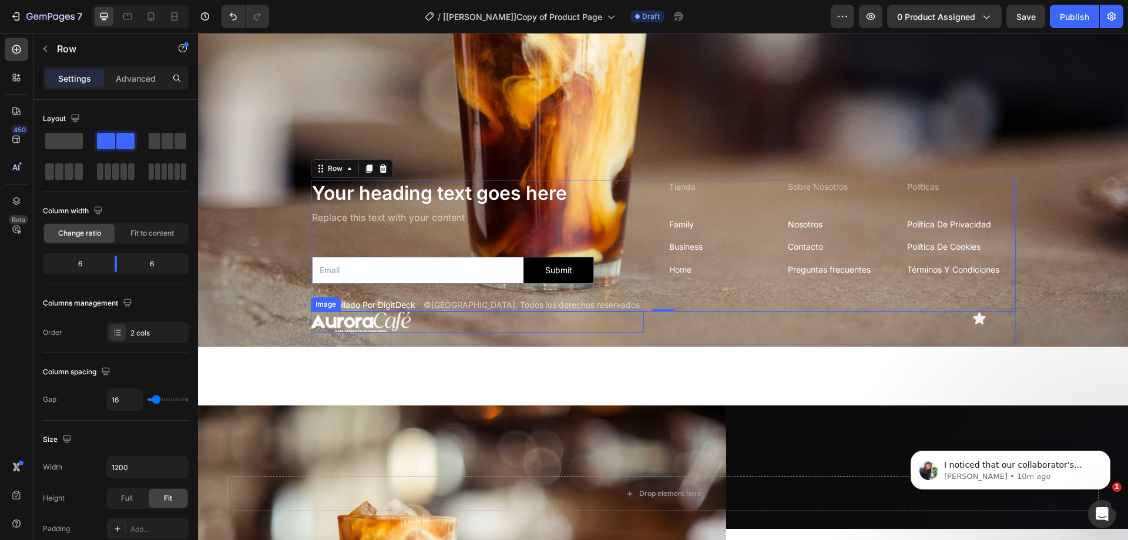
click at [319, 300] on div "Image" at bounding box center [325, 304] width 25 height 11
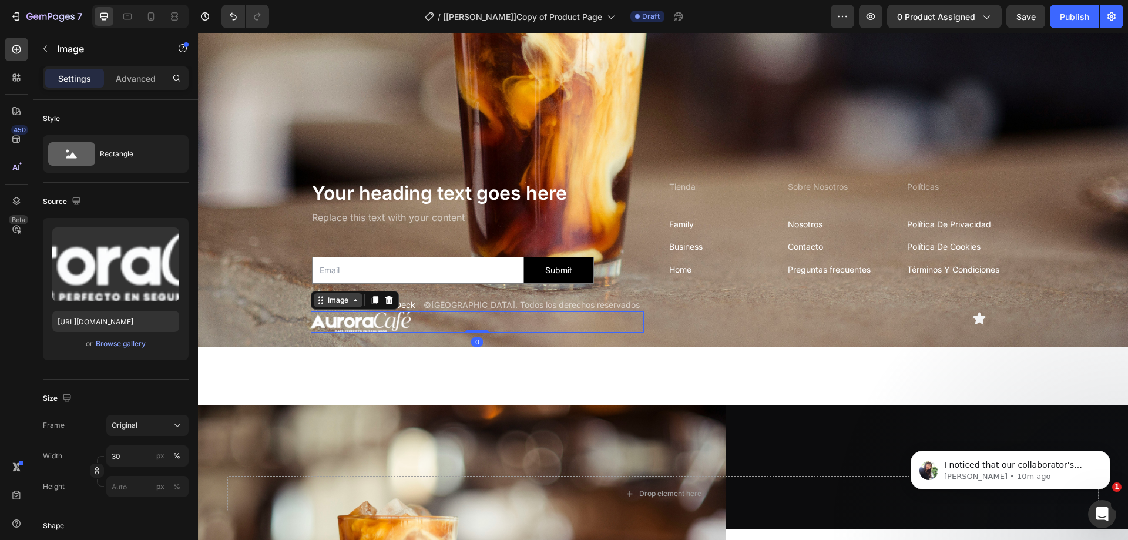
click at [328, 297] on div "Image" at bounding box center [338, 300] width 25 height 11
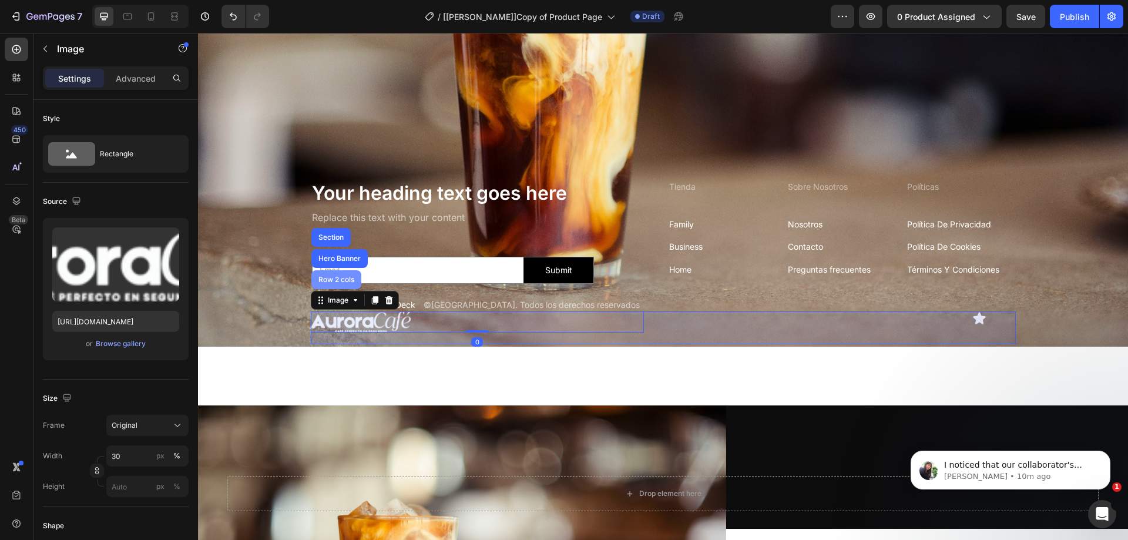
click at [334, 276] on div "Row 2 cols" at bounding box center [336, 279] width 41 height 7
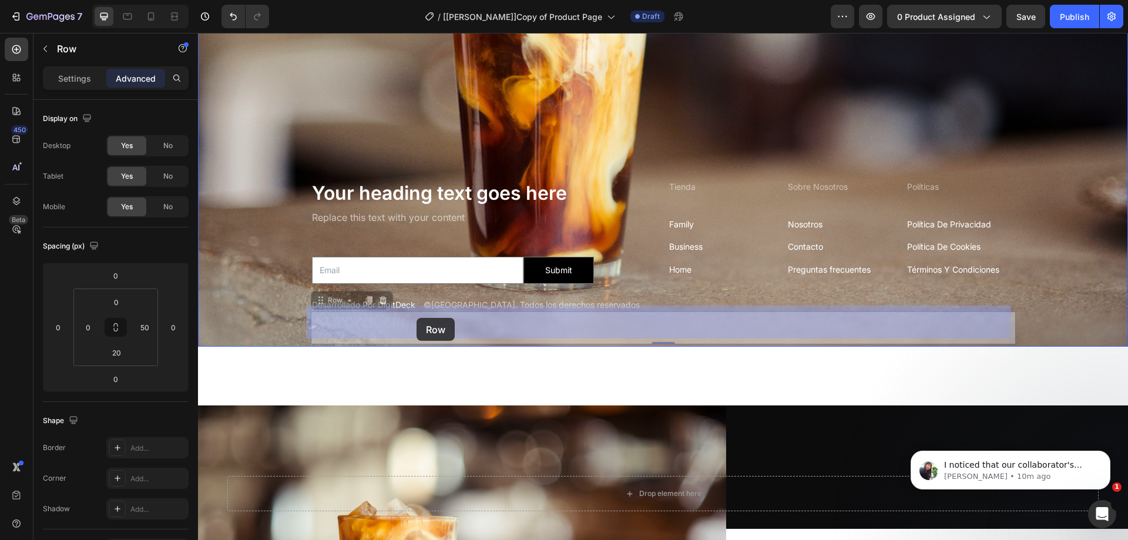
drag, startPoint x: 346, startPoint y: 297, endPoint x: 417, endPoint y: 318, distance: 73.6
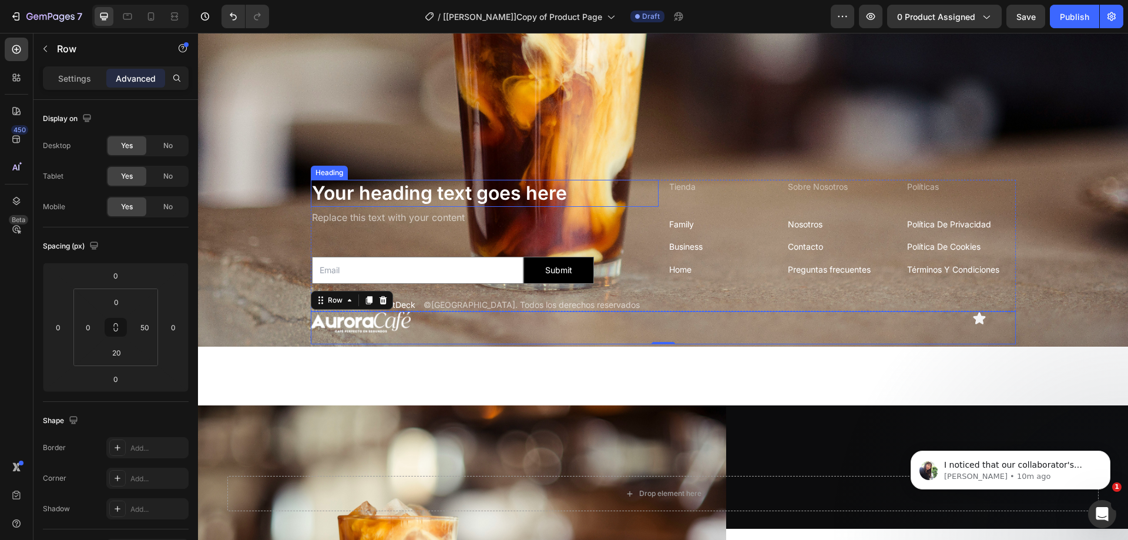
click at [320, 181] on h2 "Your heading text goes here" at bounding box center [485, 193] width 348 height 27
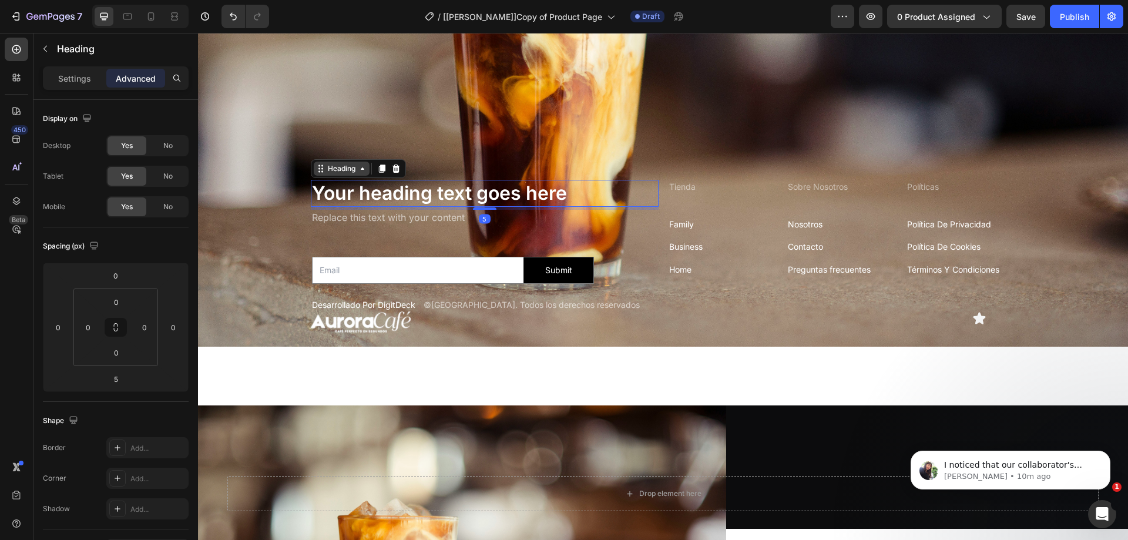
click at [333, 163] on div "Heading" at bounding box center [342, 168] width 32 height 11
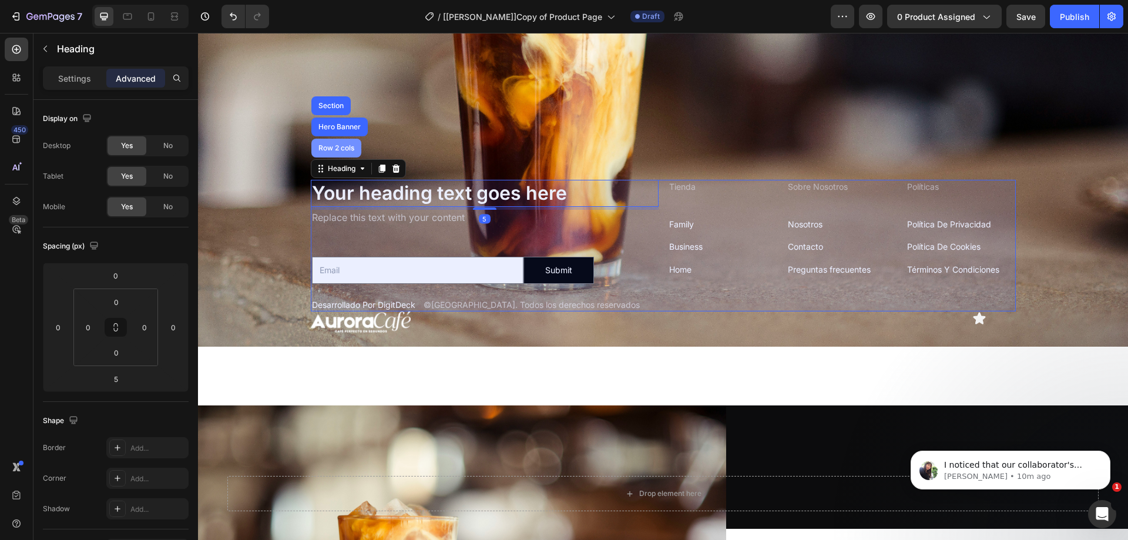
click at [334, 145] on div "Row 2 cols" at bounding box center [336, 148] width 41 height 7
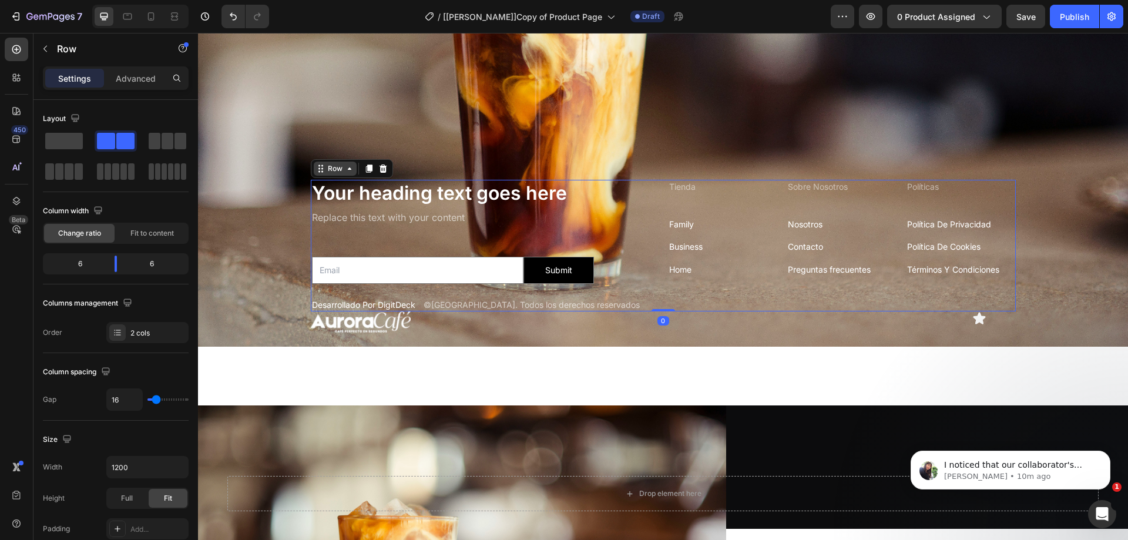
click at [329, 165] on div "Row" at bounding box center [335, 168] width 19 height 11
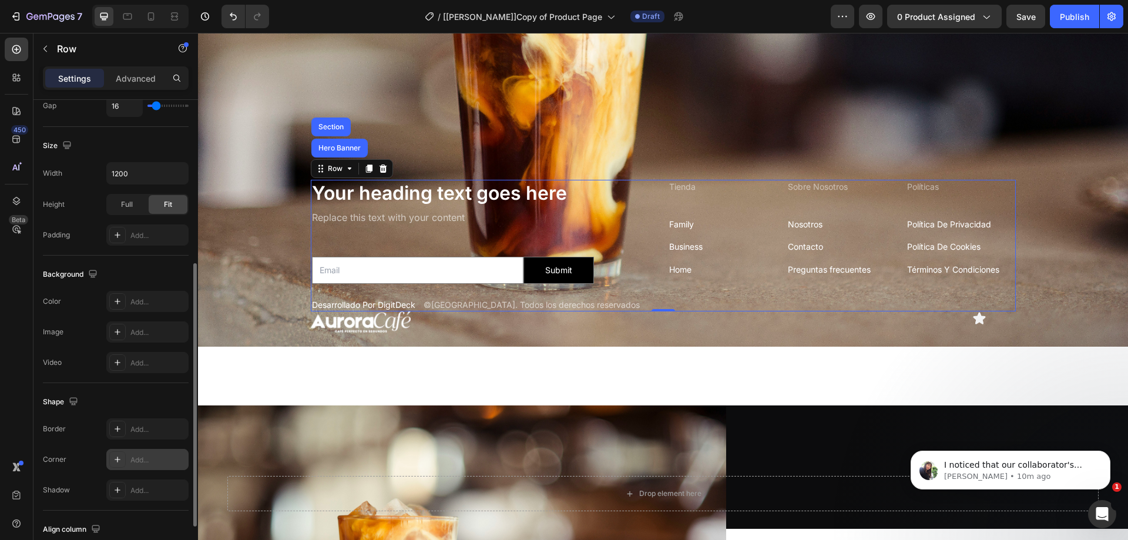
scroll to position [377, 0]
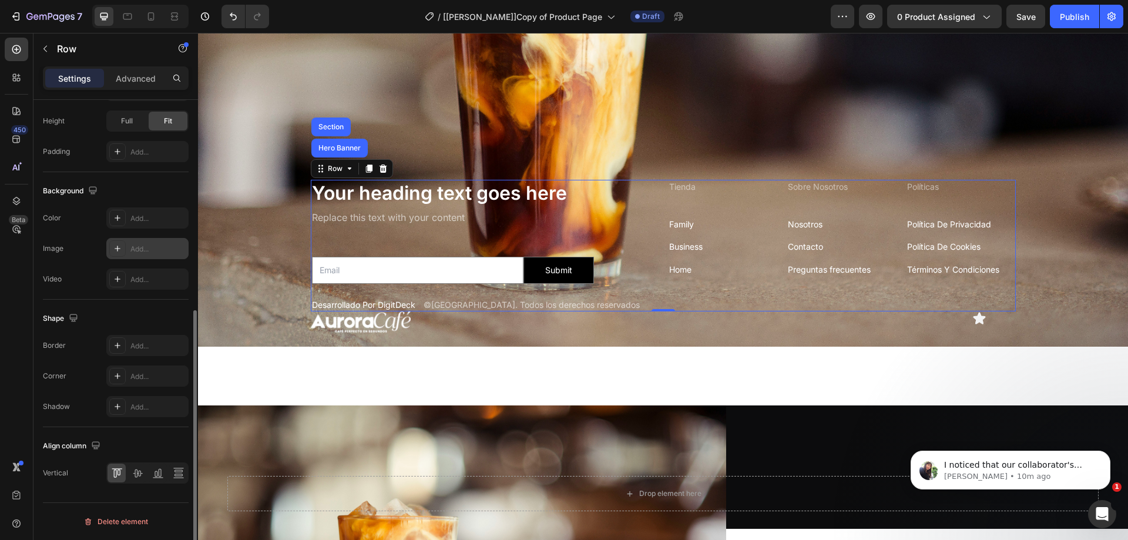
click at [119, 248] on icon at bounding box center [117, 248] width 9 height 9
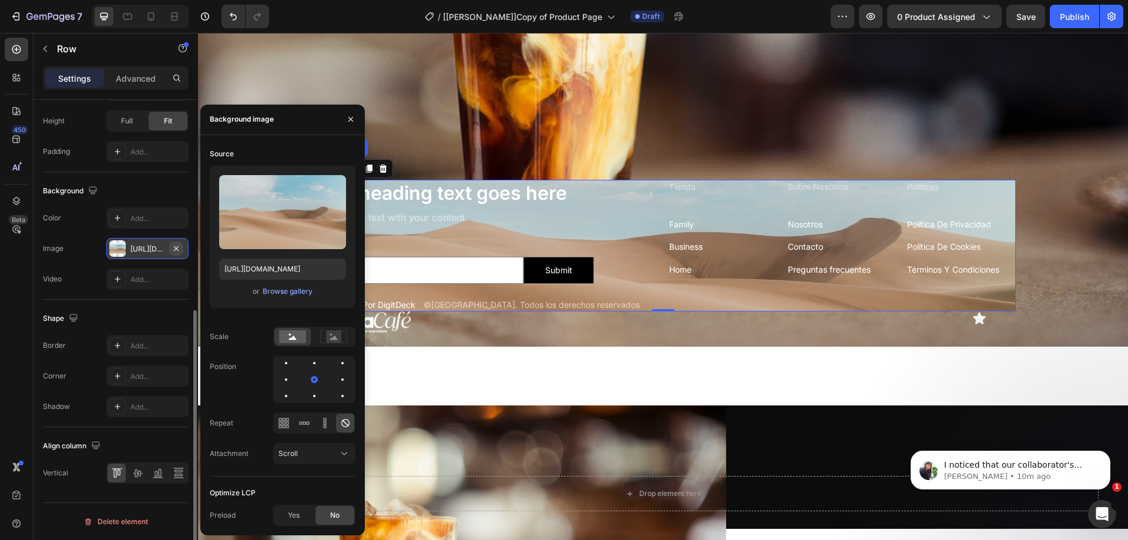
click at [173, 245] on icon "button" at bounding box center [176, 248] width 9 height 9
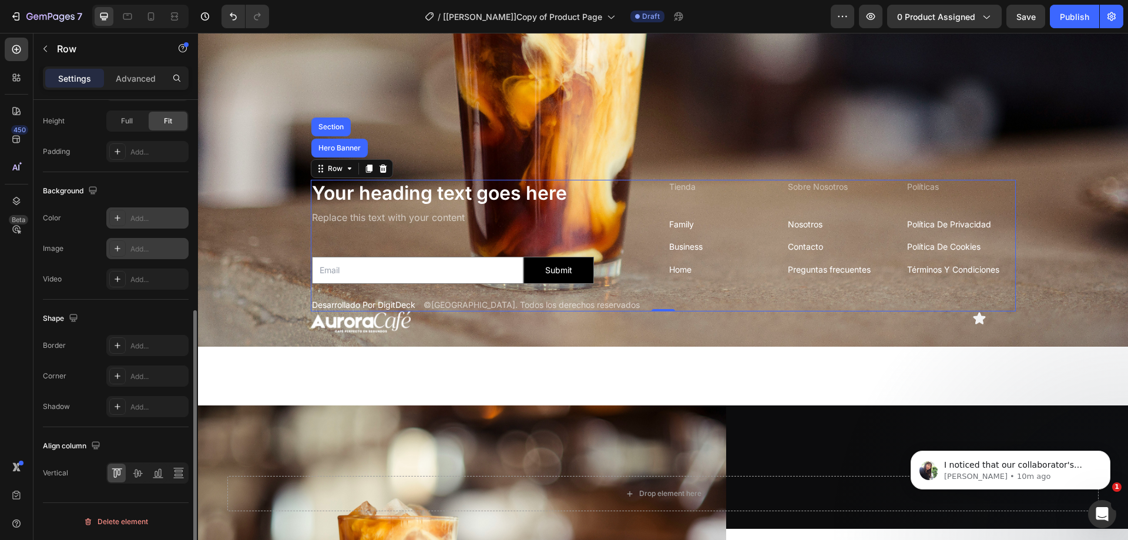
click at [114, 216] on icon at bounding box center [117, 217] width 9 height 9
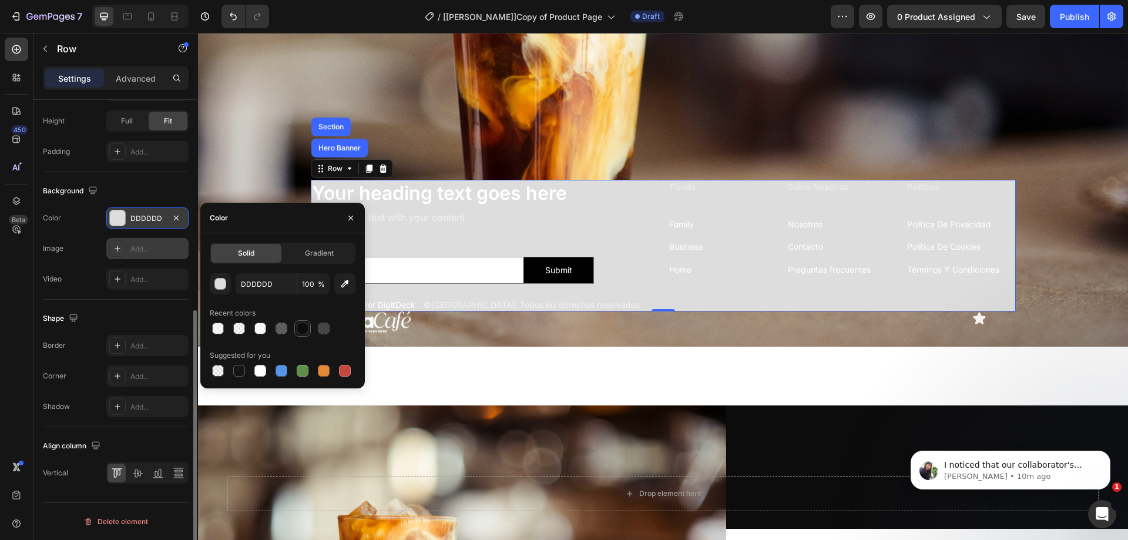
click at [306, 330] on div at bounding box center [303, 329] width 12 height 12
type input "0C0C0D"
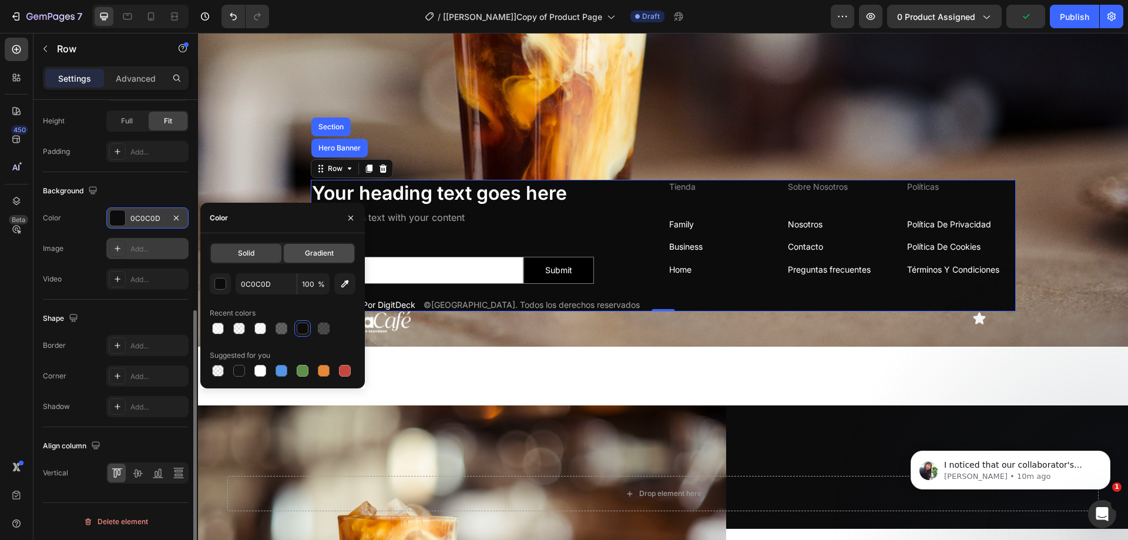
click at [330, 249] on span "Gradient" at bounding box center [319, 253] width 29 height 11
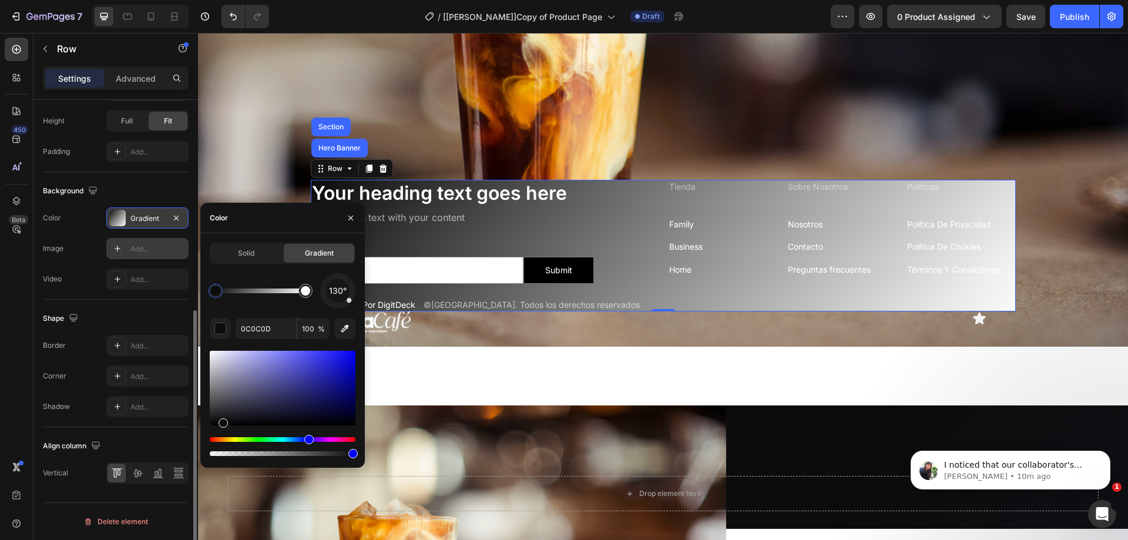
drag, startPoint x: 349, startPoint y: 306, endPoint x: 361, endPoint y: 283, distance: 25.8
click at [361, 283] on div "Solid Gradient 130° 0C0C0D 100 %" at bounding box center [282, 351] width 165 height 216
click at [267, 334] on input "0C0C0D" at bounding box center [266, 328] width 61 height 21
click at [276, 324] on input "0C0C0D" at bounding box center [266, 328] width 61 height 21
click at [317, 327] on input "100" at bounding box center [313, 328] width 32 height 21
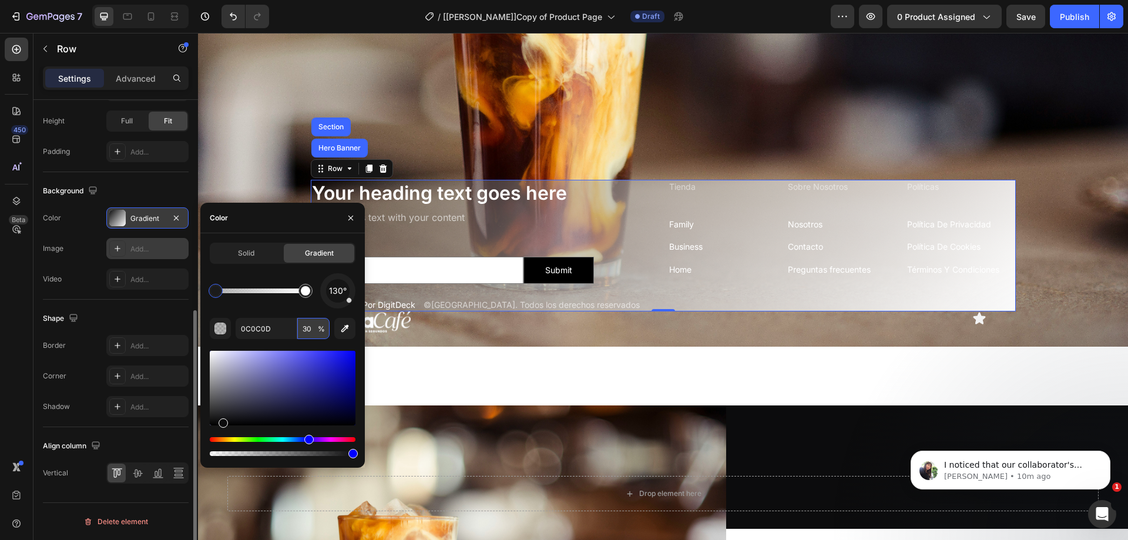
type input "3"
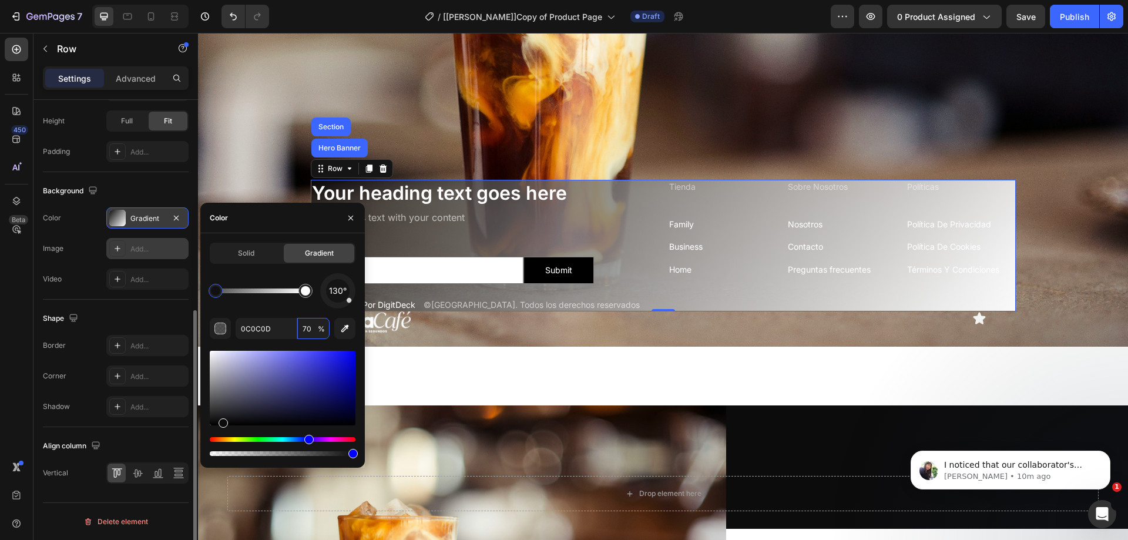
type input "70"
click at [270, 329] on input "0C0C0D" at bounding box center [266, 328] width 61 height 21
click at [218, 288] on div at bounding box center [215, 290] width 9 height 9
type input "FFFFFF"
type input "100"
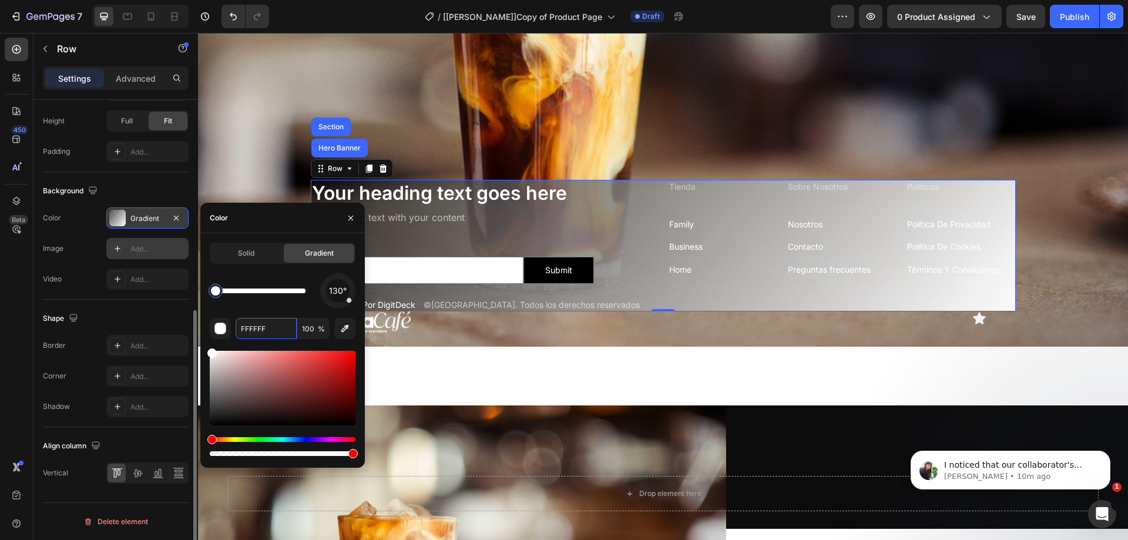
type input "0C0C0D"
type input "70"
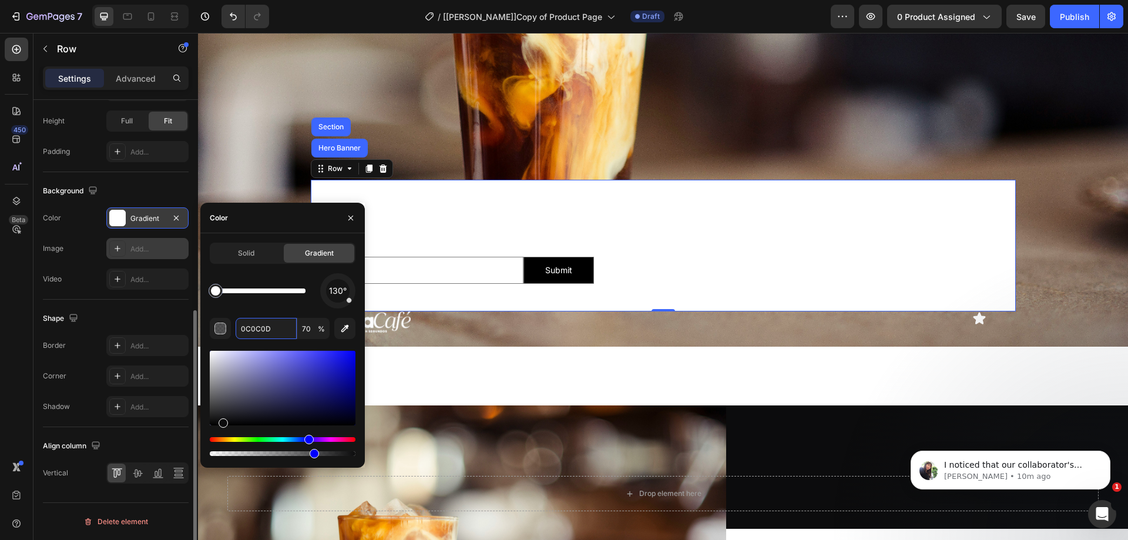
drag, startPoint x: 300, startPoint y: 286, endPoint x: 270, endPoint y: 289, distance: 29.5
type input "FFFFFF"
type input "100"
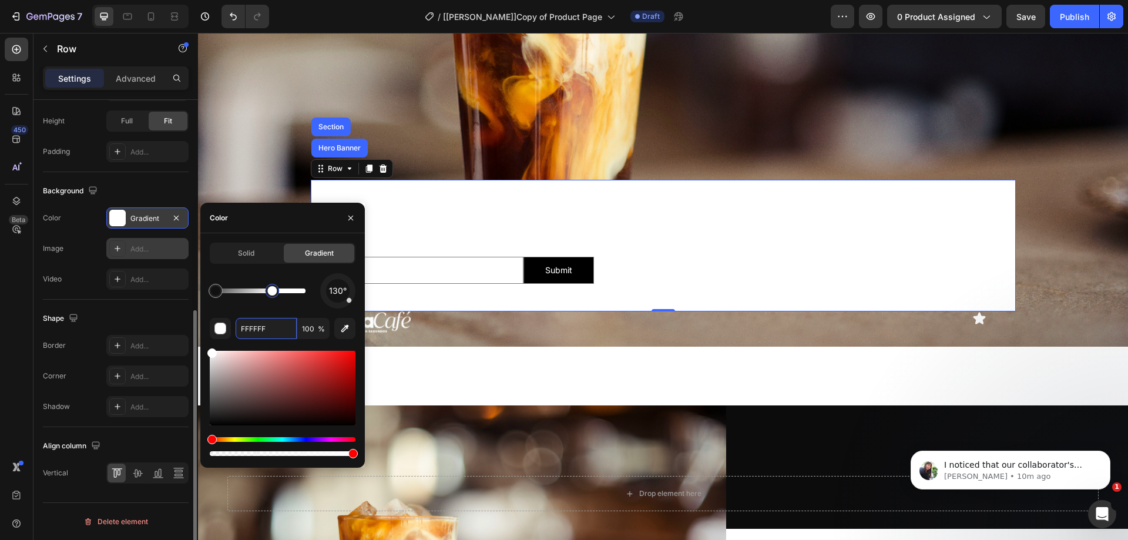
type input "0C0C0D"
type input "70"
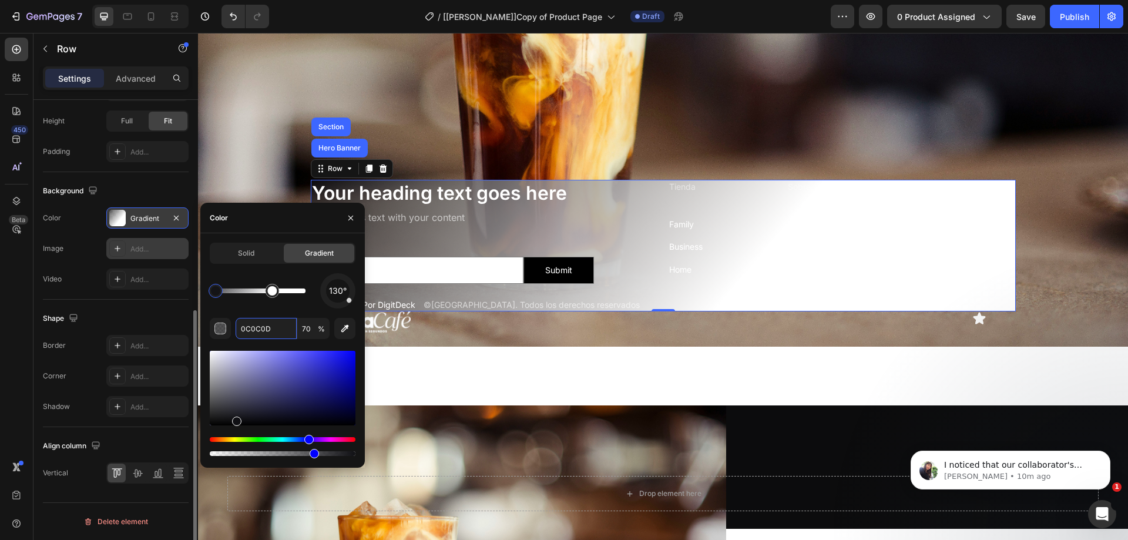
click at [236, 419] on div at bounding box center [283, 388] width 146 height 75
click at [248, 420] on div at bounding box center [283, 388] width 146 height 75
click at [267, 423] on div at bounding box center [283, 388] width 146 height 75
type input "040407"
click at [311, 329] on input "70" at bounding box center [313, 328] width 32 height 21
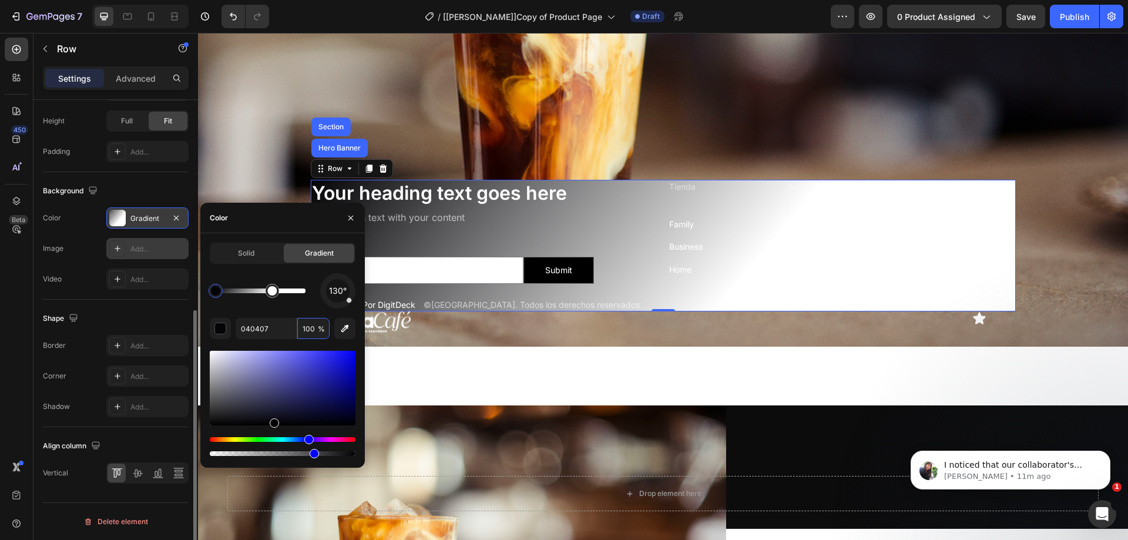
type input "100"
drag, startPoint x: 347, startPoint y: 304, endPoint x: 331, endPoint y: 283, distance: 26.1
click at [331, 283] on div "130°" at bounding box center [337, 290] width 35 height 35
click at [341, 296] on span "143°" at bounding box center [338, 291] width 18 height 14
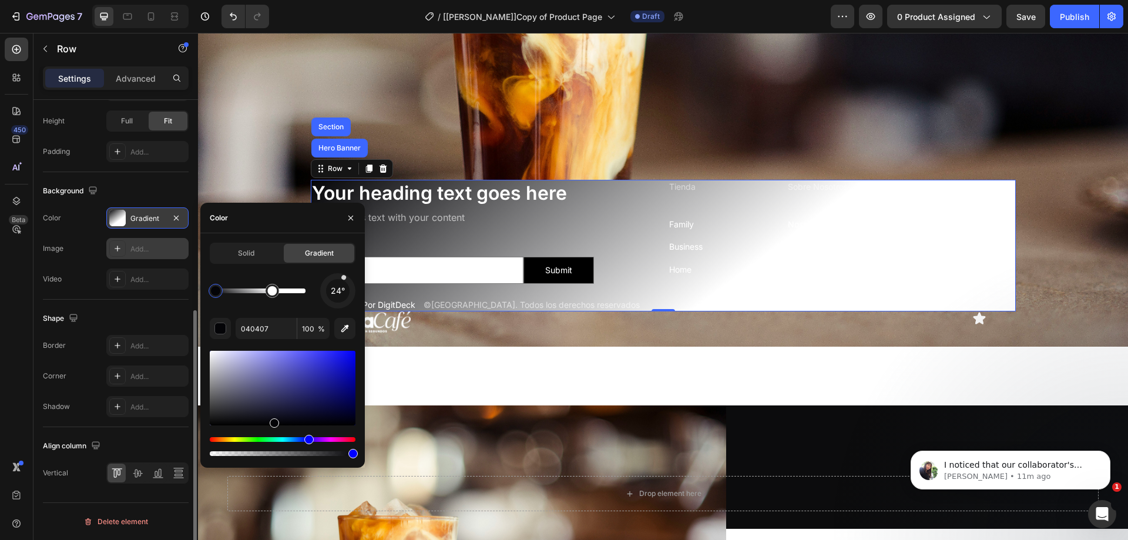
click at [344, 278] on div at bounding box center [337, 290] width 46 height 46
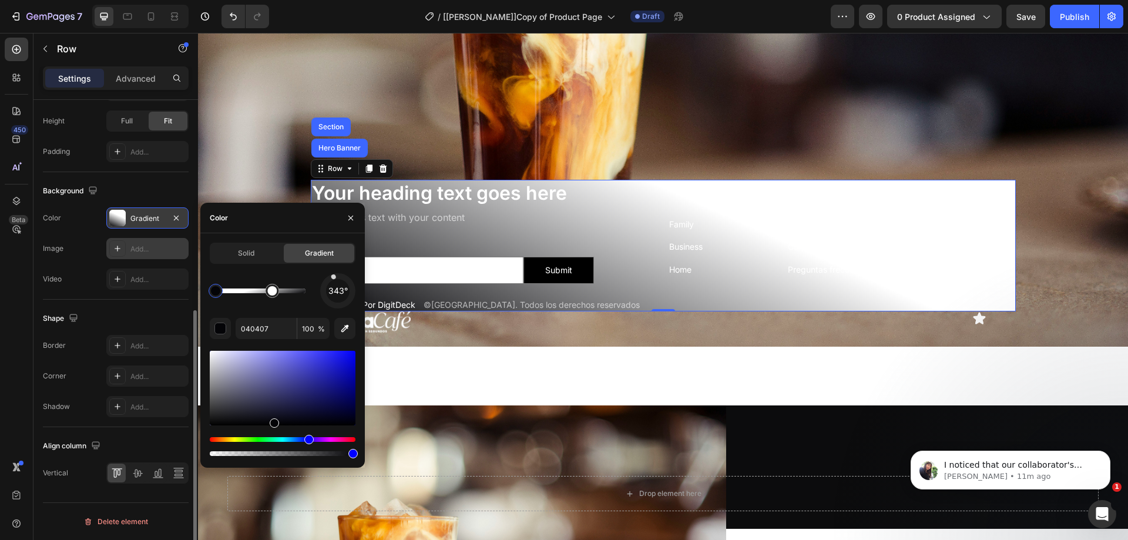
click at [335, 282] on div "343°" at bounding box center [338, 291] width 24 height 24
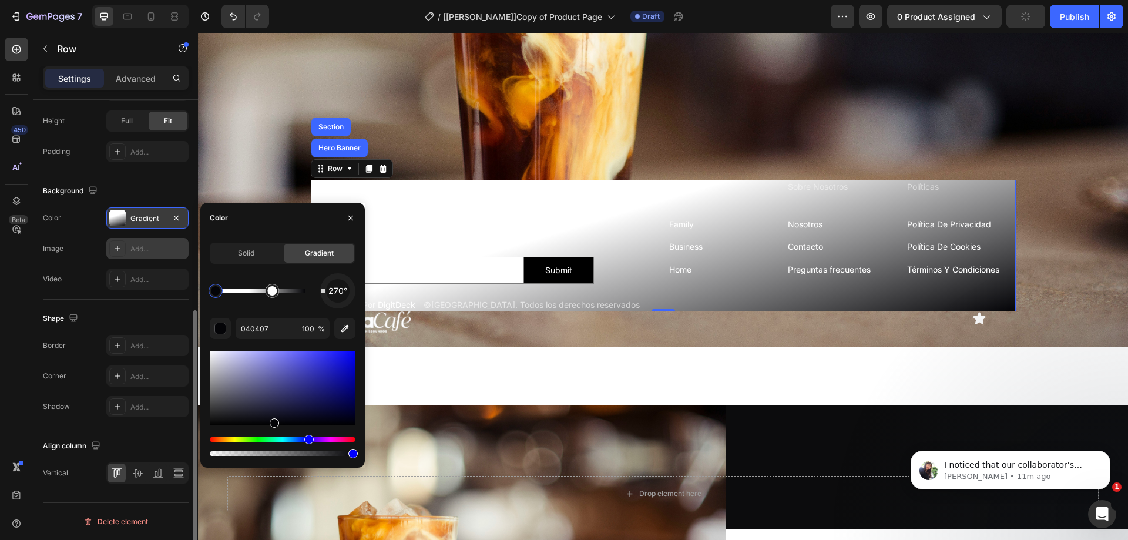
click at [335, 291] on span "270°" at bounding box center [338, 291] width 19 height 14
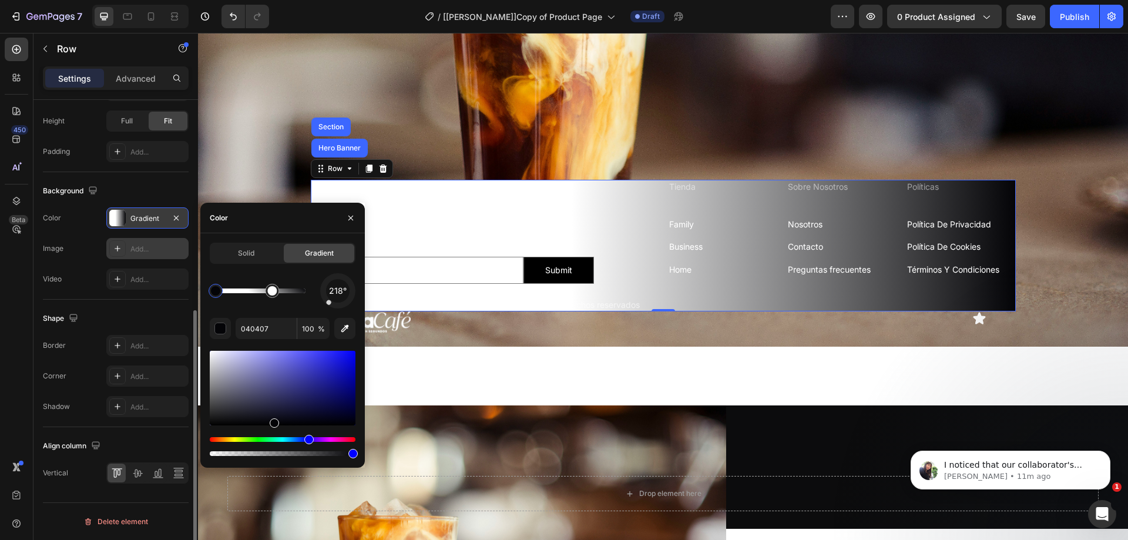
click at [327, 305] on div "218°" at bounding box center [337, 290] width 35 height 35
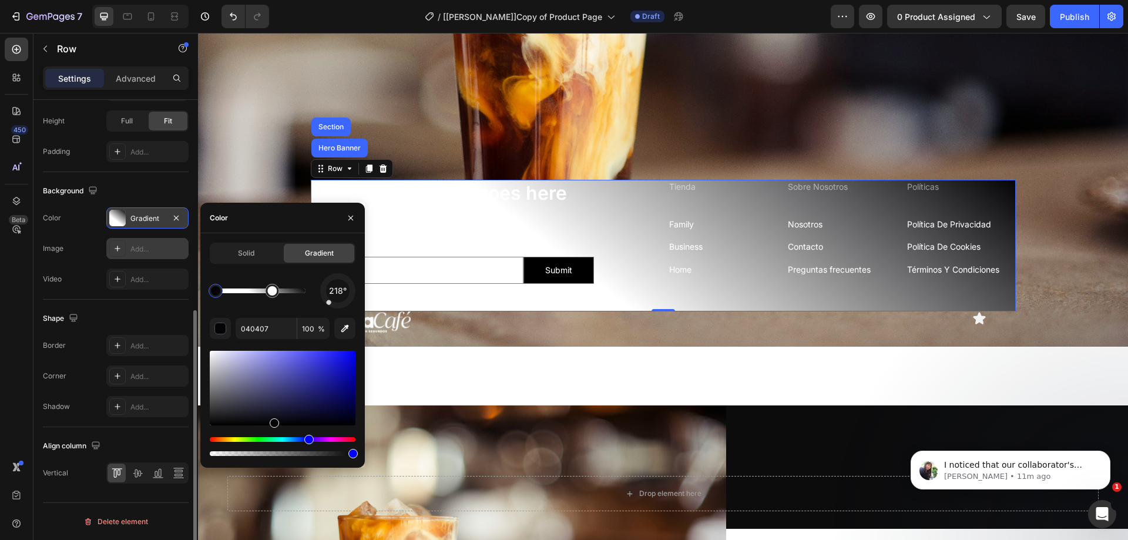
click at [354, 300] on div "218°" at bounding box center [337, 290] width 35 height 35
click at [349, 284] on div at bounding box center [337, 290] width 49 height 49
click at [339, 286] on span "6°" at bounding box center [338, 291] width 9 height 14
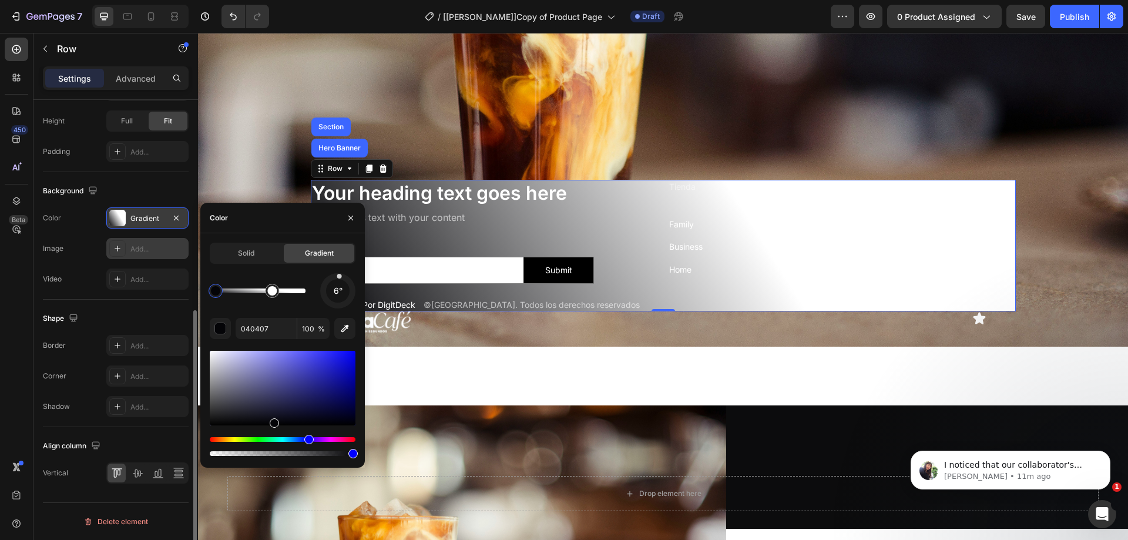
click at [334, 300] on div "6°" at bounding box center [338, 291] width 24 height 24
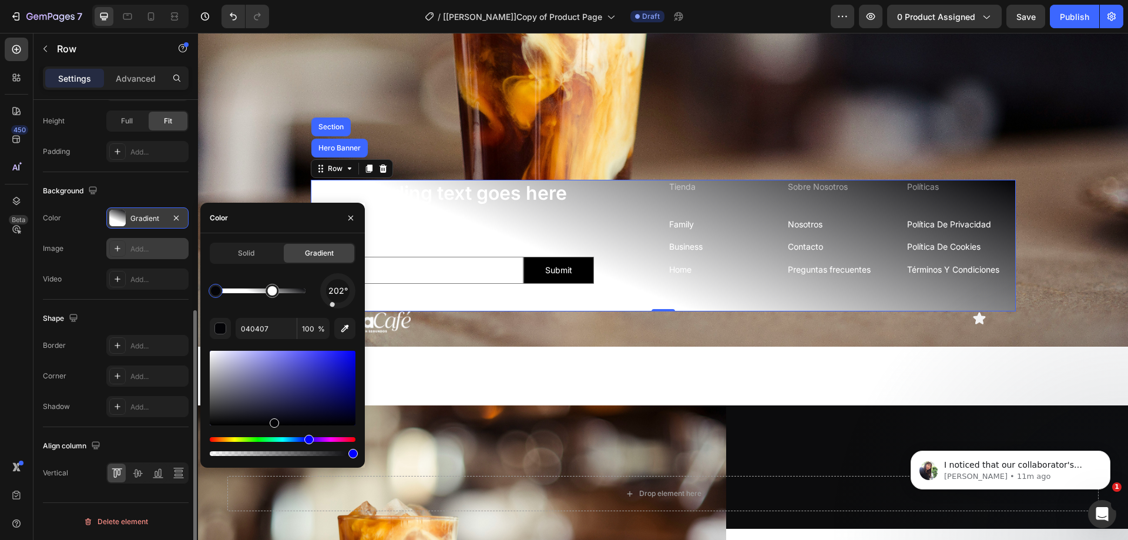
click at [356, 453] on div at bounding box center [353, 453] width 9 height 9
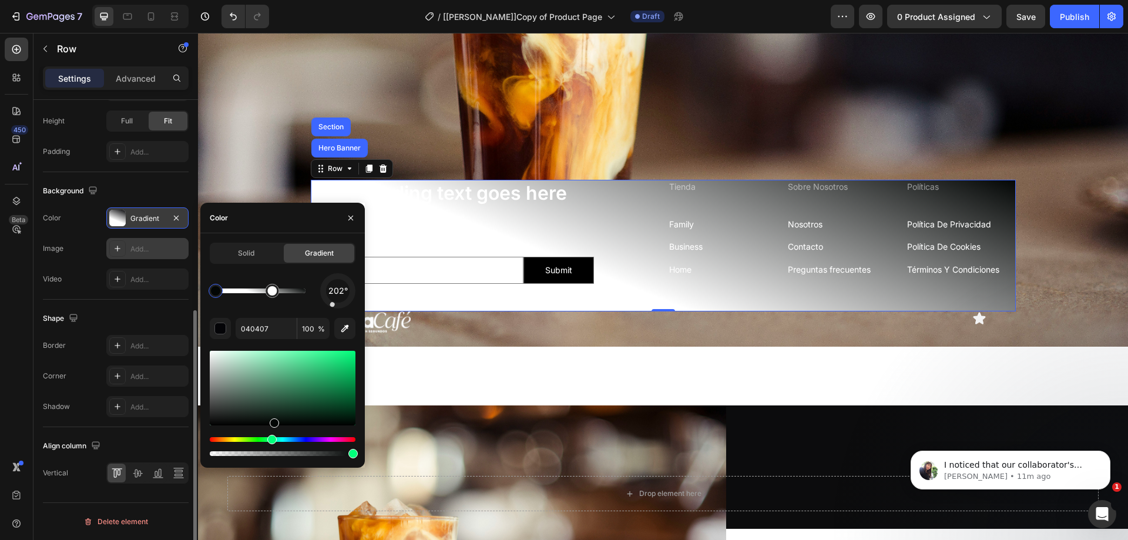
drag, startPoint x: 310, startPoint y: 437, endPoint x: 270, endPoint y: 445, distance: 40.8
click at [270, 445] on div at bounding box center [283, 446] width 146 height 19
click at [226, 422] on div at bounding box center [283, 388] width 146 height 75
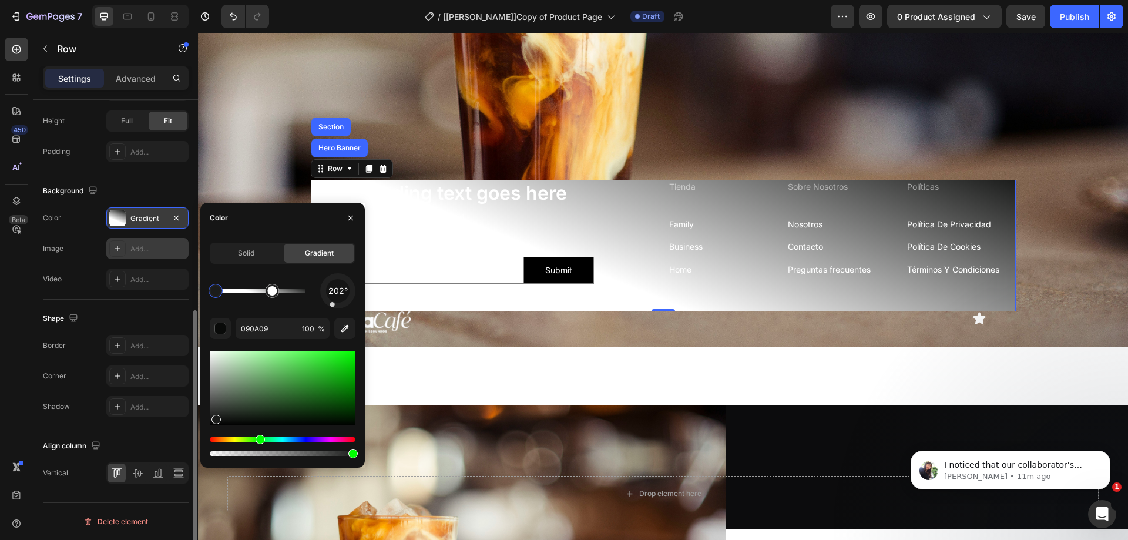
click at [216, 417] on div at bounding box center [283, 388] width 146 height 75
click at [221, 420] on div at bounding box center [221, 419] width 9 height 9
click at [211, 415] on div at bounding box center [283, 388] width 146 height 75
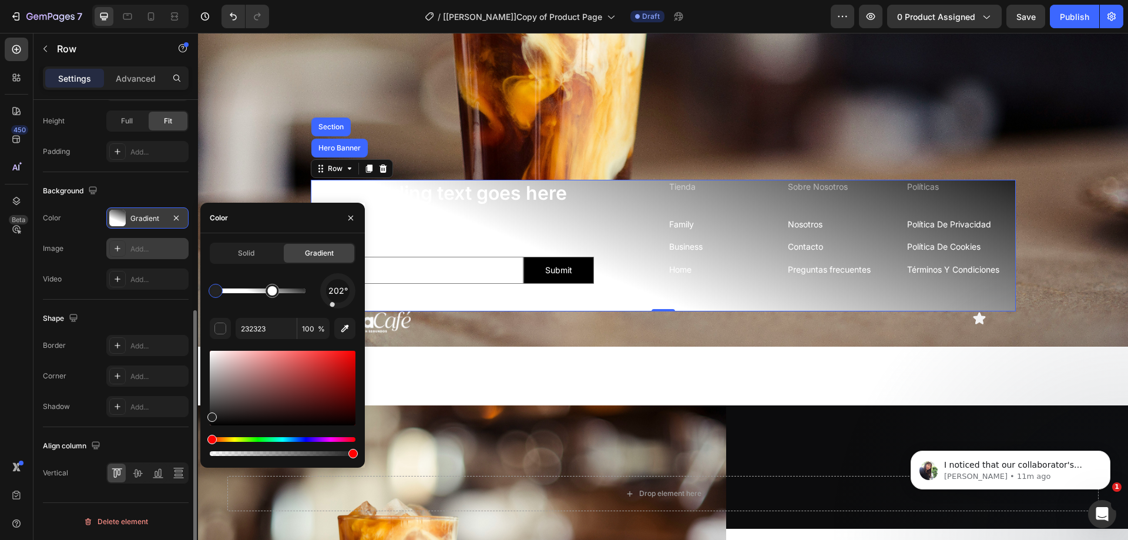
click at [211, 415] on div at bounding box center [211, 417] width 9 height 9
click at [246, 413] on div at bounding box center [283, 388] width 146 height 75
click at [260, 374] on div at bounding box center [283, 388] width 146 height 75
click at [218, 414] on div at bounding box center [283, 388] width 146 height 75
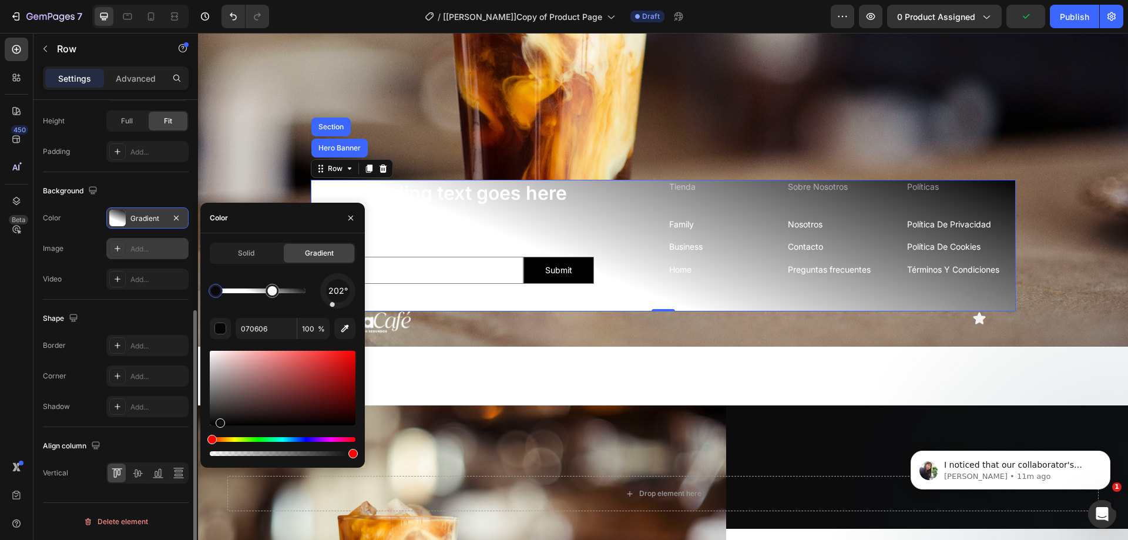
click at [220, 422] on div at bounding box center [283, 388] width 146 height 75
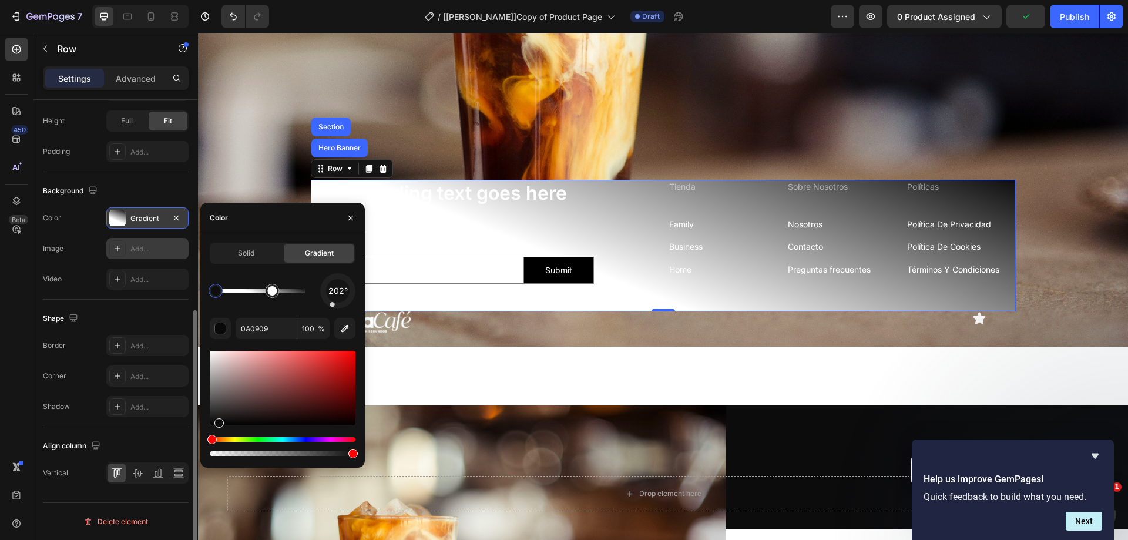
type input "0F0E0E"
click at [271, 327] on input "0F0E0E" at bounding box center [266, 328] width 61 height 21
click at [254, 252] on span "Solid" at bounding box center [246, 253] width 16 height 11
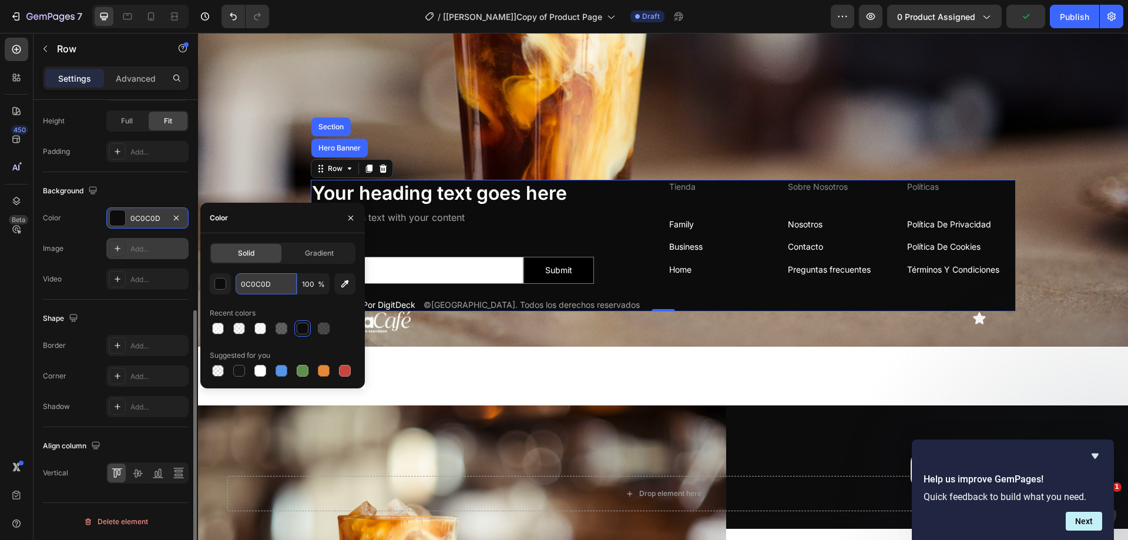
click at [269, 292] on input "0C0C0D" at bounding box center [266, 283] width 61 height 21
click at [314, 286] on input "100" at bounding box center [313, 283] width 32 height 21
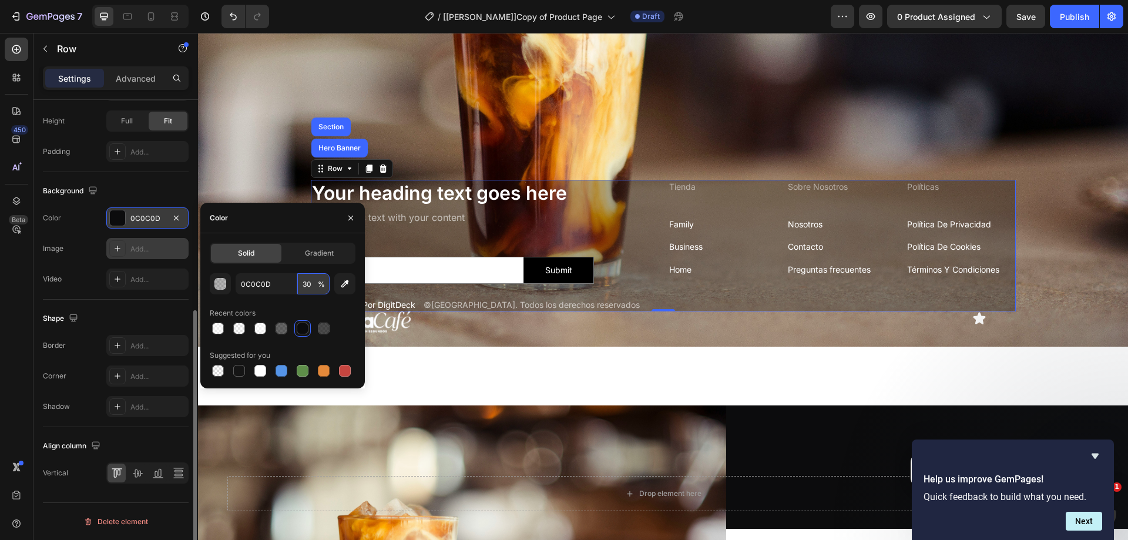
type input "3"
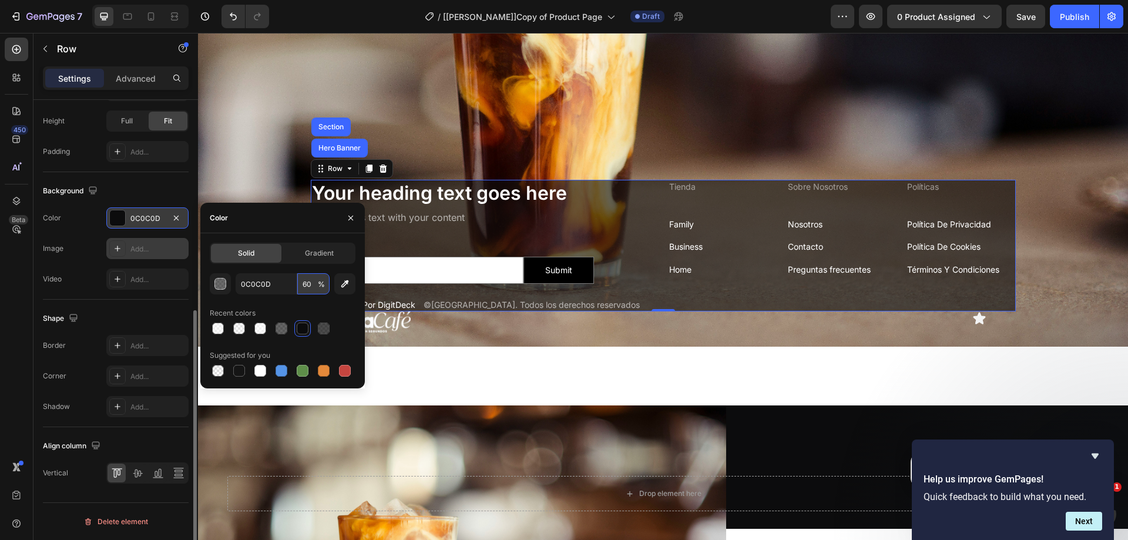
type input "6"
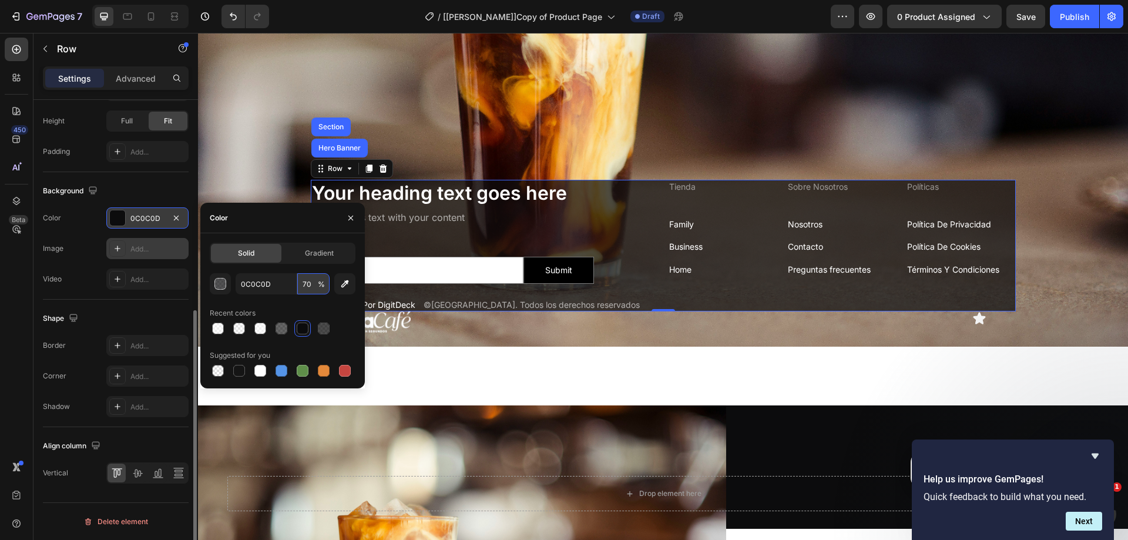
type input "7"
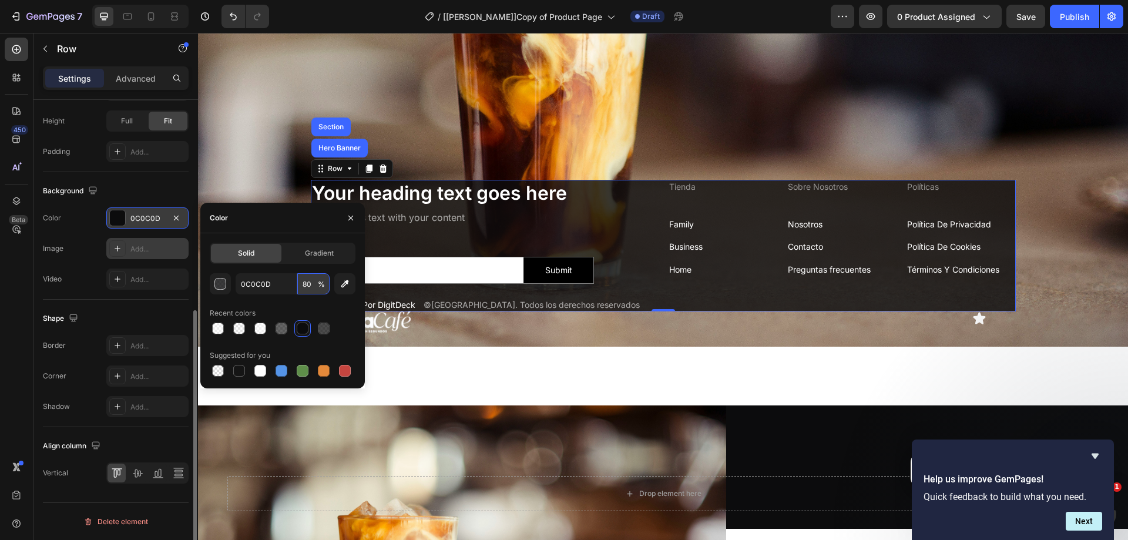
type input "8"
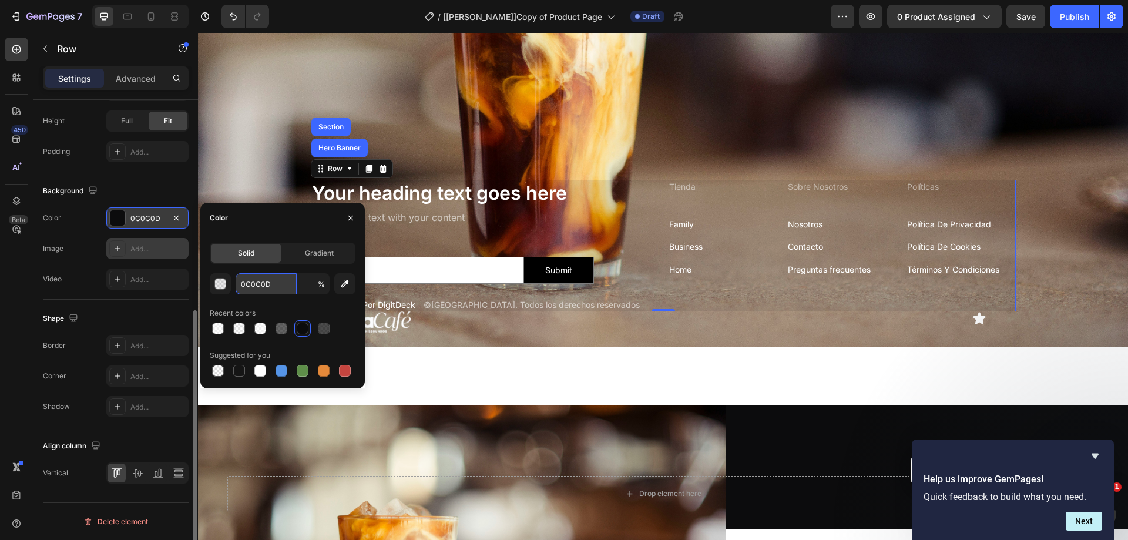
click at [290, 281] on input "0C0C0D" at bounding box center [266, 283] width 61 height 21
type input "8"
click at [242, 370] on div at bounding box center [239, 371] width 12 height 12
type input "151515"
type input "100"
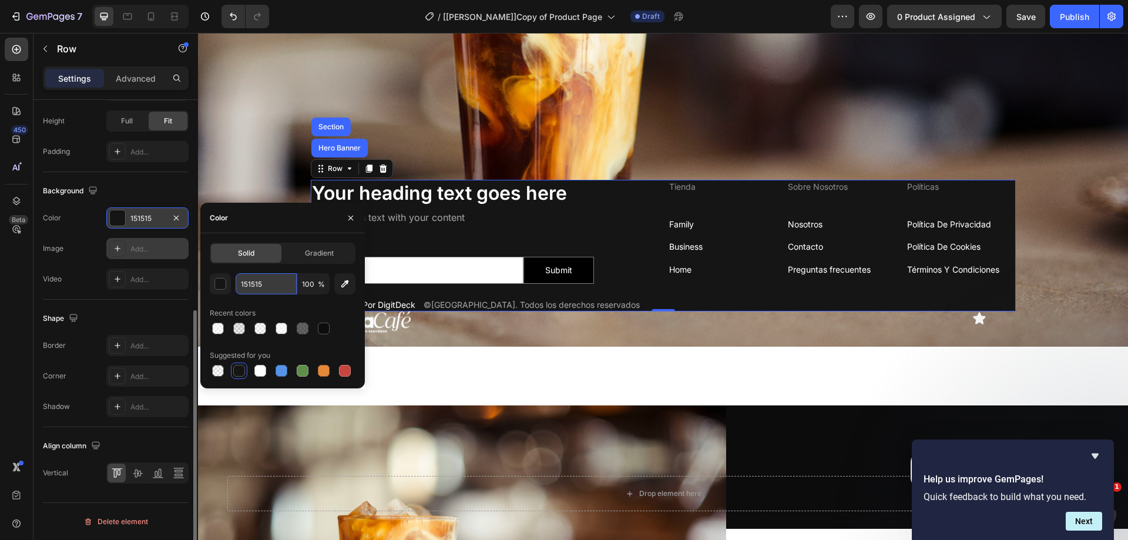
click at [272, 287] on input "151515" at bounding box center [266, 283] width 61 height 21
click at [320, 253] on span "Gradient" at bounding box center [319, 253] width 29 height 11
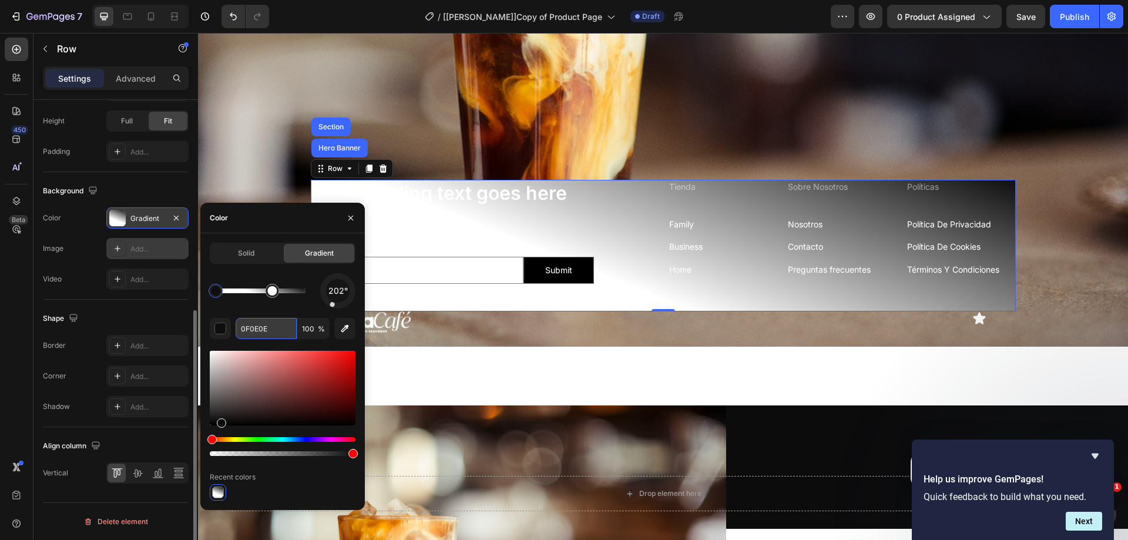
click at [278, 332] on input "0F0E0E" at bounding box center [266, 328] width 61 height 21
paste input "151515"
click at [349, 329] on icon "button" at bounding box center [345, 329] width 12 height 12
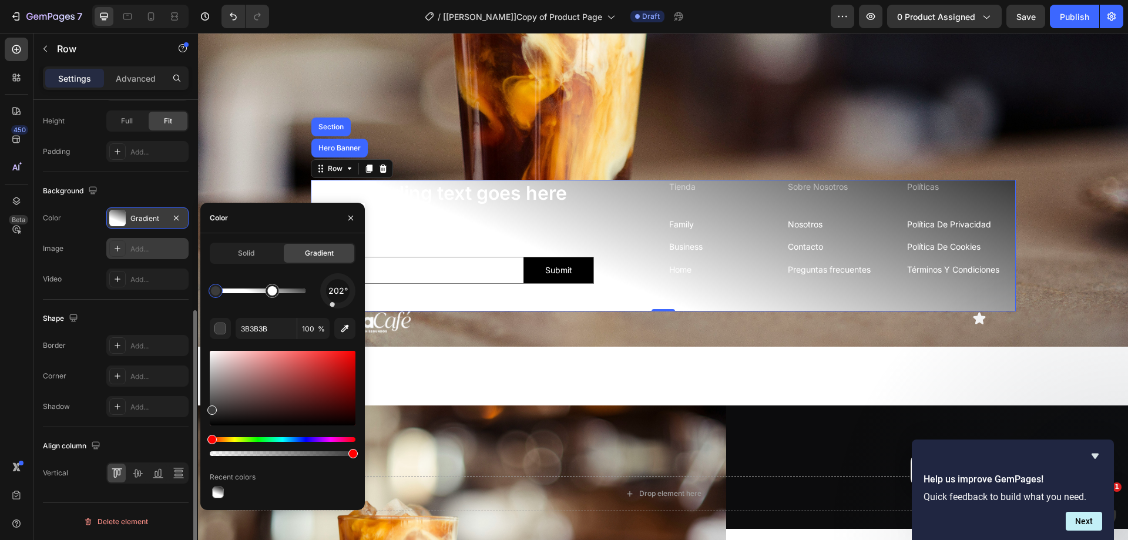
click at [516, 234] on div "Your heading text goes here Heading Replace this text with your content Text Bl…" at bounding box center [485, 246] width 348 height 132
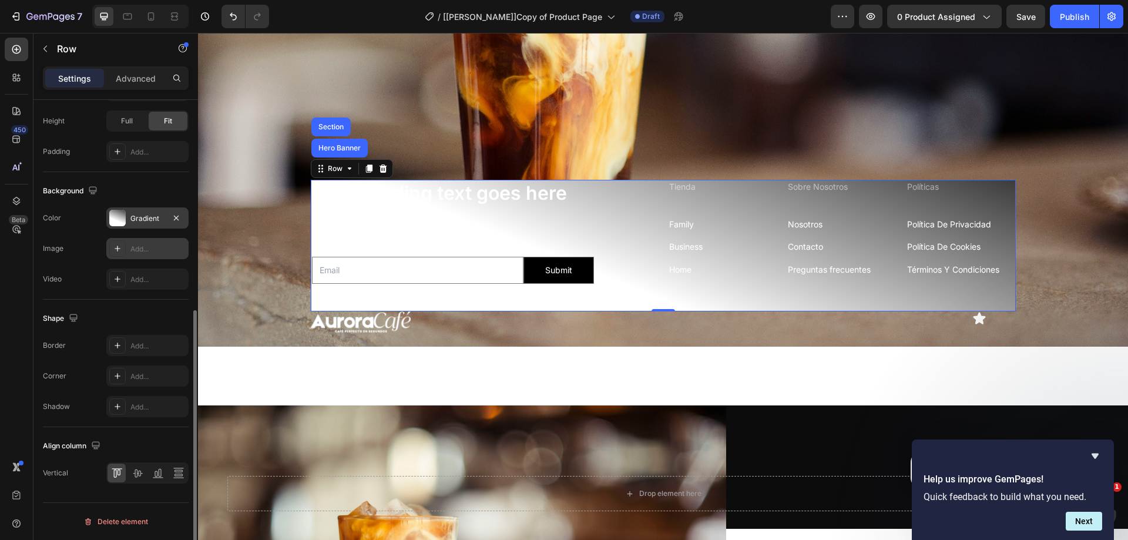
click at [438, 224] on div "Your heading text goes here Heading Replace this text with your content Text Bl…" at bounding box center [485, 246] width 348 height 132
click at [125, 213] on div at bounding box center [117, 218] width 16 height 16
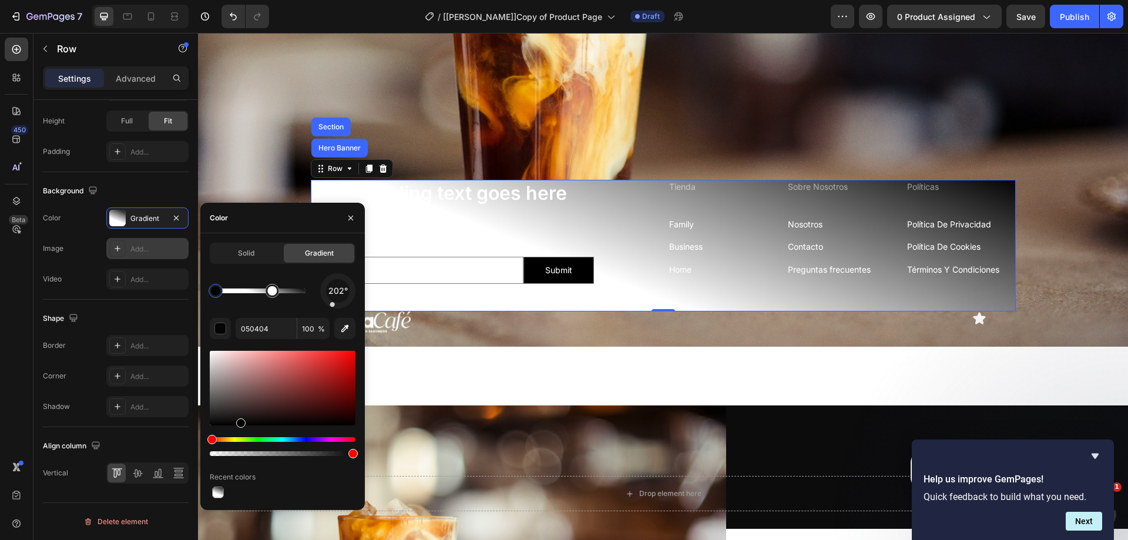
drag, startPoint x: 212, startPoint y: 408, endPoint x: 252, endPoint y: 430, distance: 45.5
click at [217, 489] on div at bounding box center [218, 493] width 12 height 12
drag, startPoint x: 349, startPoint y: 454, endPoint x: 362, endPoint y: 456, distance: 13.1
click at [362, 456] on div "Solid Gradient 202° 0F0E0E 100 % Recent colors" at bounding box center [282, 372] width 165 height 258
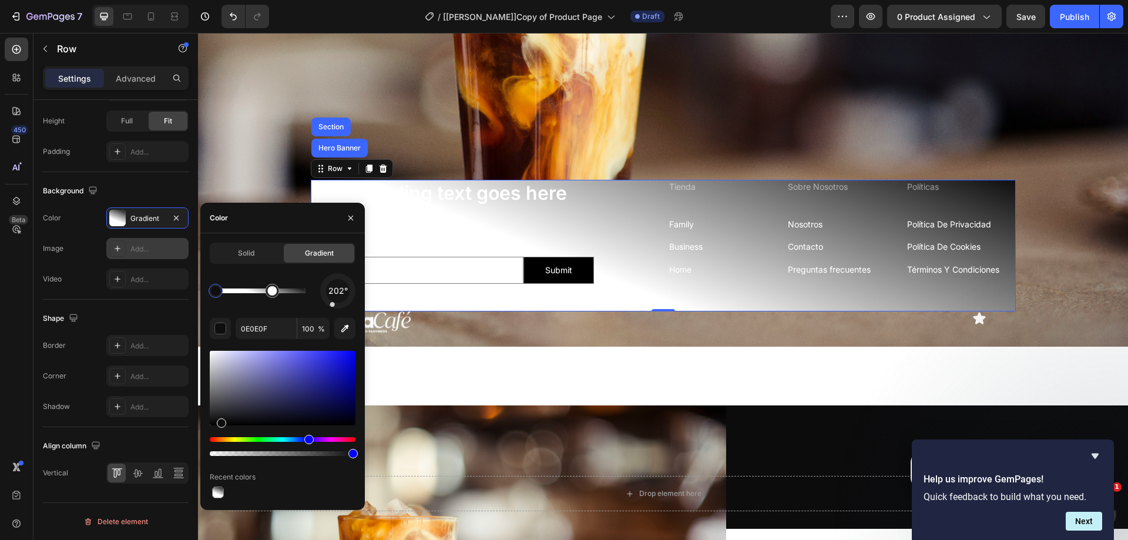
drag, startPoint x: 253, startPoint y: 438, endPoint x: 310, endPoint y: 440, distance: 57.0
click at [240, 421] on div at bounding box center [283, 388] width 146 height 75
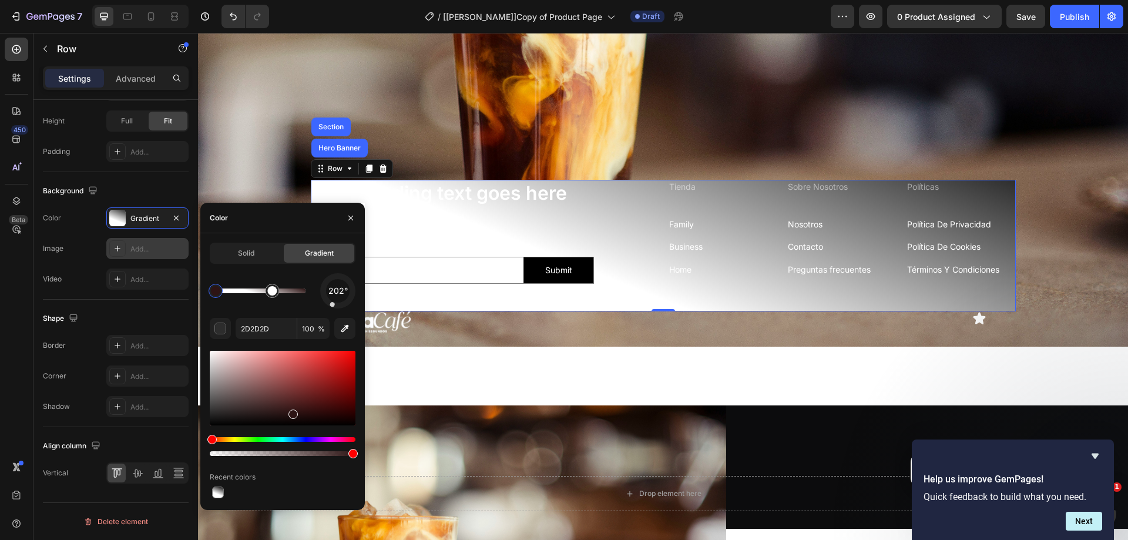
click at [292, 412] on div at bounding box center [283, 388] width 146 height 75
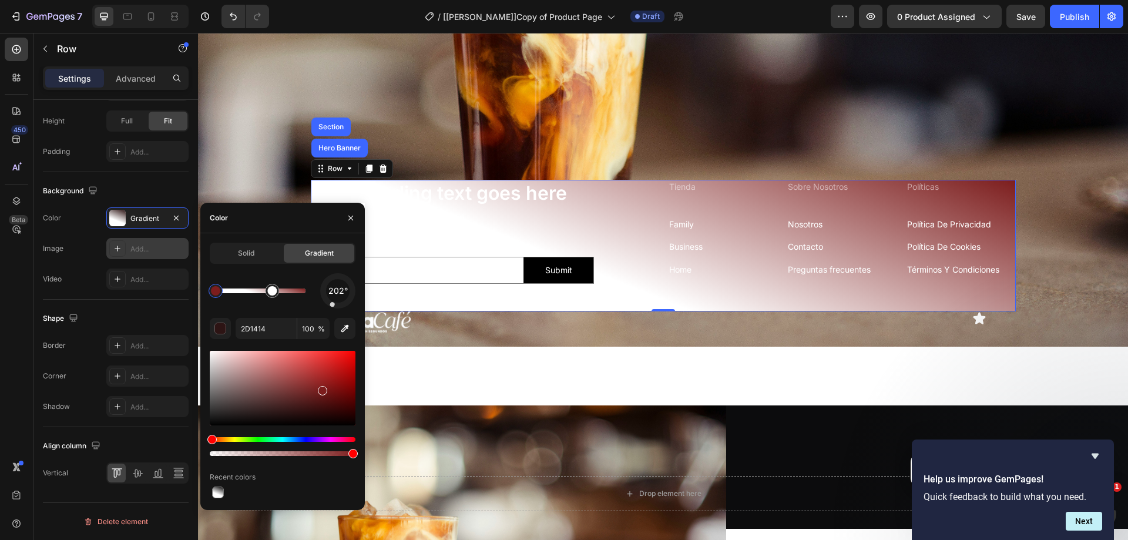
click at [321, 388] on div at bounding box center [283, 388] width 146 height 75
click at [346, 360] on div at bounding box center [283, 388] width 146 height 75
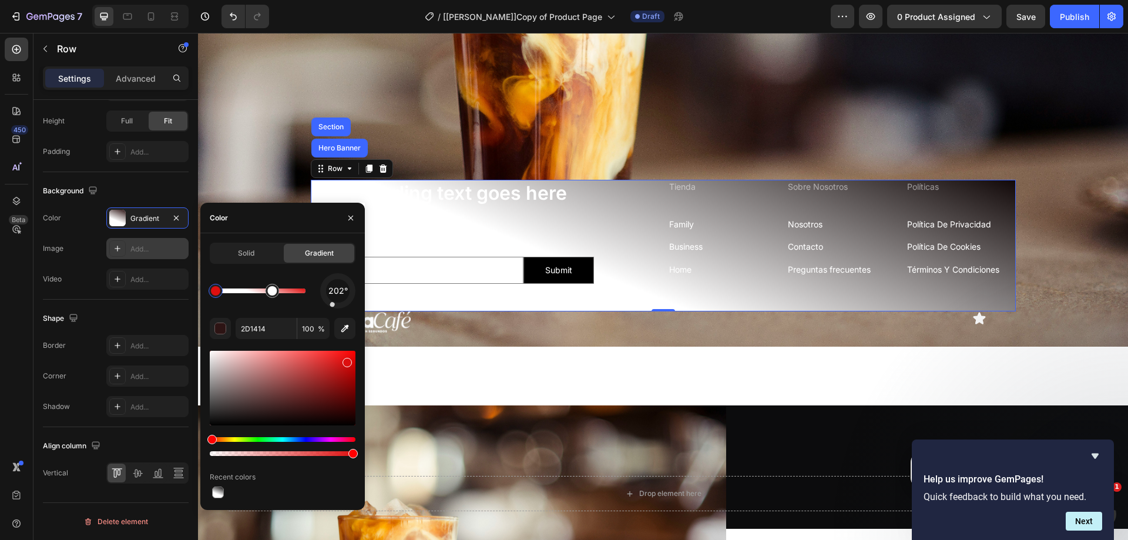
click at [290, 420] on div at bounding box center [283, 388] width 146 height 75
click at [236, 418] on div at bounding box center [283, 388] width 146 height 75
click at [215, 419] on div at bounding box center [283, 388] width 146 height 75
drag, startPoint x: 277, startPoint y: 288, endPoint x: 256, endPoint y: 292, distance: 22.0
click at [256, 292] on div at bounding box center [254, 290] width 9 height 9
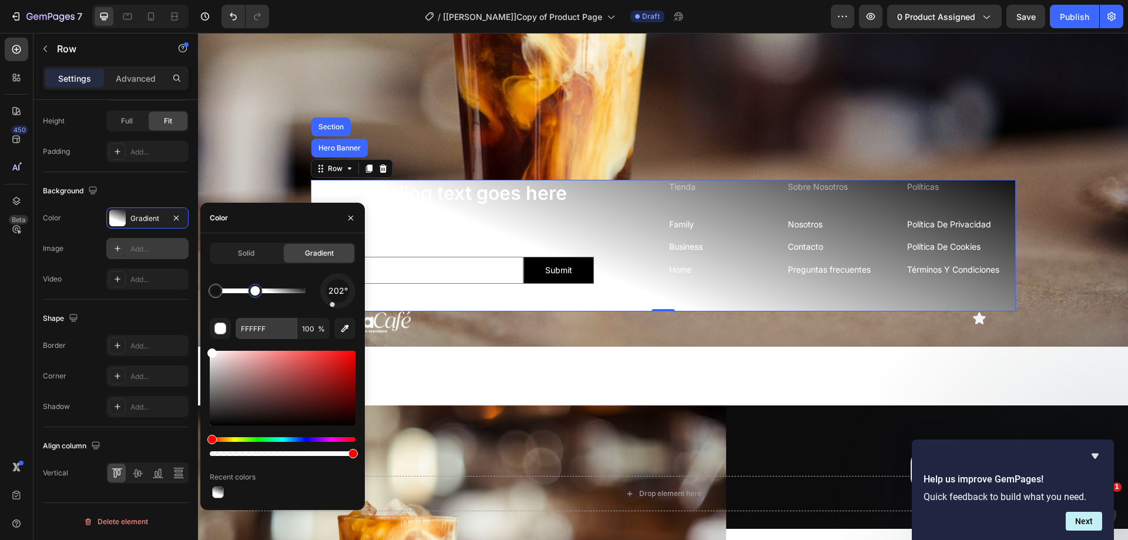
type input "141313"
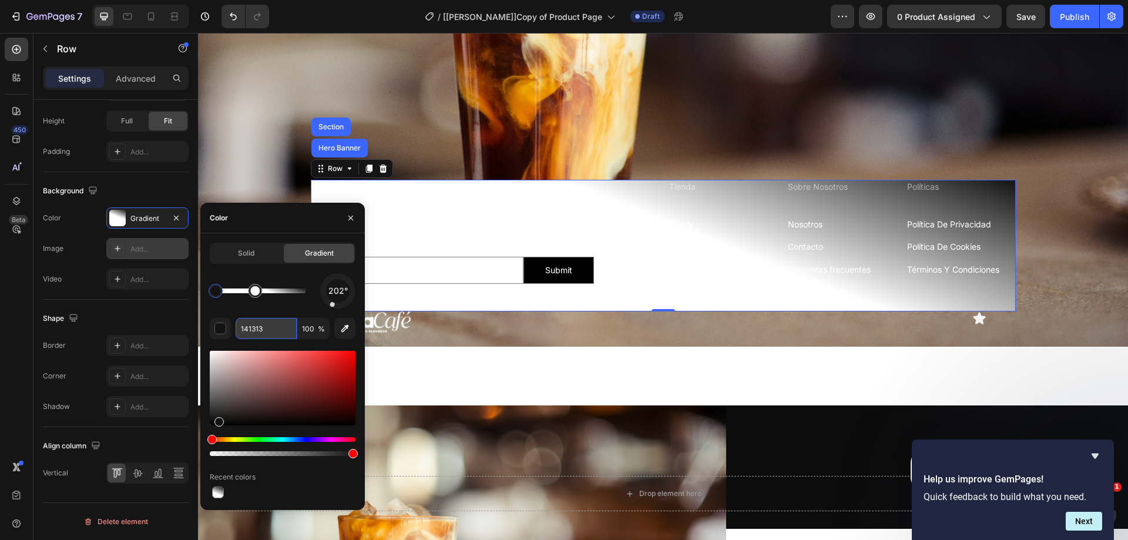
click at [264, 327] on input "141313" at bounding box center [266, 328] width 61 height 21
click at [315, 330] on input "100" at bounding box center [313, 328] width 32 height 21
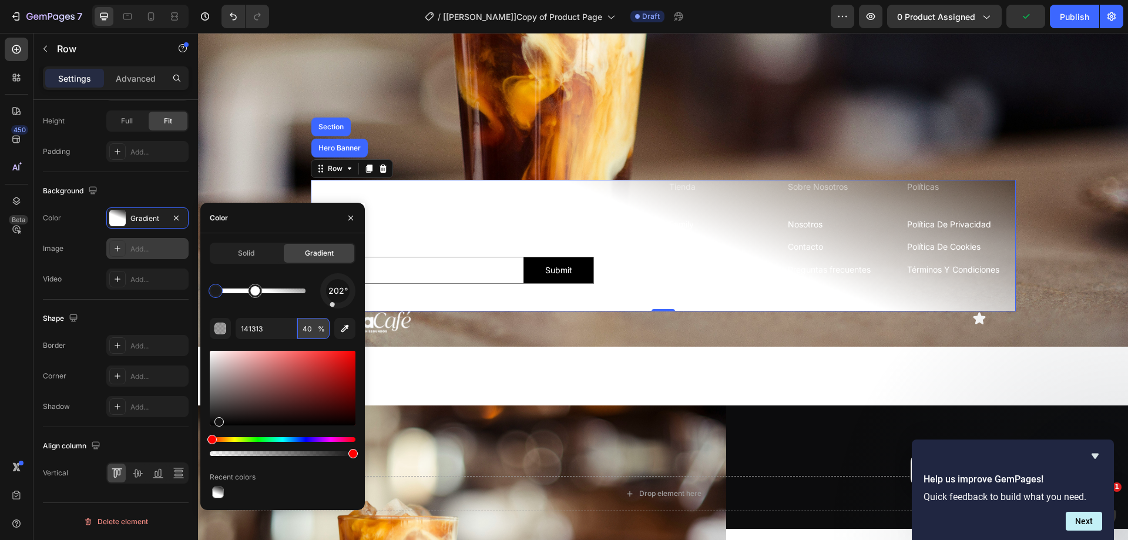
type input "4"
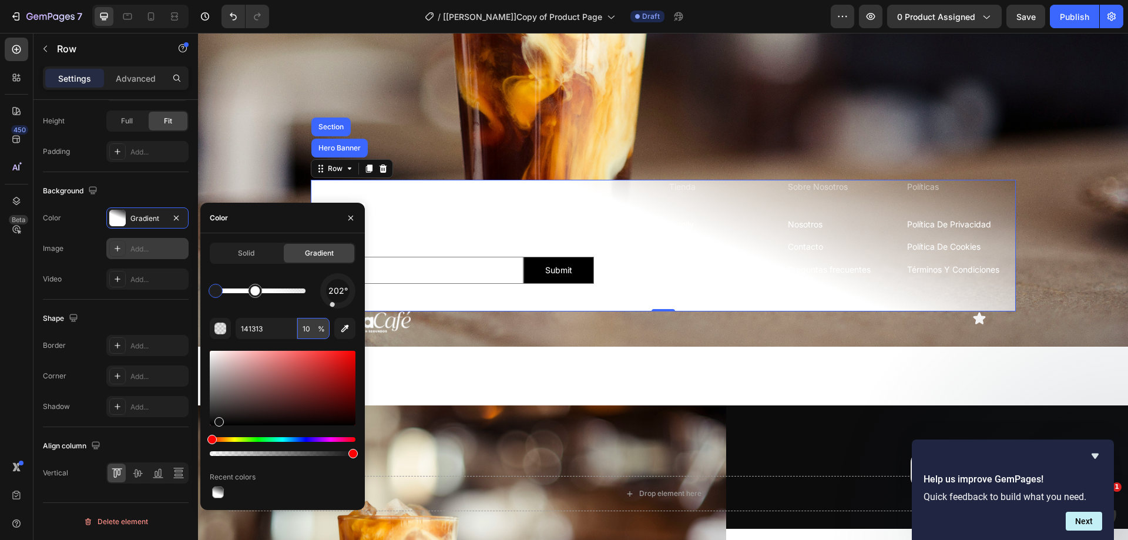
type input "1"
type input "FFFFFF"
type input "100"
type input "141313"
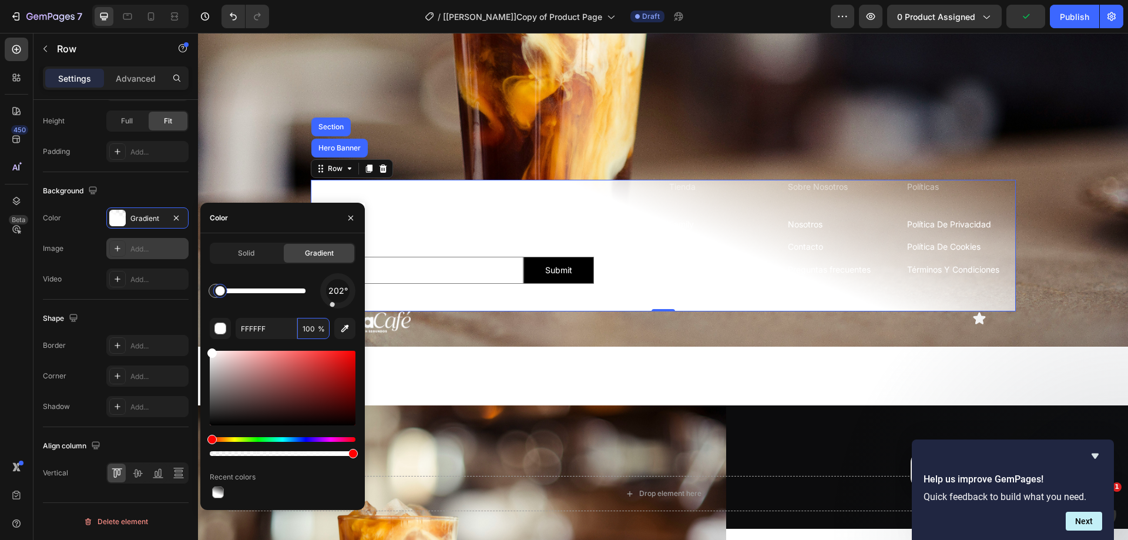
type input "1"
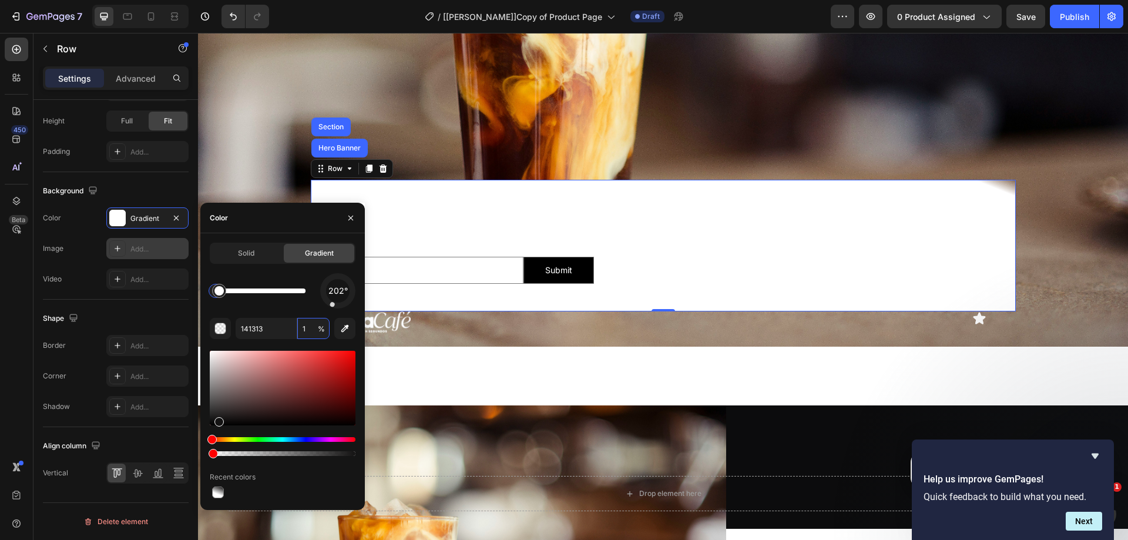
drag, startPoint x: 254, startPoint y: 293, endPoint x: 292, endPoint y: 289, distance: 37.8
type input "FFFFFF"
type input "100"
click at [253, 290] on div at bounding box center [261, 291] width 90 height 5
drag, startPoint x: 223, startPoint y: 291, endPoint x: 266, endPoint y: 294, distance: 43.6
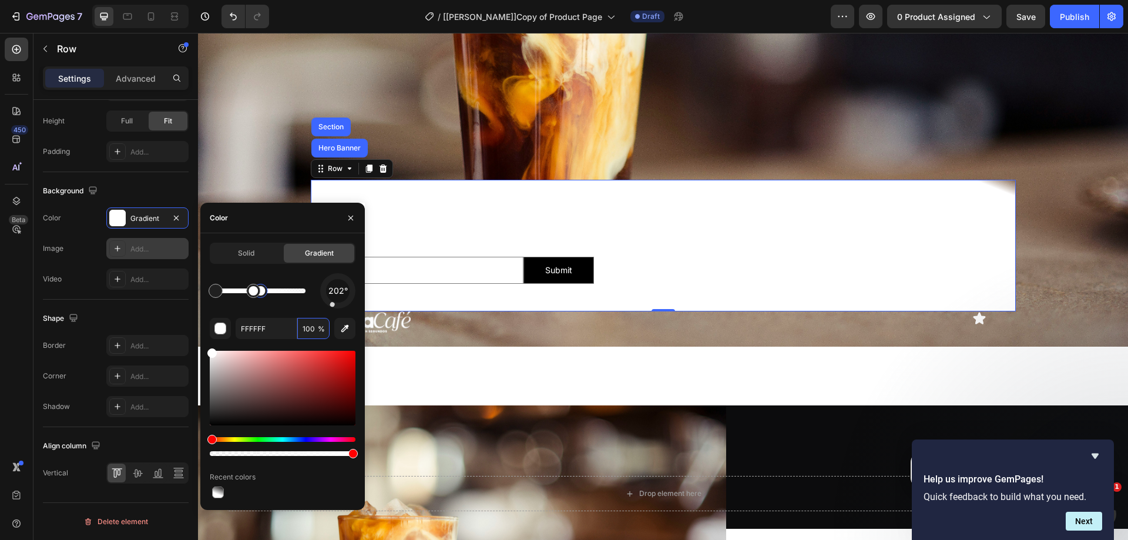
click at [266, 294] on div at bounding box center [260, 290] width 9 height 9
type input "141313"
type input "1"
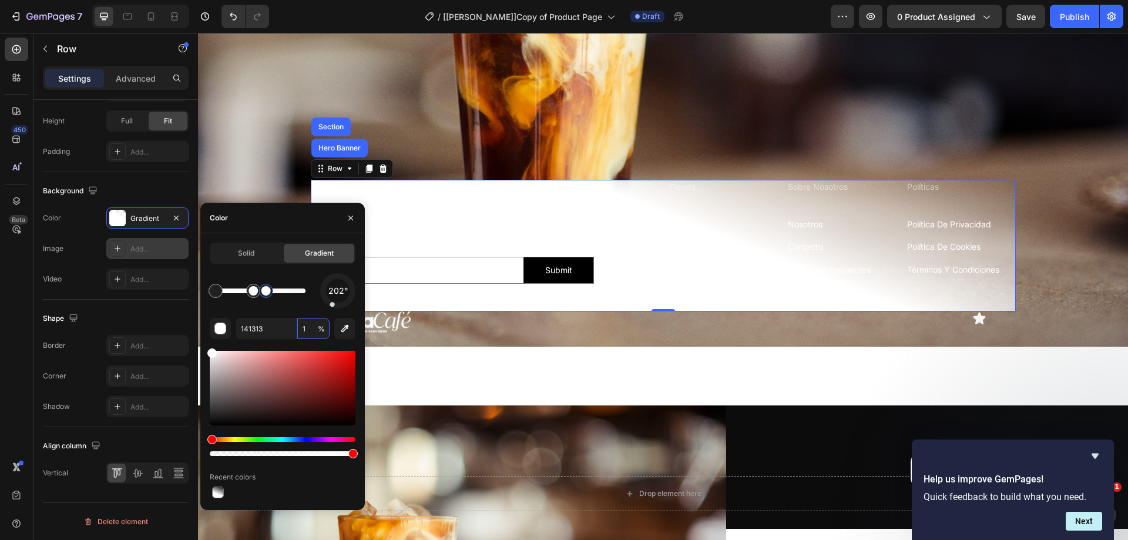
type input "FFFFFF"
type input "100"
drag, startPoint x: 267, startPoint y: 290, endPoint x: 297, endPoint y: 297, distance: 31.5
click at [297, 296] on div at bounding box center [296, 290] width 9 height 9
type input "141313"
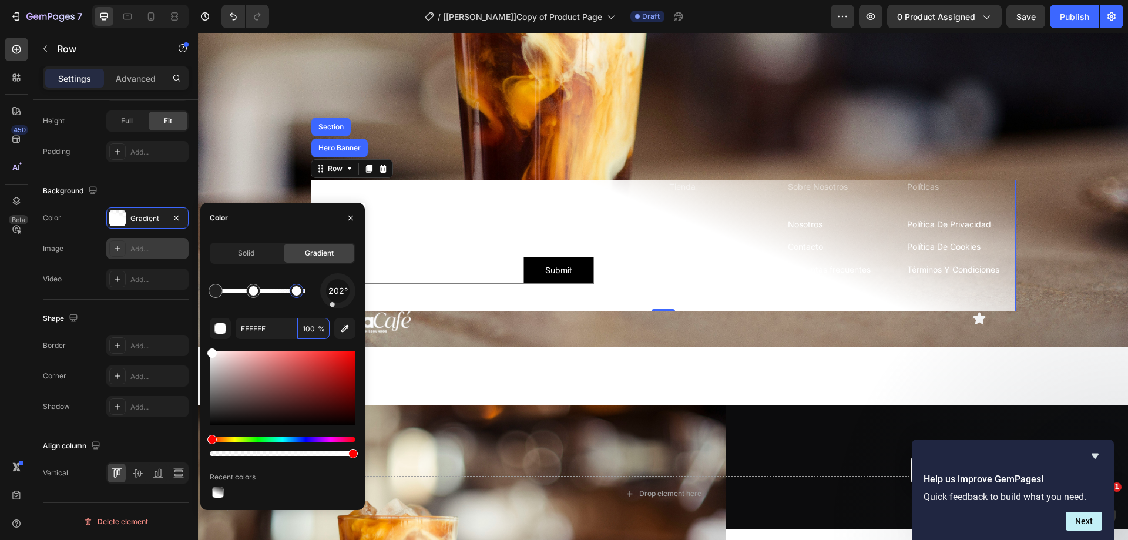
type input "1"
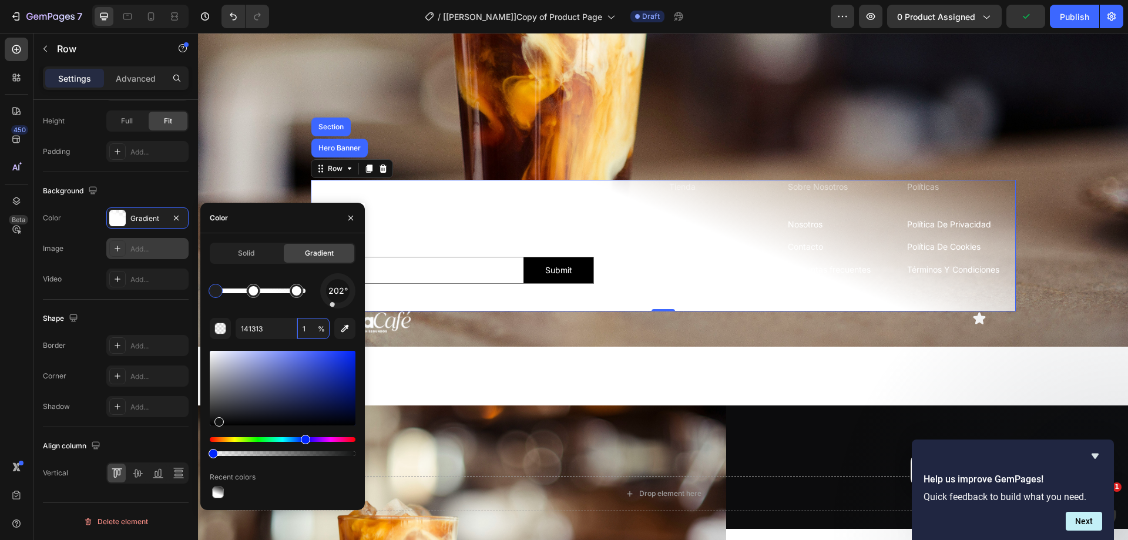
drag, startPoint x: 219, startPoint y: 441, endPoint x: 304, endPoint y: 450, distance: 85.6
click at [304, 450] on div at bounding box center [283, 446] width 146 height 19
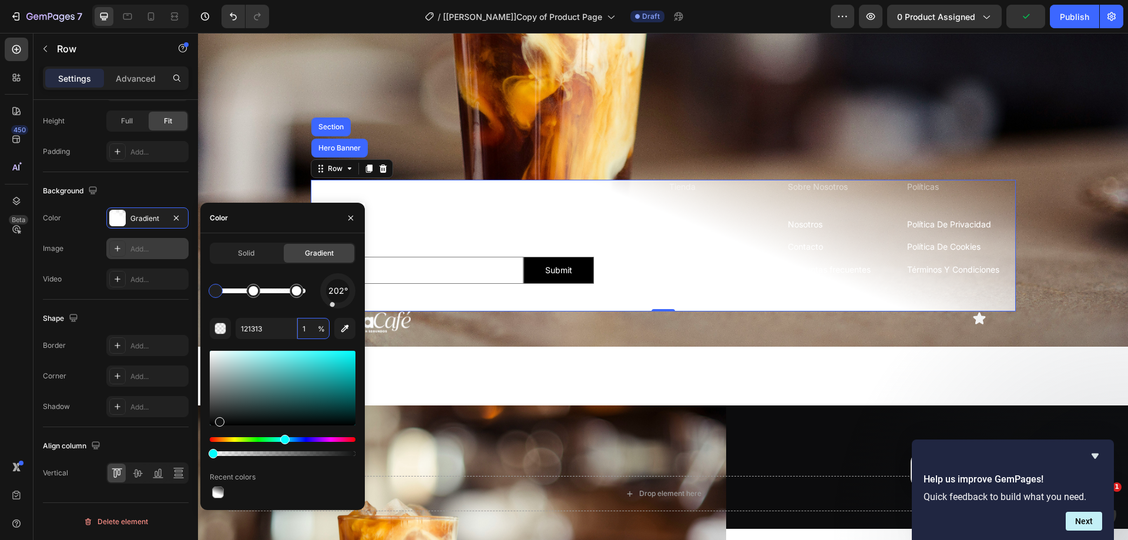
click at [299, 438] on div "Hue" at bounding box center [283, 439] width 146 height 5
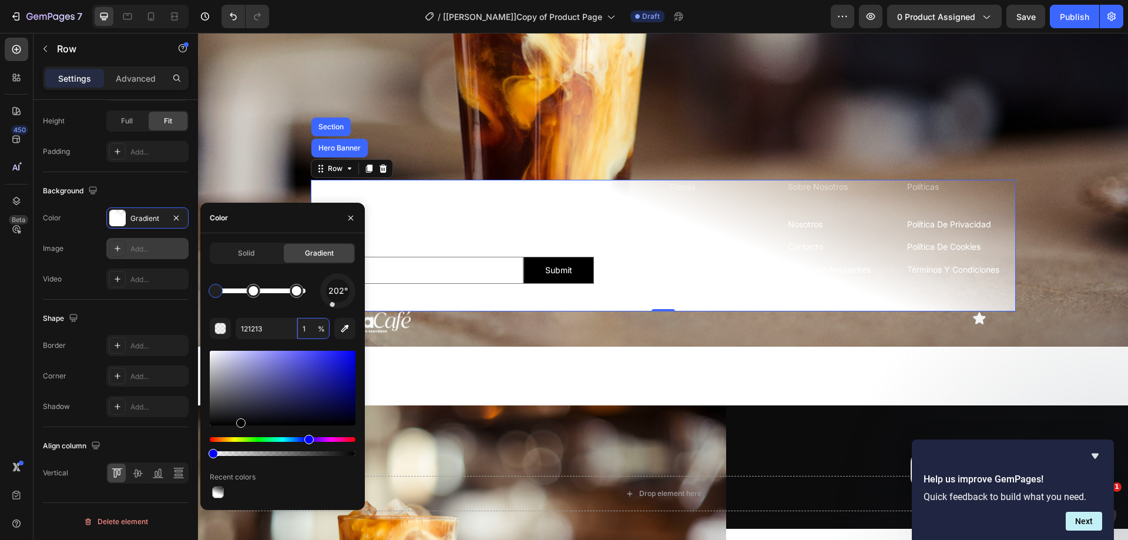
click at [239, 424] on div at bounding box center [283, 388] width 146 height 75
click at [299, 423] on div at bounding box center [283, 388] width 146 height 75
click at [320, 420] on div at bounding box center [283, 388] width 146 height 75
click at [267, 327] on input "040411" at bounding box center [266, 328] width 61 height 21
drag, startPoint x: 267, startPoint y: 327, endPoint x: 243, endPoint y: 330, distance: 24.9
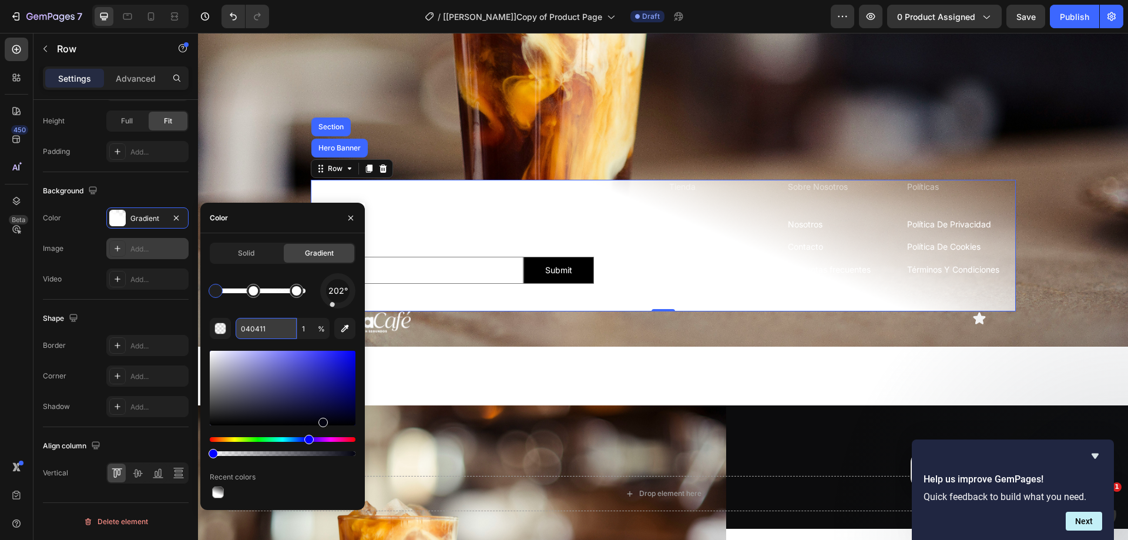
click at [243, 330] on input "040411" at bounding box center [266, 328] width 61 height 21
paste input "151515"
type input "151515"
click at [309, 327] on input "1" at bounding box center [313, 328] width 32 height 21
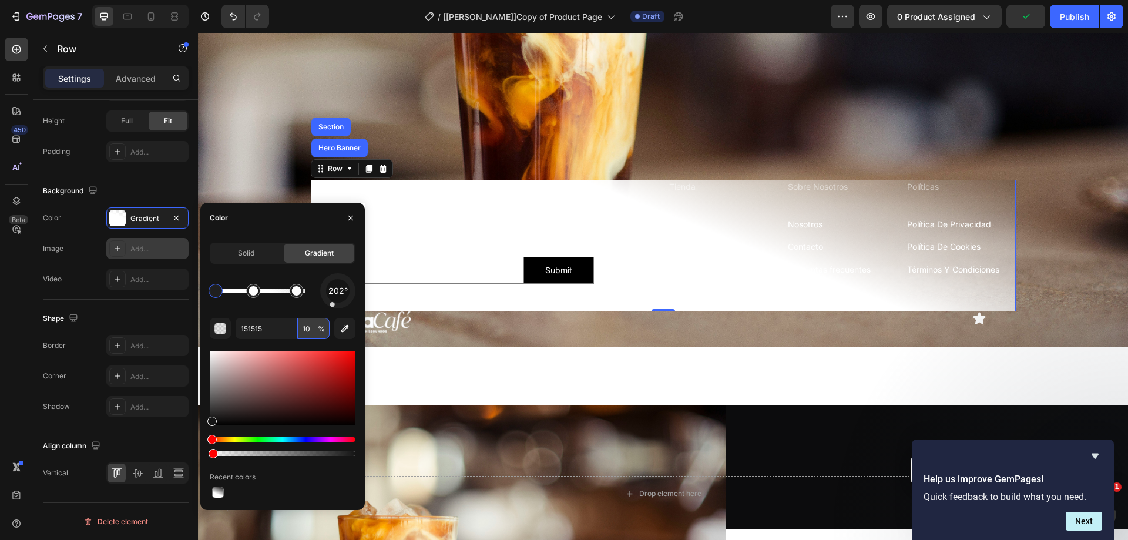
type input "100"
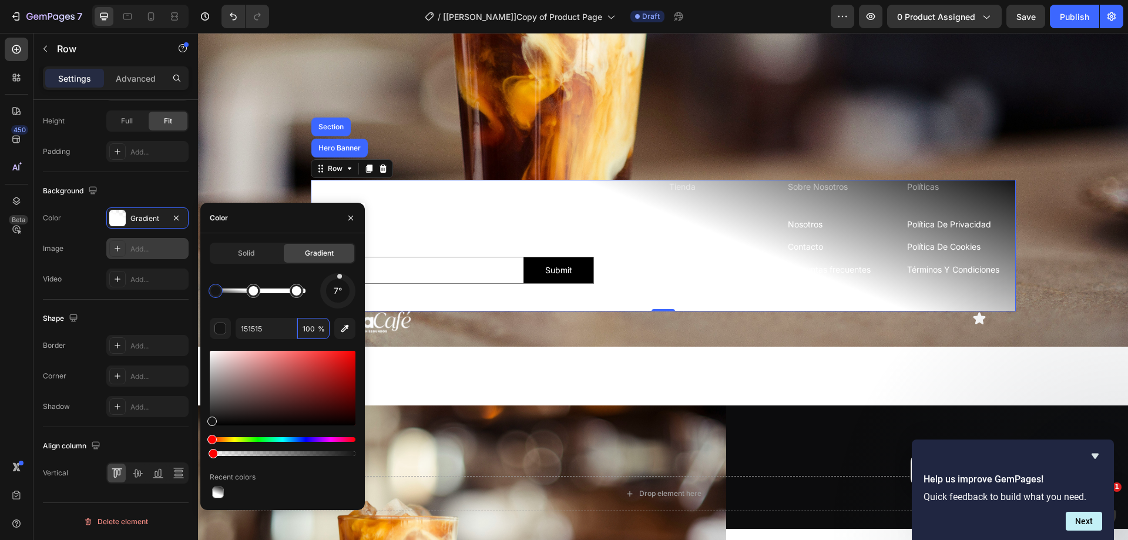
drag, startPoint x: 331, startPoint y: 307, endPoint x: 343, endPoint y: 276, distance: 33.3
click at [343, 276] on div at bounding box center [339, 276] width 5 height 5
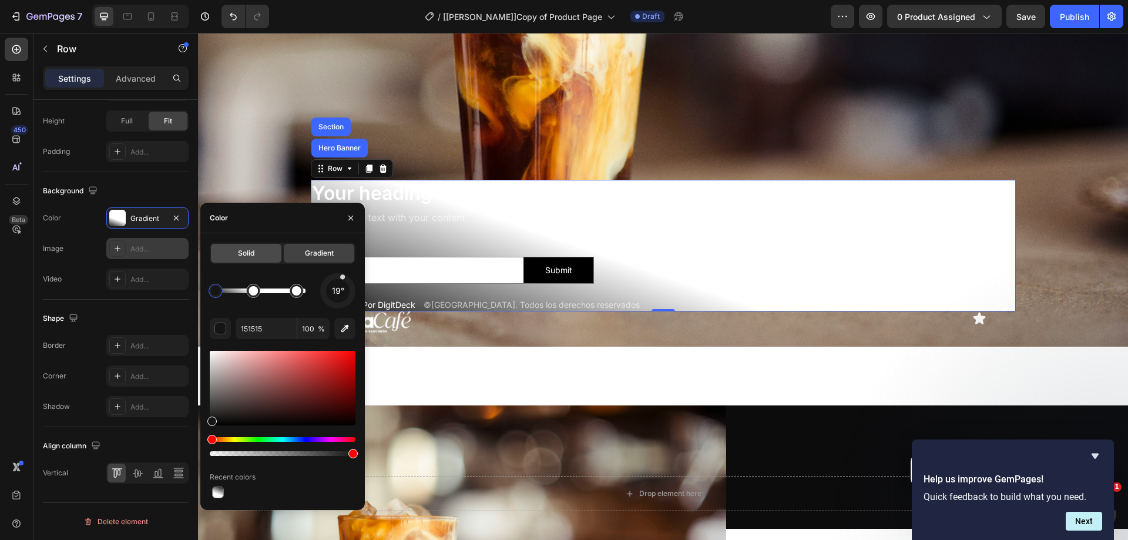
click at [250, 256] on span "Solid" at bounding box center [246, 253] width 16 height 11
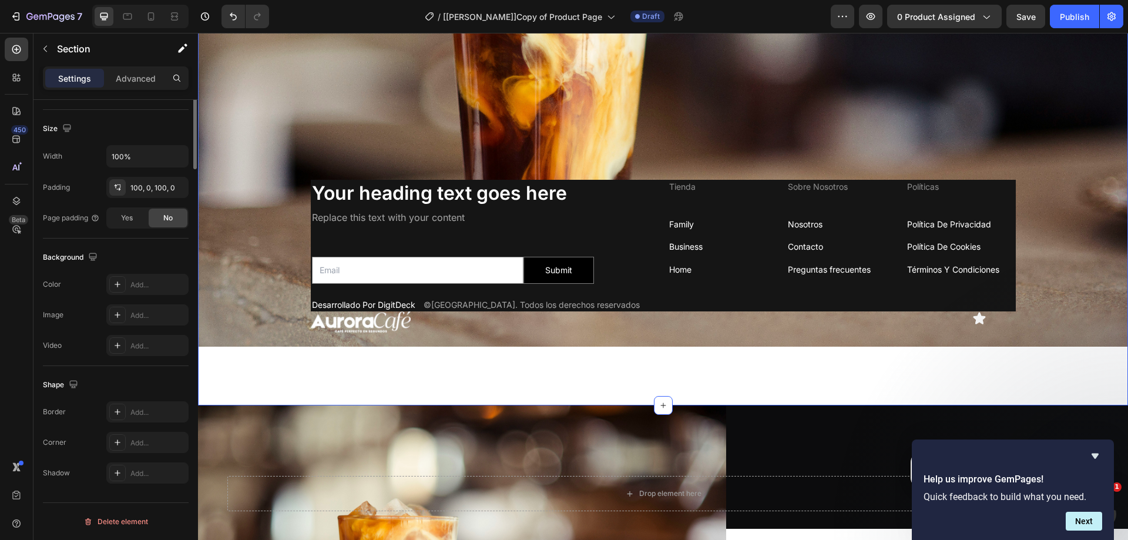
scroll to position [0, 0]
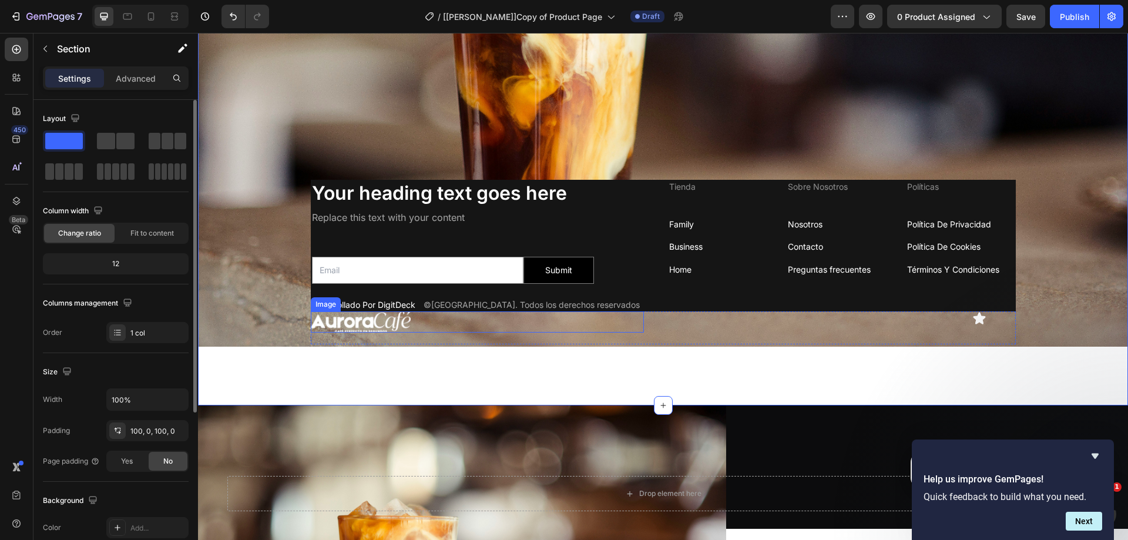
drag, startPoint x: 321, startPoint y: 312, endPoint x: 321, endPoint y: 301, distance: 11.2
click at [321, 311] on img at bounding box center [361, 321] width 100 height 21
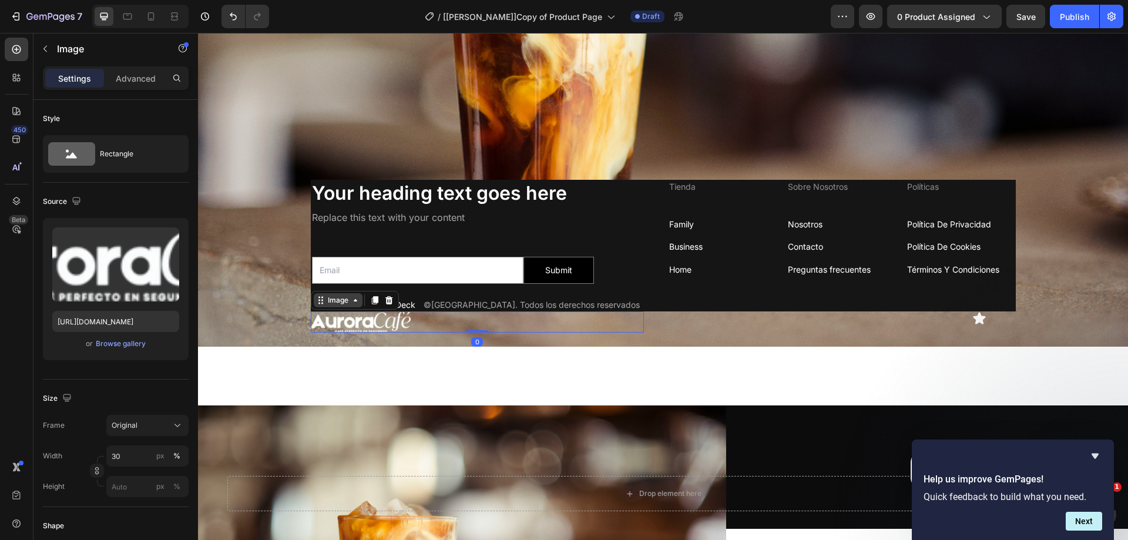
click at [326, 295] on div "Image" at bounding box center [338, 300] width 25 height 11
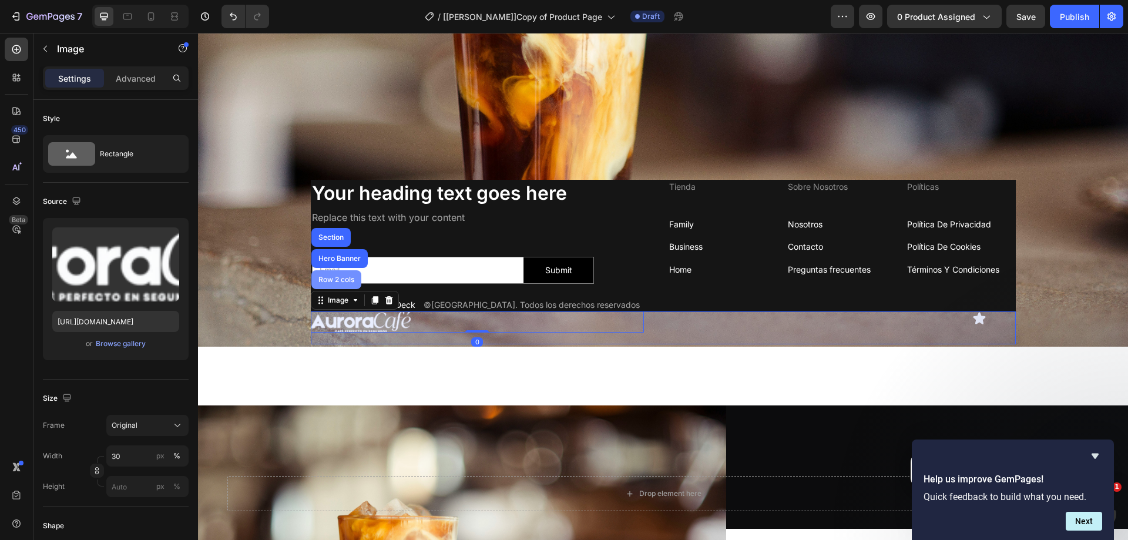
click at [339, 276] on div "Row 2 cols" at bounding box center [336, 279] width 41 height 7
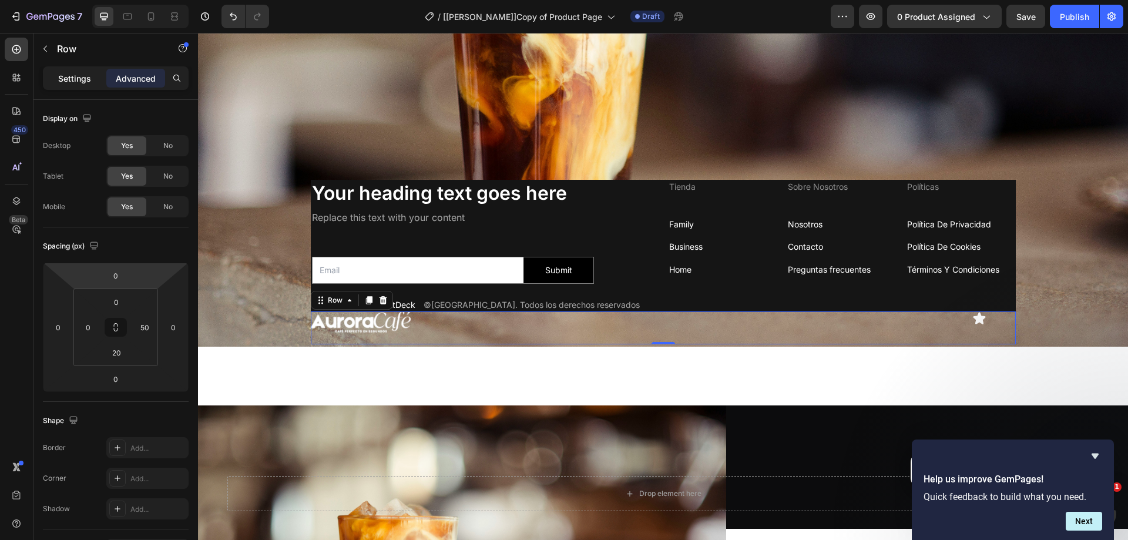
click at [73, 70] on div "Settings" at bounding box center [74, 78] width 59 height 19
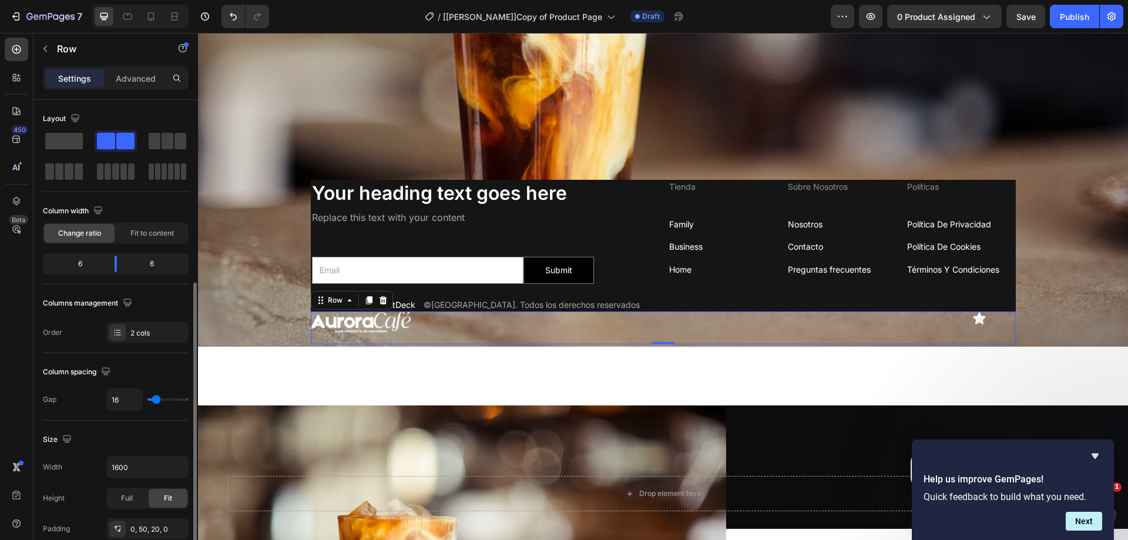
scroll to position [176, 0]
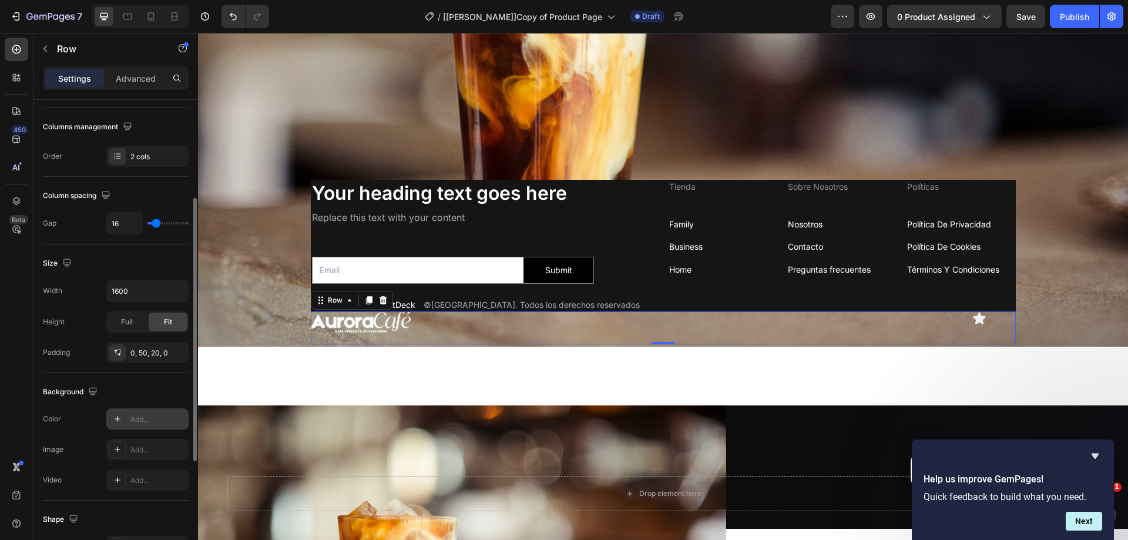
click at [118, 421] on icon at bounding box center [118, 419] width 6 height 6
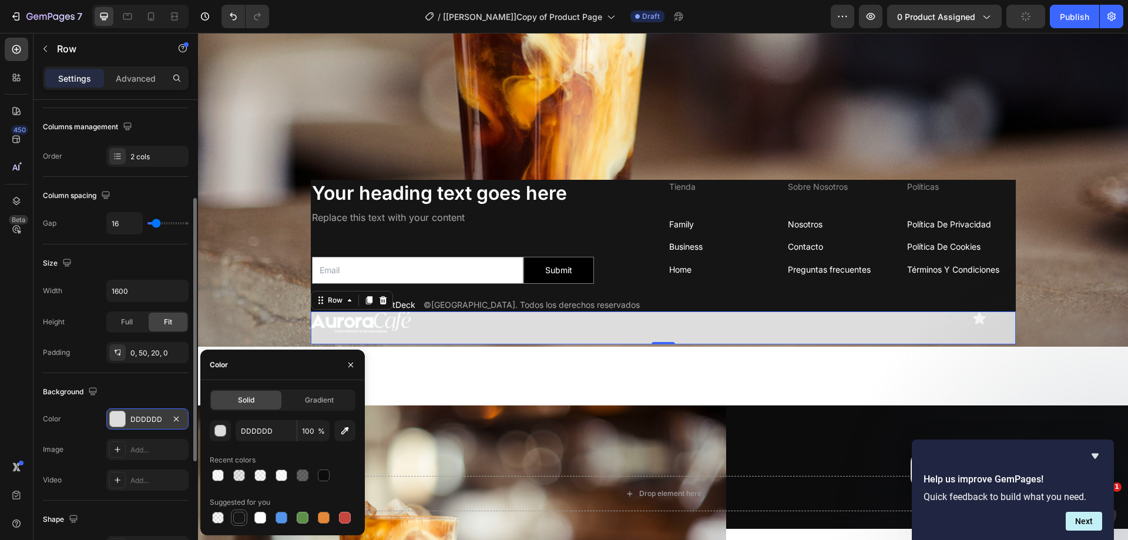
click at [236, 512] on div at bounding box center [239, 518] width 12 height 12
type input "151515"
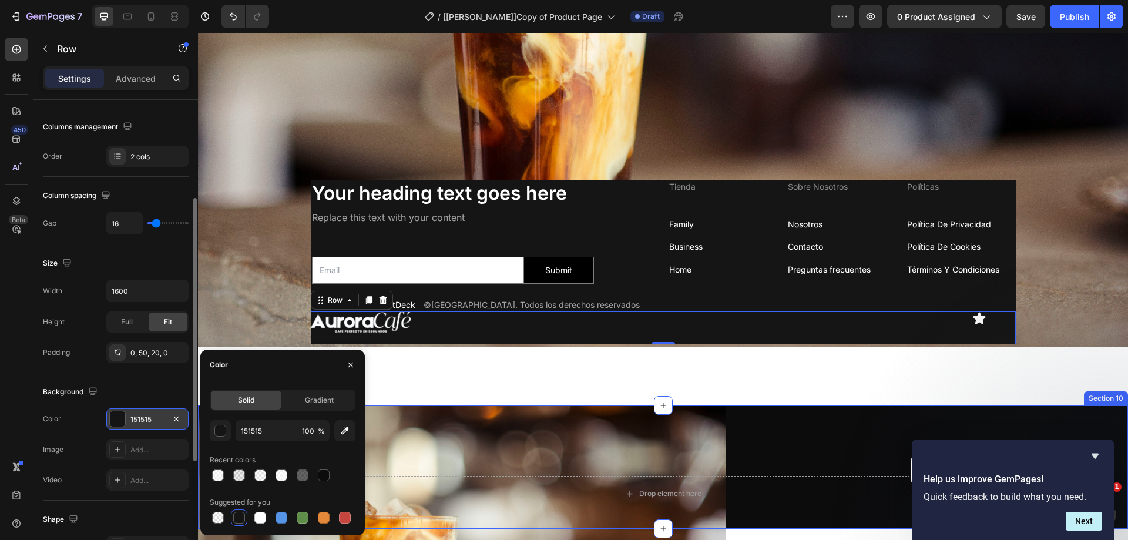
drag, startPoint x: 844, startPoint y: 404, endPoint x: 715, endPoint y: 356, distance: 138.0
click at [845, 406] on div "Image Drop element here Row Section 10" at bounding box center [663, 467] width 930 height 123
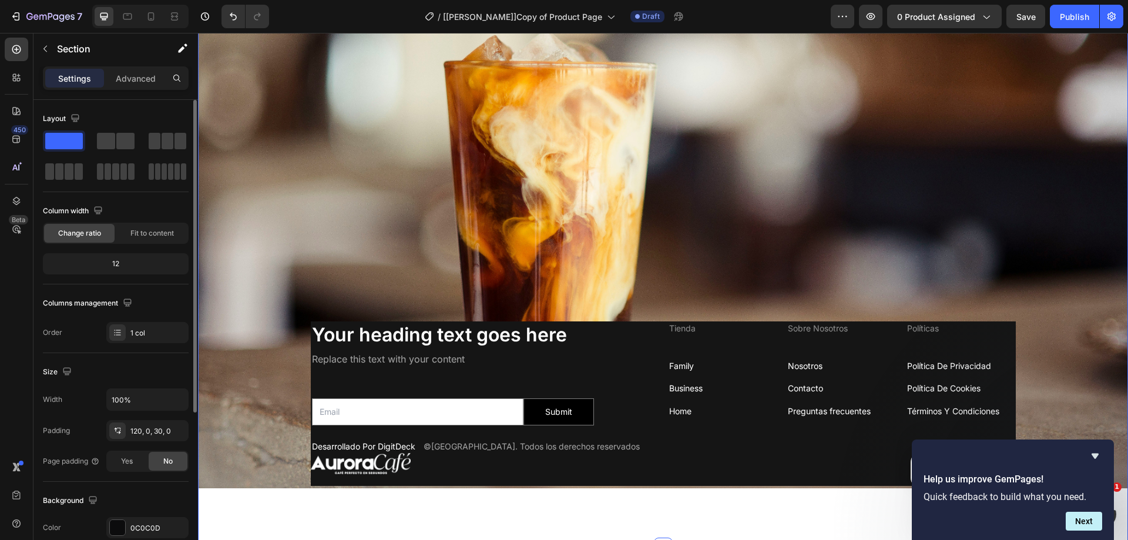
scroll to position [3345, 0]
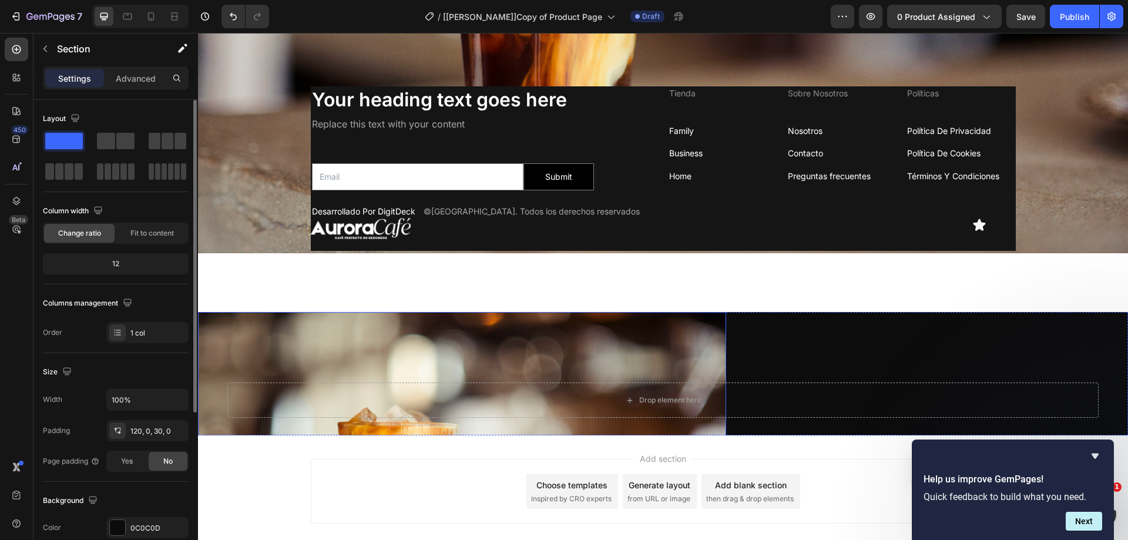
click at [272, 315] on img at bounding box center [462, 488] width 528 height 353
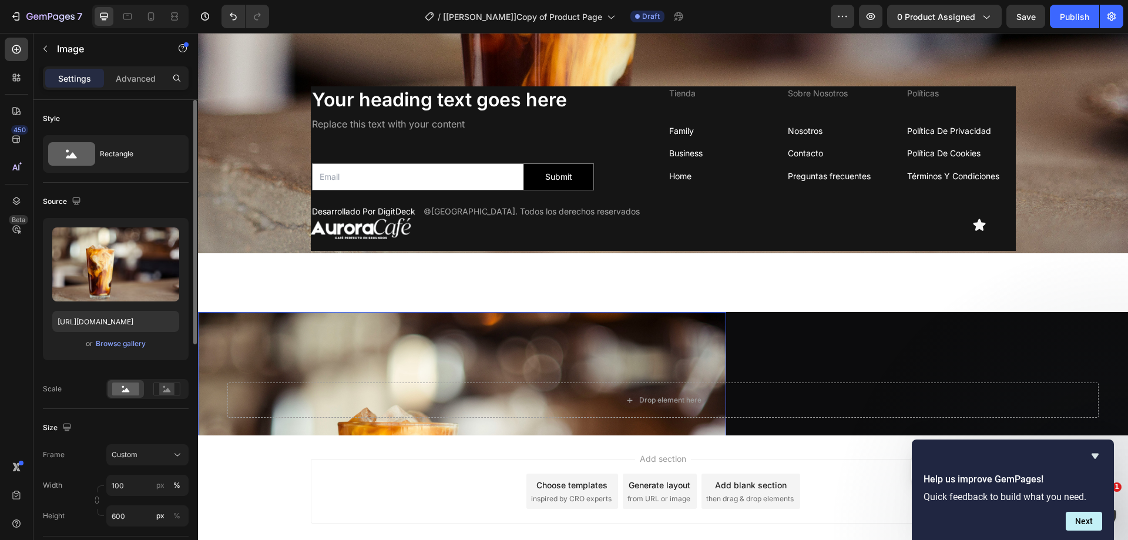
click at [234, 312] on img at bounding box center [462, 488] width 528 height 353
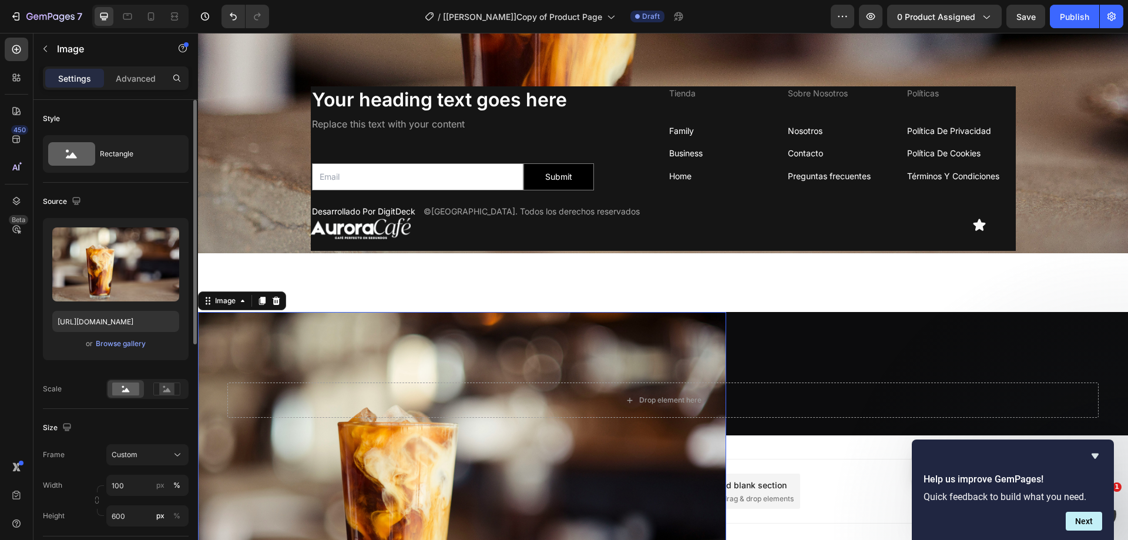
click at [250, 323] on img at bounding box center [462, 488] width 528 height 353
click at [281, 296] on icon at bounding box center [276, 300] width 9 height 9
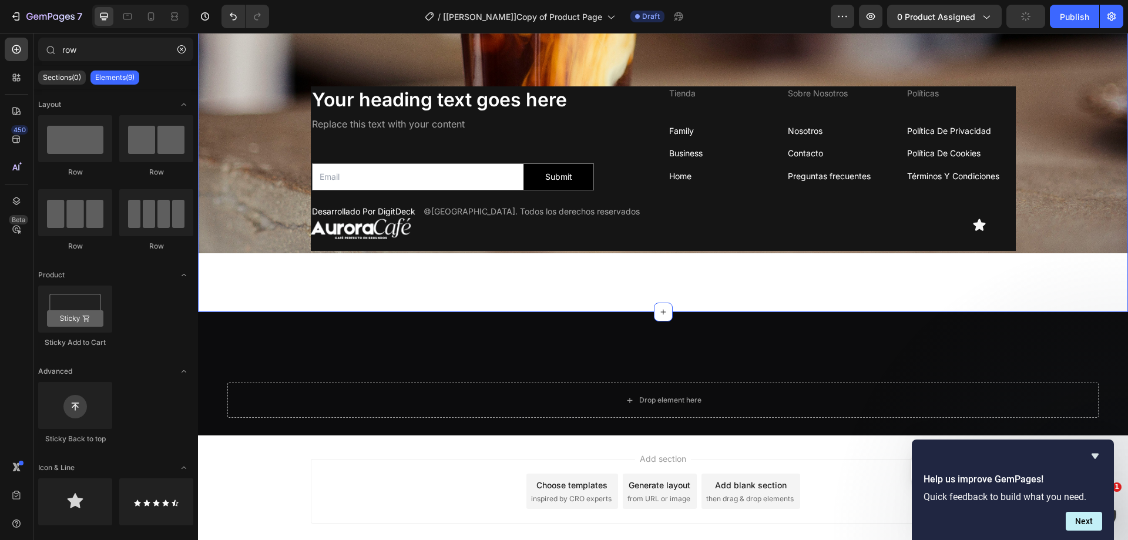
click at [381, 329] on div "Drop element here Row Section 10" at bounding box center [663, 373] width 930 height 123
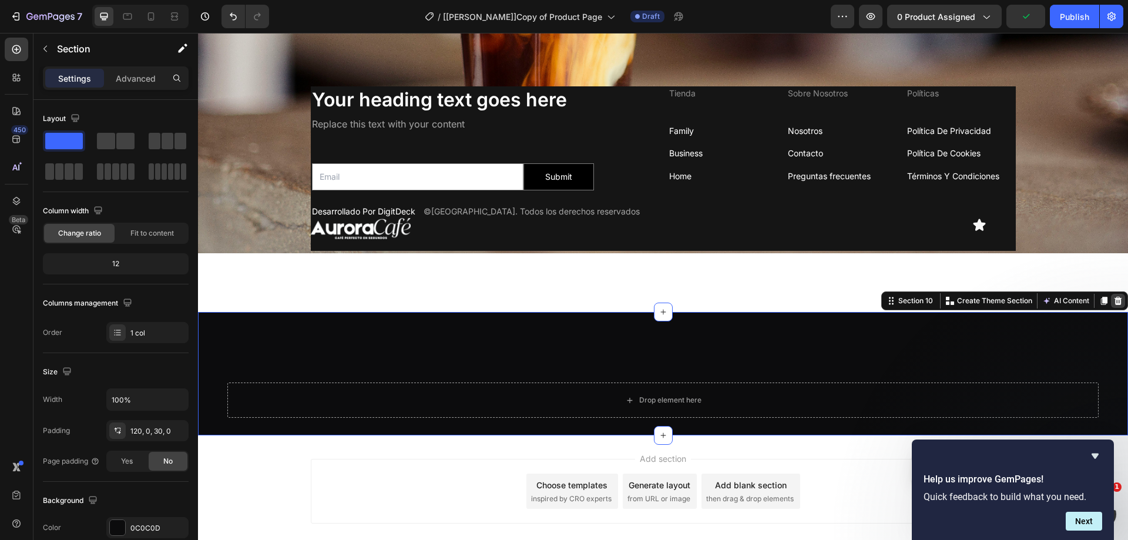
click at [1115, 297] on icon at bounding box center [1119, 301] width 8 height 8
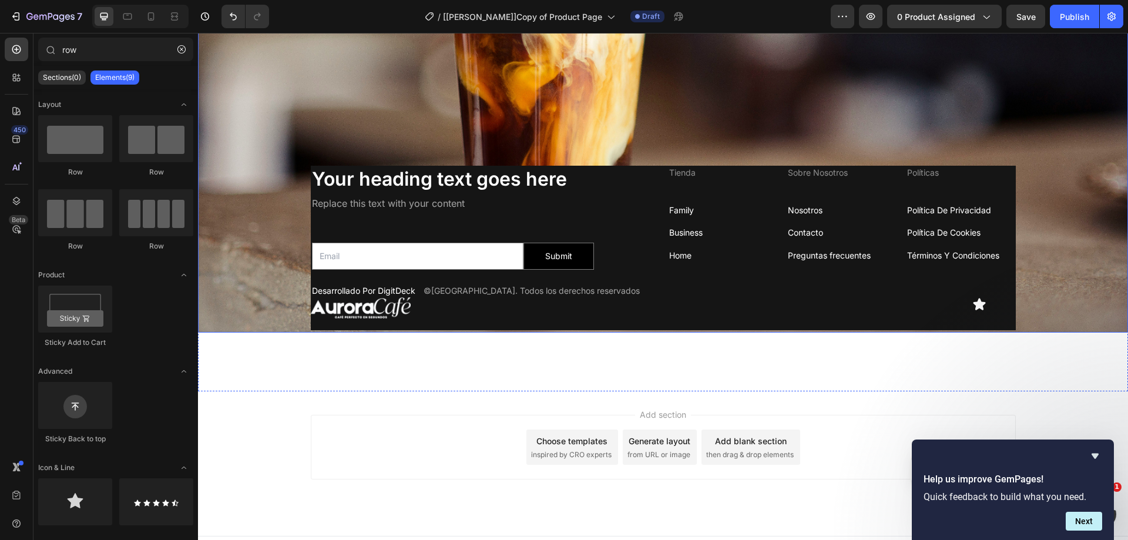
scroll to position [3281, 0]
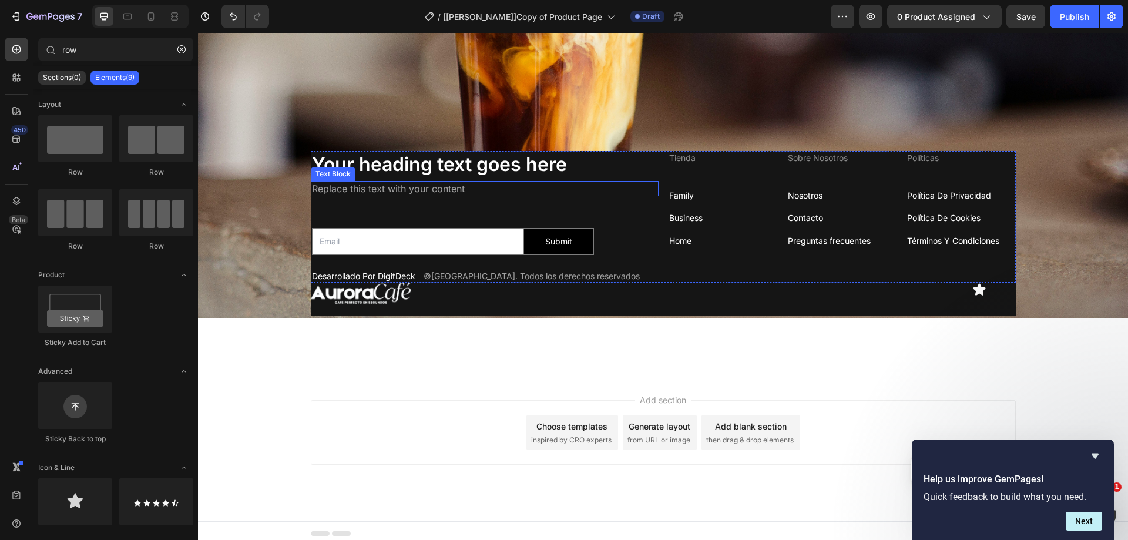
click at [324, 155] on h2 "Your heading text goes here" at bounding box center [485, 164] width 348 height 27
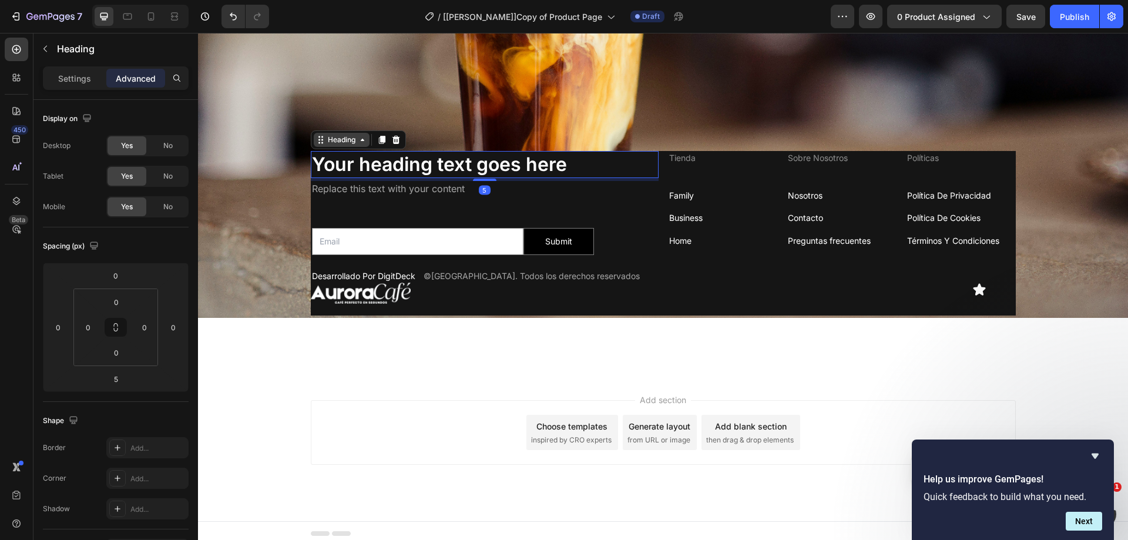
click at [335, 135] on div "Heading" at bounding box center [342, 140] width 32 height 11
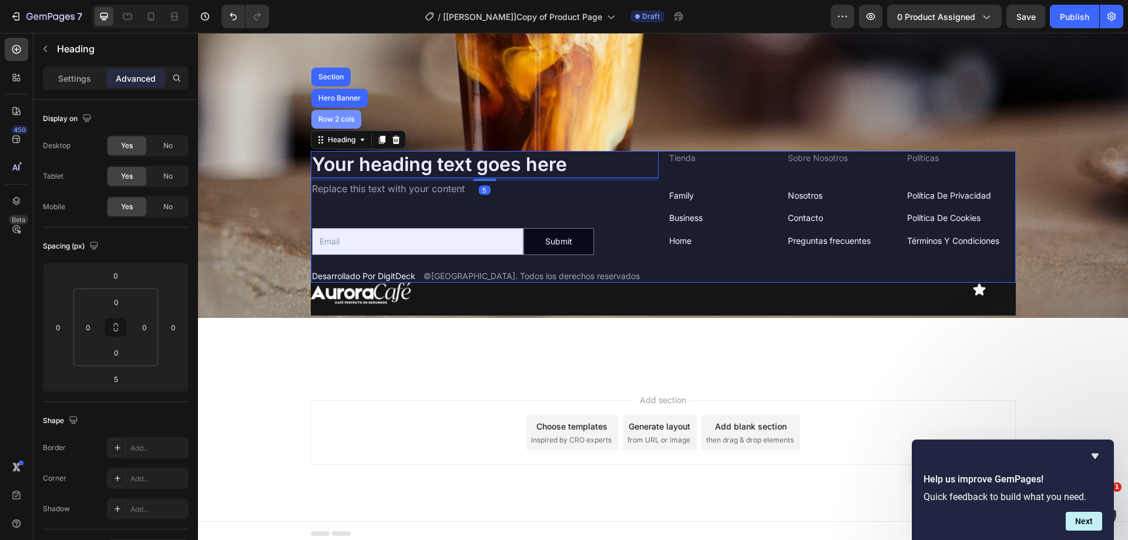
click at [336, 116] on div "Row 2 cols" at bounding box center [336, 119] width 41 height 7
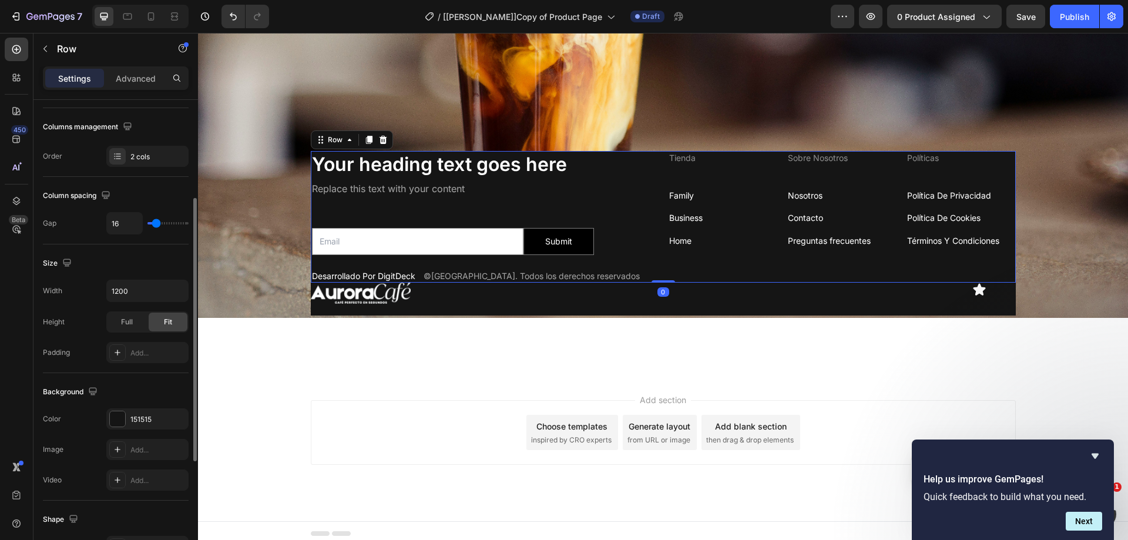
scroll to position [294, 0]
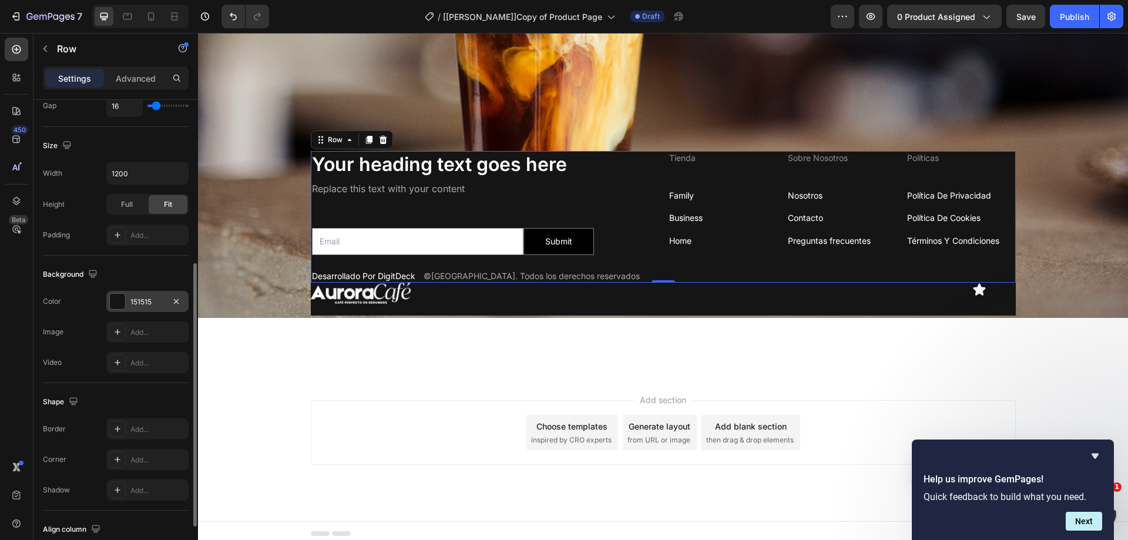
click at [149, 303] on div "151515" at bounding box center [147, 302] width 34 height 11
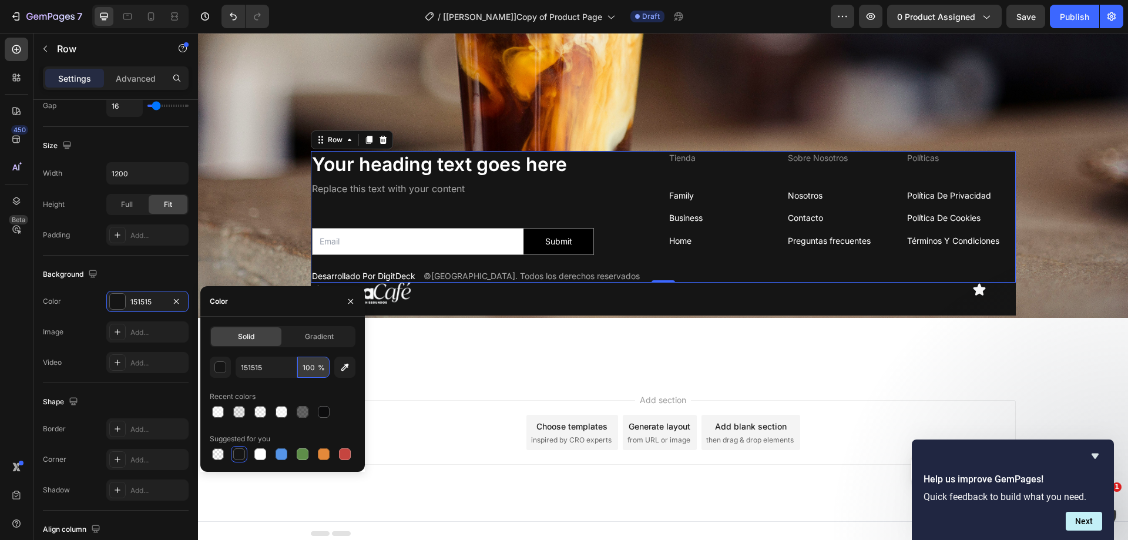
click at [314, 368] on input "100" at bounding box center [313, 367] width 32 height 21
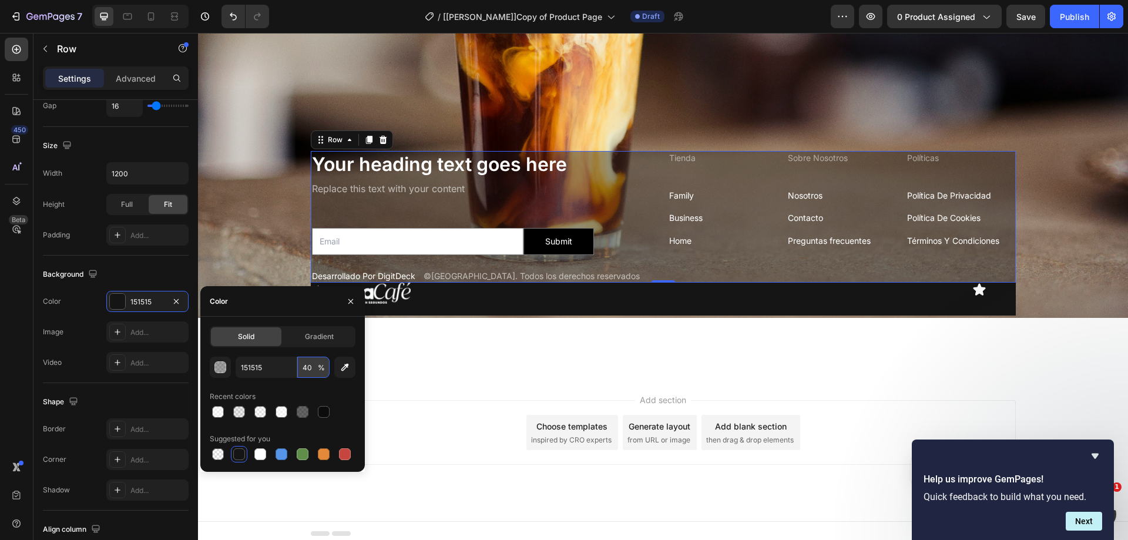
type input "4"
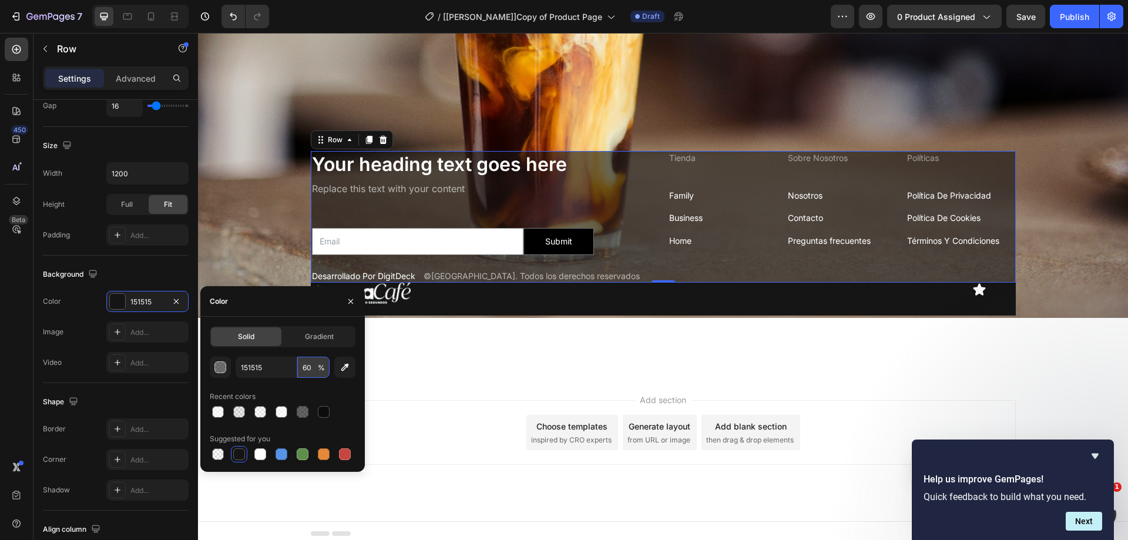
type input "6"
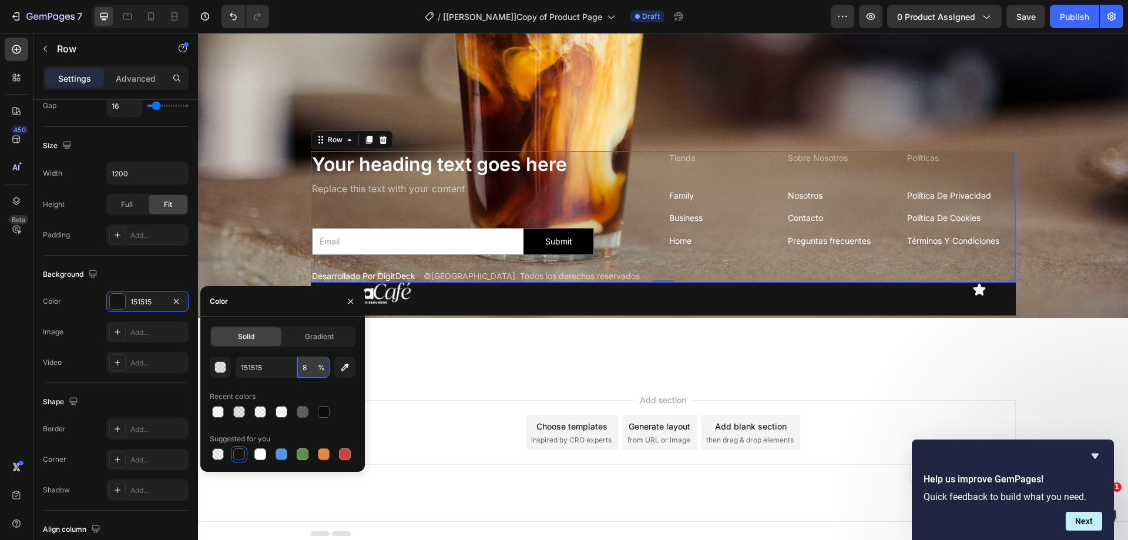
type input "80"
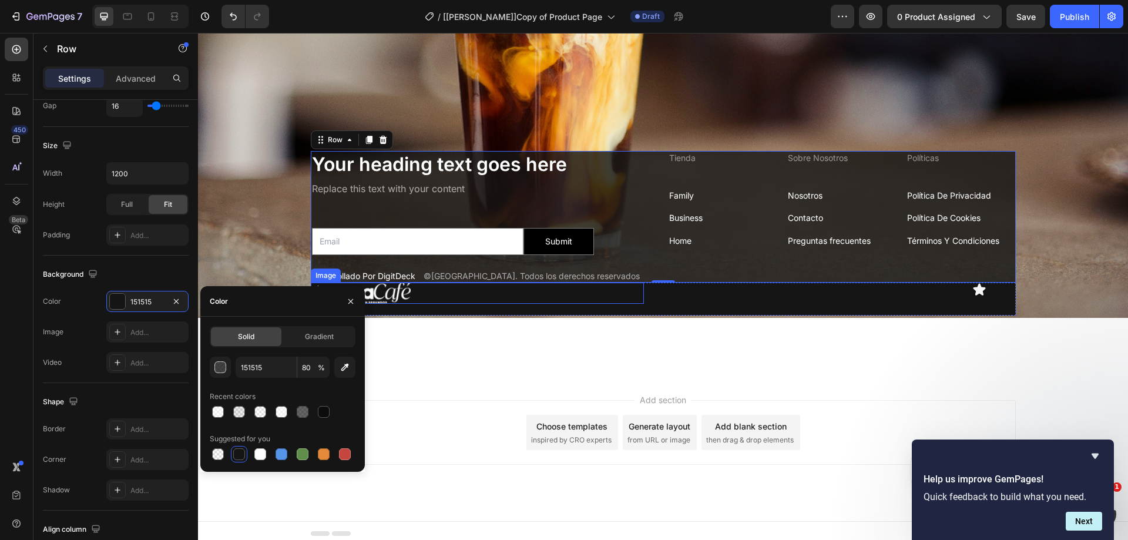
click at [525, 289] on div at bounding box center [477, 293] width 333 height 21
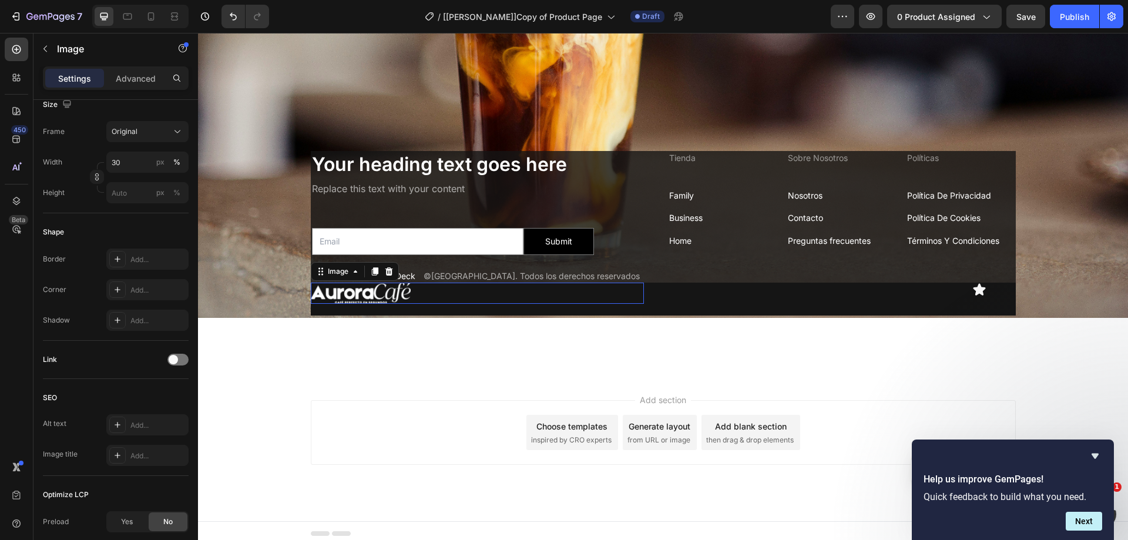
scroll to position [0, 0]
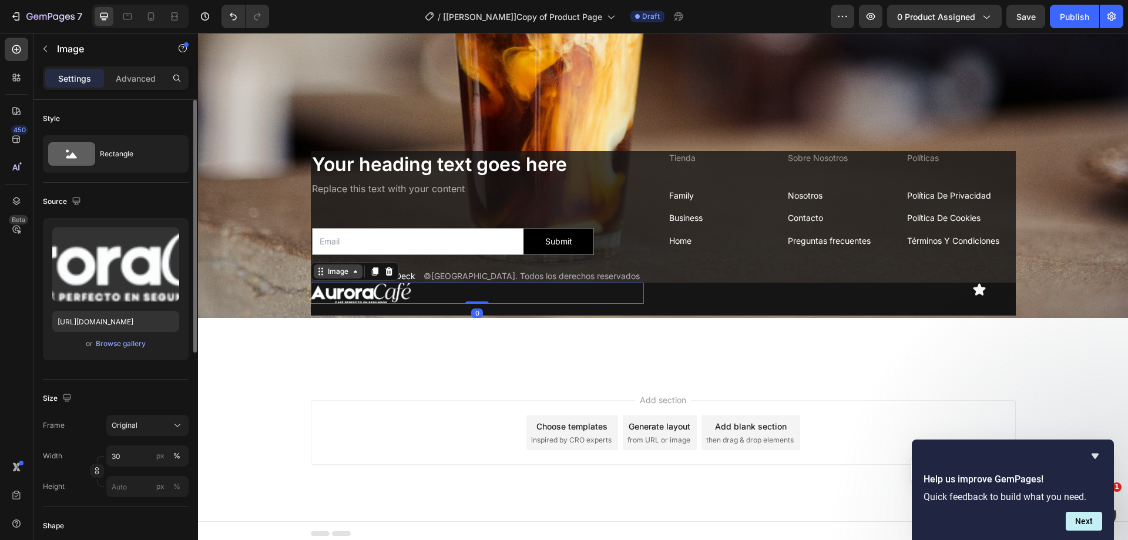
click at [334, 266] on div "Image" at bounding box center [338, 271] width 25 height 11
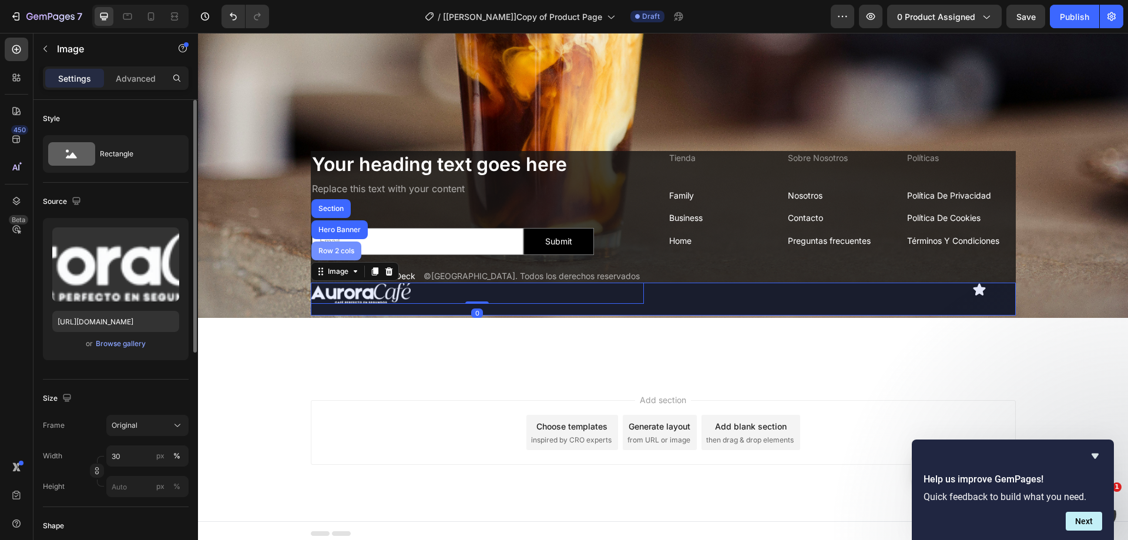
click at [331, 242] on div "Row 2 cols" at bounding box center [336, 251] width 50 height 19
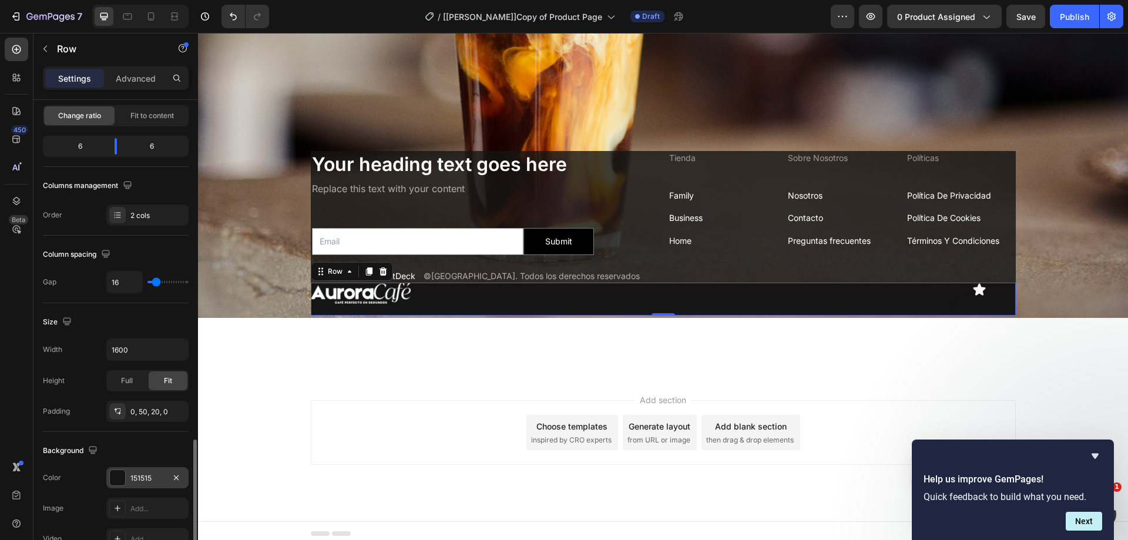
scroll to position [294, 0]
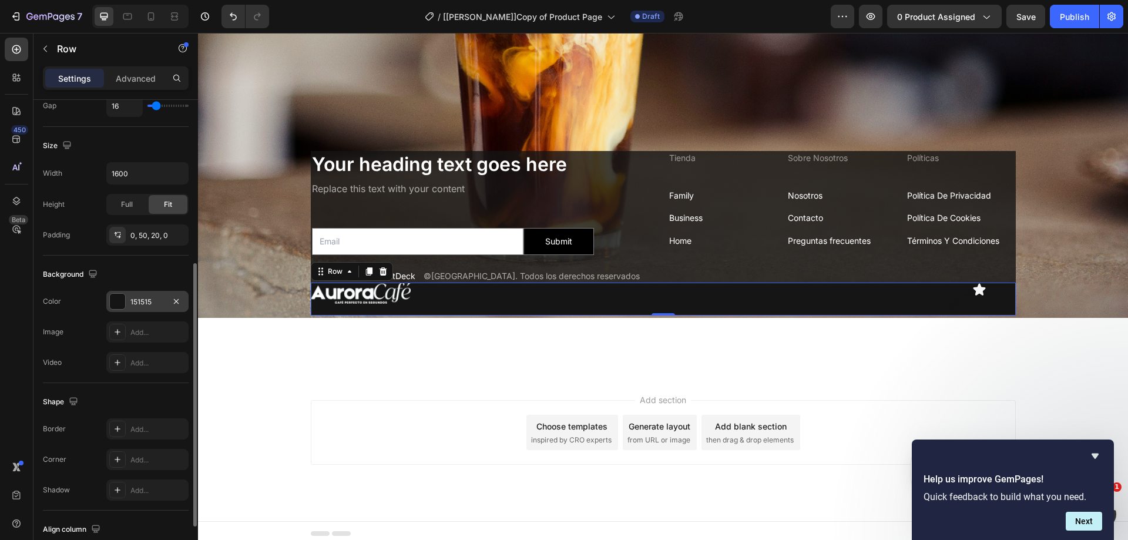
click at [144, 295] on div "151515" at bounding box center [147, 301] width 82 height 21
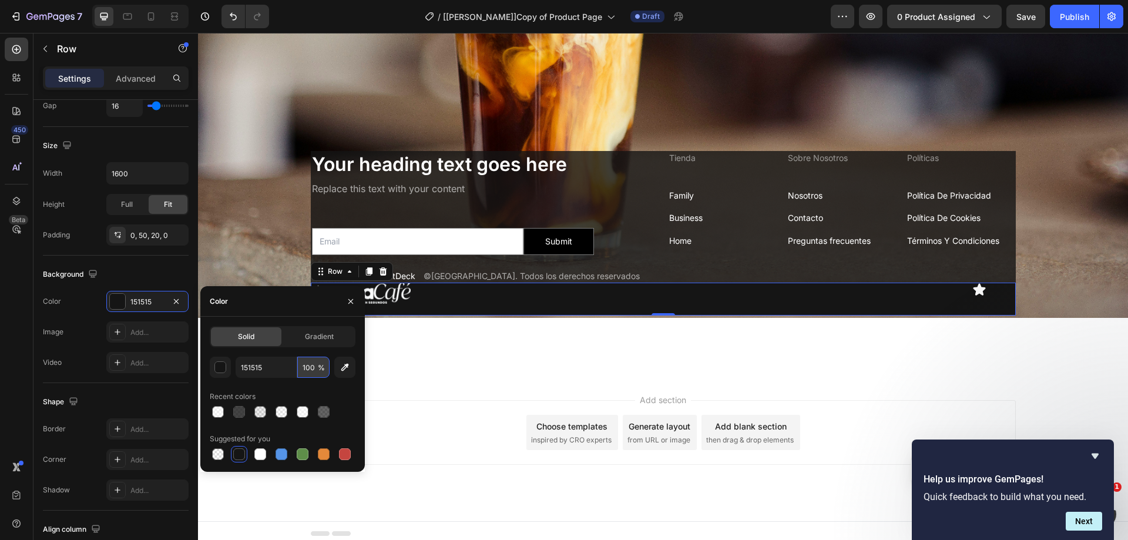
click at [314, 368] on input "100" at bounding box center [313, 367] width 32 height 21
type input "80"
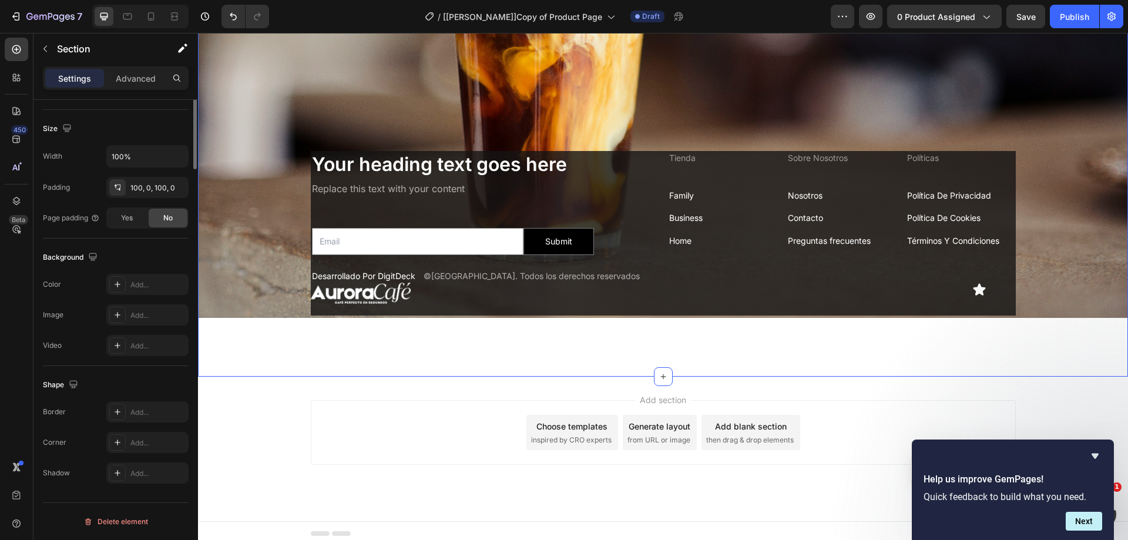
scroll to position [0, 0]
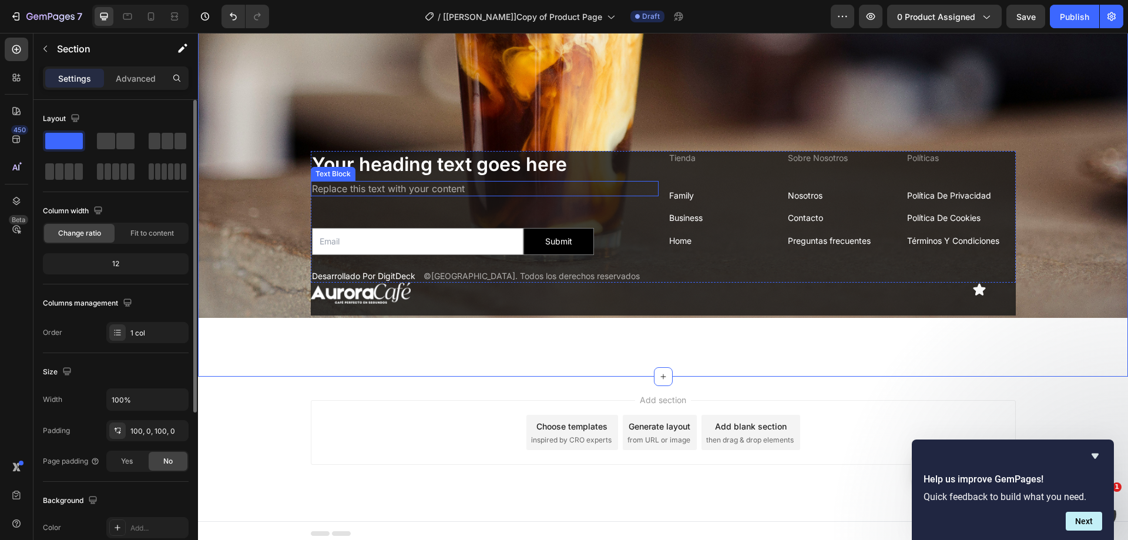
click at [323, 155] on h2 "Your heading text goes here" at bounding box center [485, 164] width 348 height 27
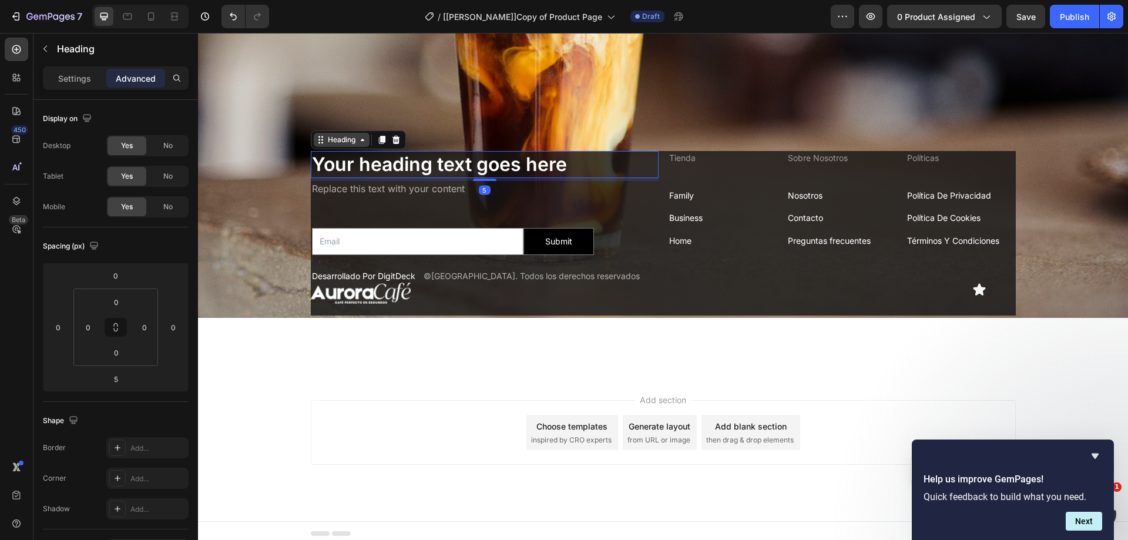
click at [329, 135] on div "Heading" at bounding box center [342, 140] width 32 height 11
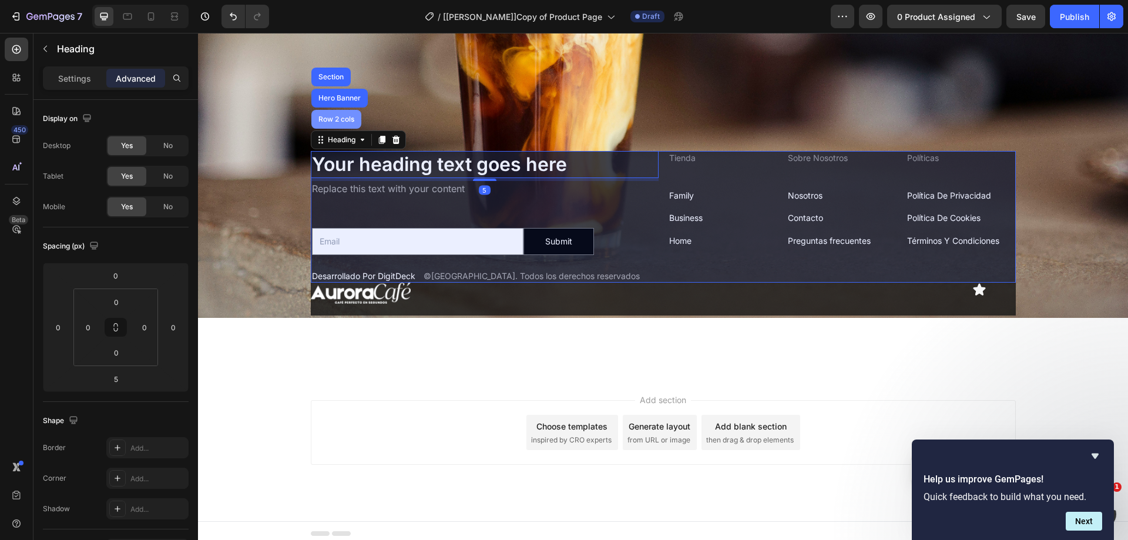
click at [333, 116] on div "Row 2 cols" at bounding box center [336, 119] width 41 height 7
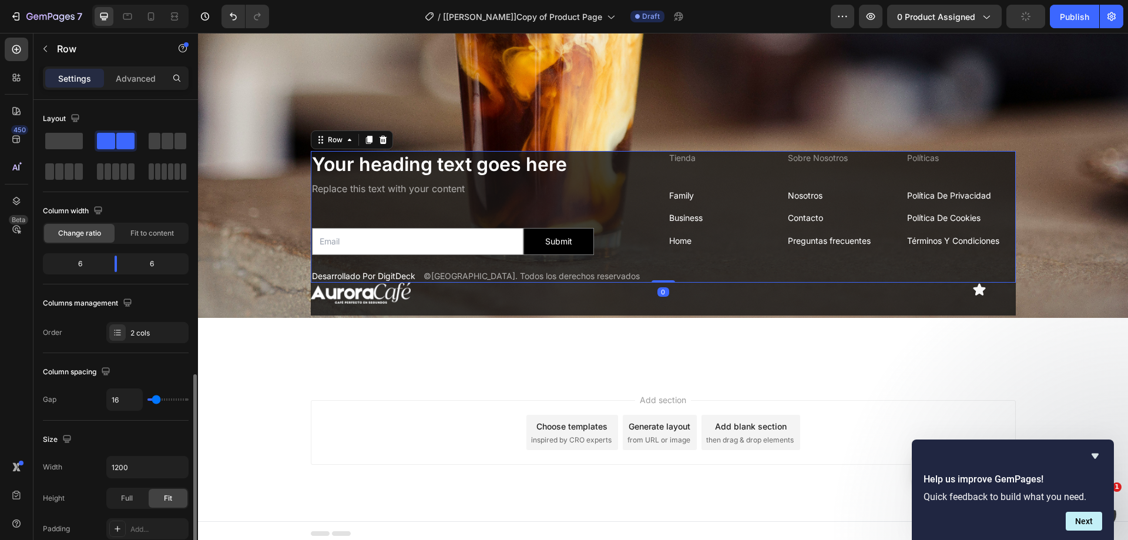
scroll to position [294, 0]
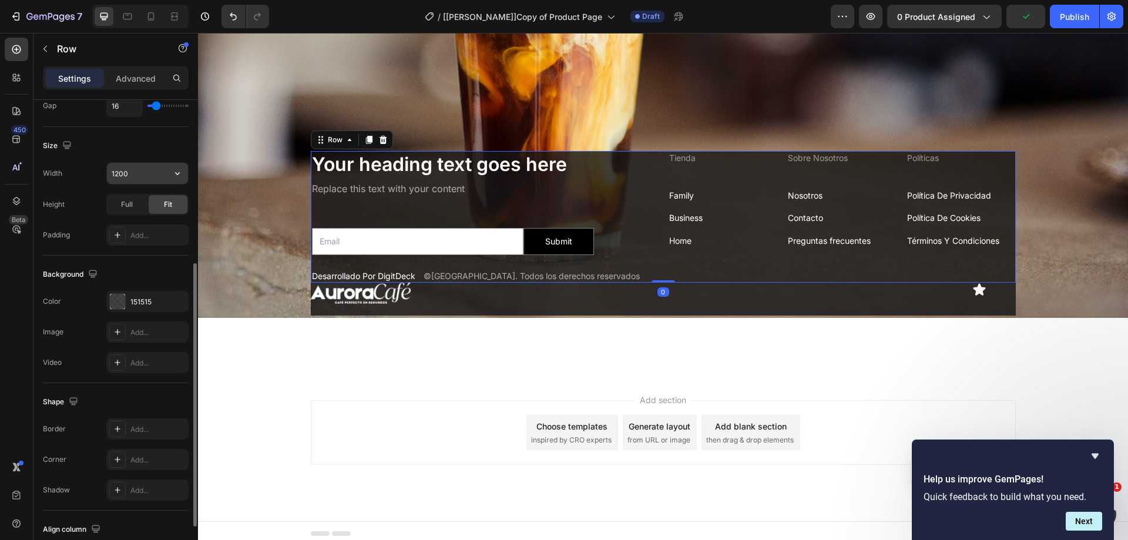
click at [158, 165] on input "1200" at bounding box center [147, 173] width 81 height 21
click at [175, 171] on icon "button" at bounding box center [178, 173] width 12 height 12
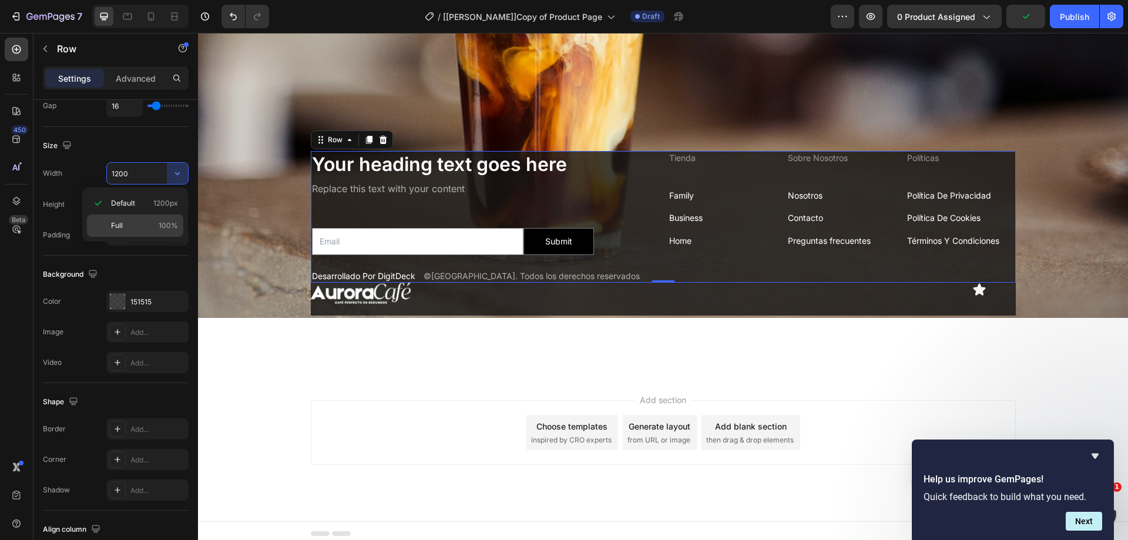
click at [143, 221] on p "Full 100%" at bounding box center [144, 225] width 67 height 11
type input "100%"
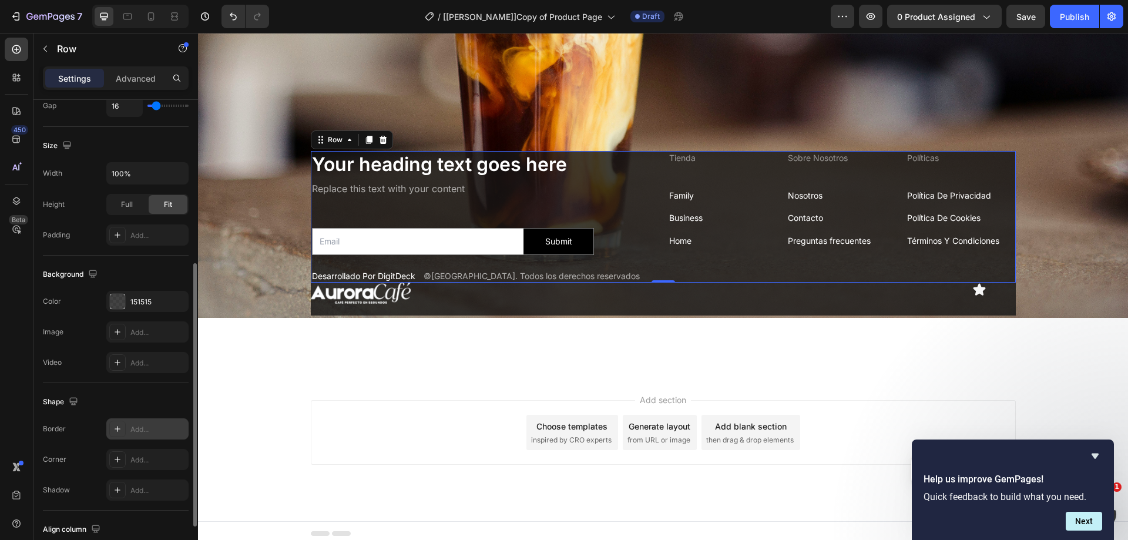
scroll to position [377, 0]
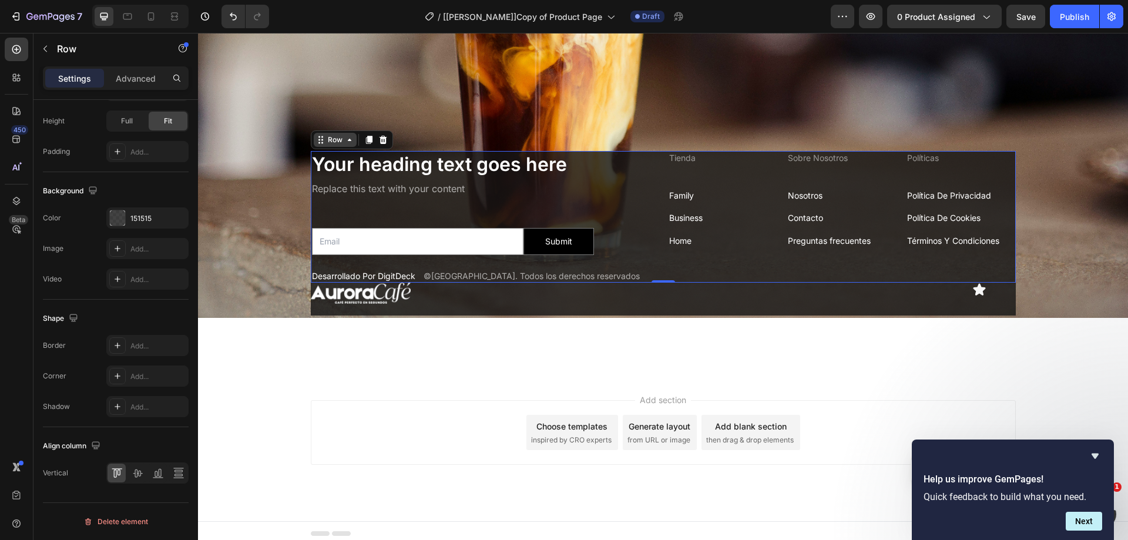
click at [326, 135] on div "Row" at bounding box center [335, 140] width 19 height 11
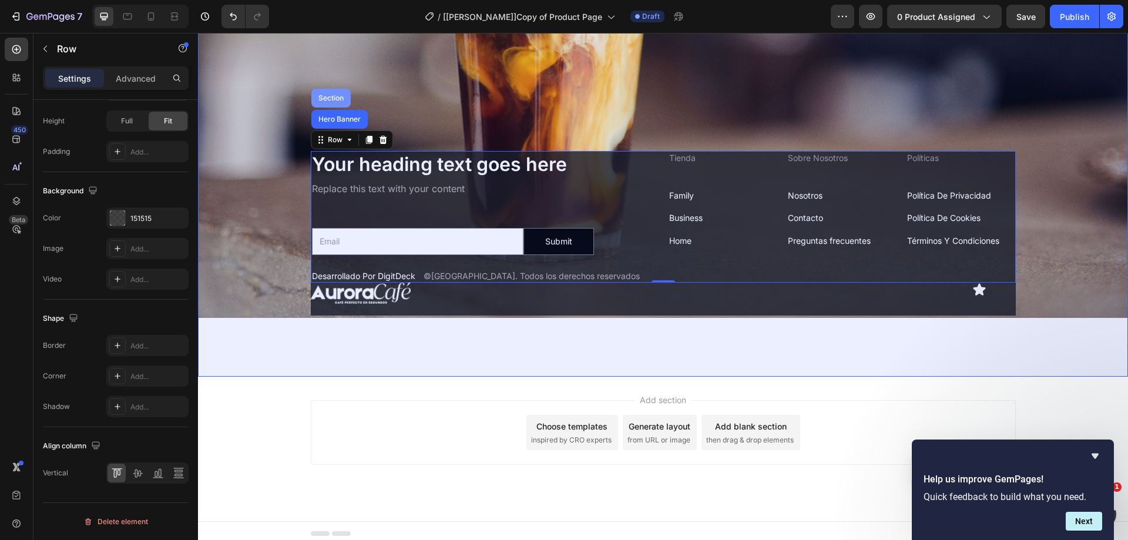
click at [326, 95] on div "Section" at bounding box center [331, 98] width 30 height 7
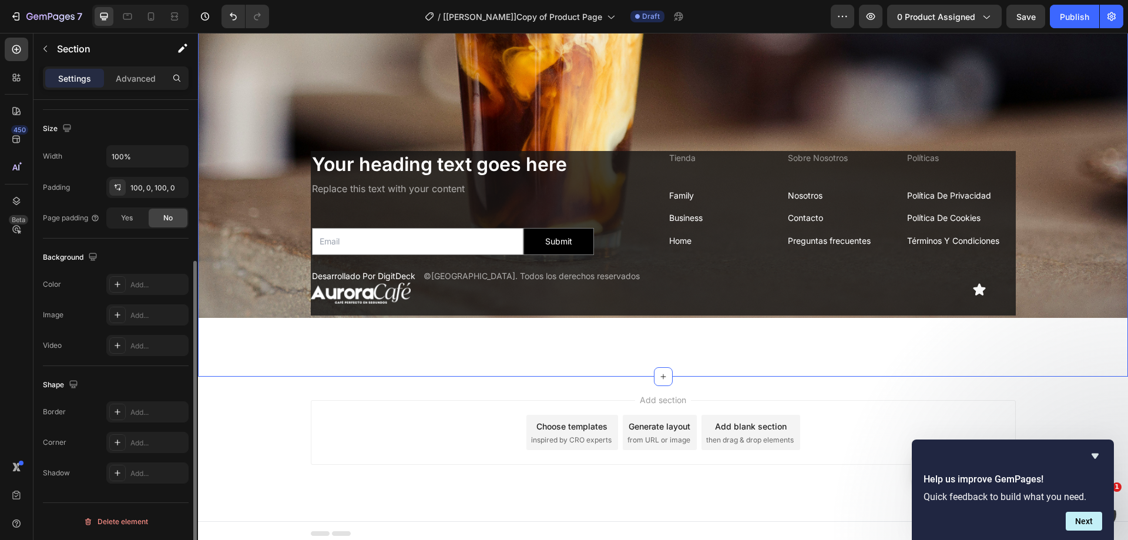
scroll to position [0, 0]
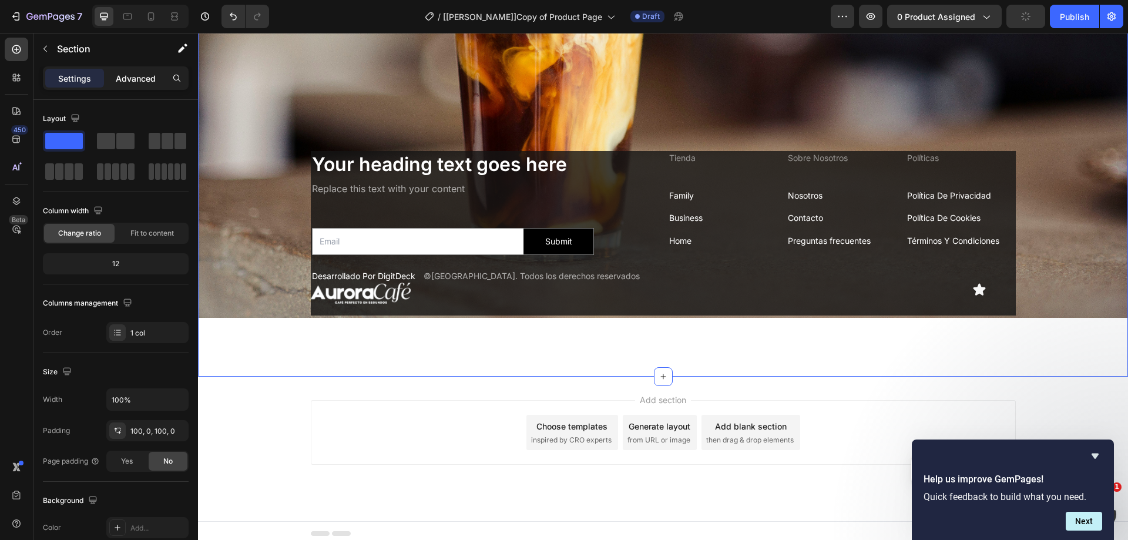
click at [133, 75] on p "Advanced" at bounding box center [136, 78] width 40 height 12
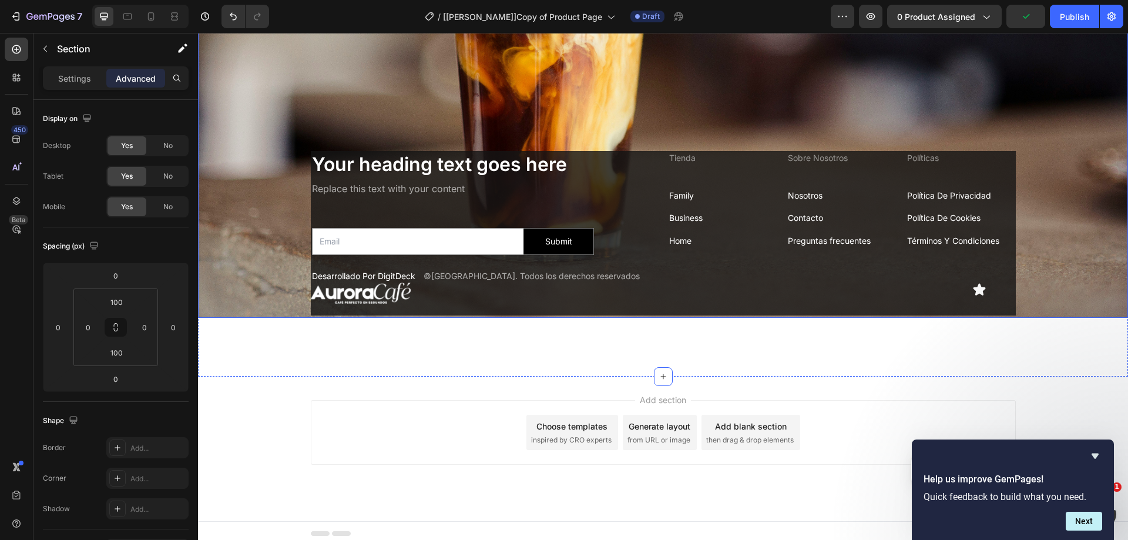
click at [279, 200] on div "Background Image" at bounding box center [663, 7] width 930 height 621
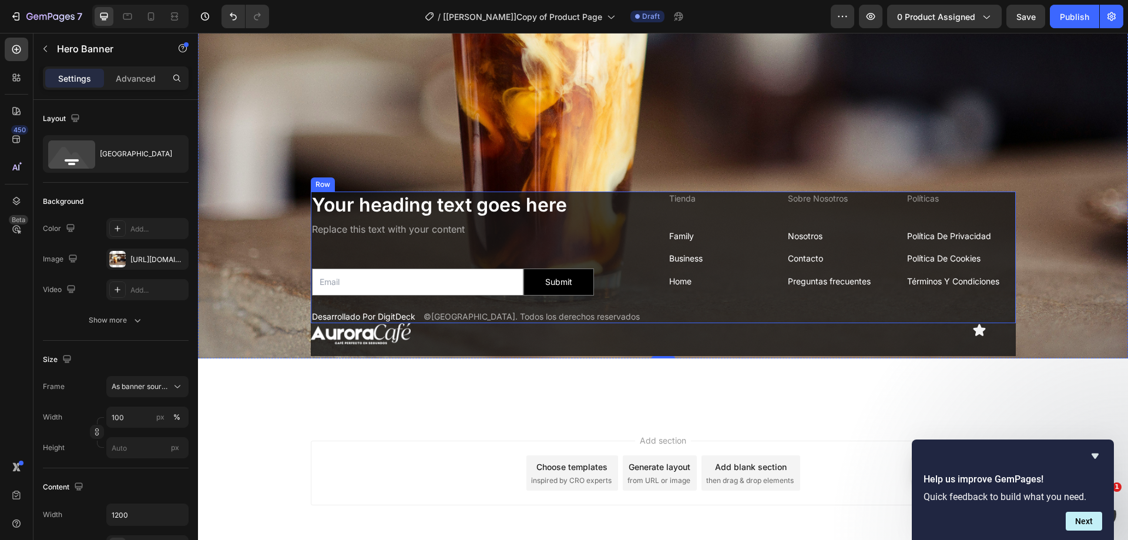
scroll to position [3222, 0]
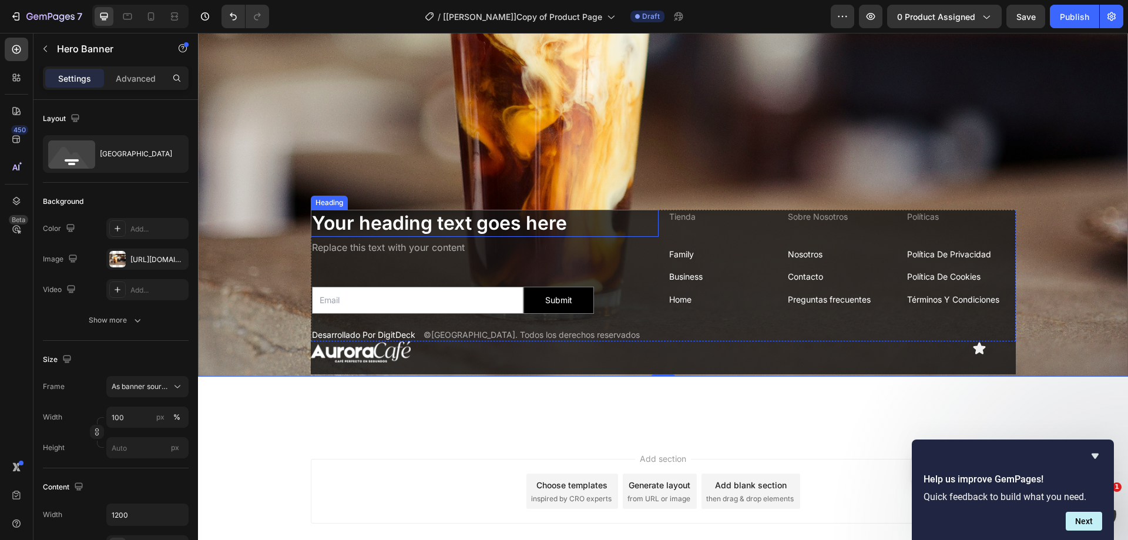
click at [330, 214] on h2 "Your heading text goes here" at bounding box center [485, 223] width 348 height 27
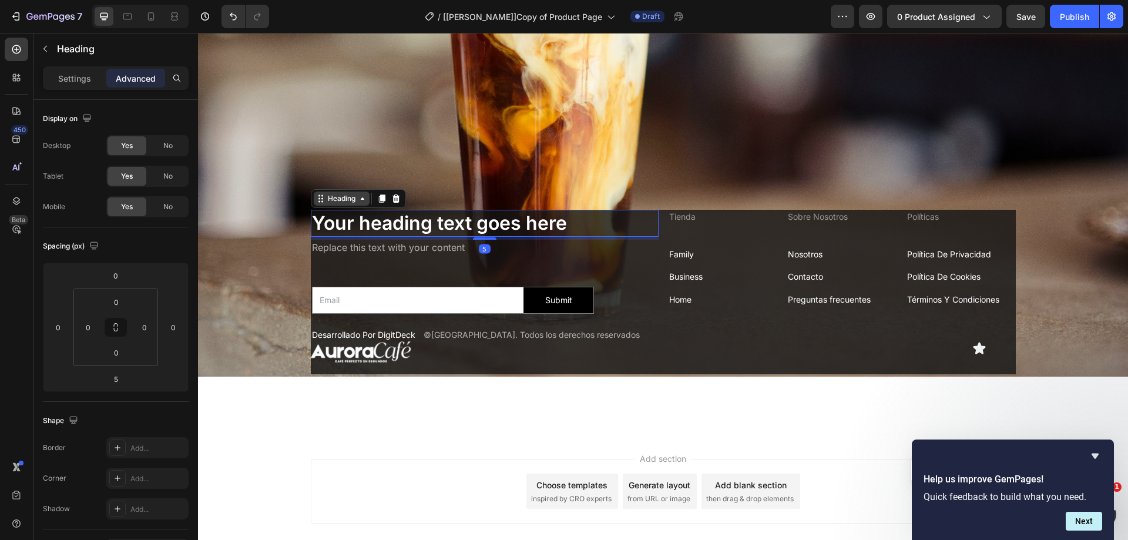
click at [327, 199] on div "Heading" at bounding box center [342, 199] width 56 height 14
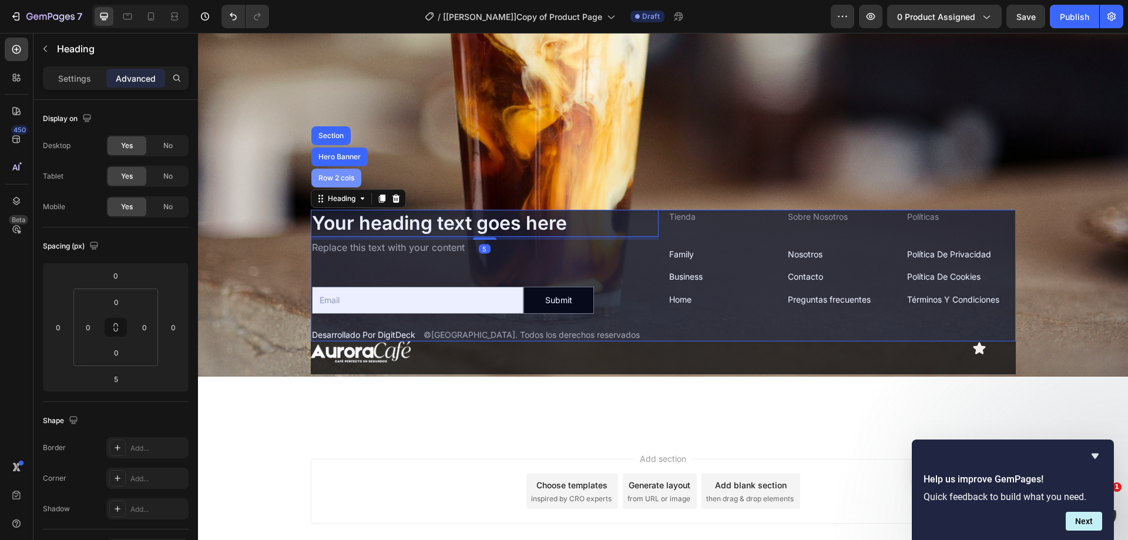
click at [339, 175] on div "Row 2 cols" at bounding box center [336, 178] width 41 height 7
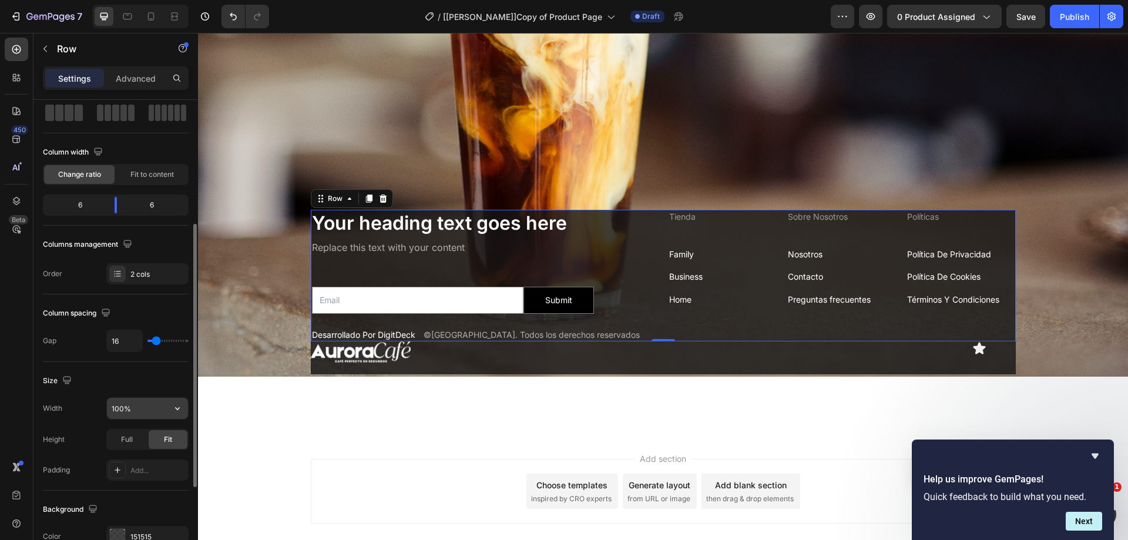
scroll to position [118, 0]
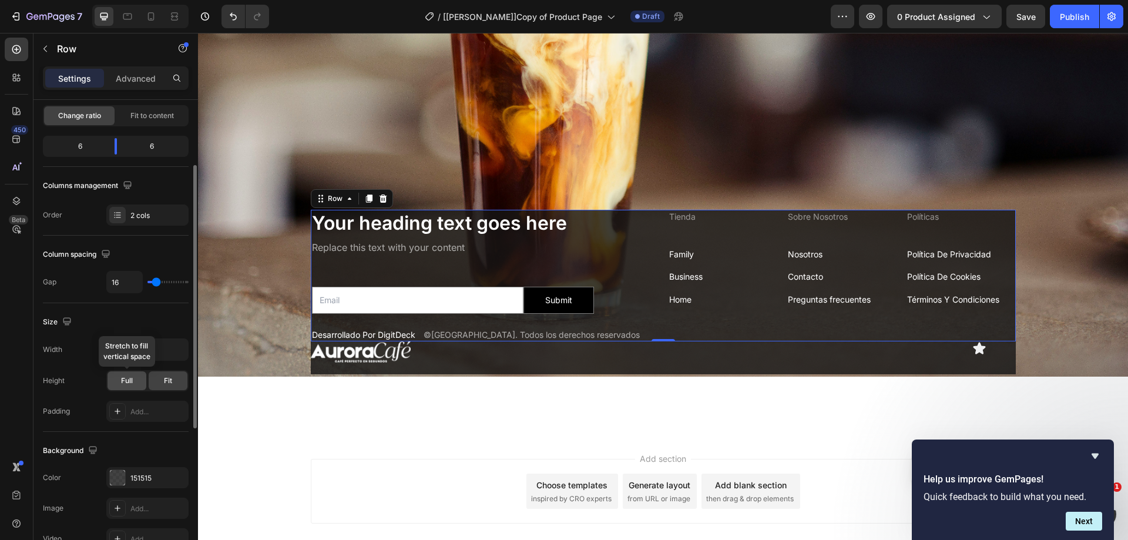
click at [124, 384] on span "Full" at bounding box center [127, 381] width 12 height 11
click at [169, 312] on div "Size Width 100% Height Full Fit Padding Add..." at bounding box center [116, 367] width 146 height 129
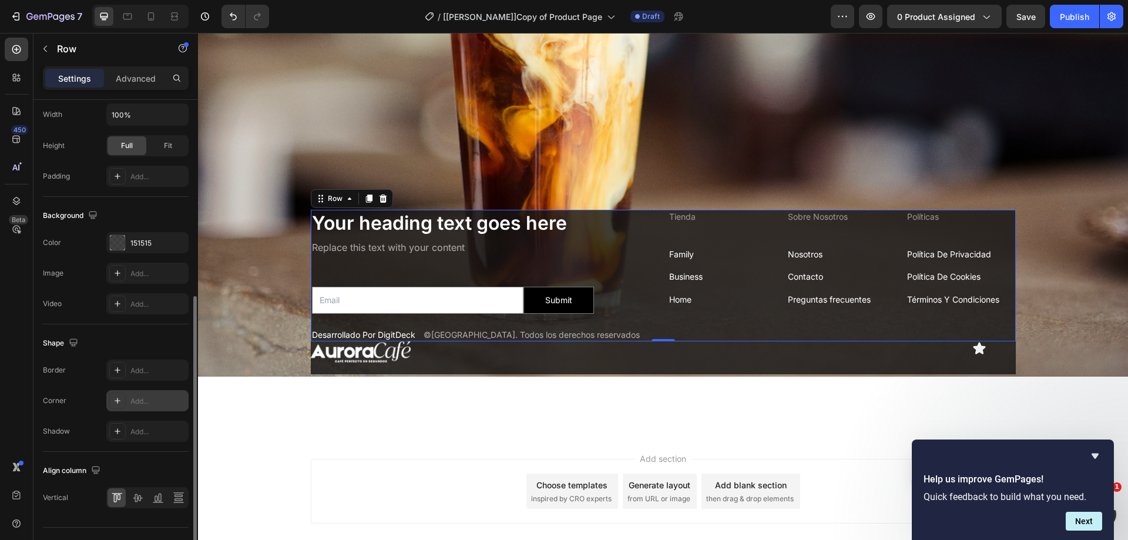
scroll to position [377, 0]
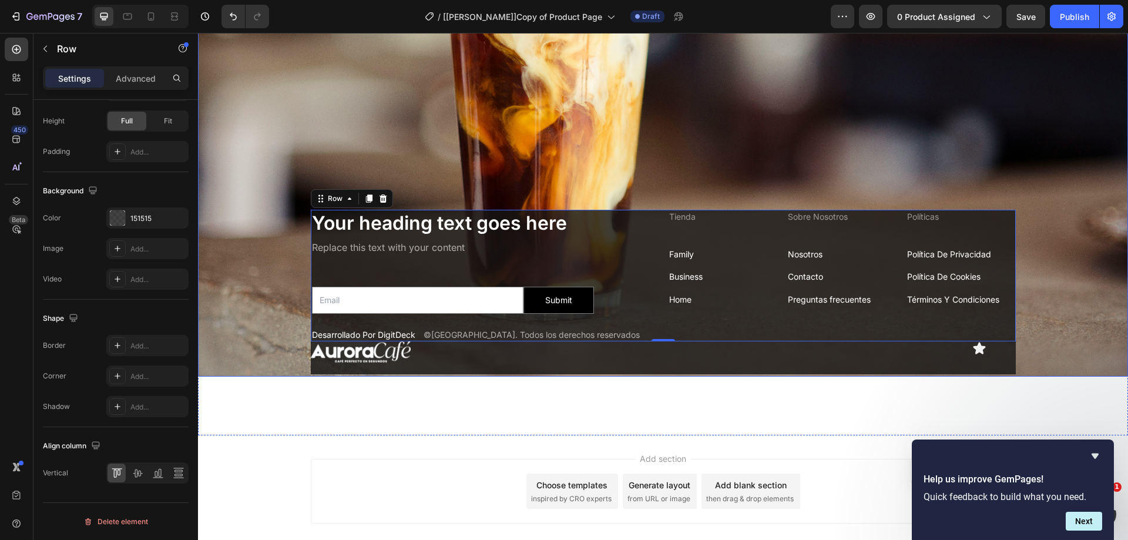
click at [302, 340] on div "Background Image" at bounding box center [663, 66] width 930 height 621
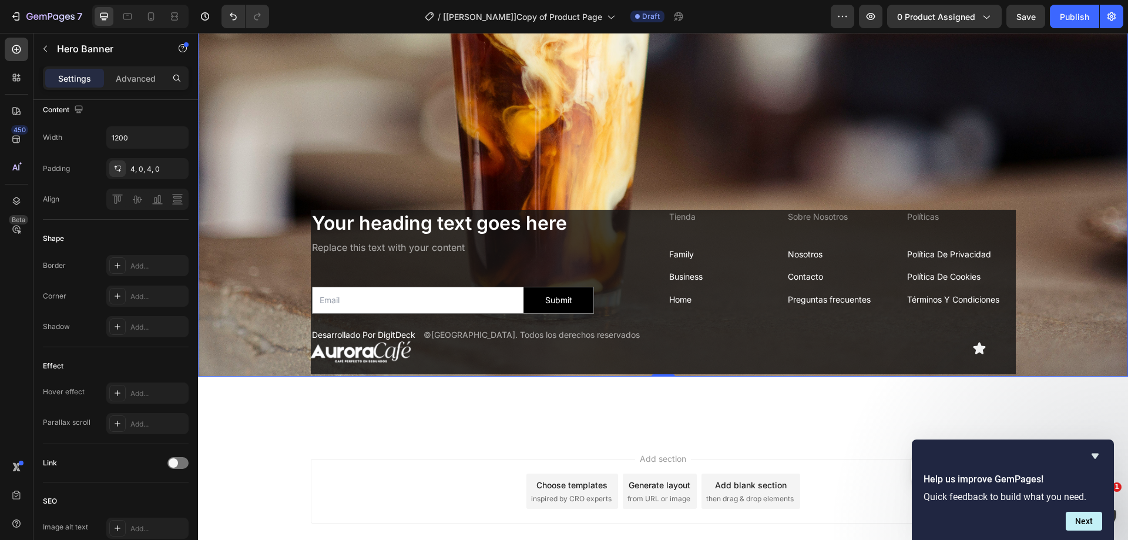
scroll to position [0, 0]
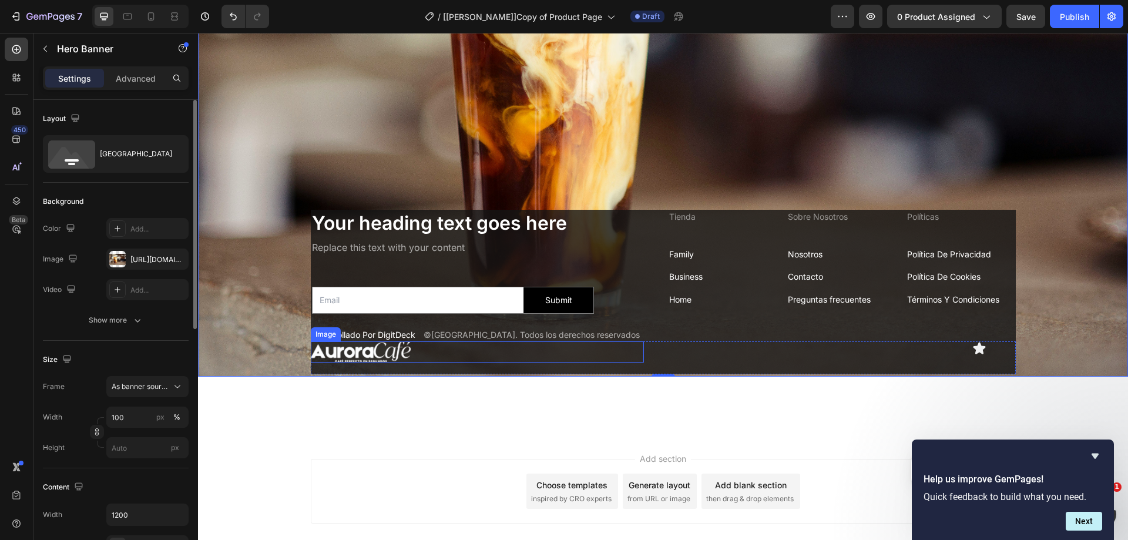
click at [330, 347] on img at bounding box center [361, 351] width 100 height 21
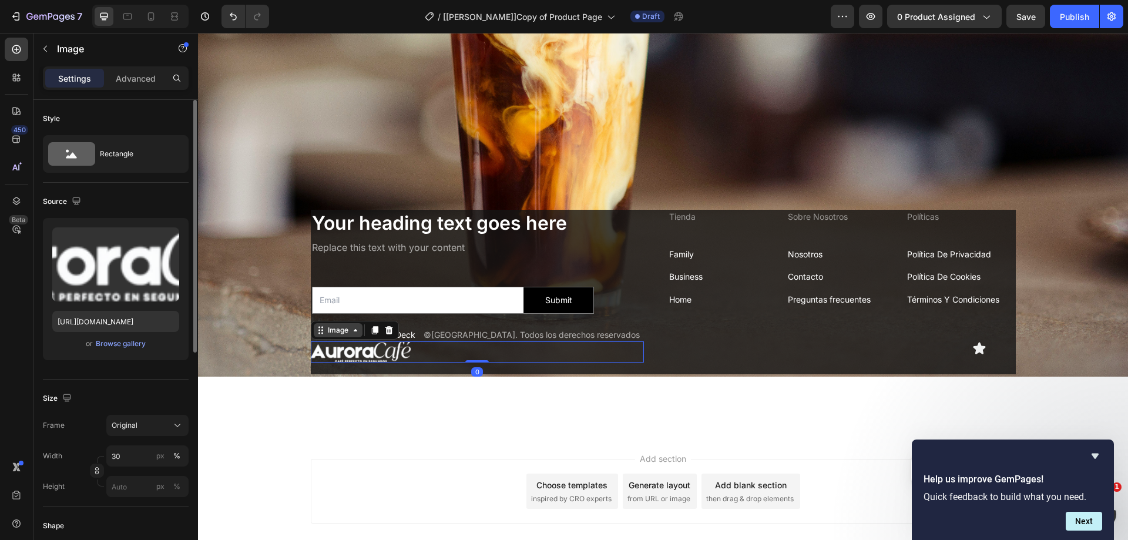
click at [329, 325] on div "Image" at bounding box center [338, 330] width 25 height 11
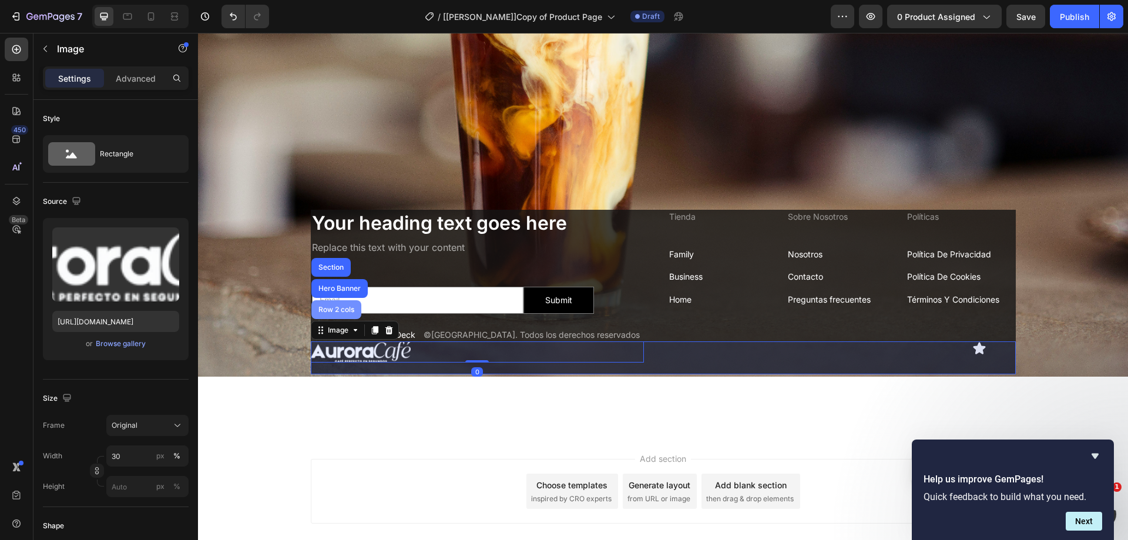
click at [335, 300] on div "Row 2 cols" at bounding box center [336, 309] width 50 height 19
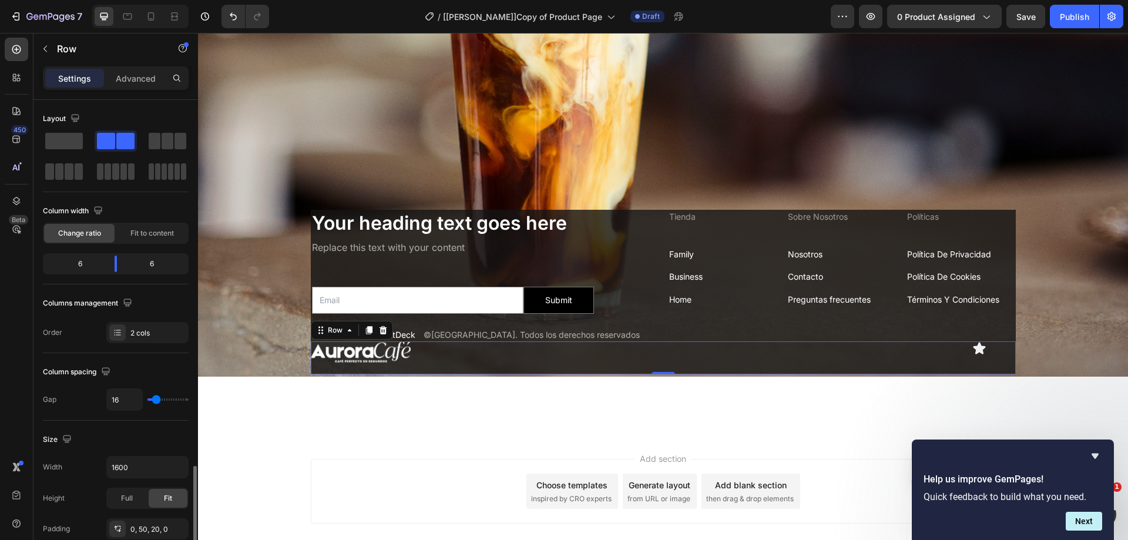
scroll to position [235, 0]
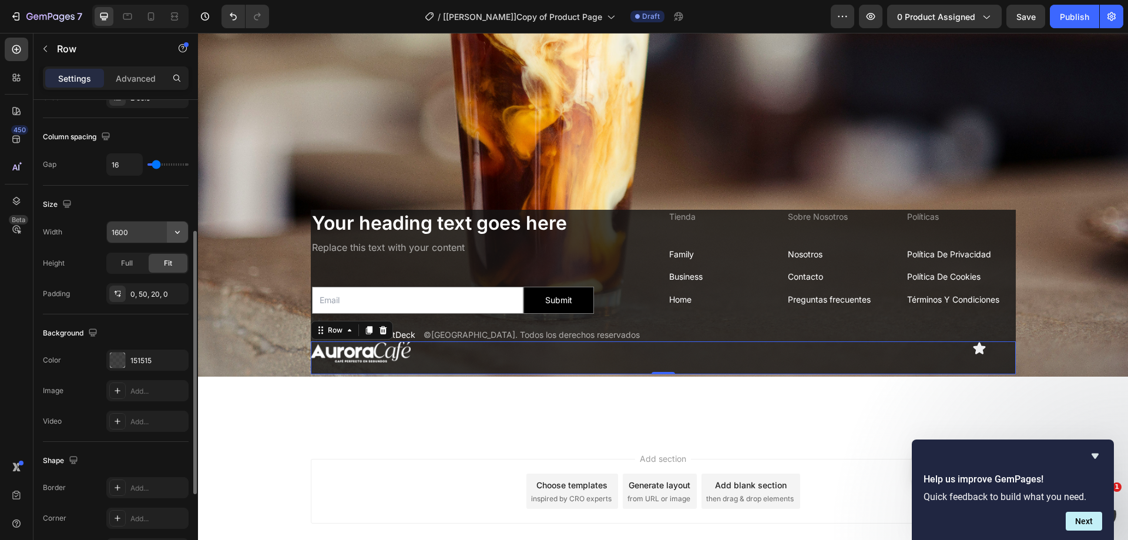
click at [176, 229] on icon "button" at bounding box center [178, 232] width 12 height 12
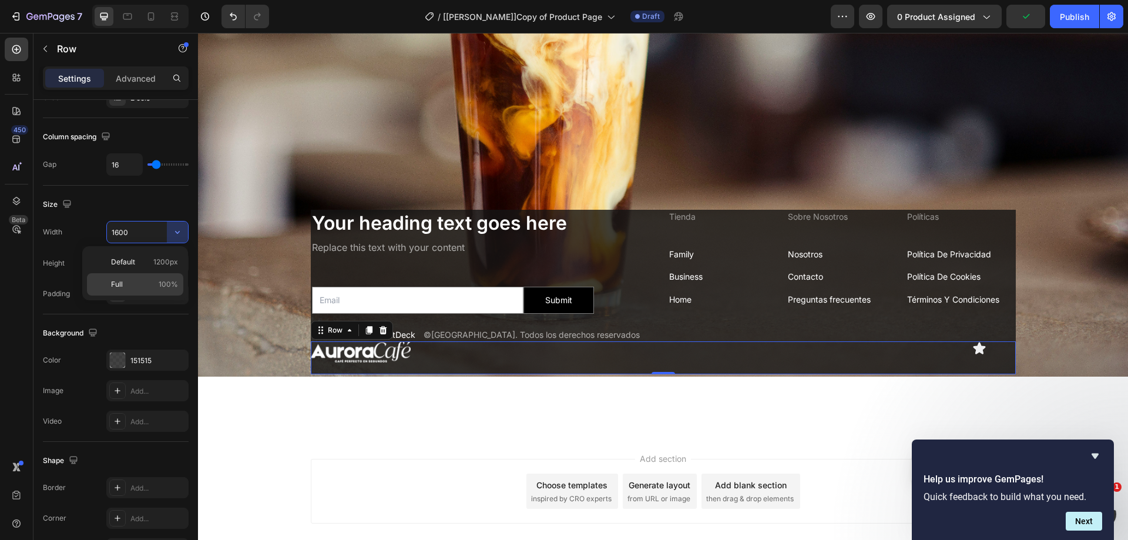
click at [152, 282] on p "Full 100%" at bounding box center [144, 284] width 67 height 11
type input "100%"
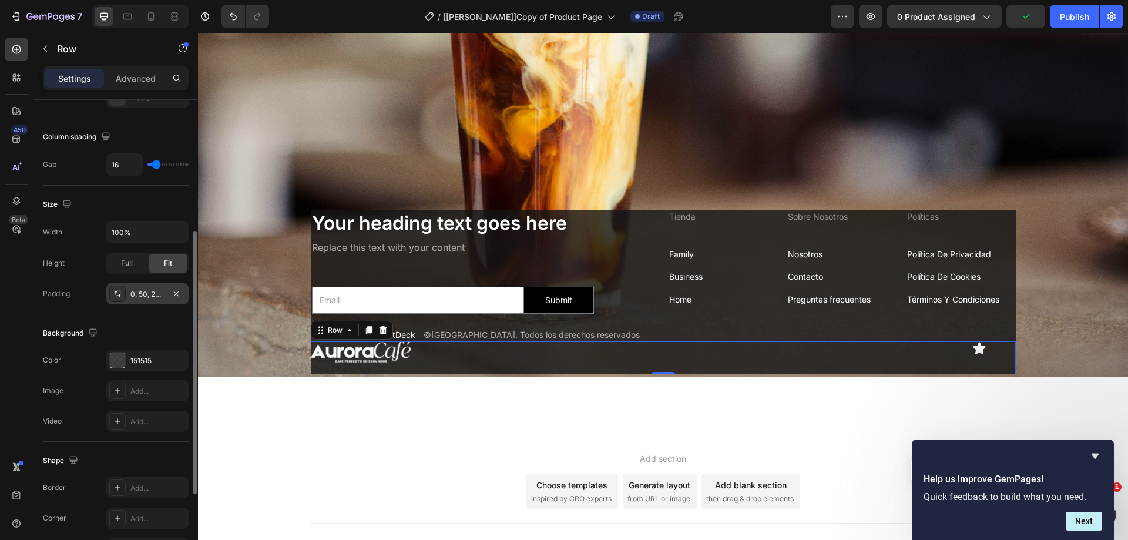
click at [140, 296] on div "0, 50, 20, 0" at bounding box center [147, 294] width 34 height 11
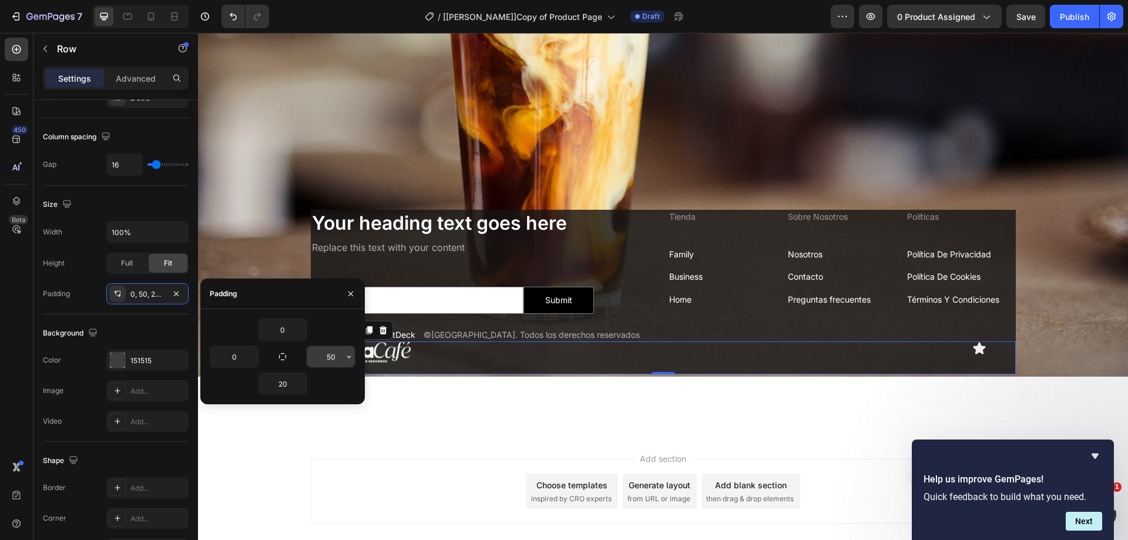
click at [334, 359] on input "50" at bounding box center [331, 356] width 48 height 21
type input "0"
click at [353, 443] on div "Add section Choose templates inspired by CRO experts Generate layout from URL o…" at bounding box center [663, 507] width 930 height 145
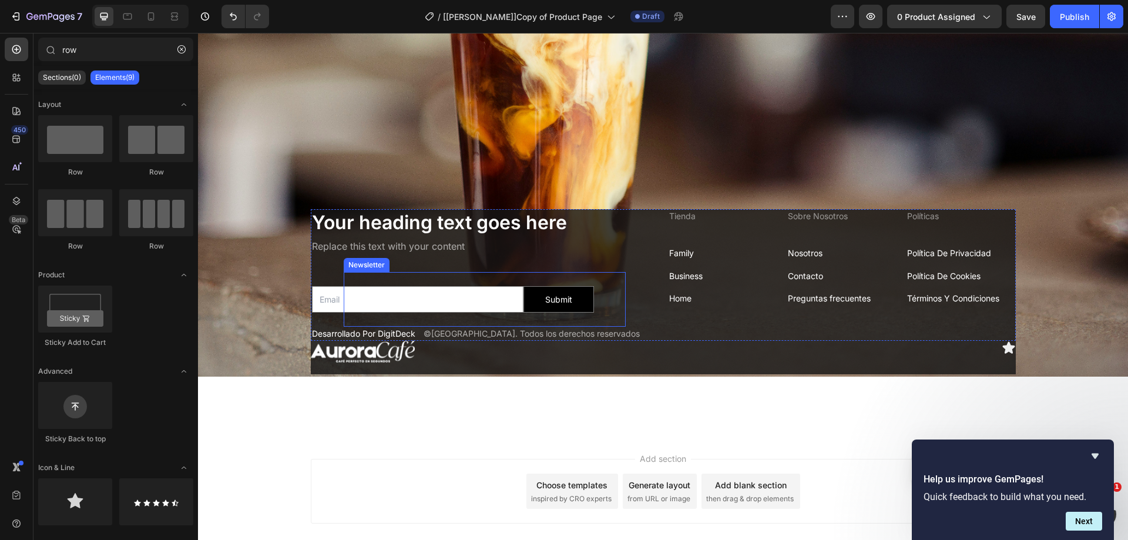
click at [444, 343] on div at bounding box center [485, 352] width 348 height 22
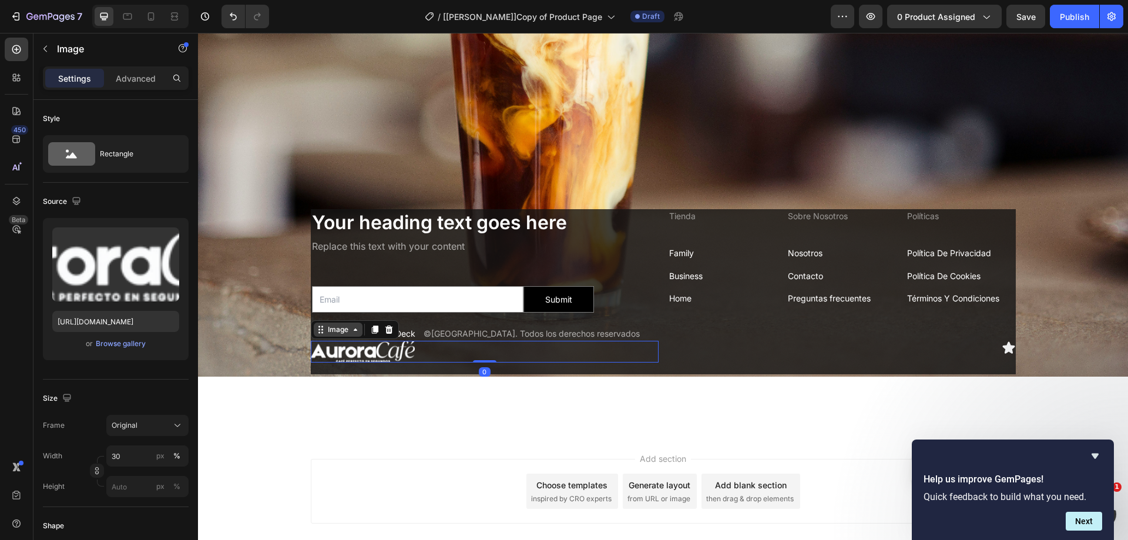
click at [320, 325] on icon at bounding box center [320, 329] width 9 height 9
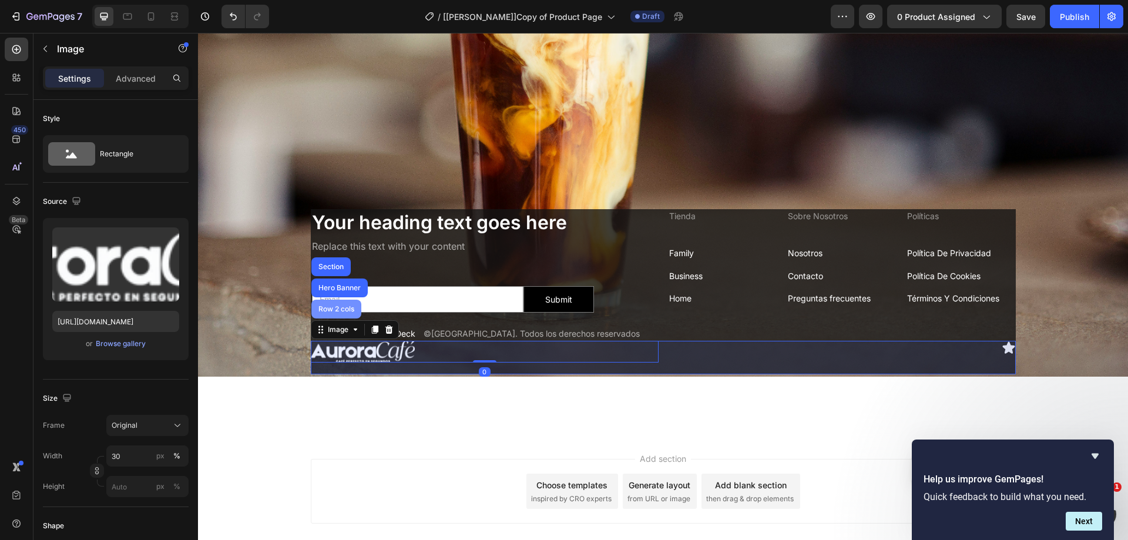
click at [347, 306] on div "Row 2 cols" at bounding box center [336, 309] width 41 height 7
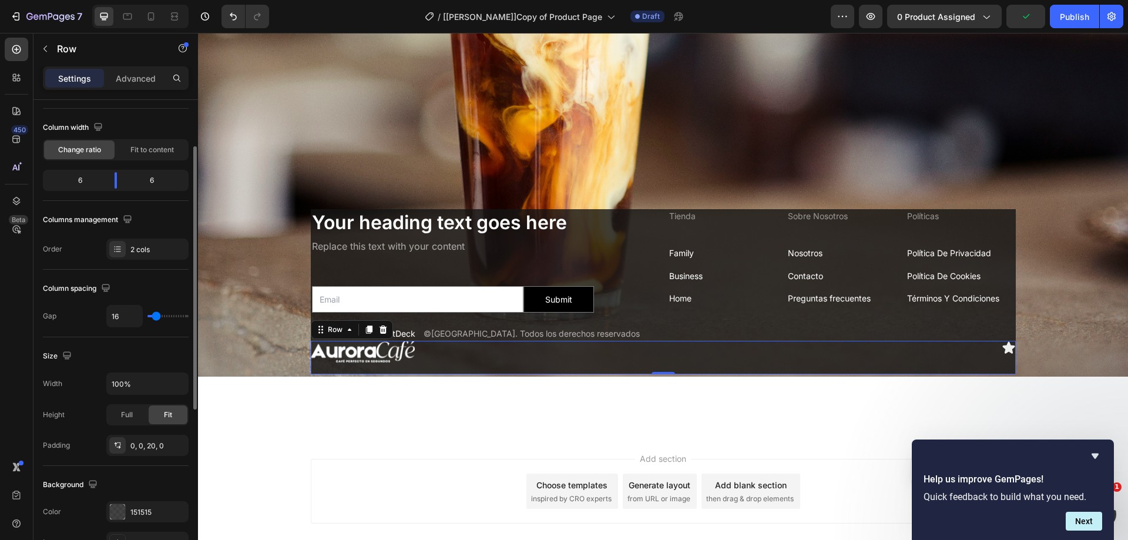
scroll to position [0, 0]
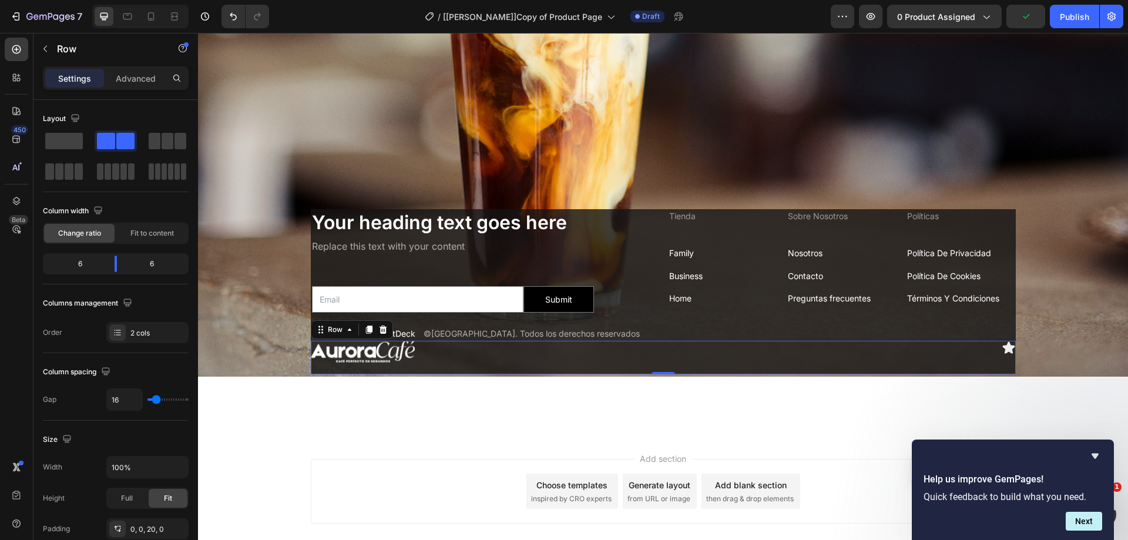
click at [340, 118] on div "Background Image" at bounding box center [663, 66] width 930 height 621
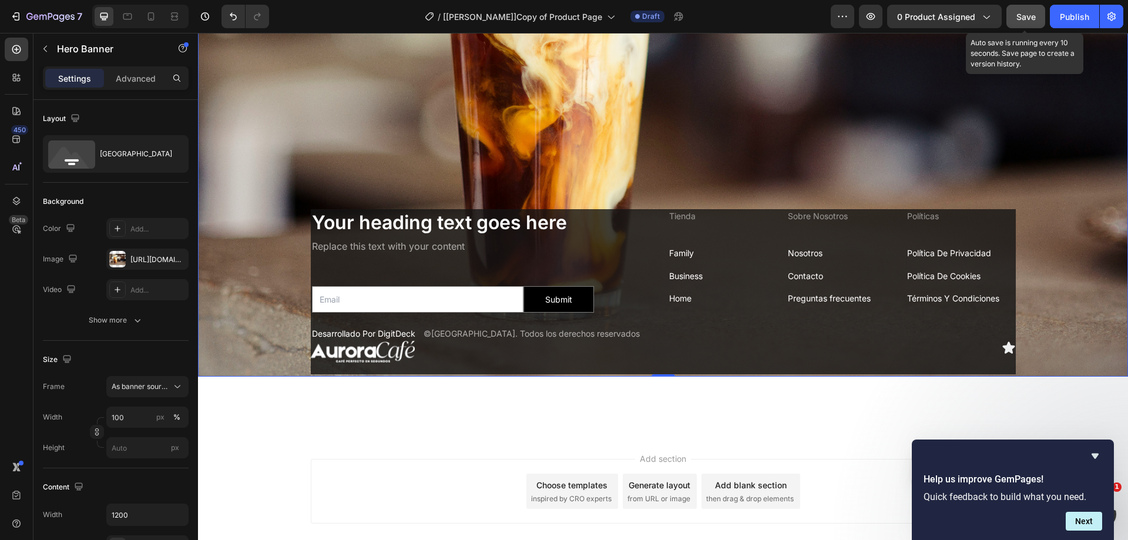
click at [1021, 19] on span "Save" at bounding box center [1026, 17] width 19 height 10
click at [566, 211] on h2 "Your heading text goes here" at bounding box center [485, 222] width 348 height 27
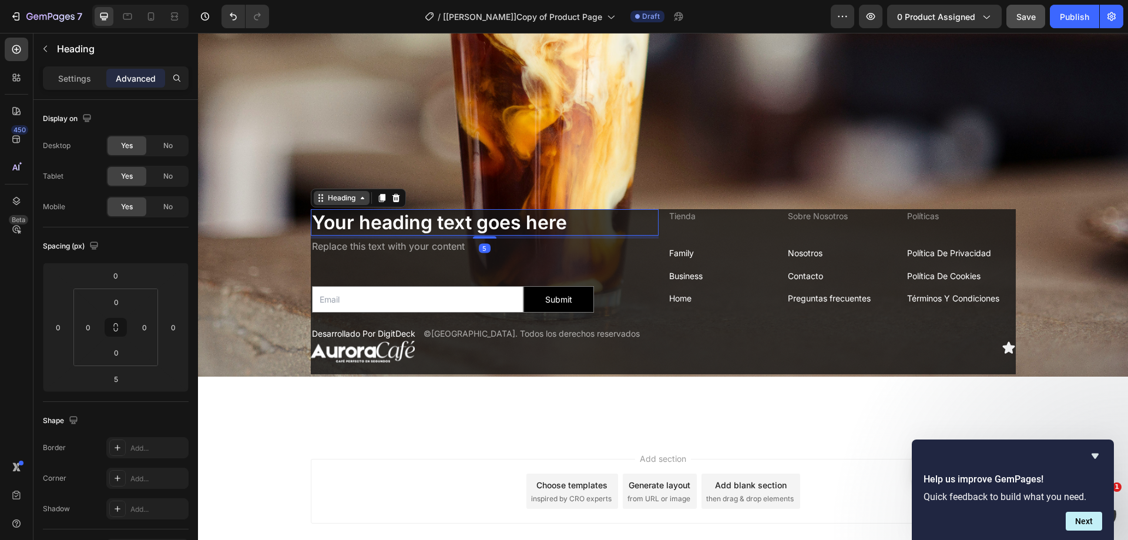
click at [338, 195] on div "Heading" at bounding box center [342, 198] width 32 height 11
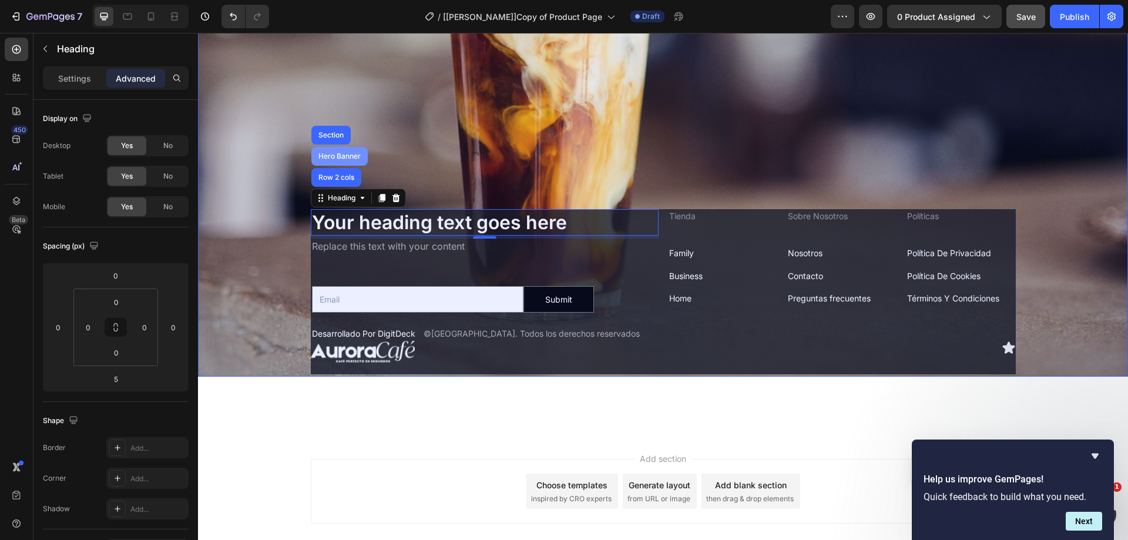
click at [332, 147] on div "Hero Banner" at bounding box center [339, 156] width 56 height 19
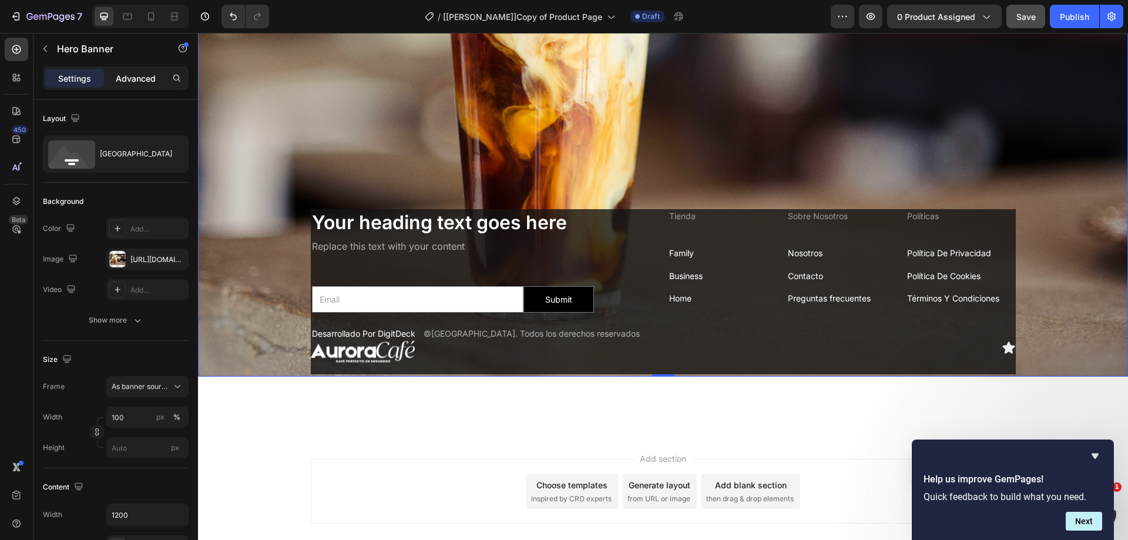
click at [125, 78] on p "Advanced" at bounding box center [136, 78] width 40 height 12
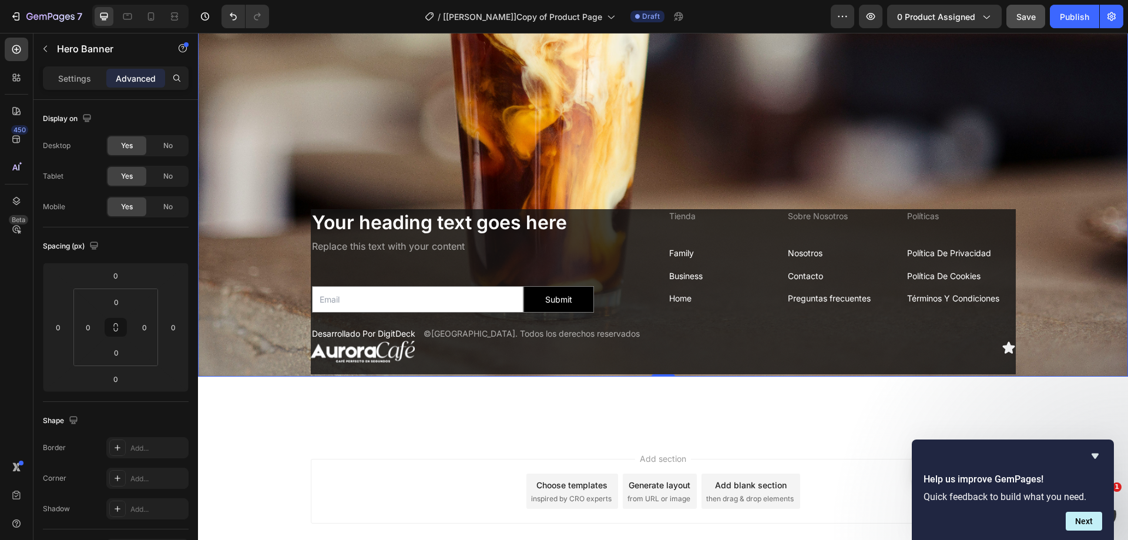
click at [400, 101] on div "Background Image" at bounding box center [663, 66] width 930 height 621
click at [329, 102] on div "Background Image" at bounding box center [663, 66] width 930 height 621
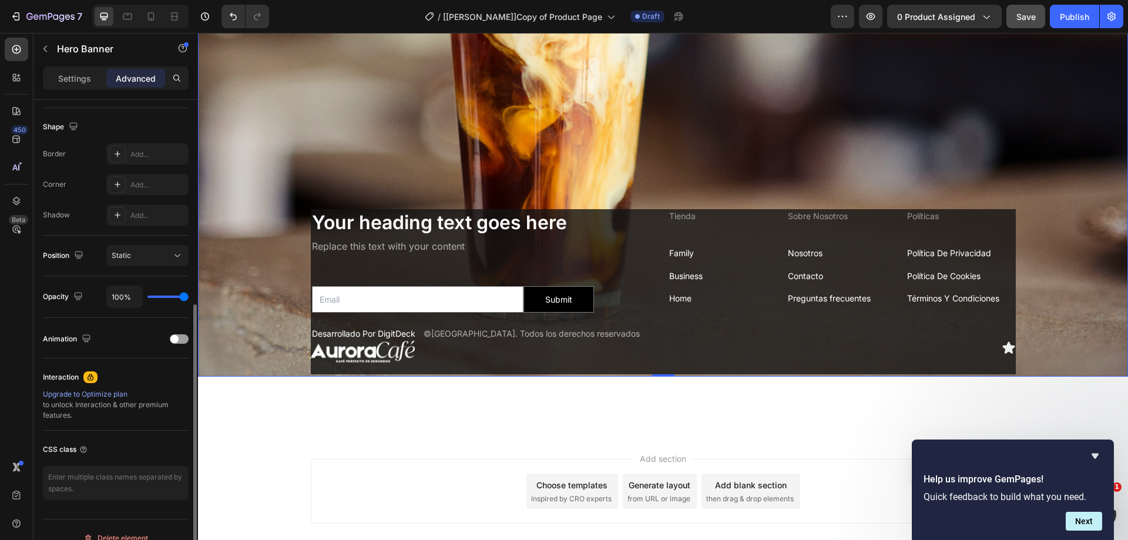
scroll to position [310, 0]
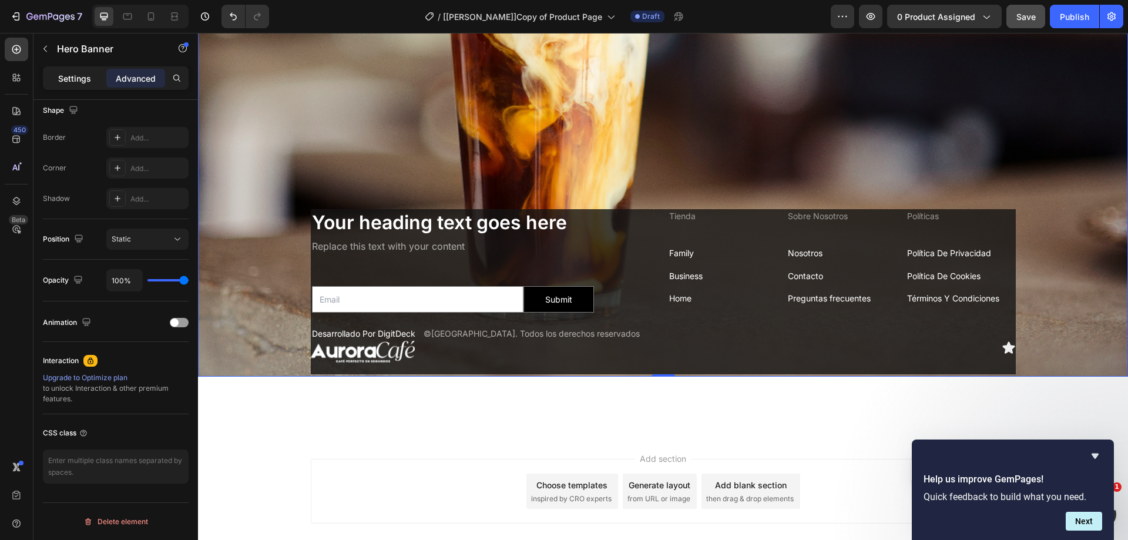
click at [74, 79] on p "Settings" at bounding box center [74, 78] width 33 height 12
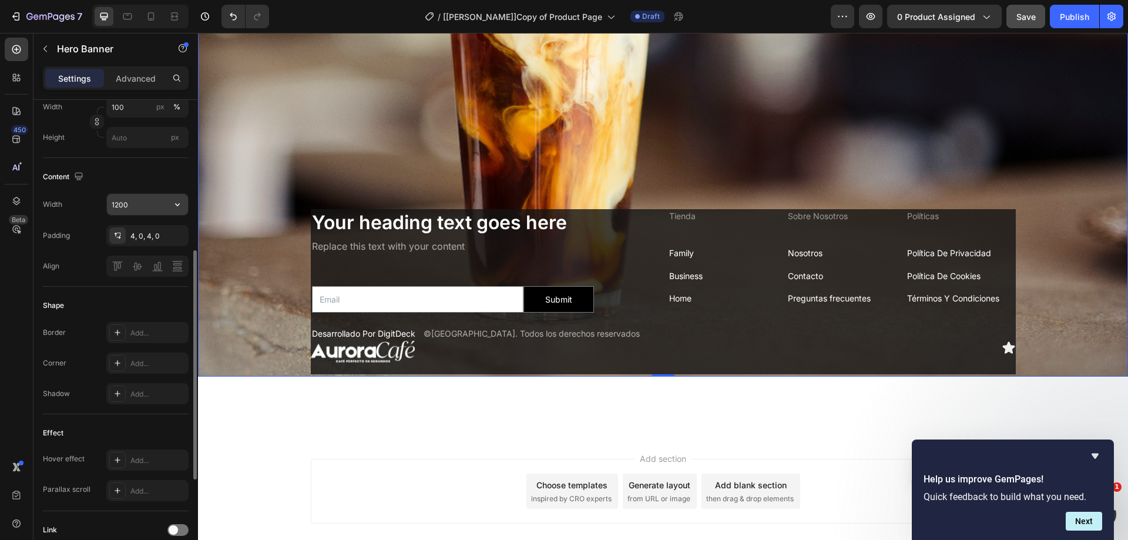
click at [143, 193] on div "1200" at bounding box center [147, 204] width 82 height 22
click at [150, 198] on input "1200" at bounding box center [147, 204] width 81 height 21
click at [175, 205] on icon "button" at bounding box center [178, 205] width 12 height 12
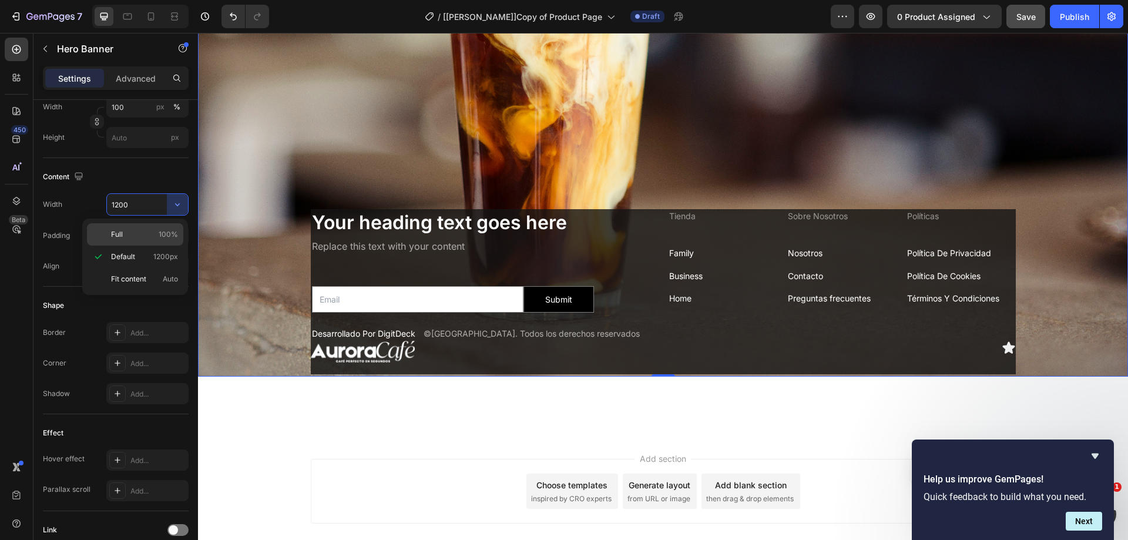
click at [133, 236] on p "Full 100%" at bounding box center [144, 234] width 67 height 11
type input "100%"
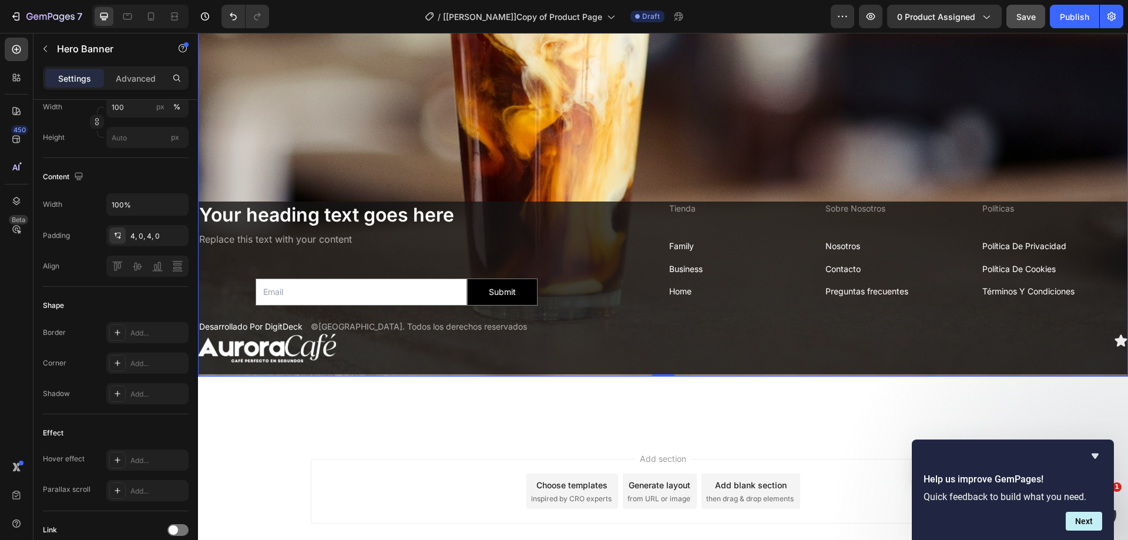
click at [502, 125] on div "Background Image" at bounding box center [663, 66] width 930 height 621
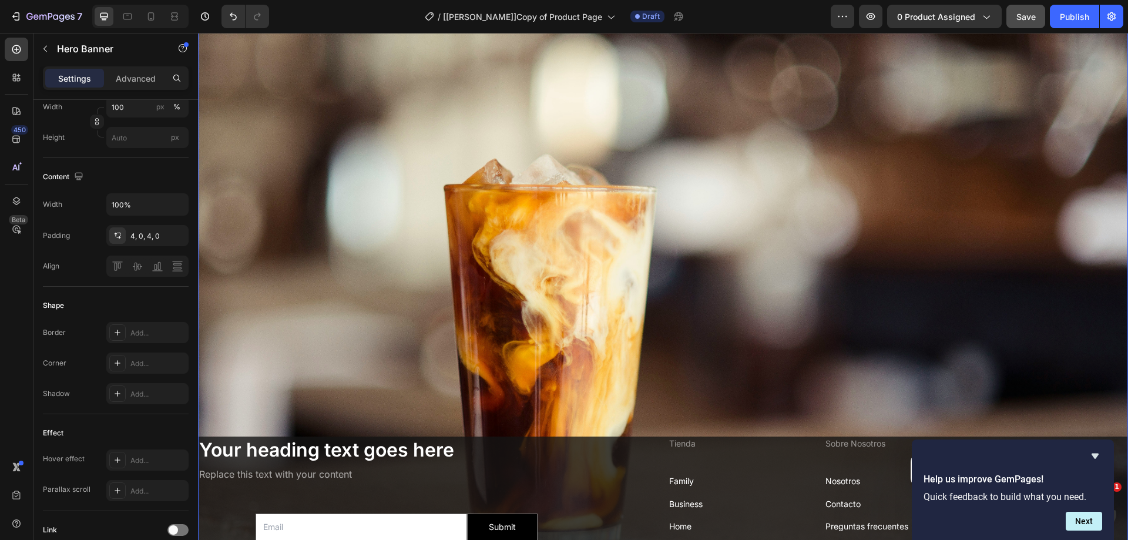
scroll to position [3222, 0]
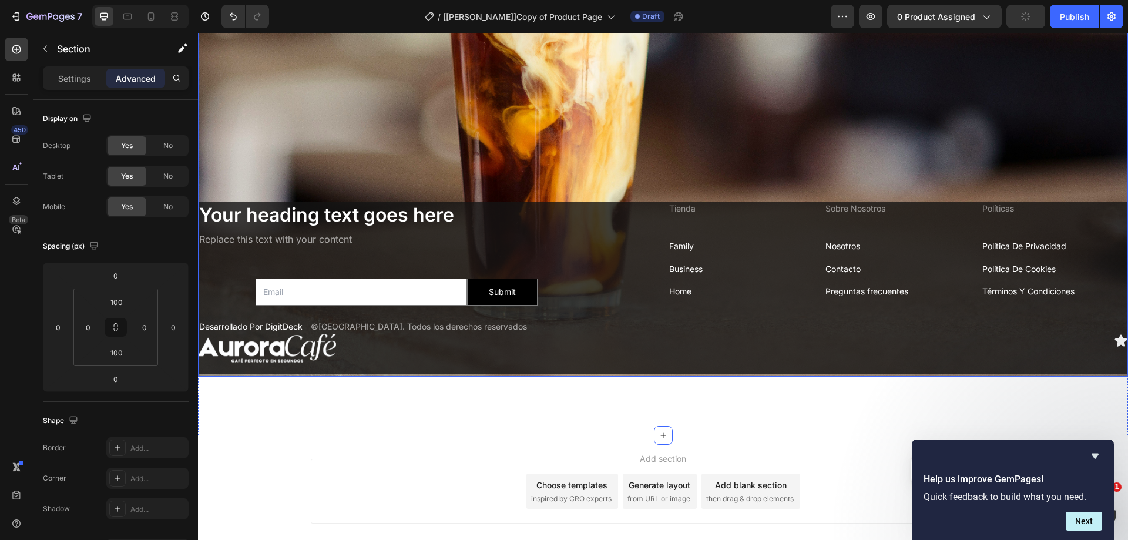
scroll to position [2869, 0]
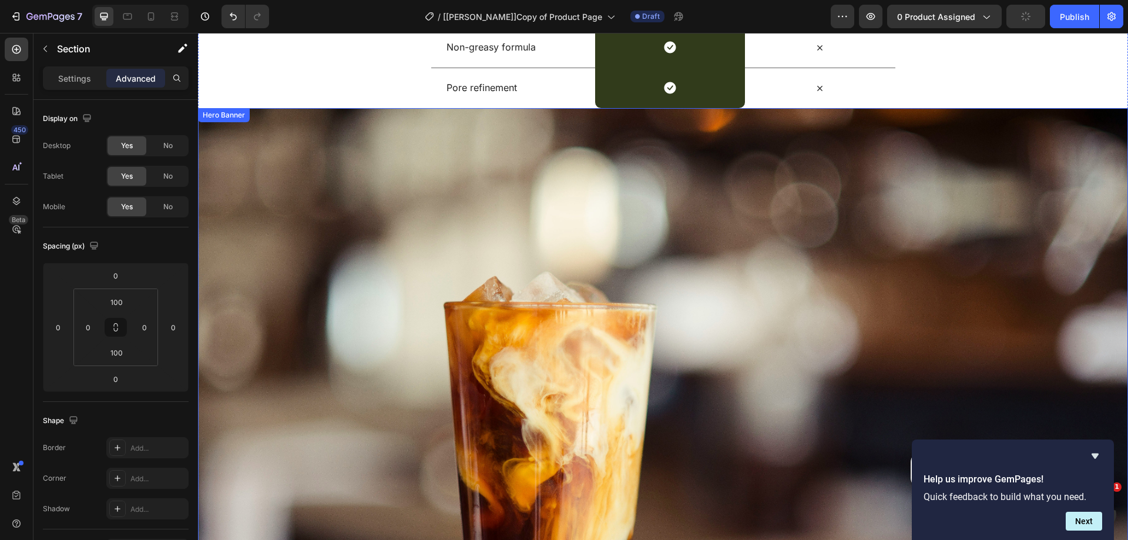
click at [292, 257] on div "Background Image" at bounding box center [663, 418] width 930 height 621
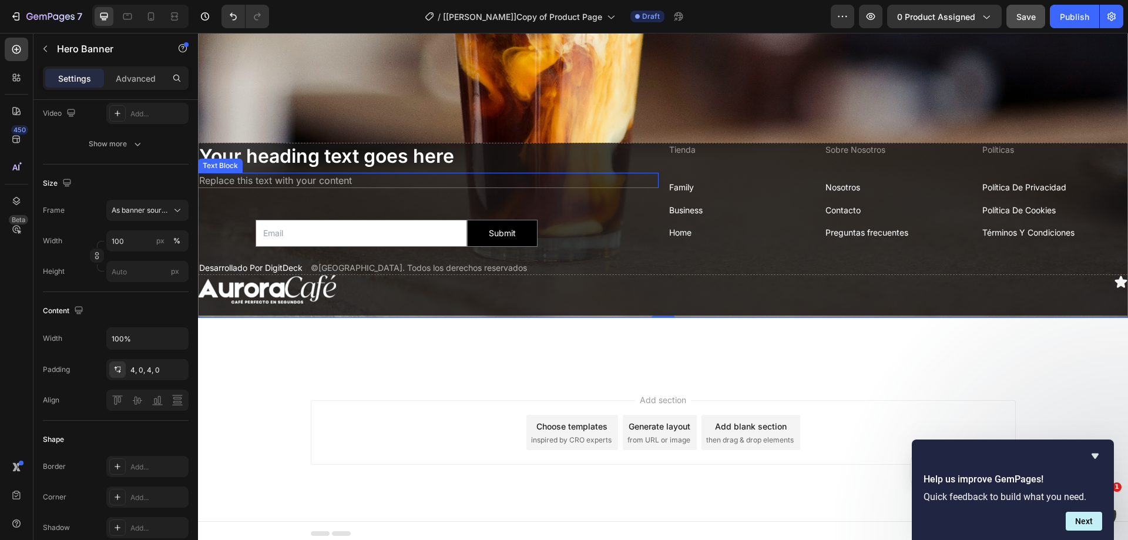
scroll to position [3163, 0]
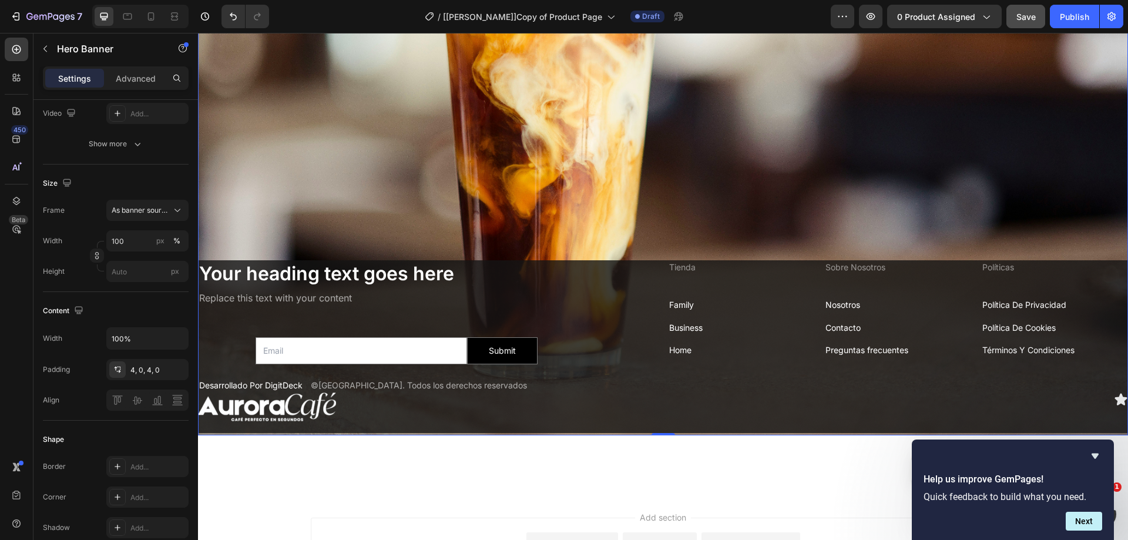
click at [396, 144] on div "Background Image" at bounding box center [663, 124] width 930 height 621
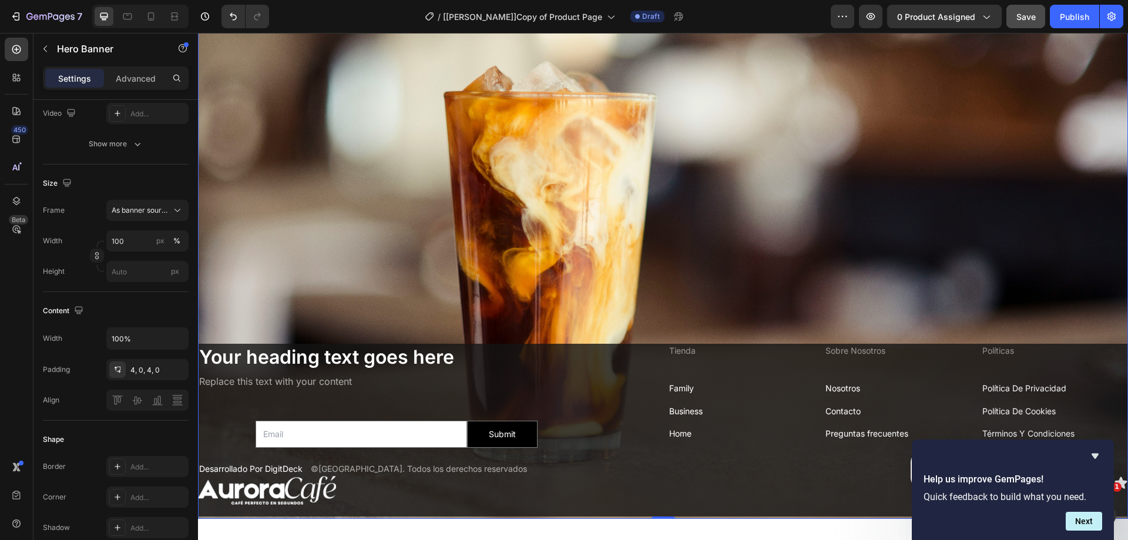
scroll to position [3046, 0]
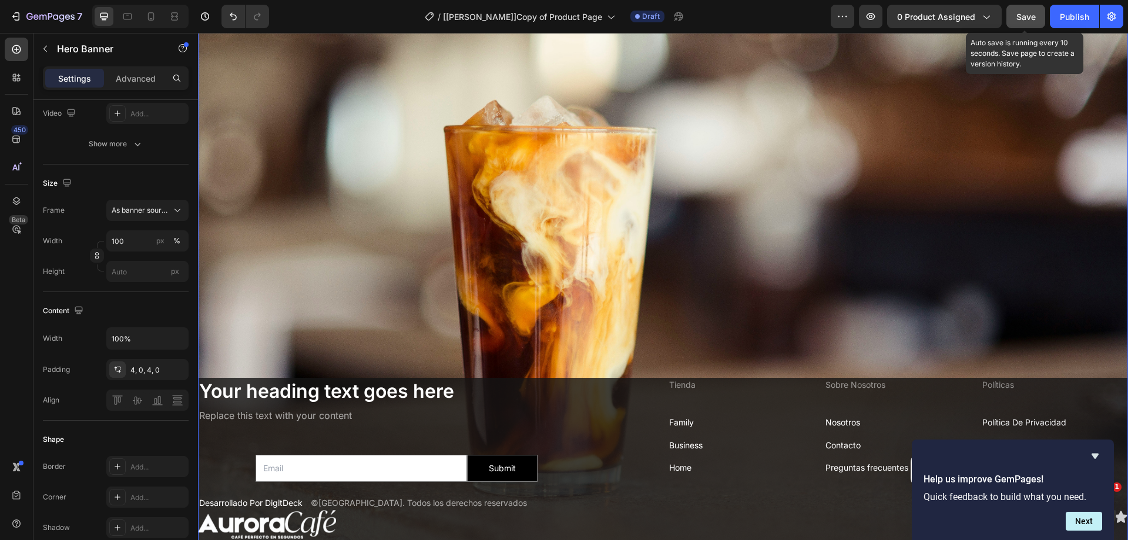
click at [1017, 13] on span "Save" at bounding box center [1026, 17] width 19 height 10
click at [1092, 522] on button "Next" at bounding box center [1084, 521] width 36 height 19
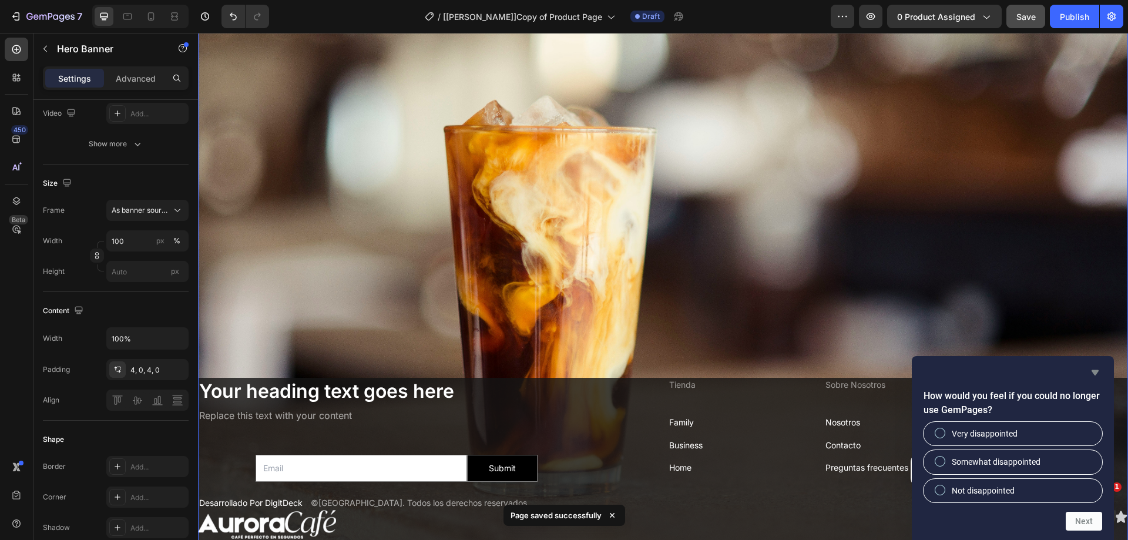
click at [1101, 369] on icon "Hide survey" at bounding box center [1095, 373] width 14 height 14
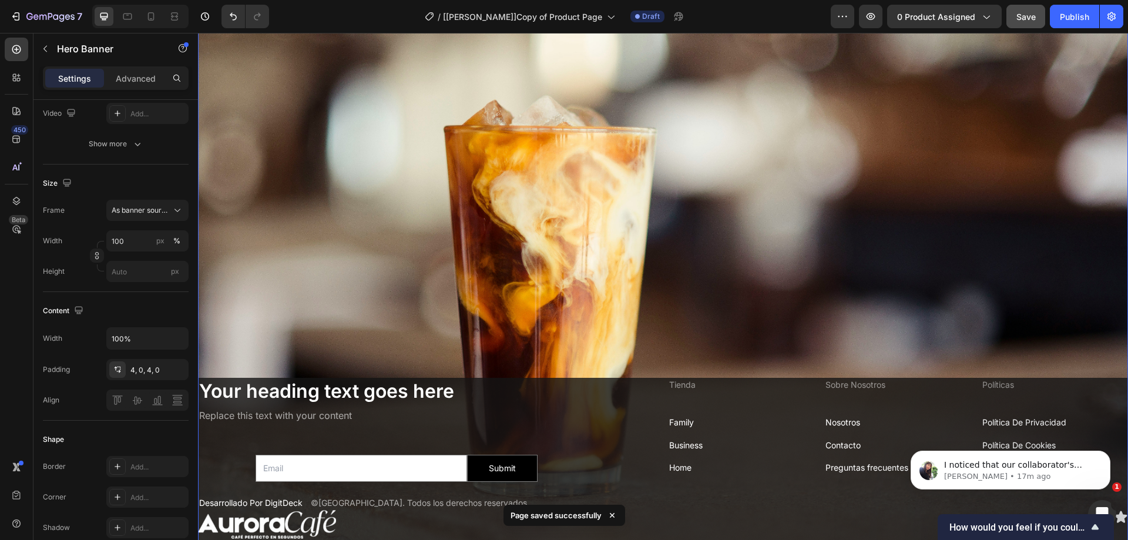
click at [980, 299] on div "Background Image" at bounding box center [663, 242] width 930 height 621
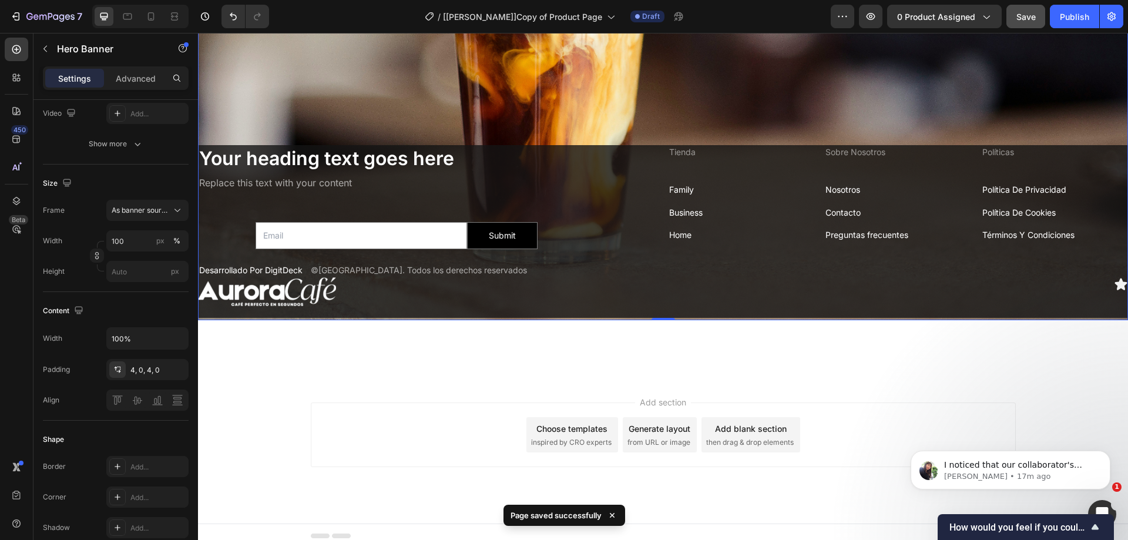
scroll to position [3281, 0]
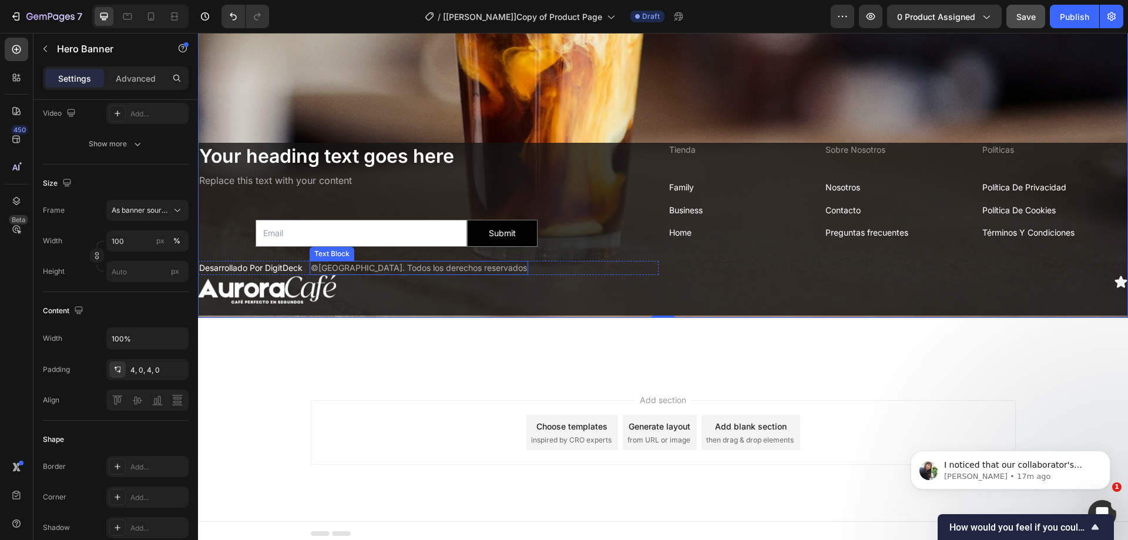
click at [359, 262] on p "©2025 Aurora Café. Todos los derechos reservados" at bounding box center [419, 268] width 216 height 12
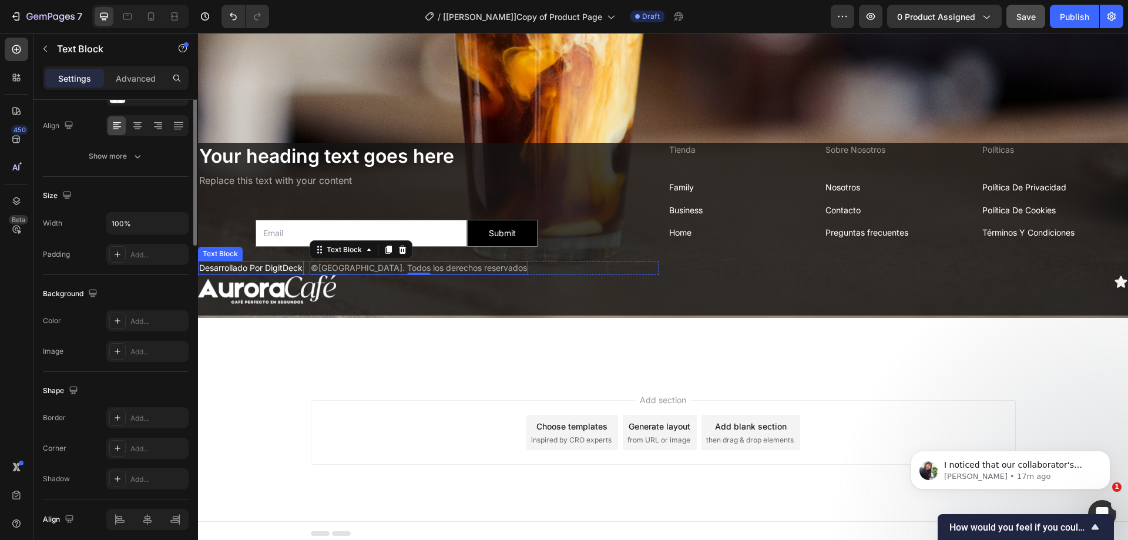
scroll to position [0, 0]
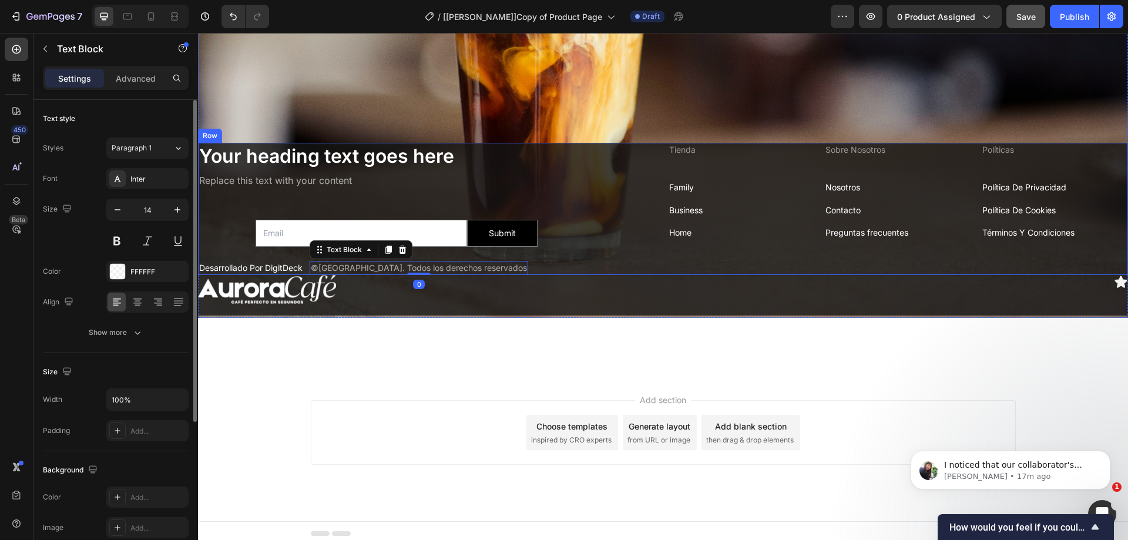
click at [207, 143] on h2 "Your heading text goes here" at bounding box center [428, 156] width 461 height 27
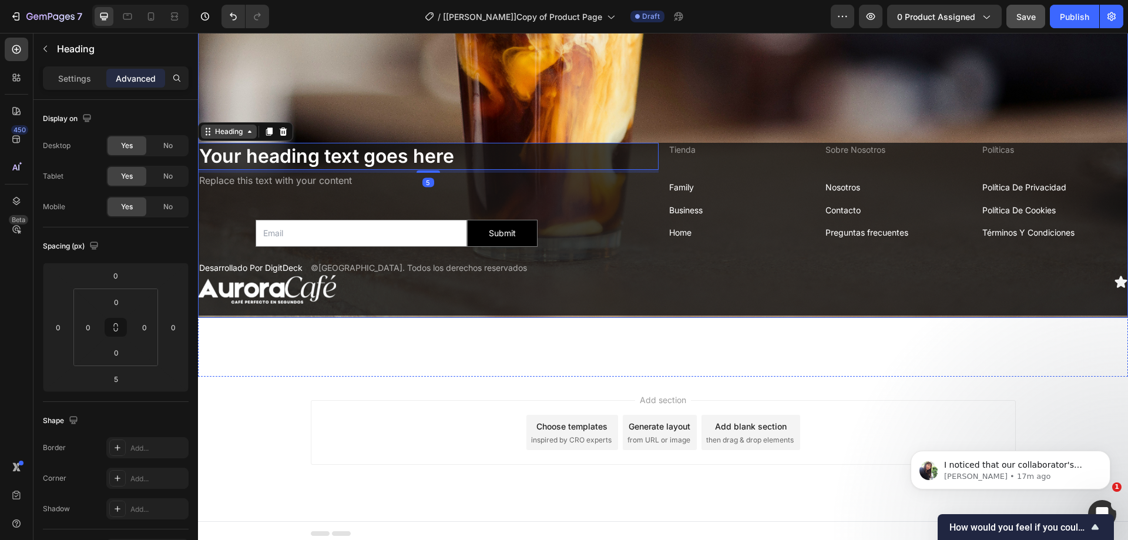
click at [226, 126] on div "Heading" at bounding box center [229, 131] width 32 height 11
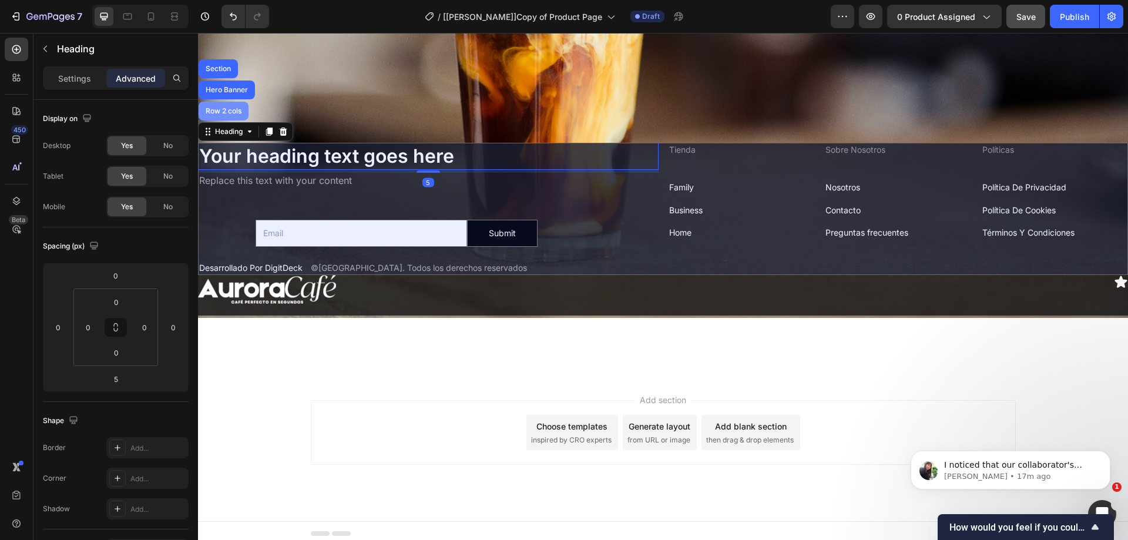
click at [233, 108] on div "Row 2 cols" at bounding box center [223, 111] width 41 height 7
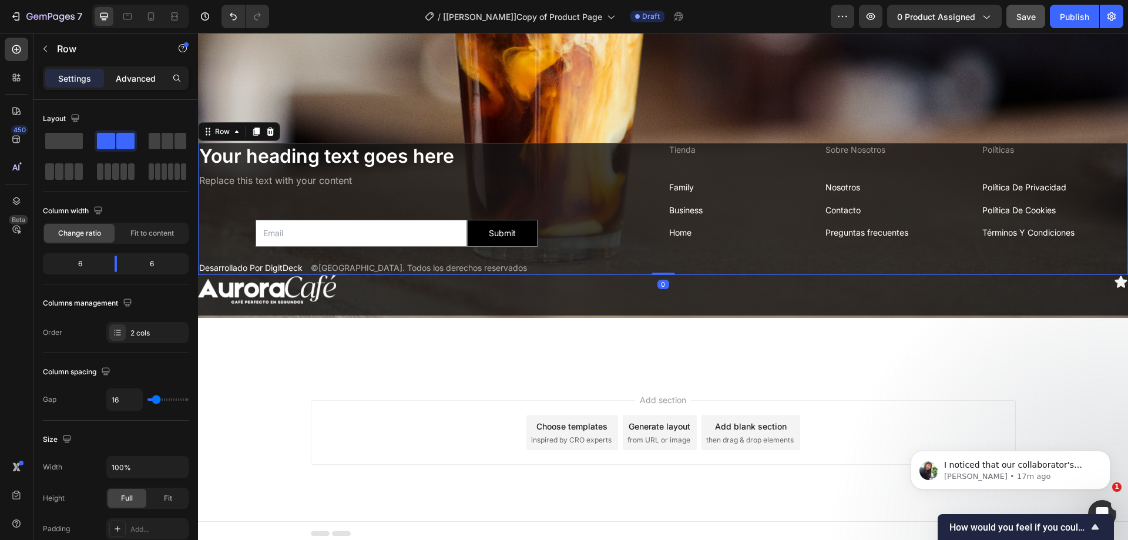
click at [133, 73] on p "Advanced" at bounding box center [136, 78] width 40 height 12
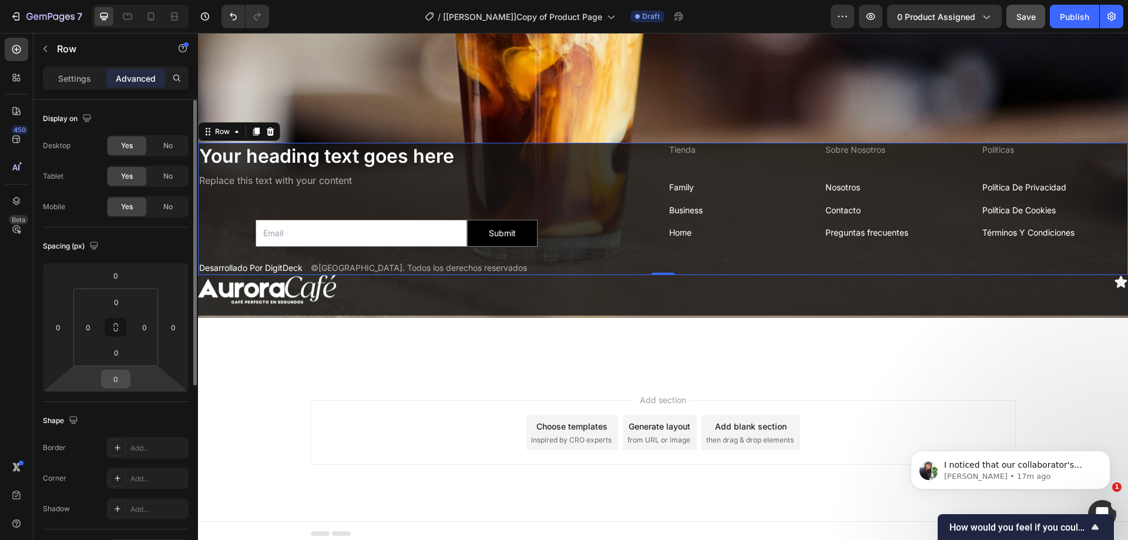
click at [119, 377] on input "0" at bounding box center [116, 379] width 24 height 18
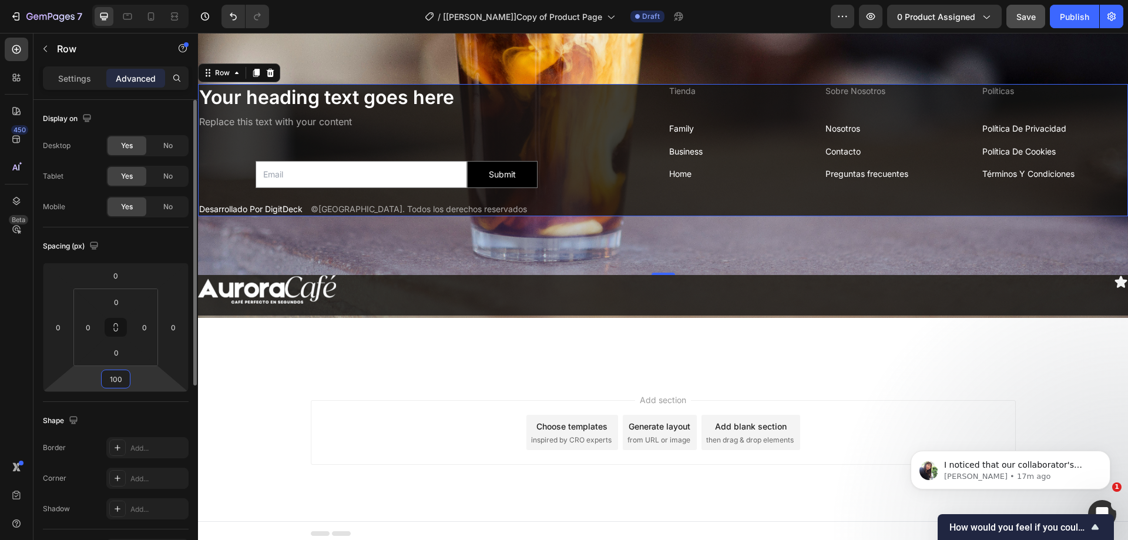
type input "0"
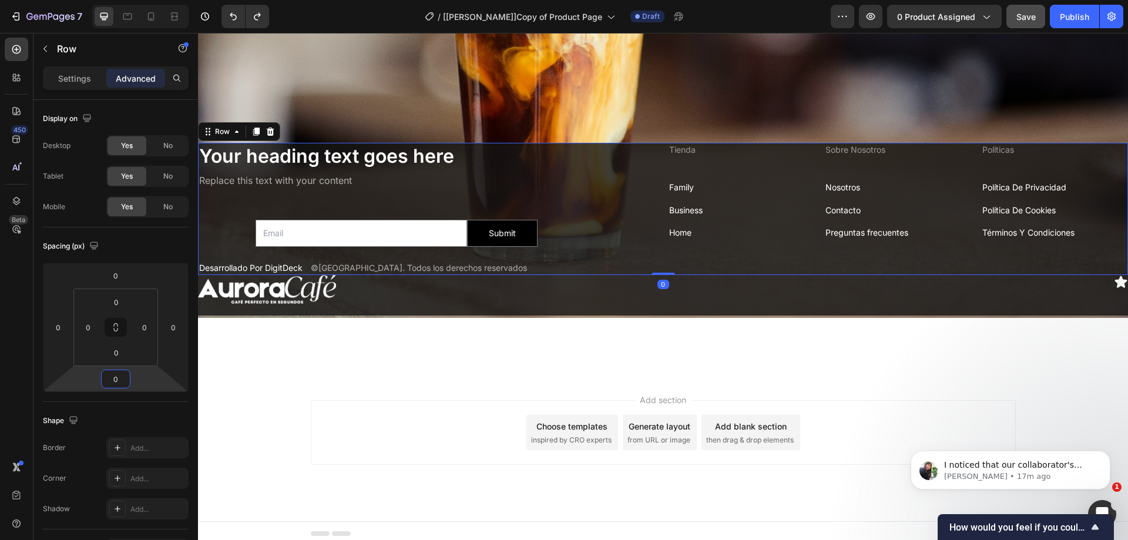
click at [223, 262] on p "Desarrollado Por DigitDeck" at bounding box center [250, 268] width 103 height 12
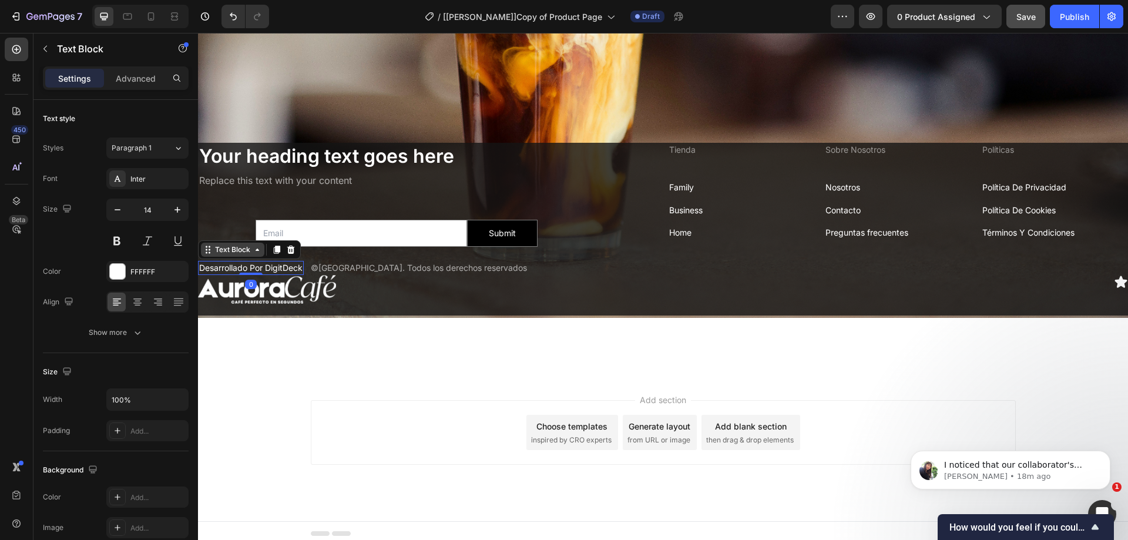
click at [221, 247] on div "Text Block" at bounding box center [233, 249] width 40 height 11
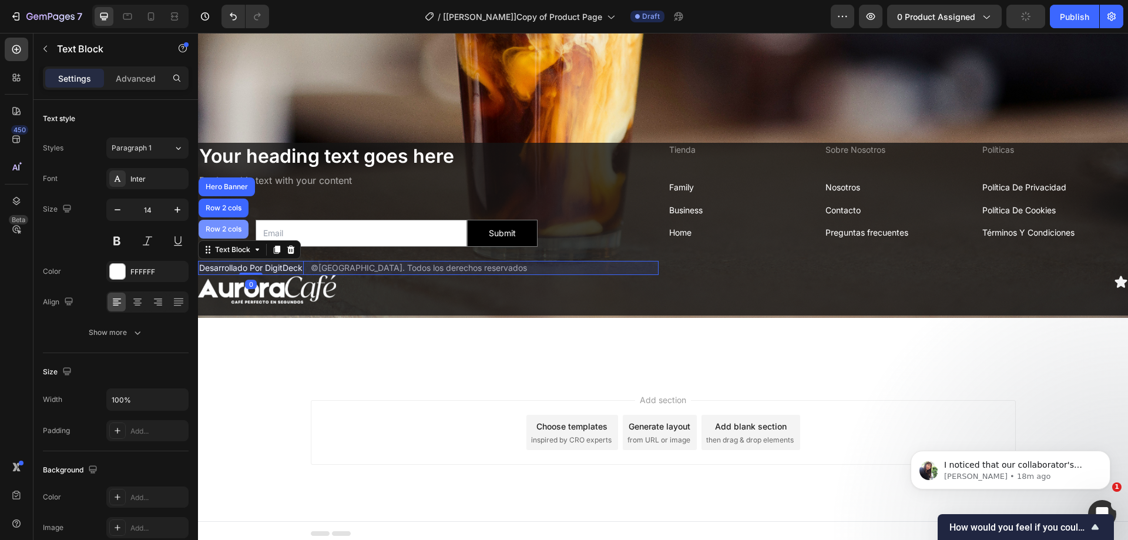
click at [232, 226] on div "Row 2 cols" at bounding box center [223, 229] width 41 height 7
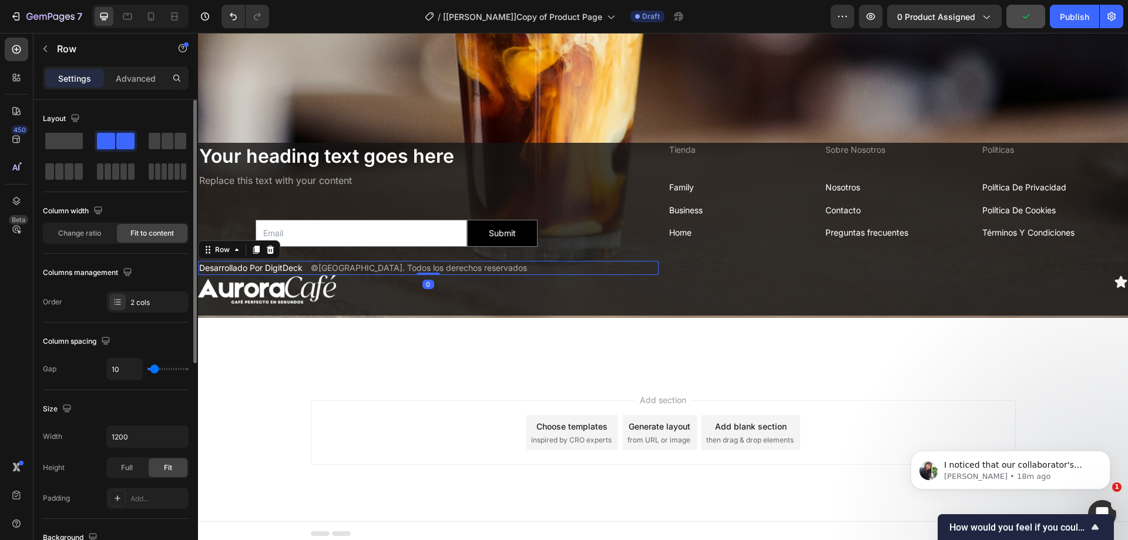
drag, startPoint x: 132, startPoint y: 80, endPoint x: 135, endPoint y: 102, distance: 21.9
click at [133, 79] on p "Advanced" at bounding box center [136, 78] width 40 height 12
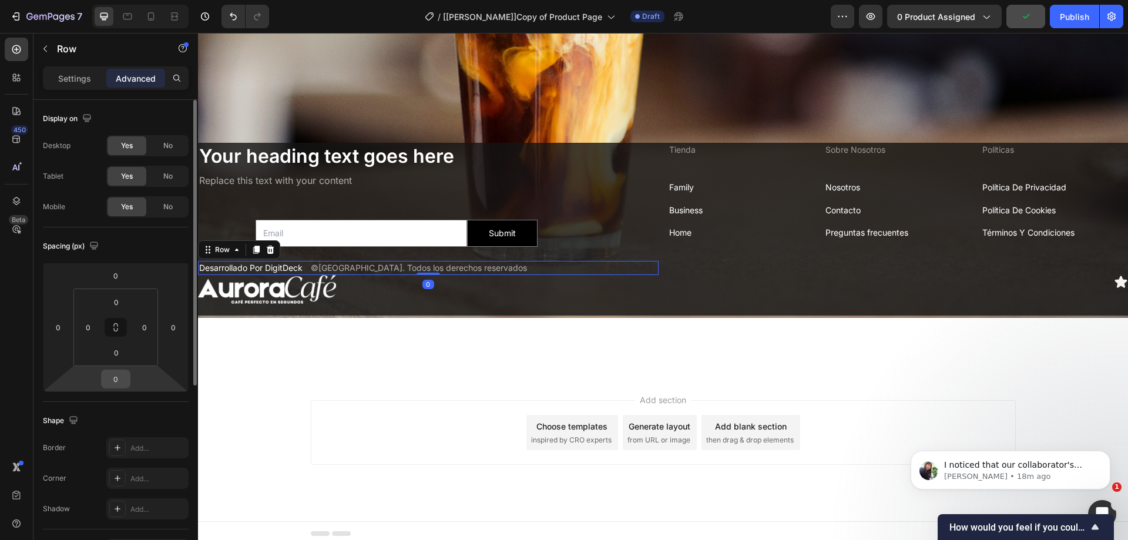
click at [125, 382] on input "0" at bounding box center [116, 379] width 24 height 18
type input "100"
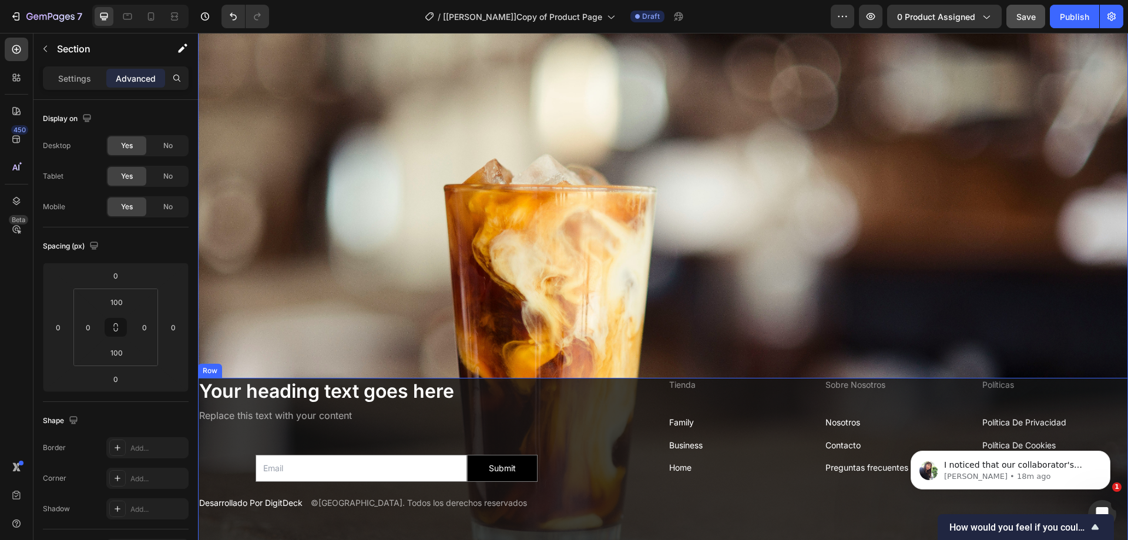
scroll to position [3163, 0]
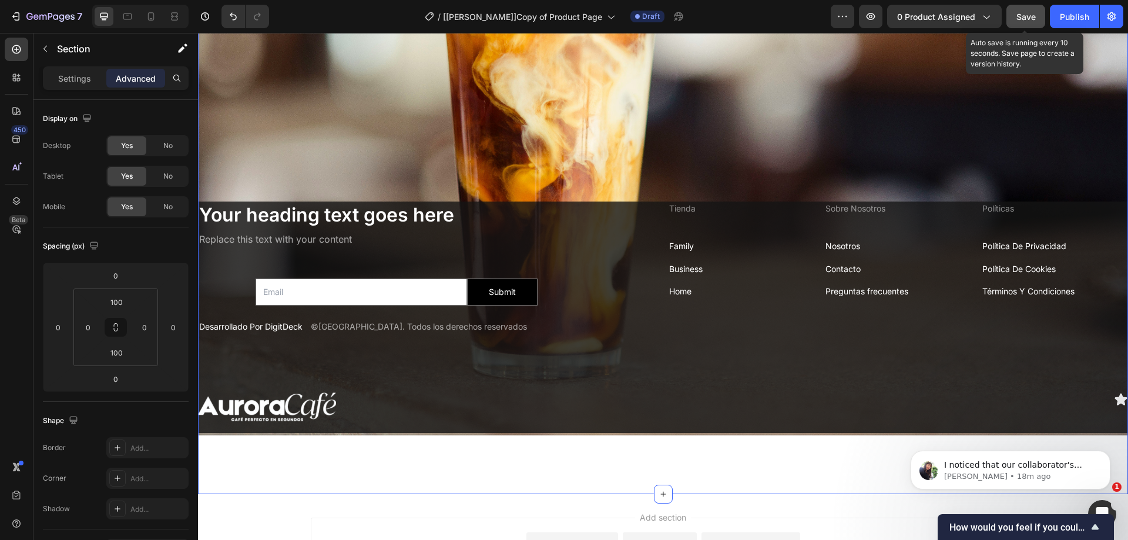
click at [1028, 22] on div "Save" at bounding box center [1026, 17] width 19 height 12
click at [1112, 454] on button "Dismiss notification" at bounding box center [1107, 454] width 15 height 15
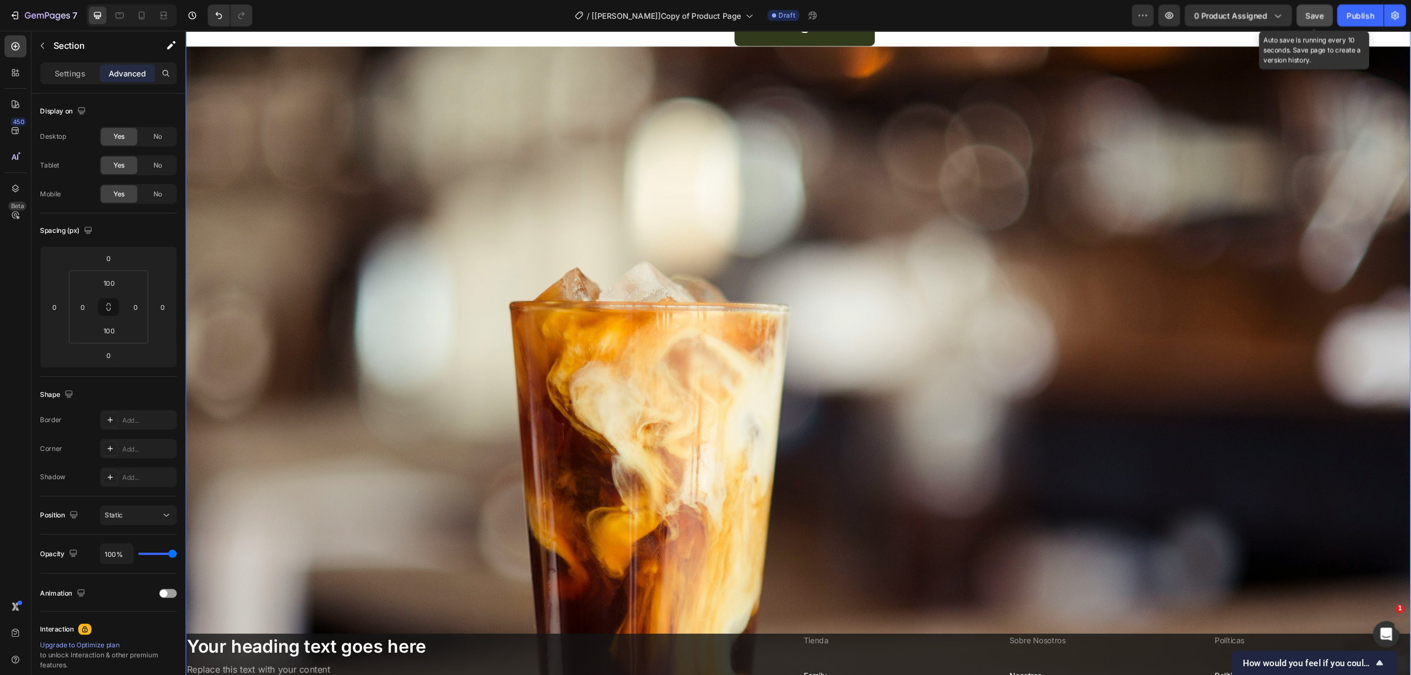
scroll to position [2928, 0]
drag, startPoint x: 1322, startPoint y: 34, endPoint x: 1021, endPoint y: 200, distance: 344.0
click at [1021, 200] on div "Background Image" at bounding box center [851, 485] width 1306 height 872
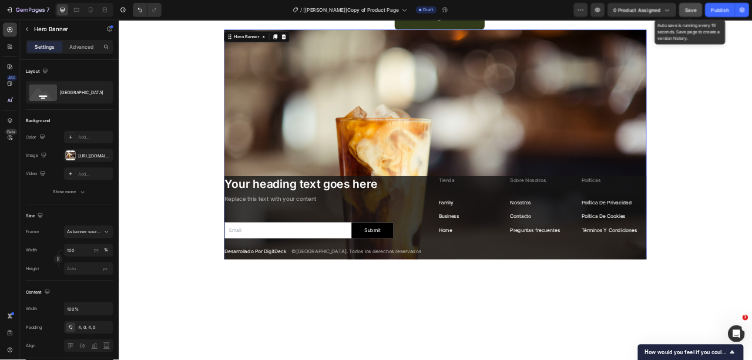
scroll to position [2927, 0]
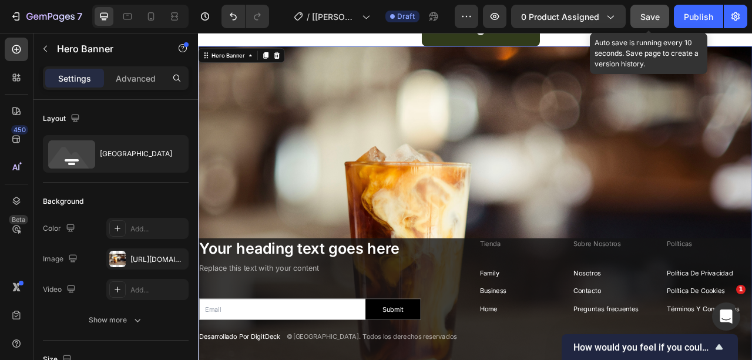
drag, startPoint x: 1629, startPoint y: 33, endPoint x: 651, endPoint y: 127, distance: 982.4
click at [651, 127] on div "Background Image" at bounding box center [550, 285] width 705 height 471
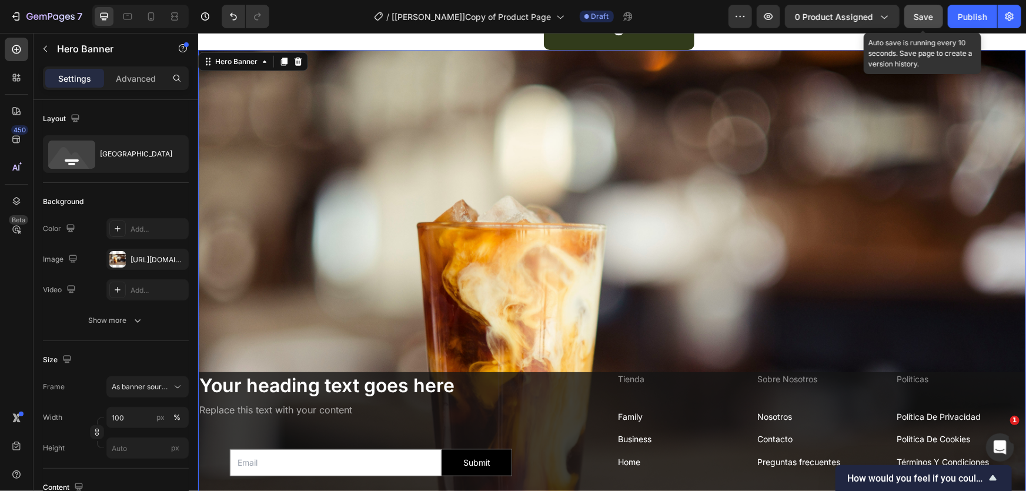
drag, startPoint x: 942, startPoint y: 32, endPoint x: 651, endPoint y: 204, distance: 337.3
click at [651, 204] on div "Background Image" at bounding box center [611, 325] width 828 height 552
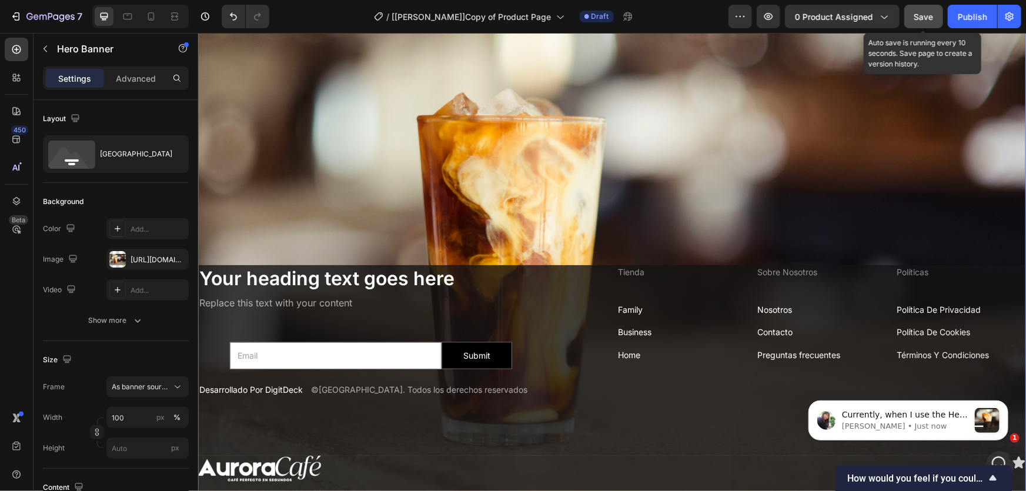
scroll to position [0, 0]
click at [1006, 401] on icon "Dismiss notification" at bounding box center [1004, 404] width 6 height 6
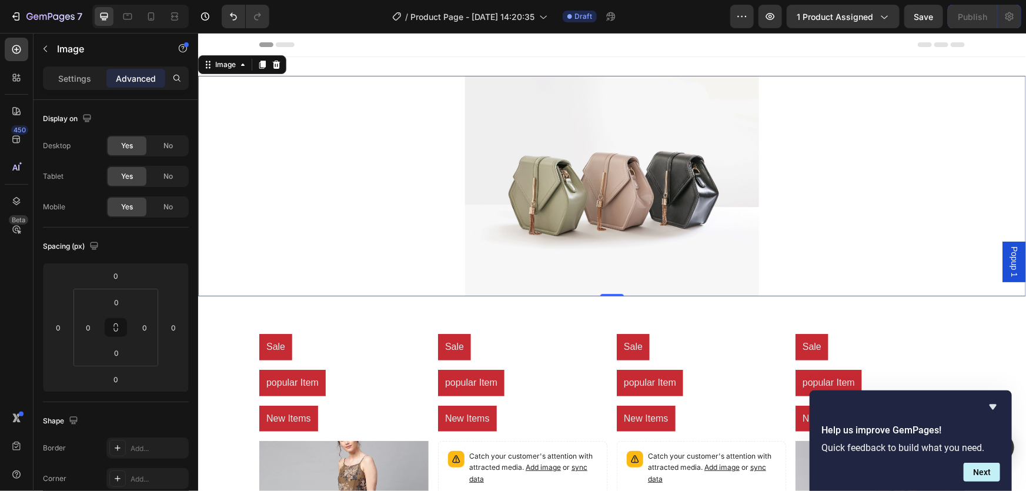
scroll to position [411, 0]
